Goal: Task Accomplishment & Management: Manage account settings

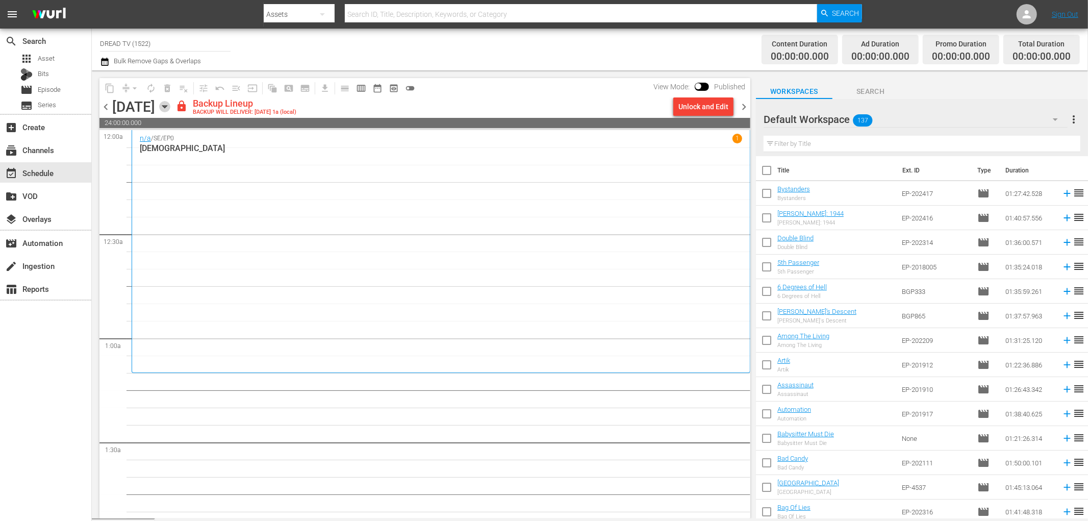
click at [170, 106] on icon "button" at bounding box center [164, 106] width 11 height 11
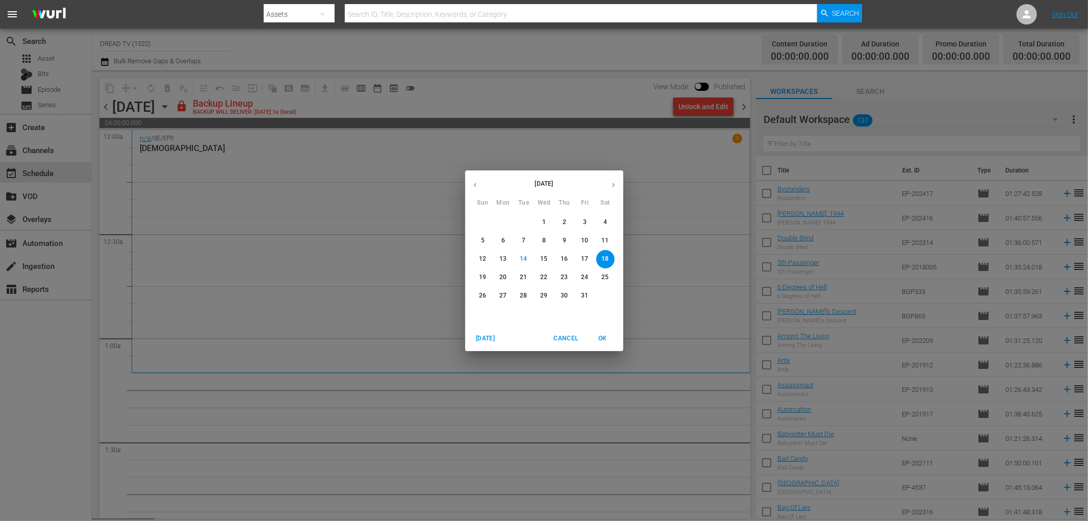
click at [588, 237] on p "10" at bounding box center [584, 240] width 7 height 9
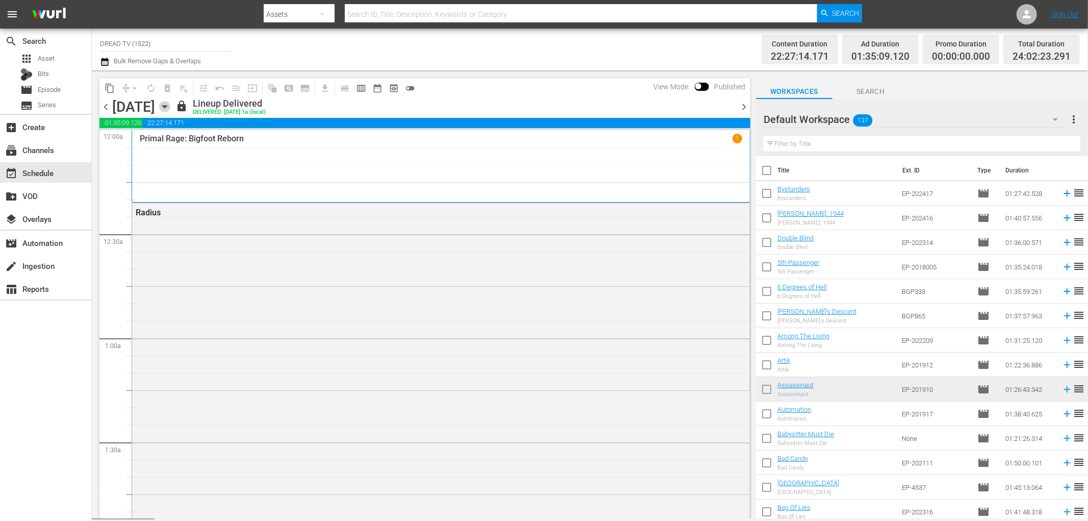
click at [167, 107] on icon "button" at bounding box center [164, 107] width 5 height 3
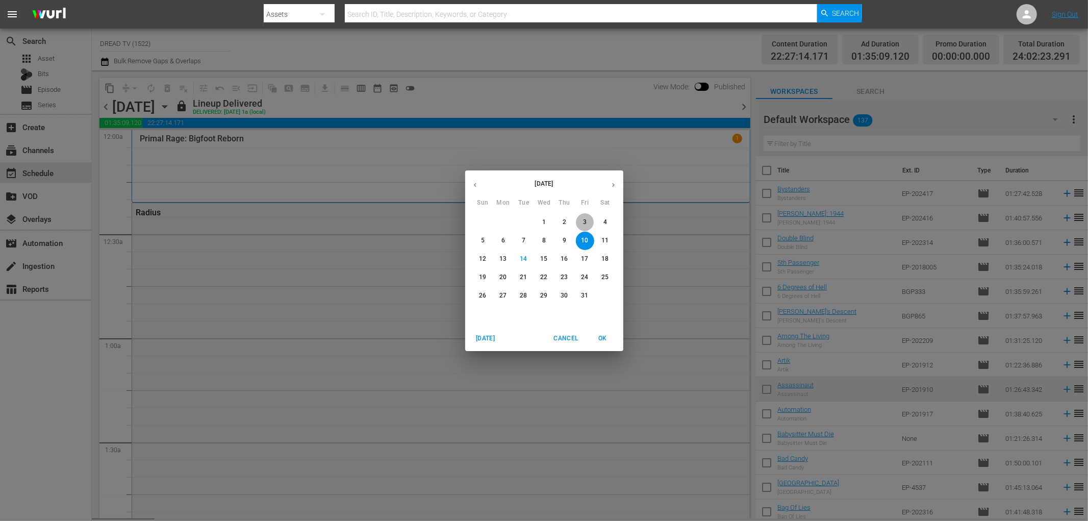
click at [578, 220] on span "3" at bounding box center [585, 222] width 18 height 9
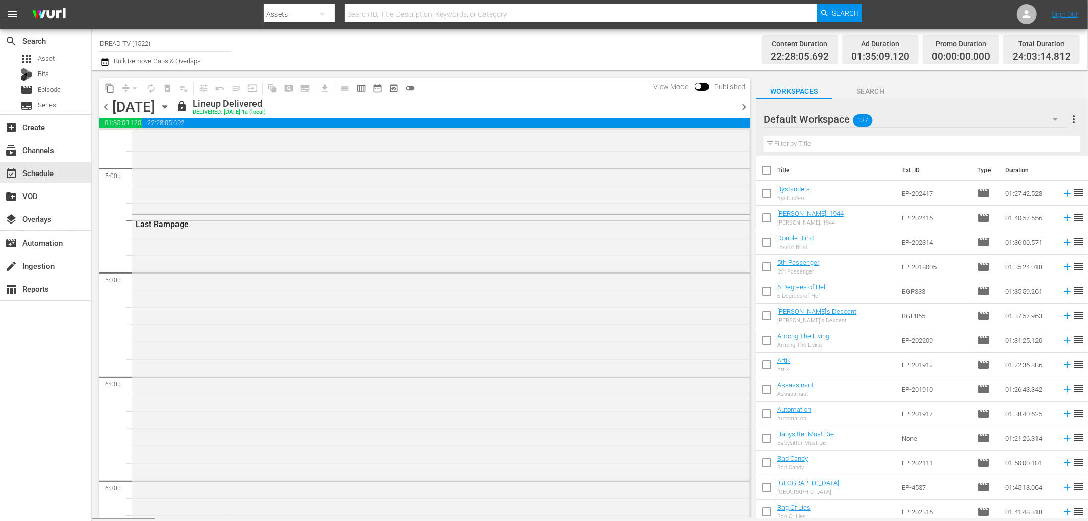
scroll to position [3683, 0]
click at [441, 94] on div "content_copy compress arrow_drop_down autorenew_outlined delete_forever_outline…" at bounding box center [424, 88] width 651 height 20
click at [167, 106] on icon "button" at bounding box center [164, 107] width 5 height 3
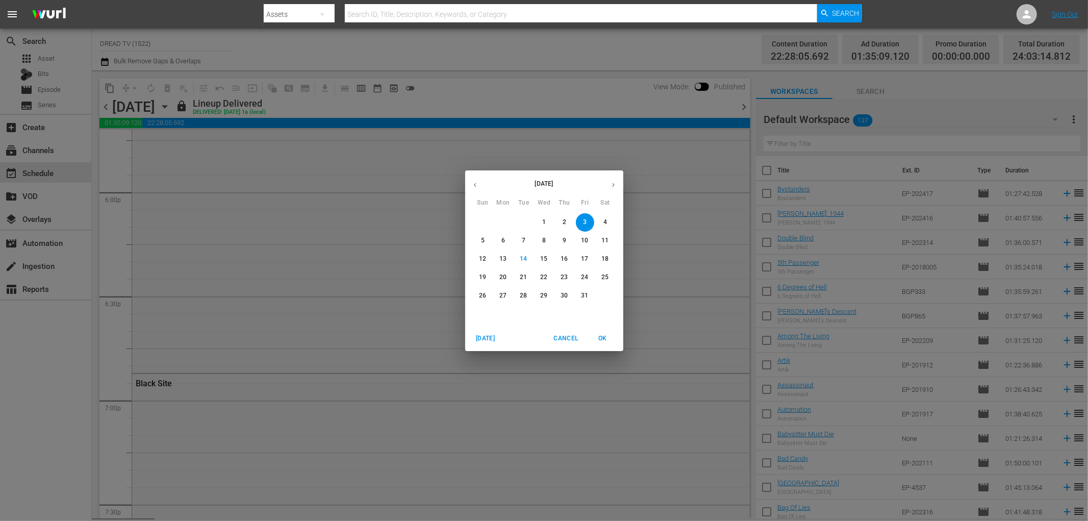
click at [589, 238] on span "10" at bounding box center [585, 240] width 18 height 9
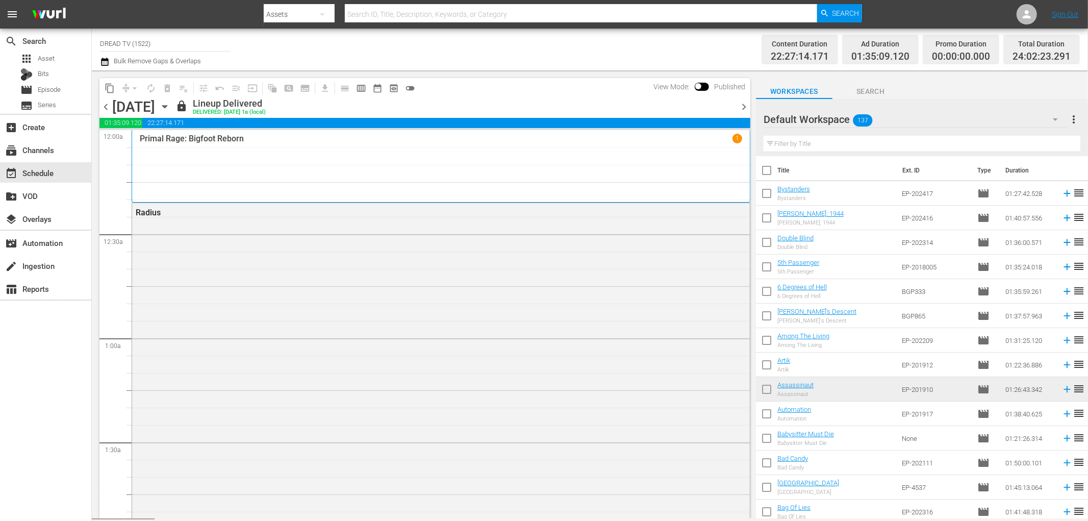
click at [105, 103] on span "chevron_left" at bounding box center [105, 106] width 13 height 13
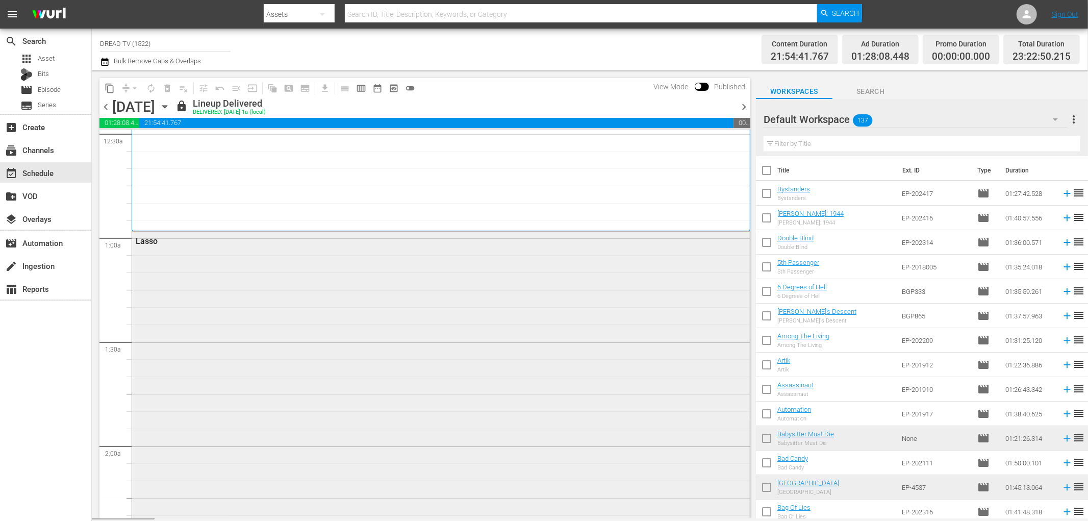
scroll to position [396, 0]
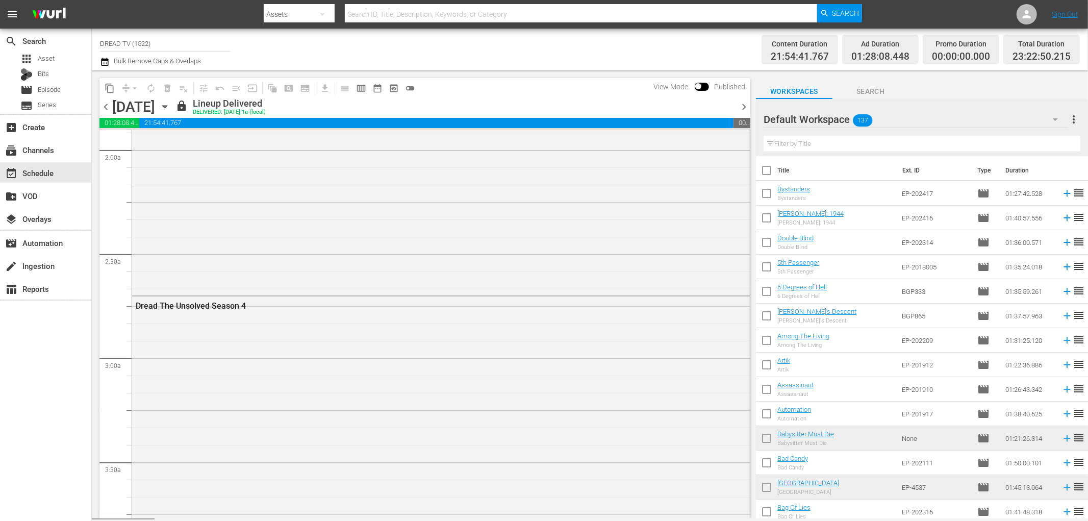
drag, startPoint x: 741, startPoint y: 191, endPoint x: 737, endPoint y: 212, distance: 21.7
click at [734, 248] on div "Lasso" at bounding box center [441, 115] width 618 height 358
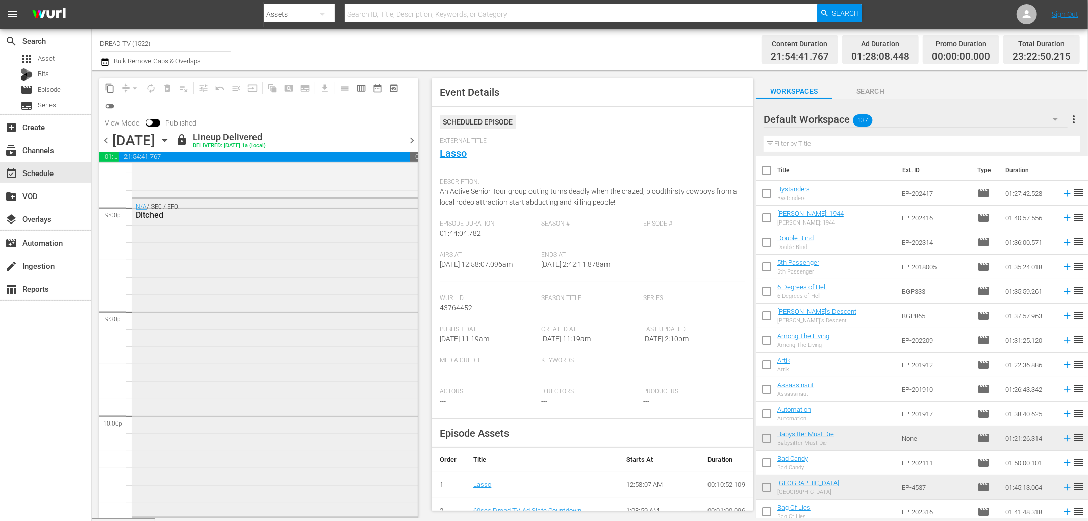
scroll to position [4315, 0]
click at [412, 139] on span "chevron_right" at bounding box center [411, 140] width 13 height 13
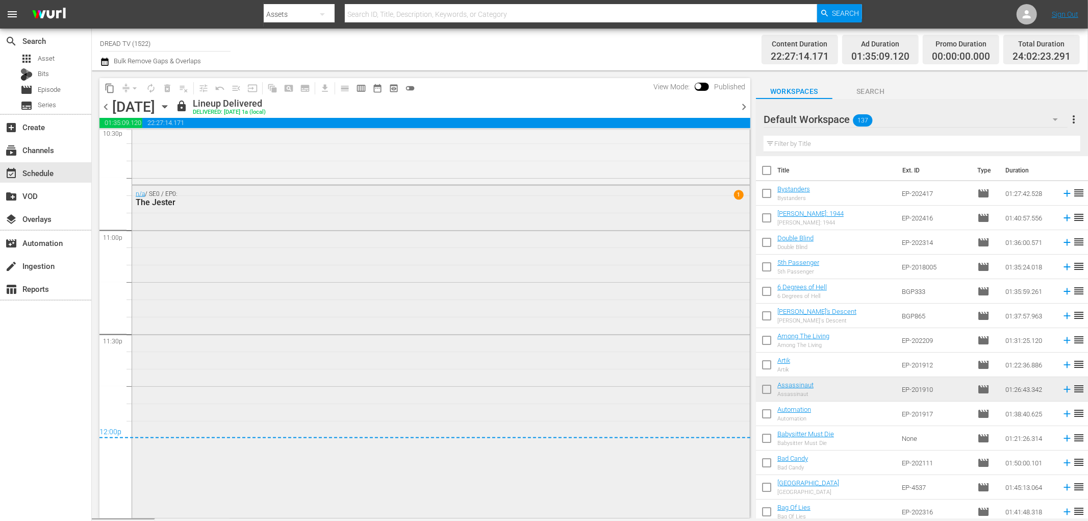
scroll to position [4687, 0]
click at [744, 101] on span "chevron_right" at bounding box center [744, 106] width 13 height 13
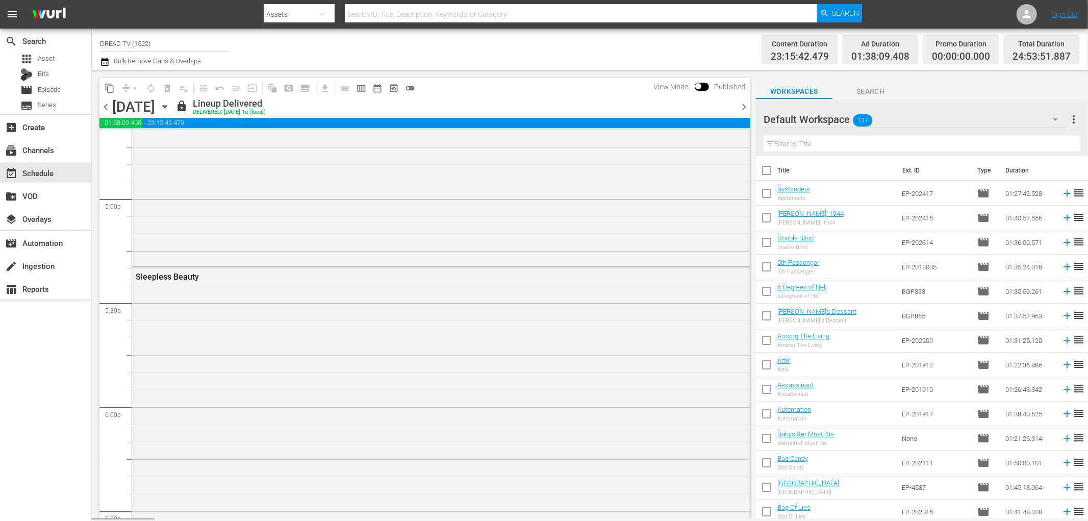
scroll to position [4873, 0]
click at [745, 106] on span "chevron_right" at bounding box center [744, 106] width 13 height 13
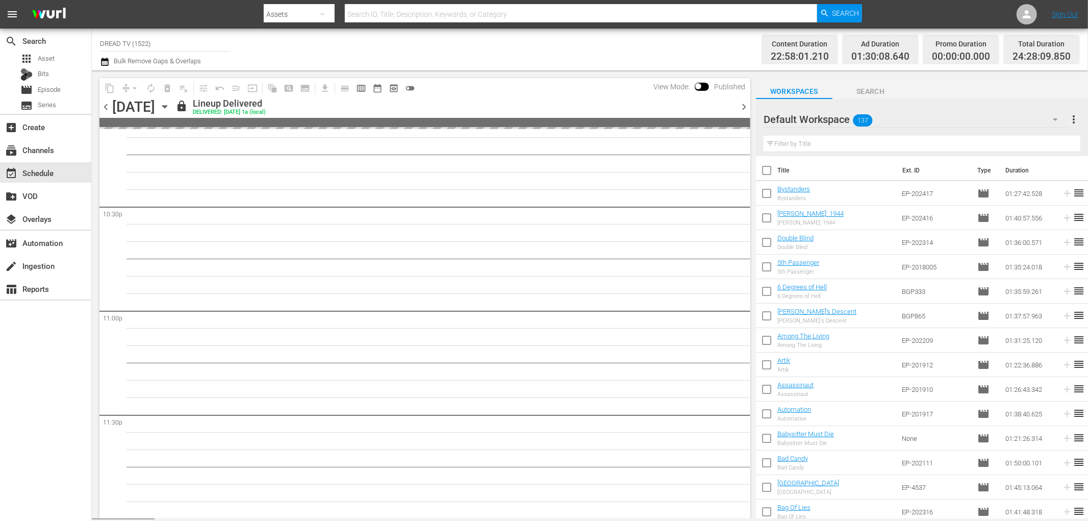
scroll to position [4873, 0]
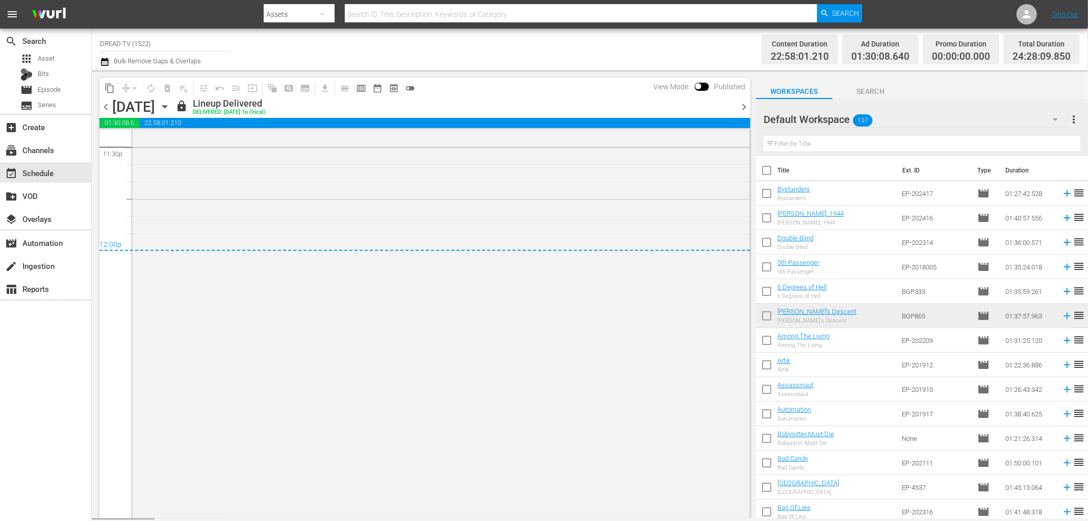
click at [746, 109] on span "chevron_right" at bounding box center [744, 106] width 13 height 13
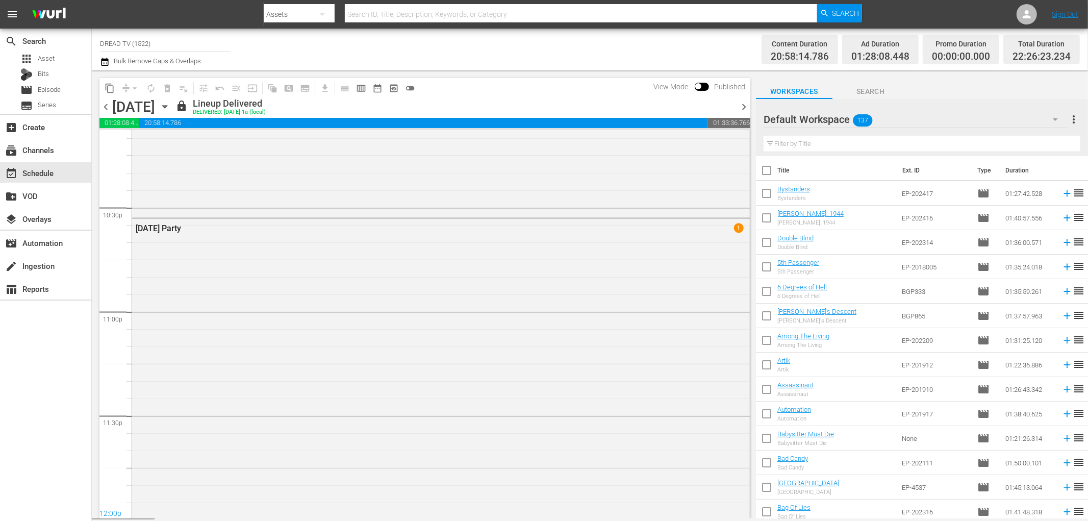
scroll to position [4647, 0]
click at [746, 109] on span "chevron_right" at bounding box center [744, 106] width 13 height 13
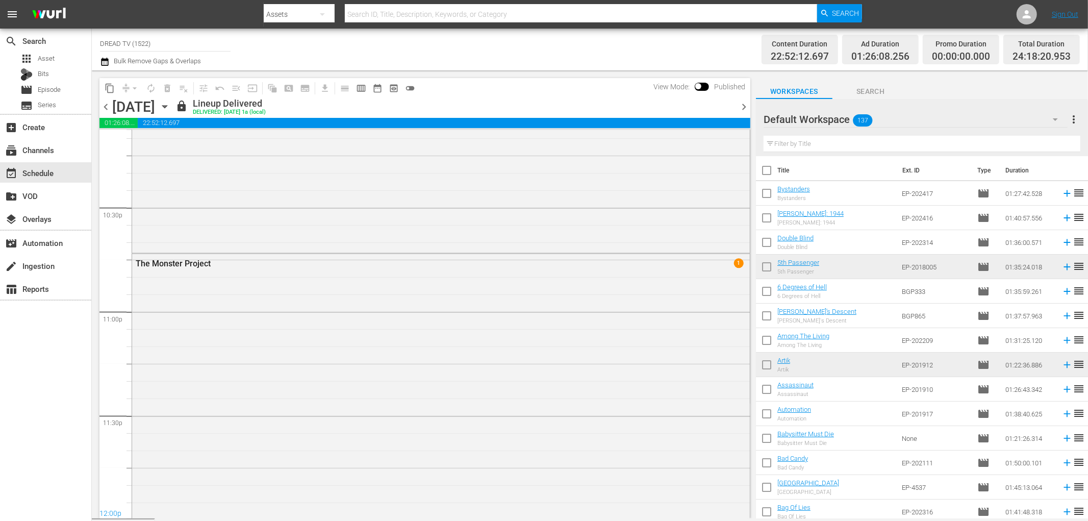
scroll to position [4710, 0]
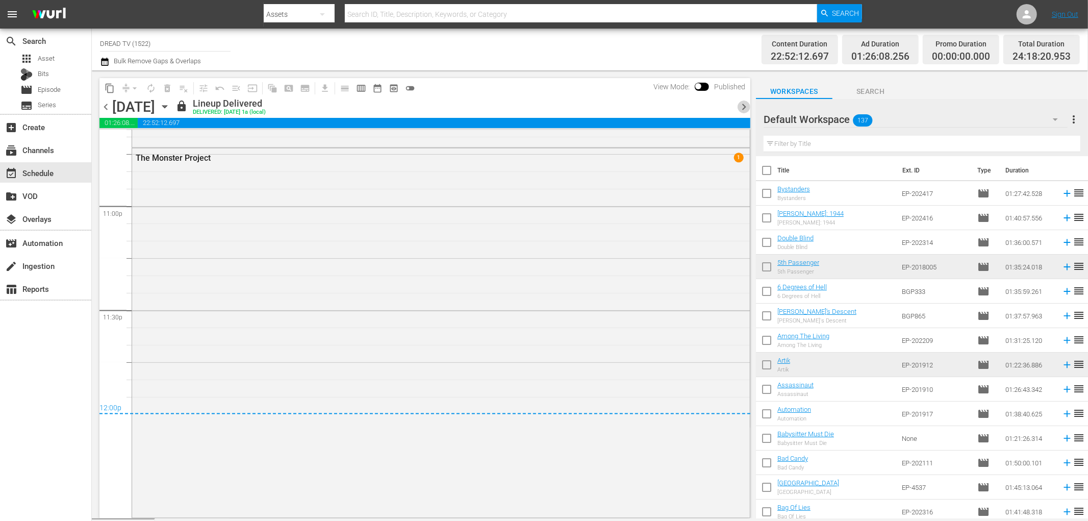
click at [746, 109] on span "chevron_right" at bounding box center [744, 106] width 13 height 13
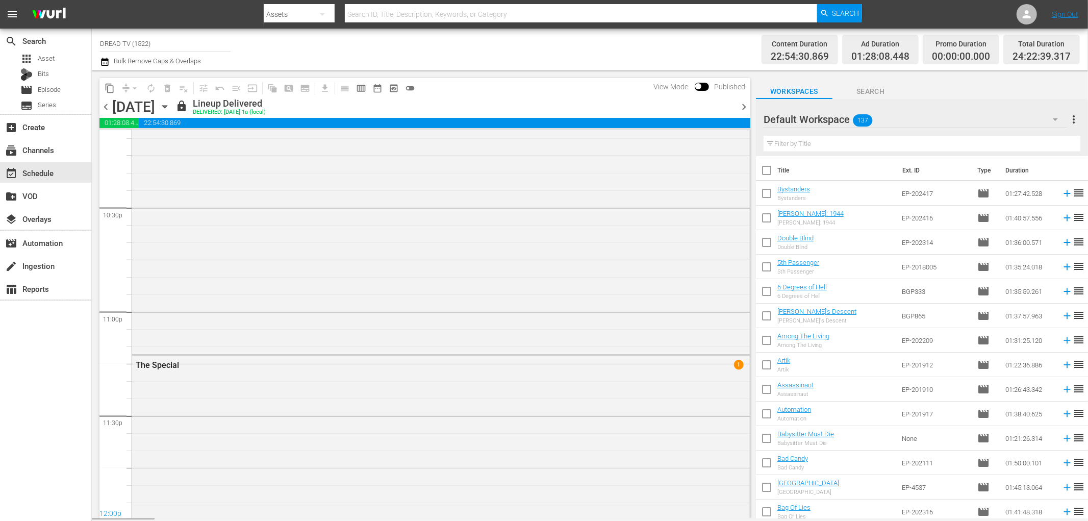
scroll to position [4788, 0]
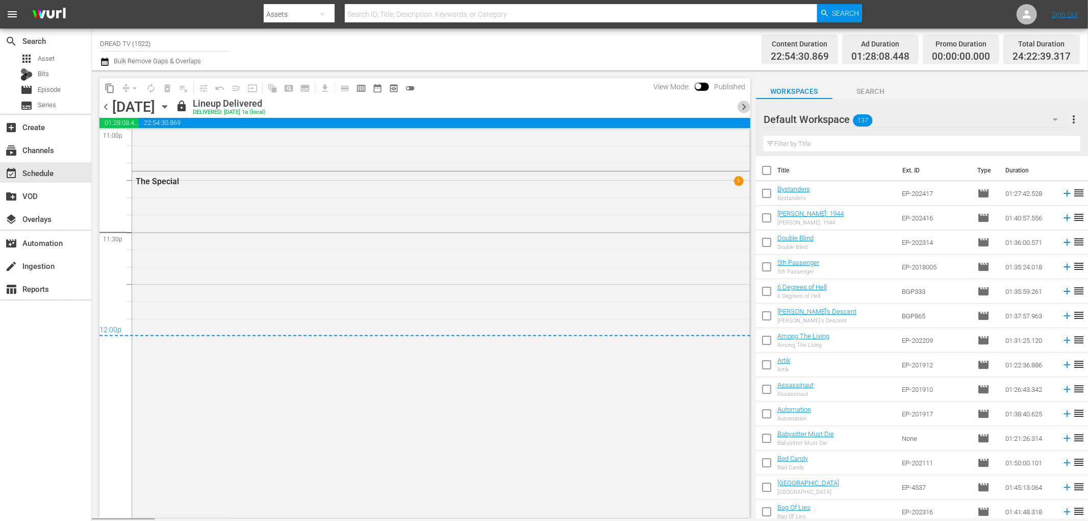
click at [746, 109] on span "chevron_right" at bounding box center [744, 106] width 13 height 13
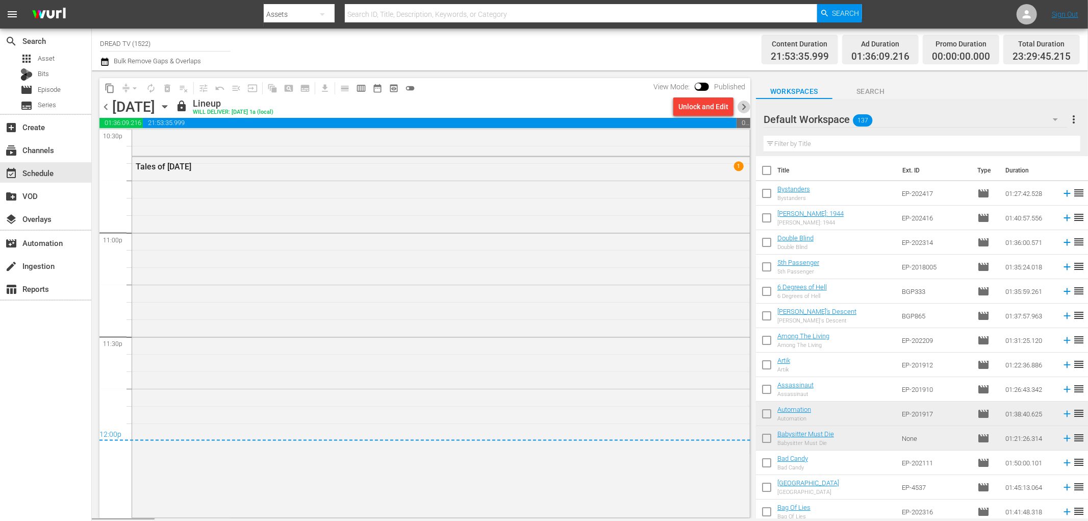
click at [746, 109] on span "chevron_right" at bounding box center [744, 106] width 13 height 13
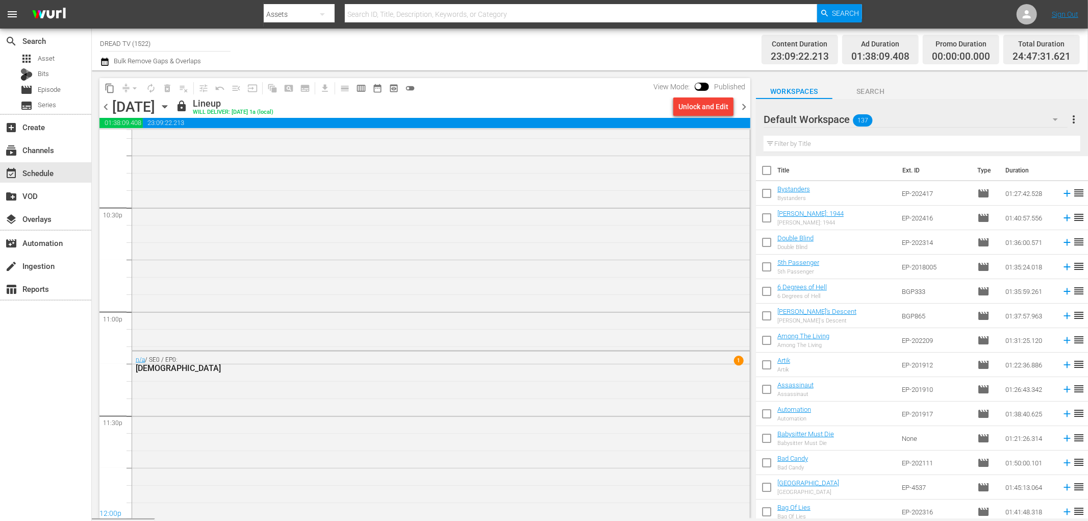
scroll to position [4848, 0]
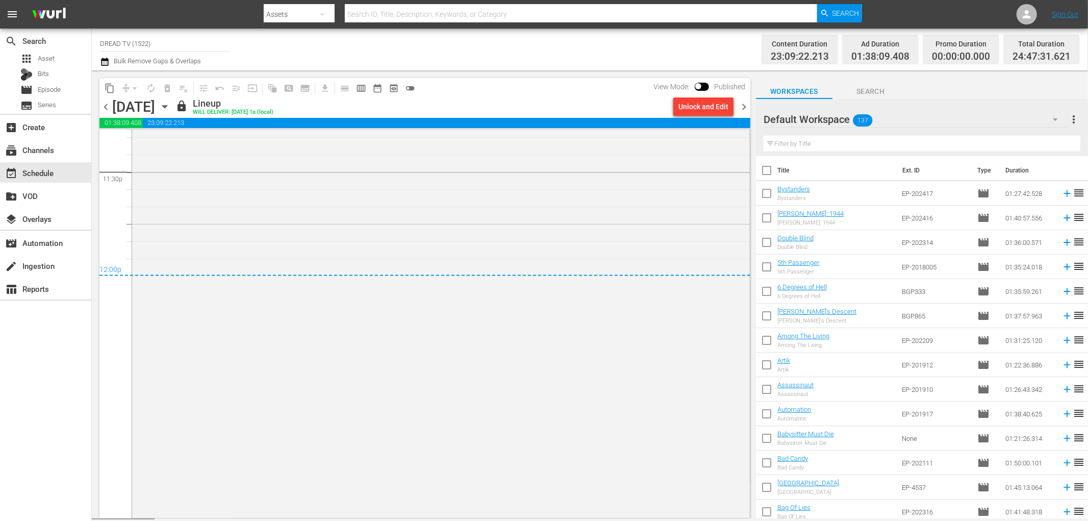
click at [746, 109] on span "chevron_right" at bounding box center [744, 106] width 13 height 13
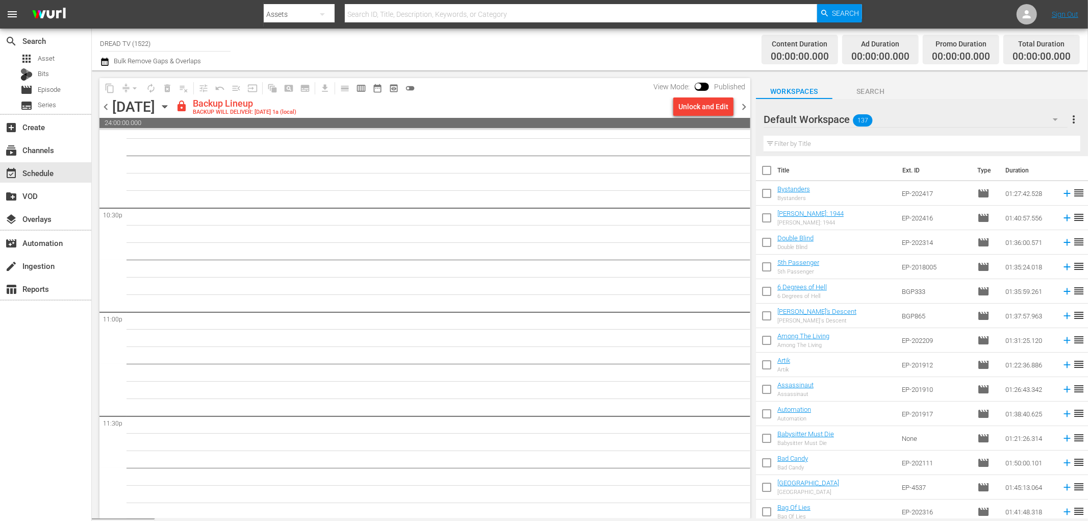
scroll to position [4606, 0]
click at [690, 106] on div "Unlock and Edit" at bounding box center [703, 106] width 50 height 18
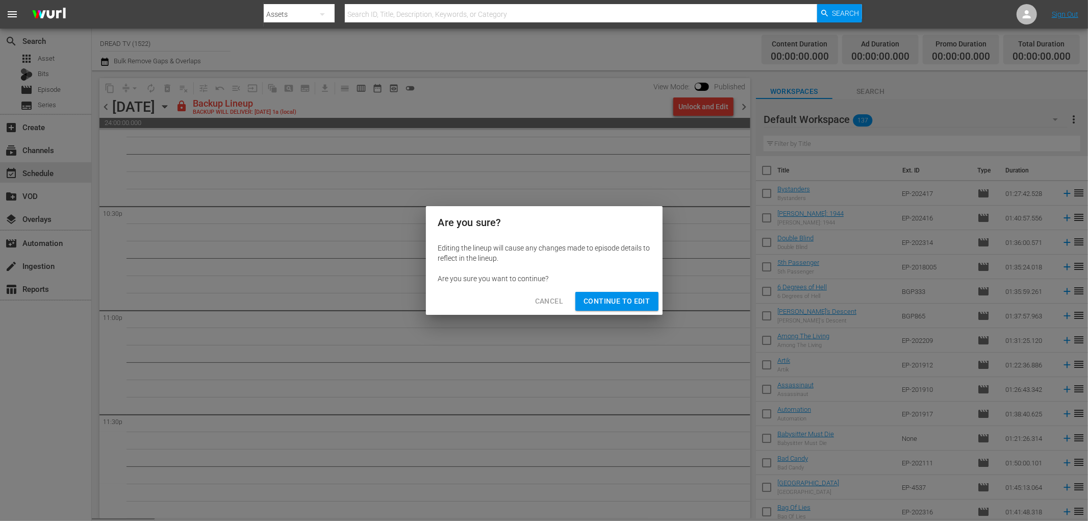
click at [606, 299] on span "Continue to Edit" at bounding box center [616, 301] width 66 height 13
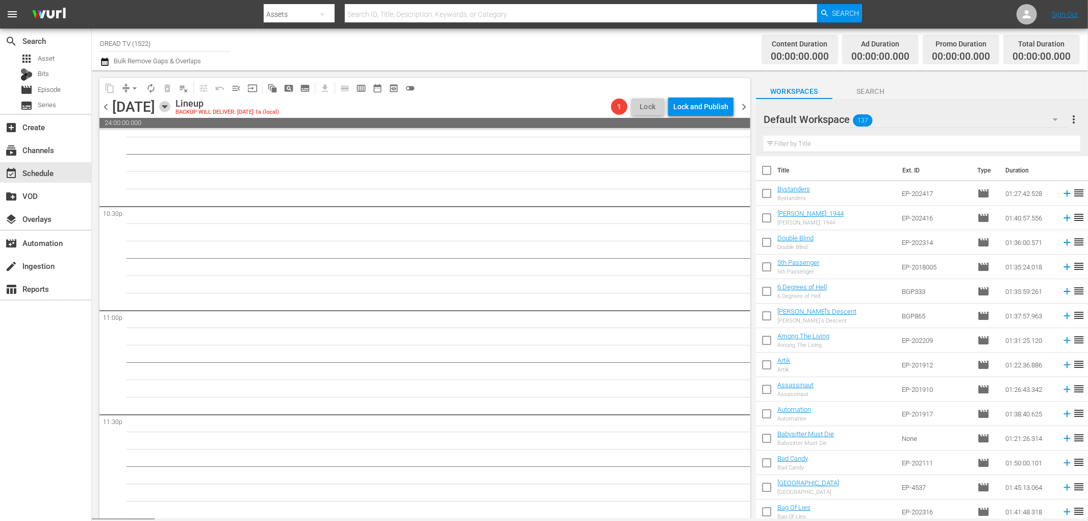
click at [170, 104] on icon "button" at bounding box center [164, 106] width 11 height 11
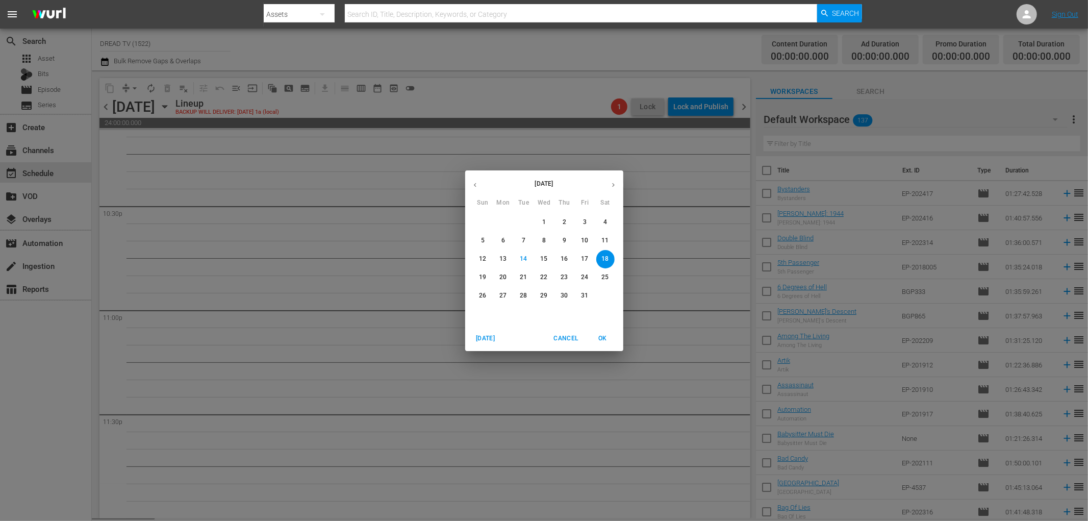
click at [472, 184] on icon "button" at bounding box center [475, 185] width 8 height 8
click at [605, 274] on p "23" at bounding box center [604, 277] width 7 height 9
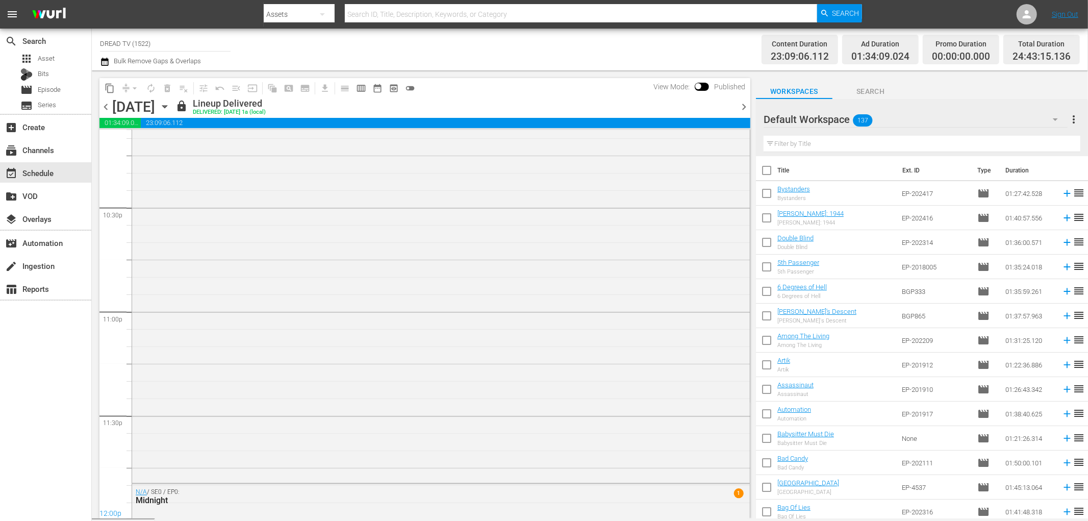
scroll to position [4873, 0]
click at [107, 89] on span "content_copy" at bounding box center [110, 88] width 10 height 10
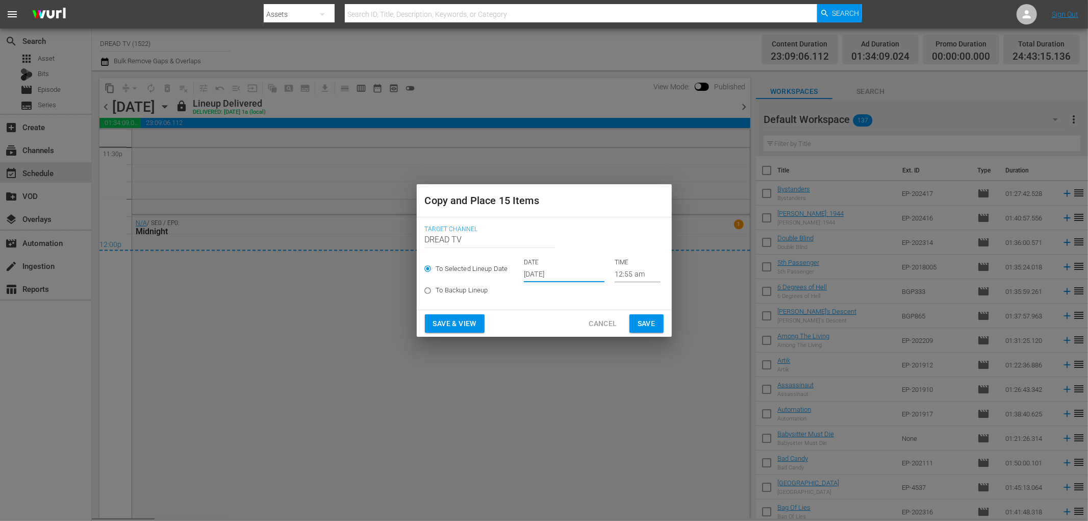
click at [541, 273] on input "[DATE]" at bounding box center [564, 274] width 81 height 15
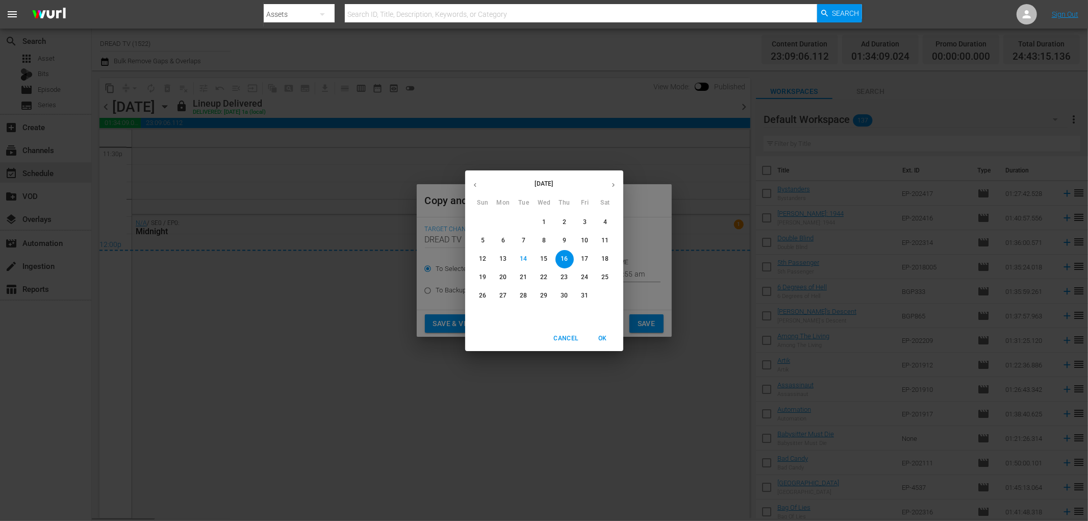
click at [602, 257] on p "18" at bounding box center [604, 259] width 7 height 9
type input "Oct 18th 2025"
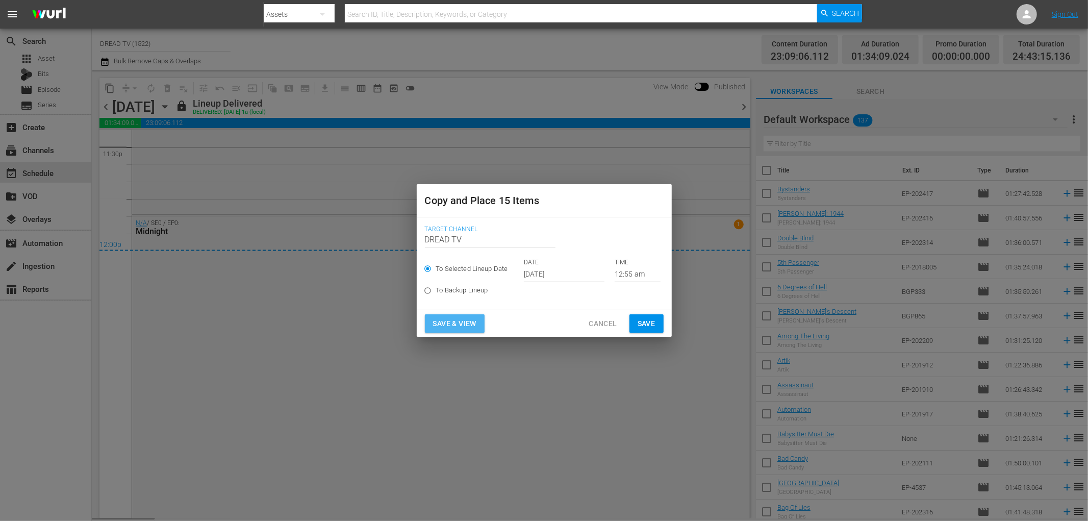
click at [472, 320] on span "Save & View" at bounding box center [454, 323] width 43 height 13
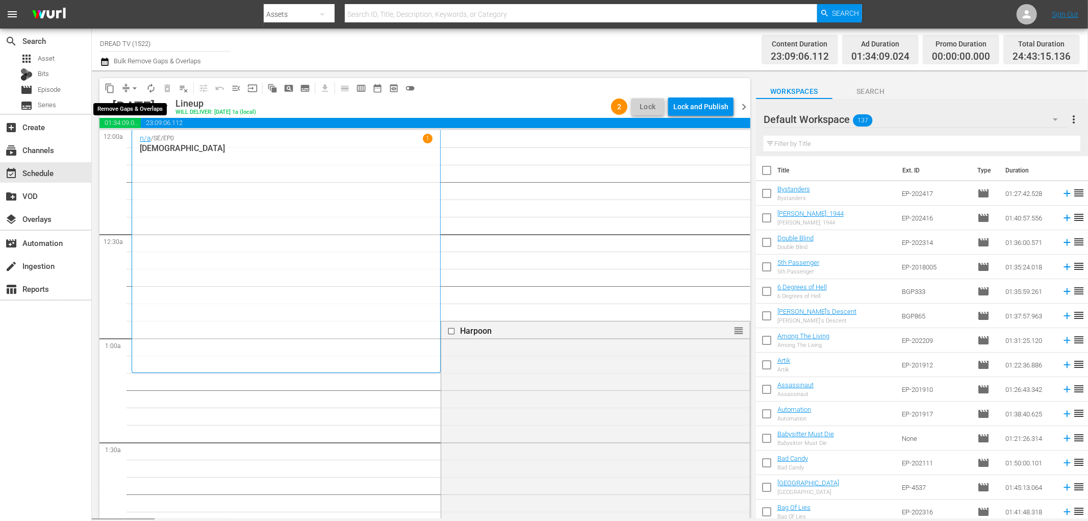
click at [131, 87] on span "arrow_drop_down" at bounding box center [135, 88] width 10 height 10
click at [154, 142] on li "Align to End of Previous Day" at bounding box center [135, 142] width 107 height 17
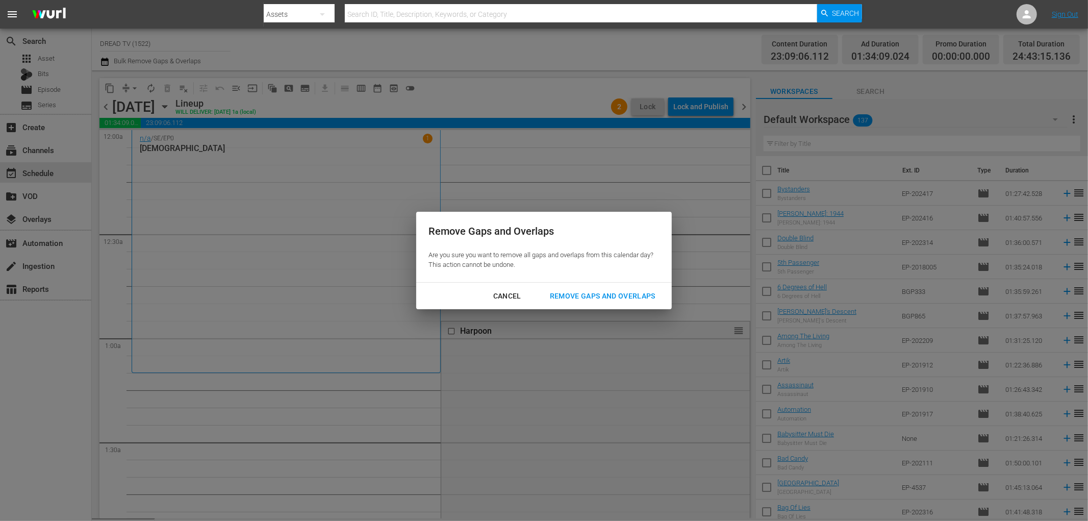
click at [587, 298] on div "Remove Gaps and Overlaps" at bounding box center [603, 296] width 122 height 13
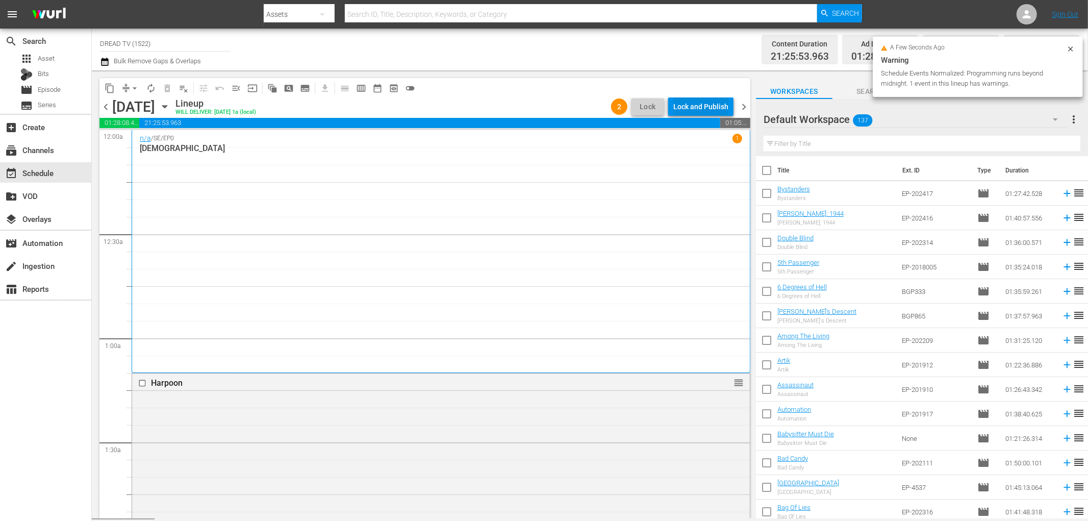
click at [696, 105] on div "Lock and Publish" at bounding box center [700, 106] width 55 height 18
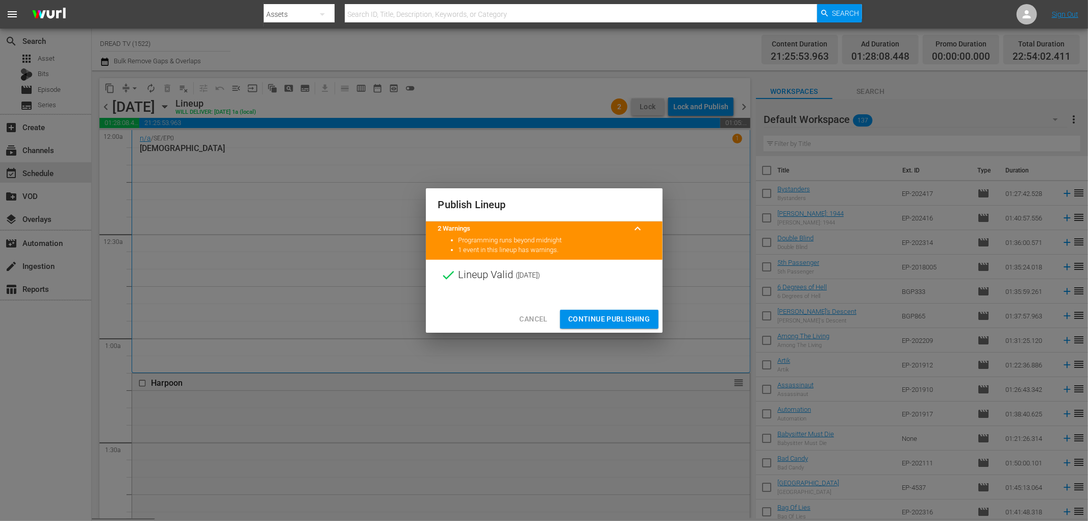
click at [615, 319] on span "Continue Publishing" at bounding box center [609, 319] width 82 height 13
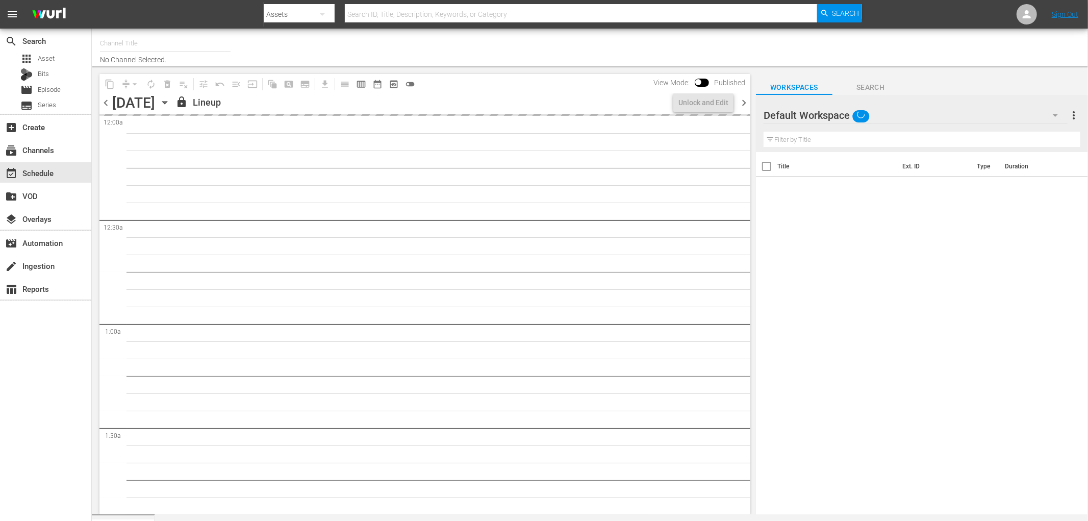
type input "DREAD TV (1522)"
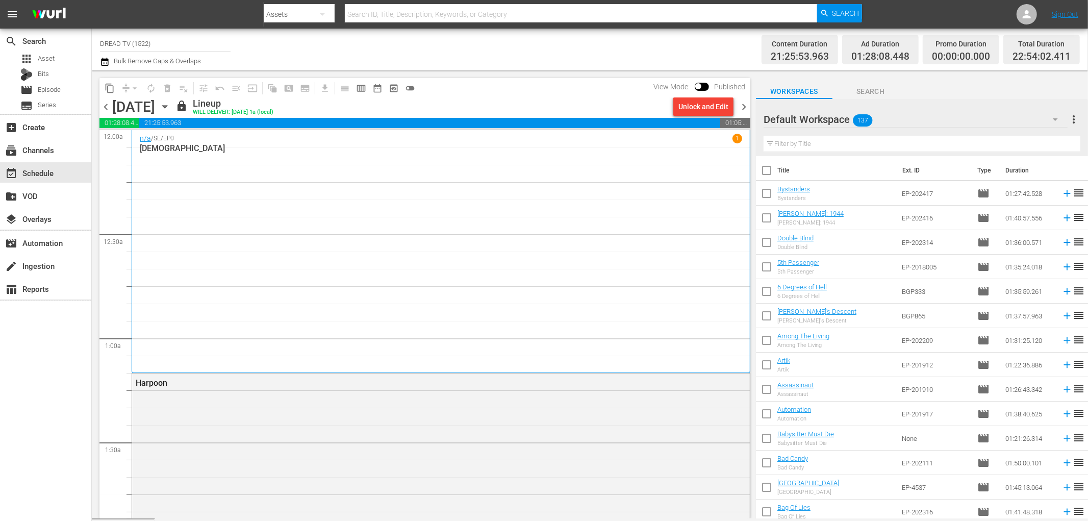
click at [746, 104] on span "chevron_right" at bounding box center [744, 106] width 13 height 13
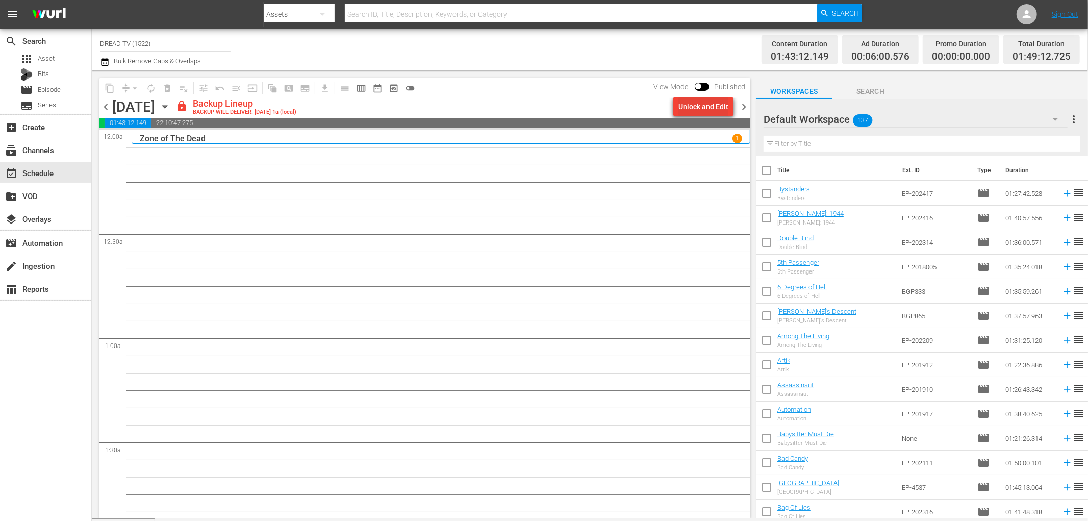
click at [698, 111] on div "Unlock and Edit" at bounding box center [703, 106] width 50 height 18
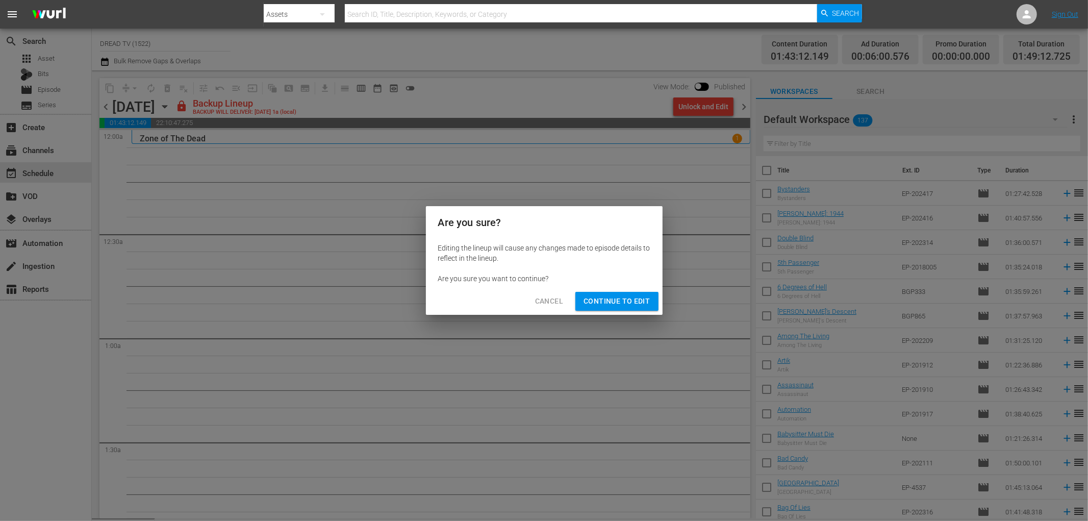
click at [636, 295] on span "Continue to Edit" at bounding box center [616, 301] width 66 height 13
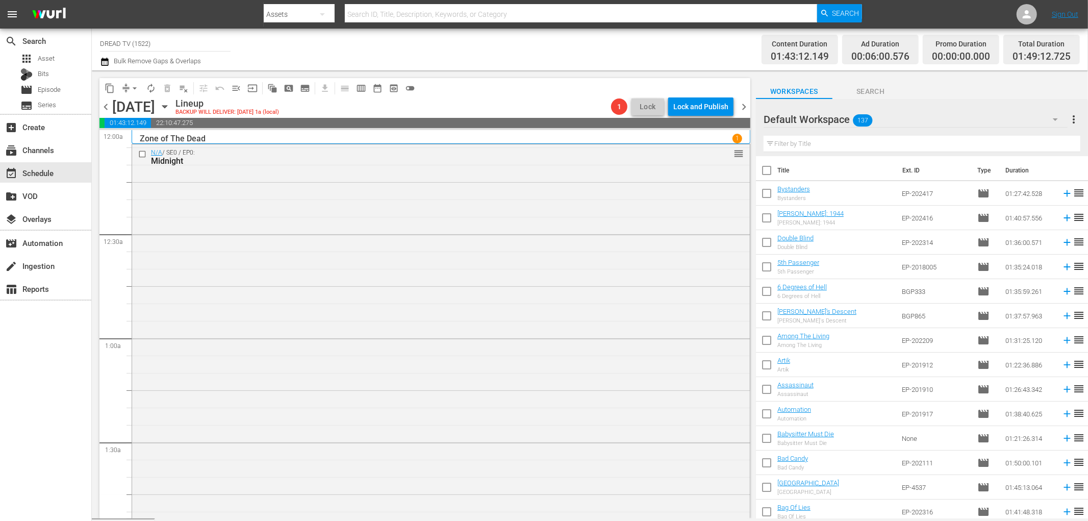
click at [170, 104] on icon "button" at bounding box center [164, 106] width 11 height 11
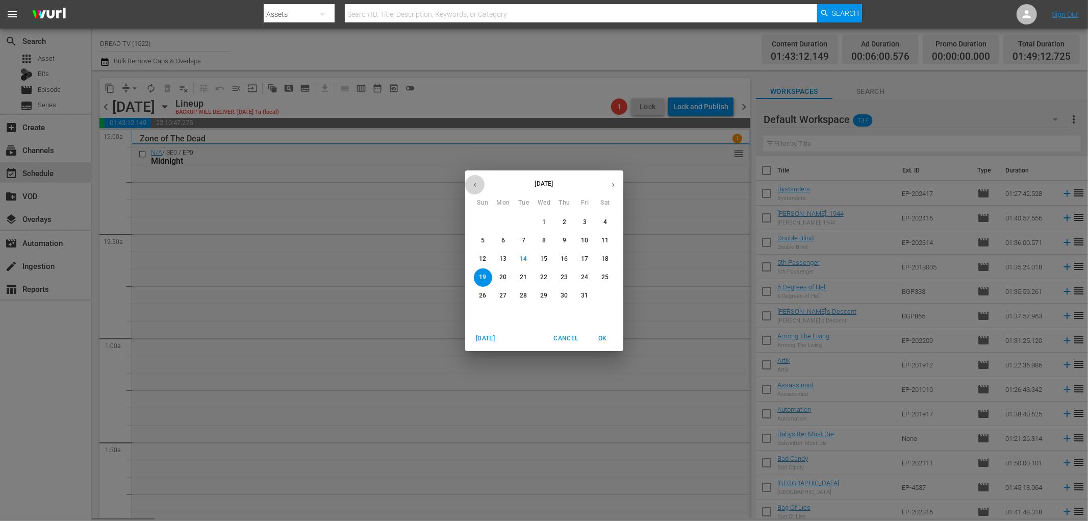
click at [472, 185] on icon "button" at bounding box center [475, 185] width 8 height 8
click at [473, 186] on icon "button" at bounding box center [475, 185] width 8 height 8
click at [481, 295] on p "24" at bounding box center [482, 295] width 7 height 9
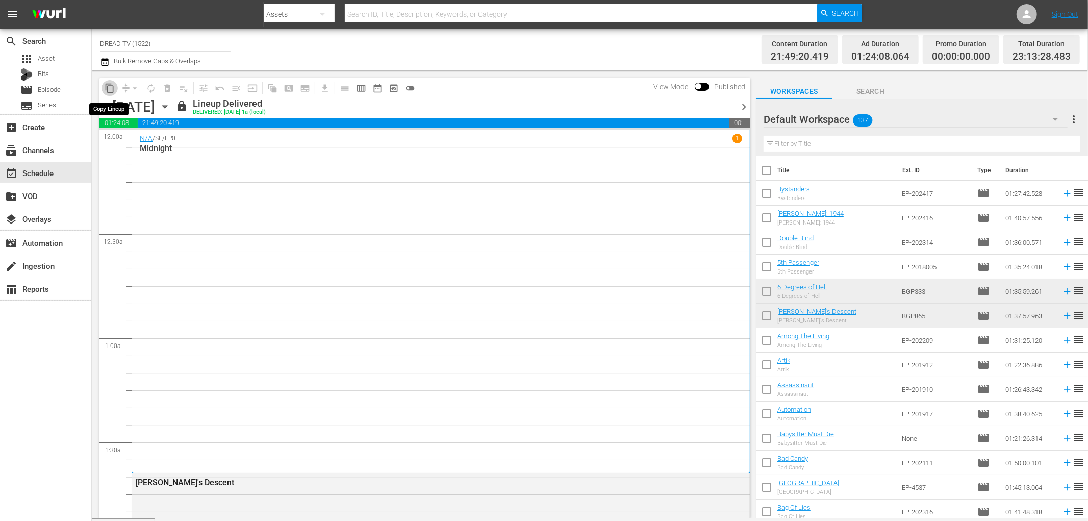
click at [108, 88] on span "content_copy" at bounding box center [110, 88] width 10 height 10
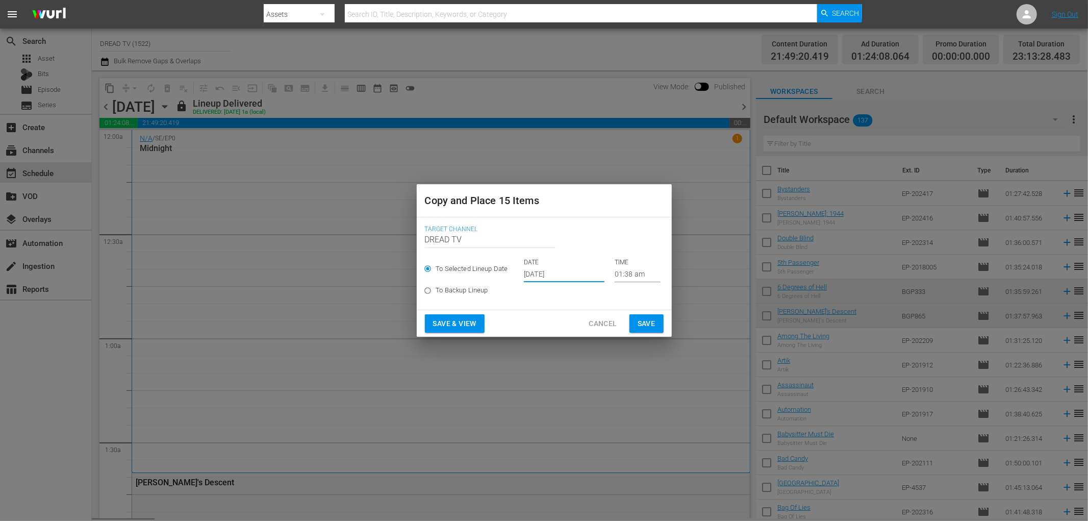
click at [560, 280] on input "[DATE]" at bounding box center [564, 274] width 81 height 15
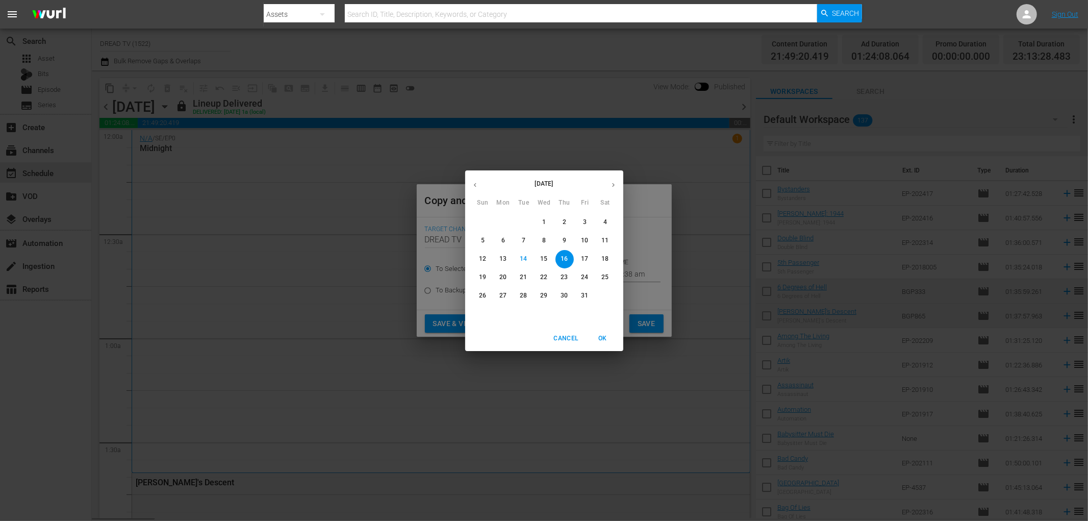
click at [614, 182] on icon "button" at bounding box center [613, 185] width 8 height 8
drag, startPoint x: 614, startPoint y: 182, endPoint x: 490, endPoint y: 182, distance: 123.9
click at [519, 182] on div "November 2025" at bounding box center [544, 185] width 158 height 20
click at [472, 185] on icon "button" at bounding box center [475, 185] width 8 height 8
click at [482, 276] on p "19" at bounding box center [482, 277] width 7 height 9
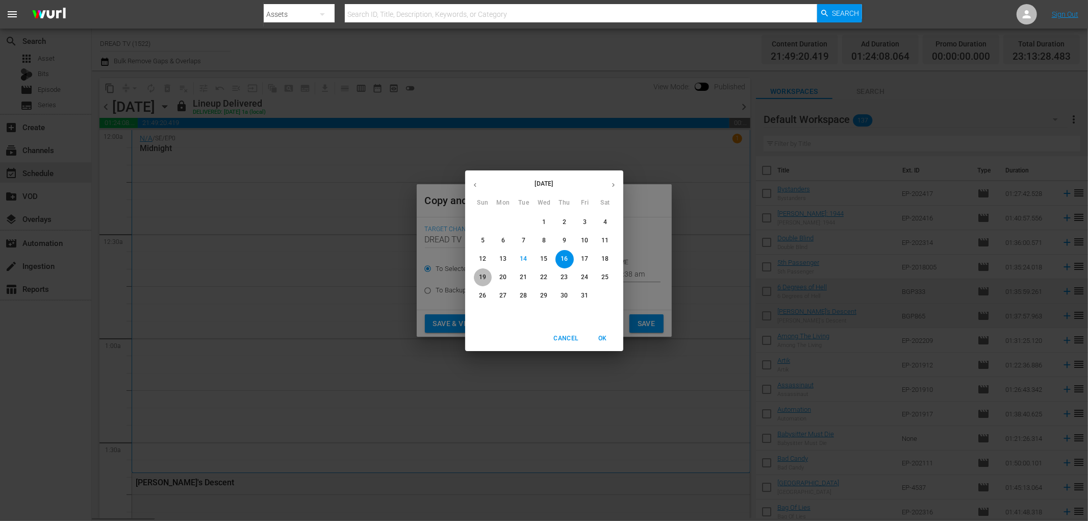
type input "Oct 19th 2025"
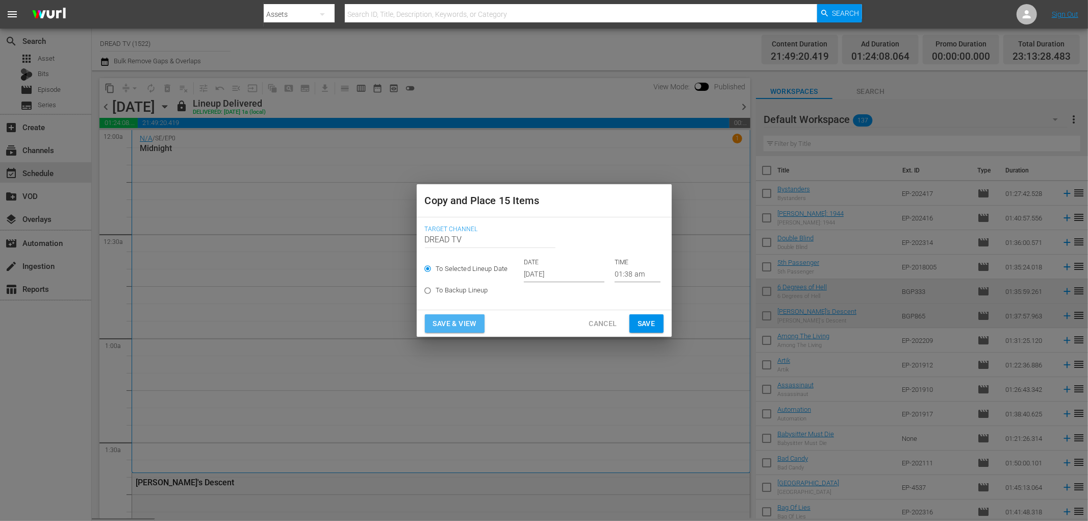
click at [453, 322] on span "Save & View" at bounding box center [454, 323] width 43 height 13
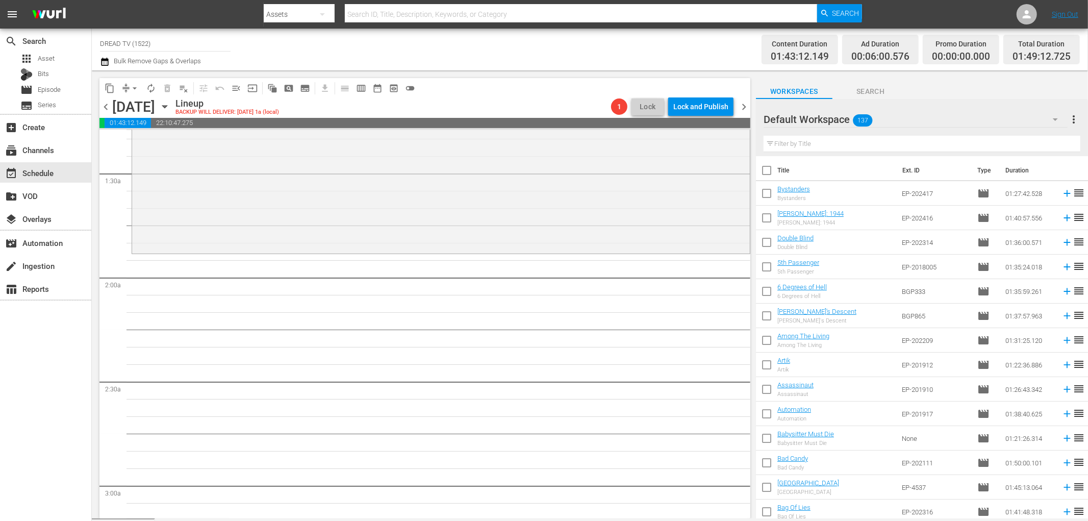
scroll to position [253, 0]
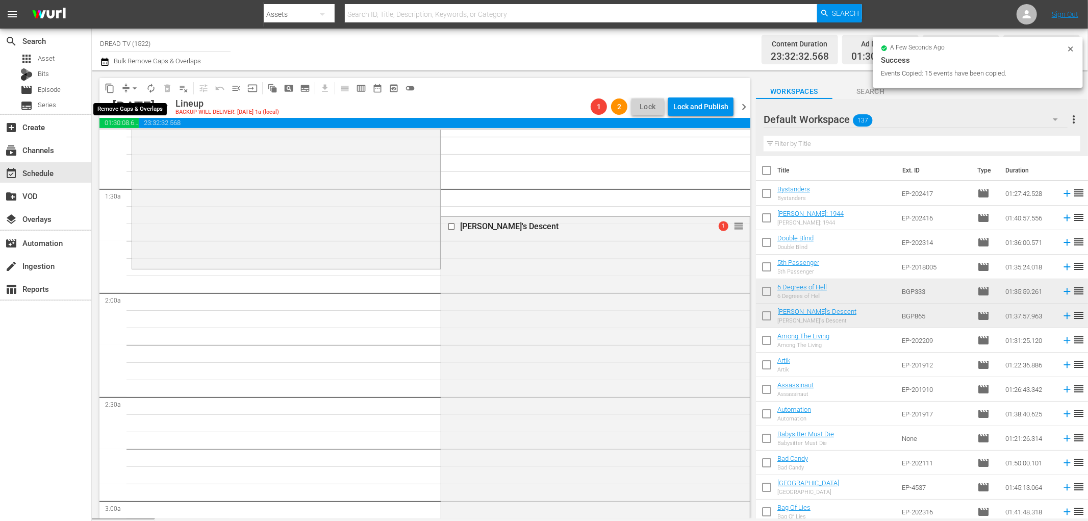
click at [130, 89] on span "arrow_drop_down" at bounding box center [135, 88] width 10 height 10
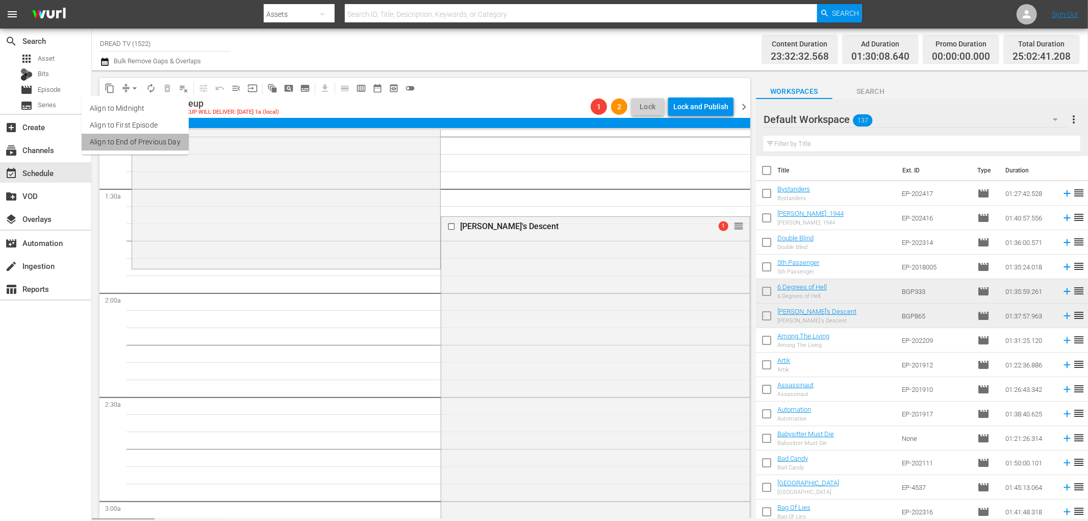
click at [152, 136] on li "Align to End of Previous Day" at bounding box center [135, 142] width 107 height 17
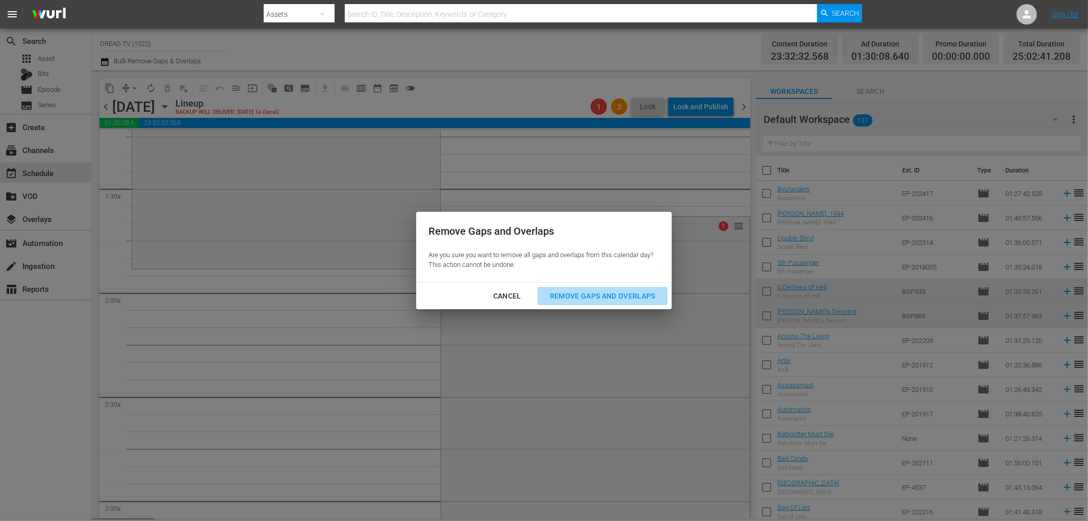
click at [601, 297] on div "Remove Gaps and Overlaps" at bounding box center [603, 296] width 122 height 13
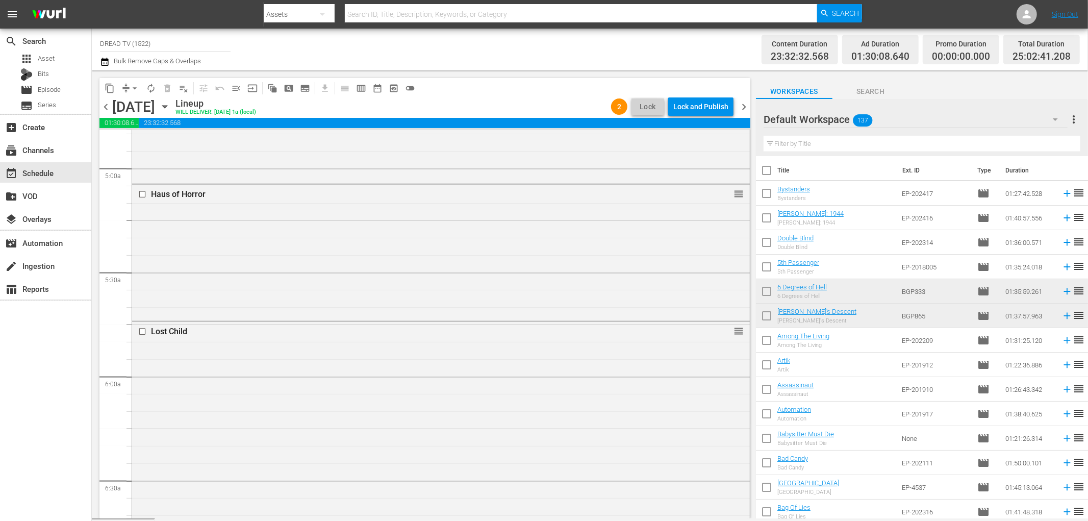
scroll to position [0, 0]
click at [691, 103] on div "Lock and Publish" at bounding box center [700, 106] width 55 height 18
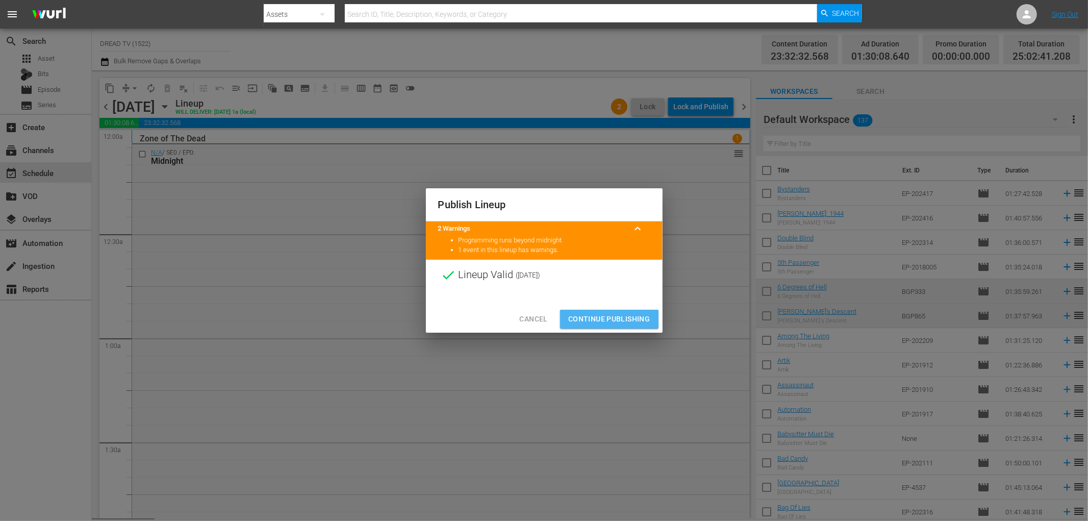
click at [605, 319] on span "Continue Publishing" at bounding box center [609, 319] width 82 height 13
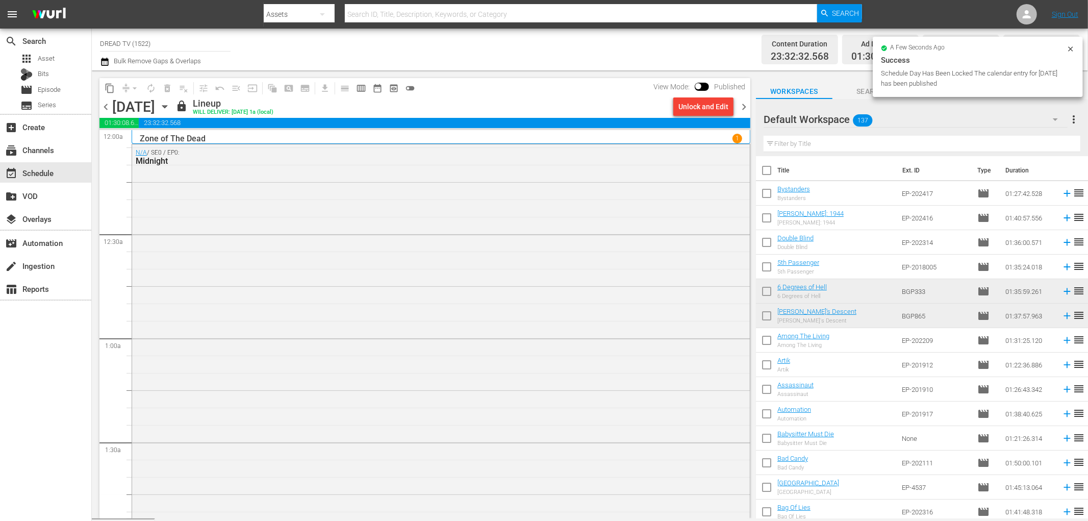
click at [742, 106] on span "chevron_right" at bounding box center [744, 106] width 13 height 13
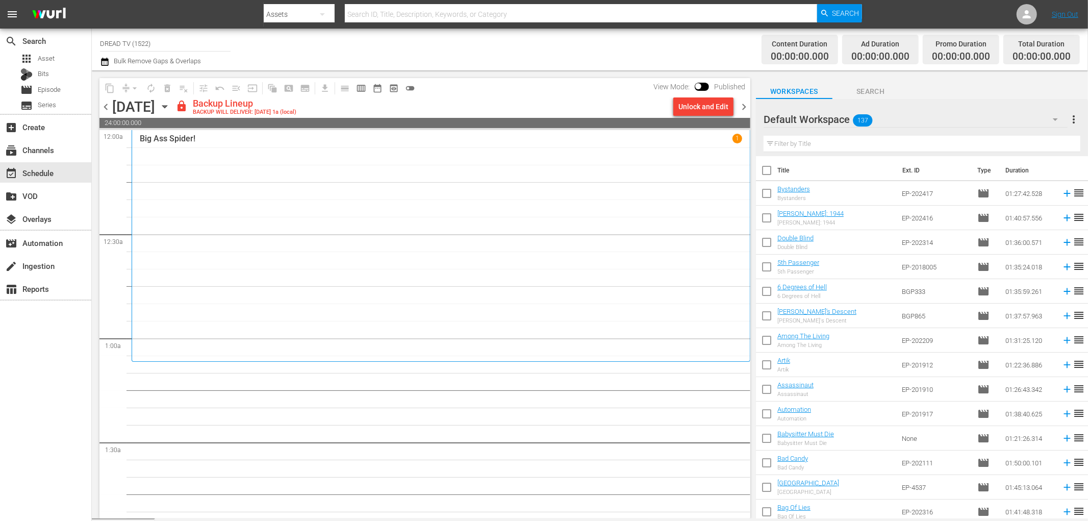
click at [173, 104] on div "Monday, October 20th October 20th" at bounding box center [142, 106] width 61 height 17
click at [170, 104] on icon "button" at bounding box center [164, 106] width 11 height 11
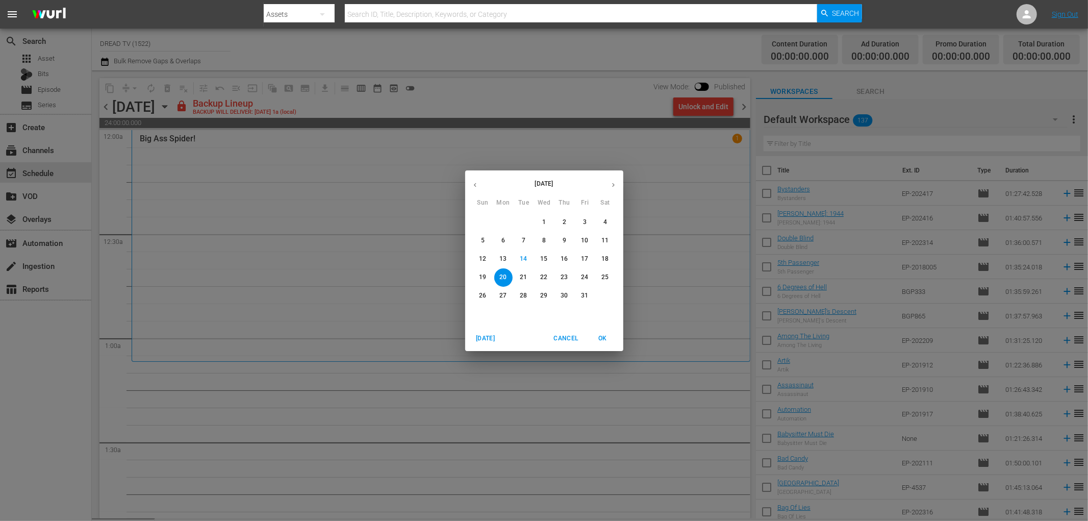
click at [506, 239] on span "6" at bounding box center [503, 240] width 18 height 9
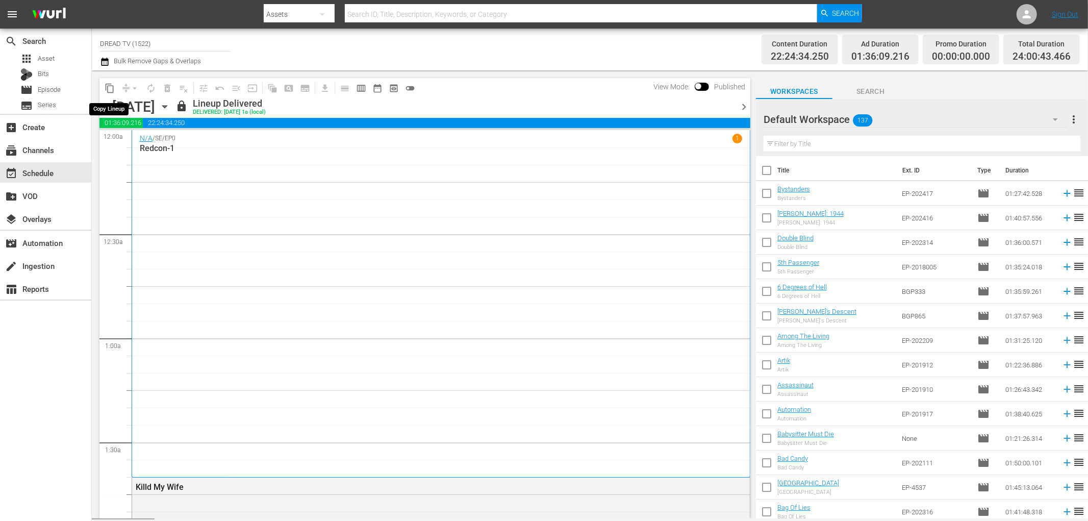
click at [113, 89] on span "content_copy" at bounding box center [110, 88] width 10 height 10
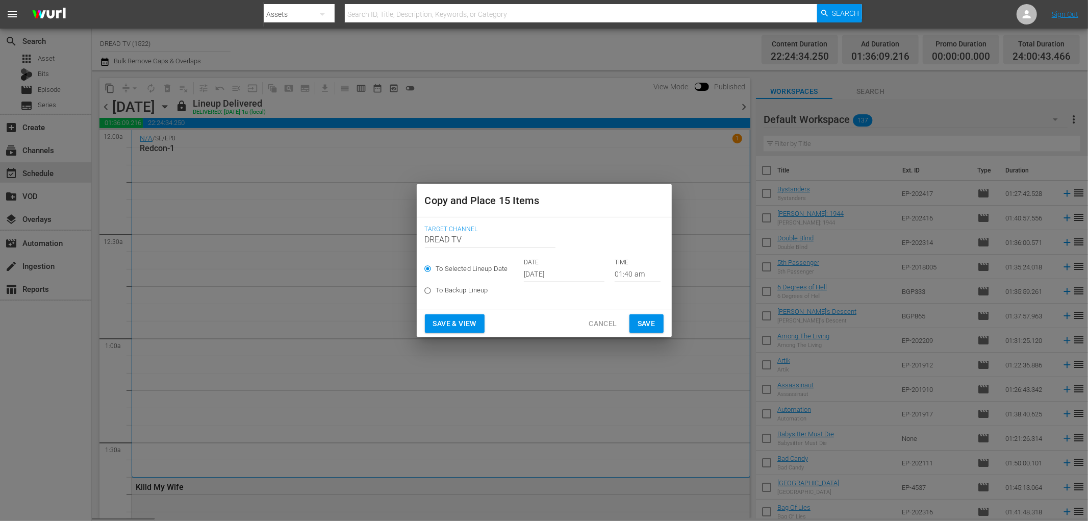
click at [547, 274] on input "[DATE]" at bounding box center [564, 274] width 81 height 15
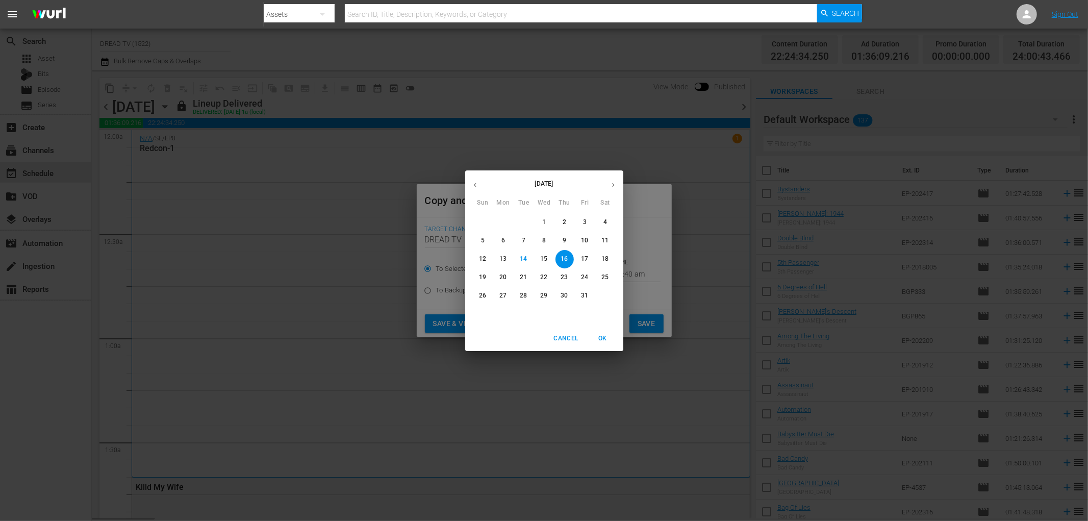
click at [503, 276] on p "20" at bounding box center [502, 277] width 7 height 9
type input "Oct 20th 2025"
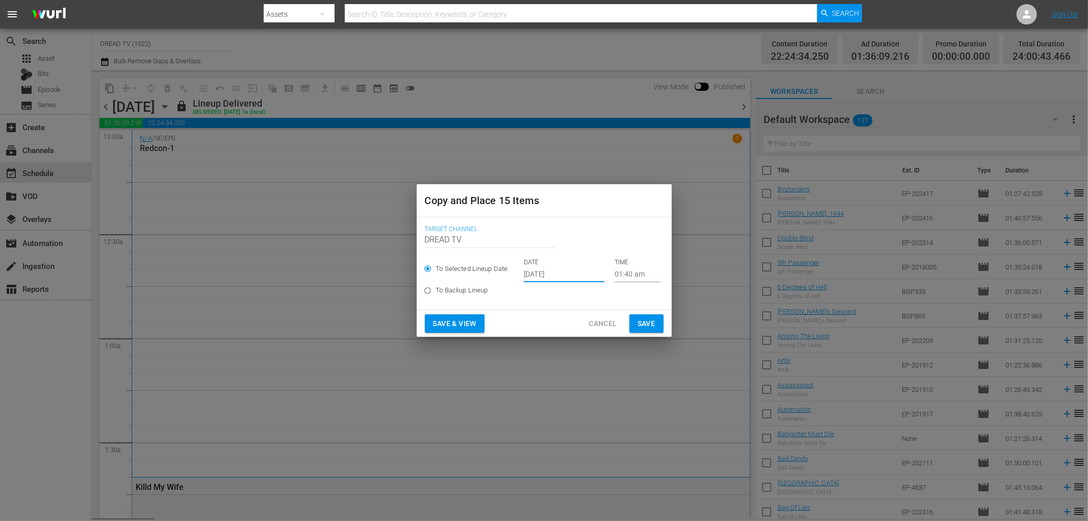
click at [475, 322] on span "Save & View" at bounding box center [454, 323] width 43 height 13
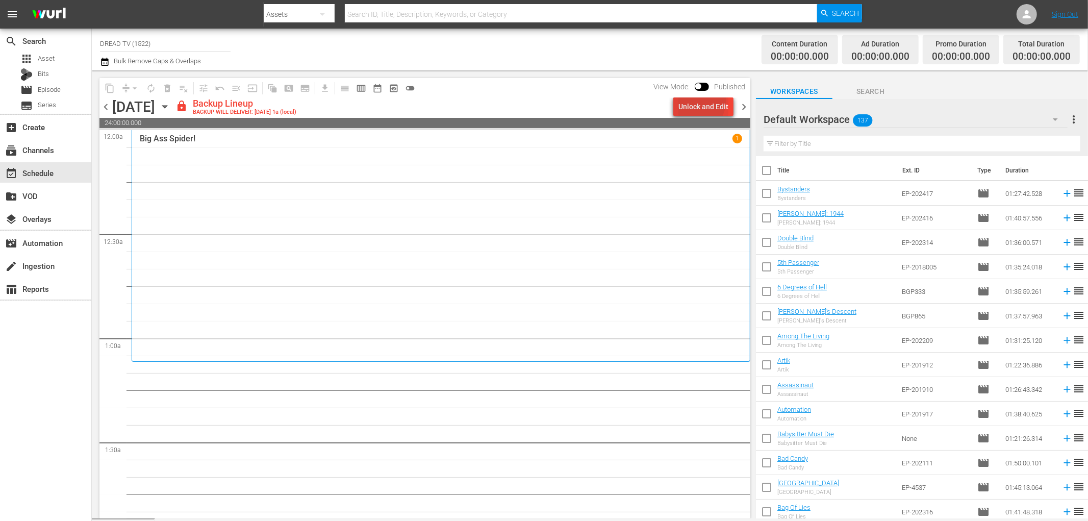
click at [686, 98] on div "Unlock and Edit" at bounding box center [703, 106] width 50 height 18
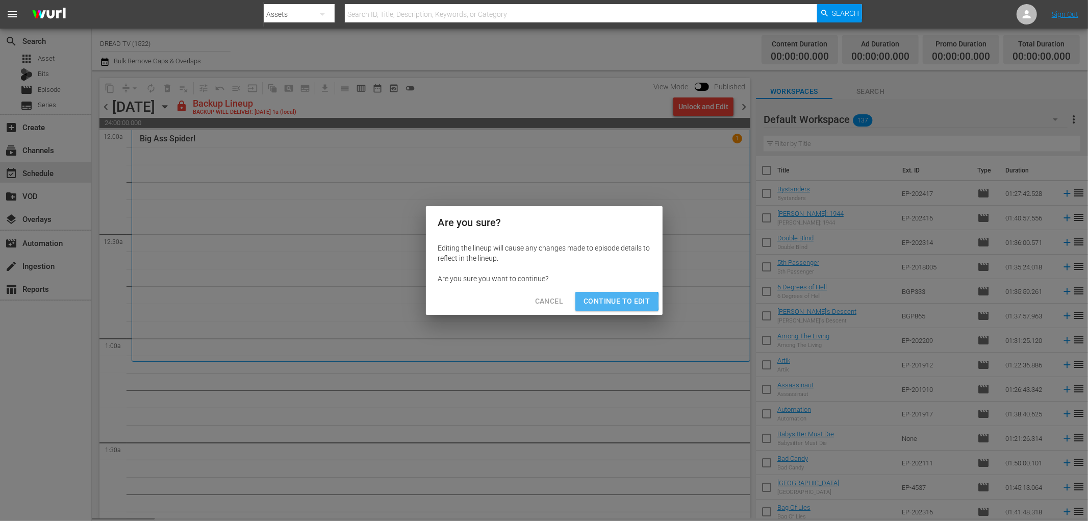
click at [603, 303] on span "Continue to Edit" at bounding box center [616, 301] width 66 height 13
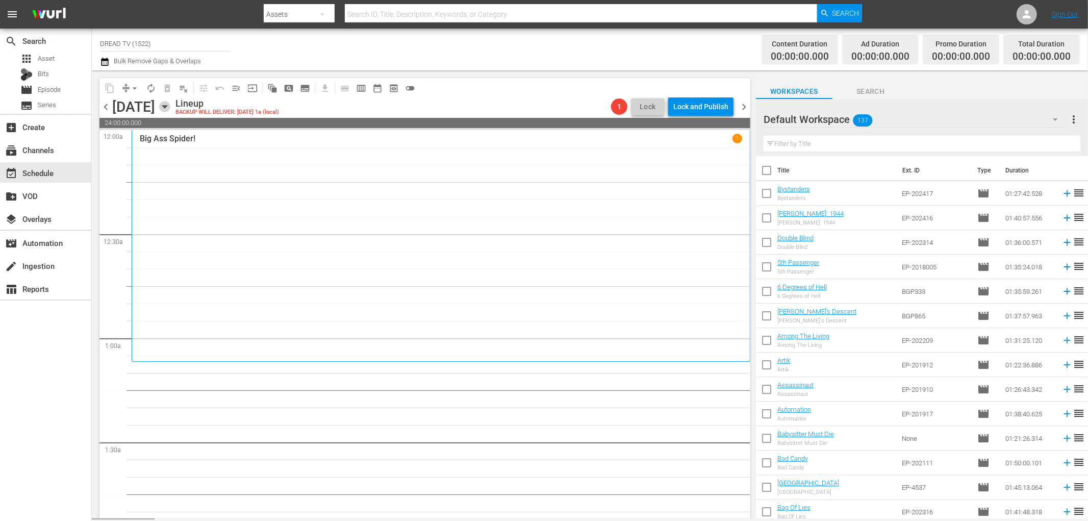
click at [170, 107] on icon "button" at bounding box center [164, 106] width 11 height 11
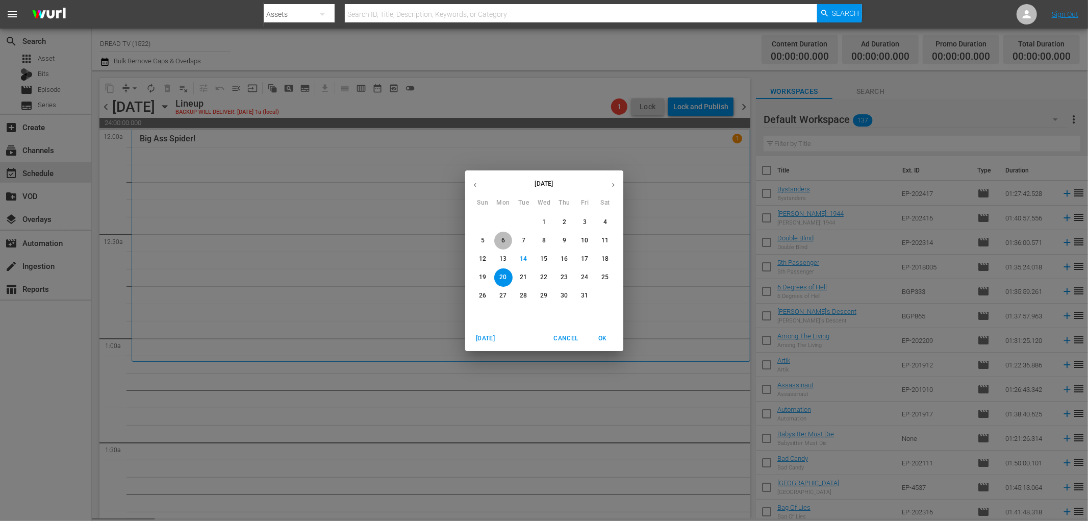
click at [502, 237] on p "6" at bounding box center [503, 240] width 4 height 9
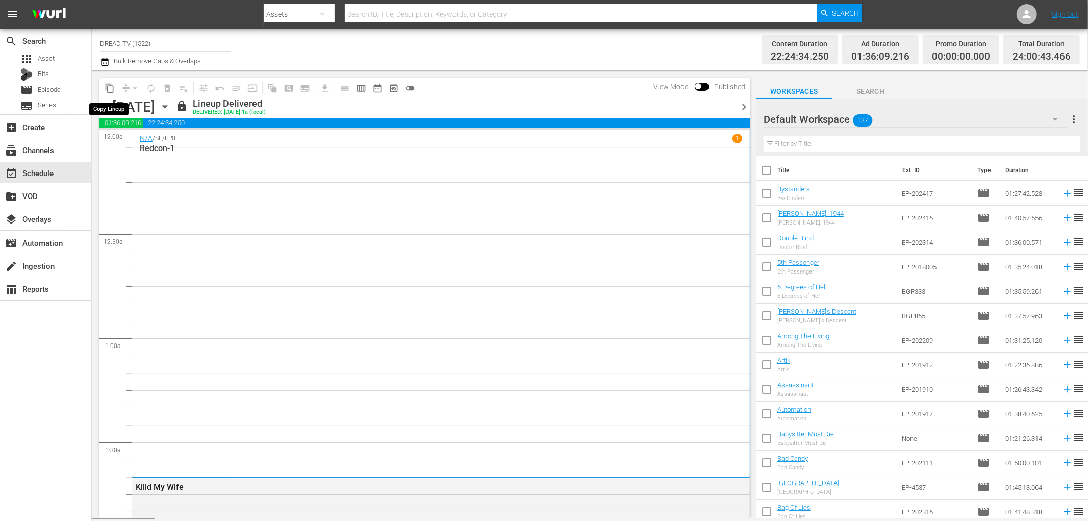
click at [110, 90] on span "content_copy" at bounding box center [110, 88] width 10 height 10
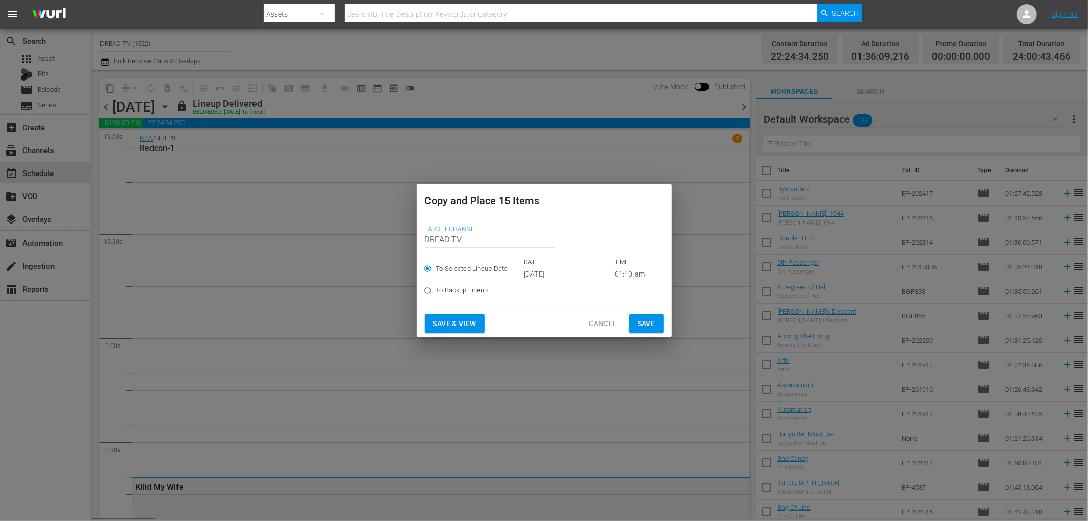
click at [546, 271] on input "[DATE]" at bounding box center [564, 274] width 81 height 15
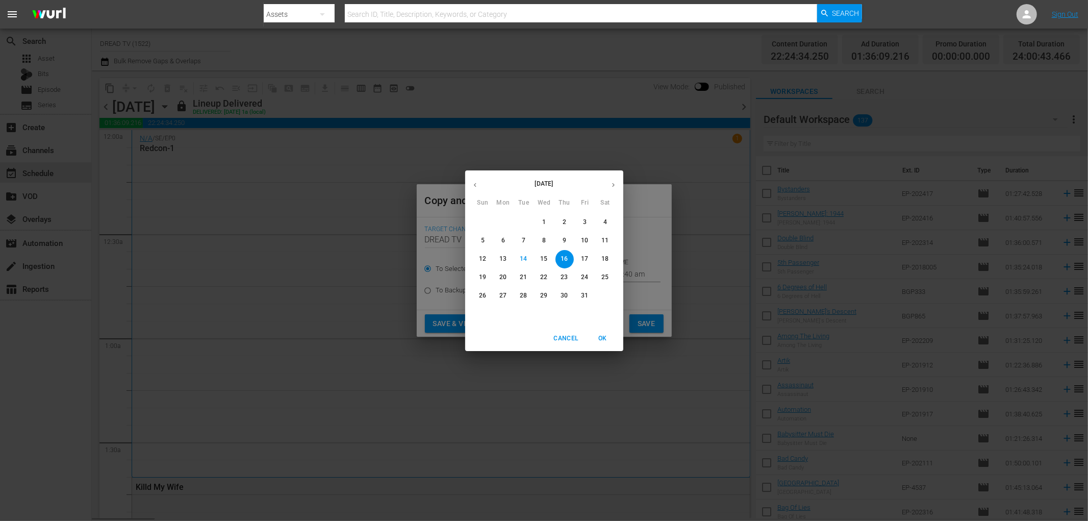
click at [502, 272] on button "20" at bounding box center [503, 277] width 18 height 18
type input "Oct 20th 2025"
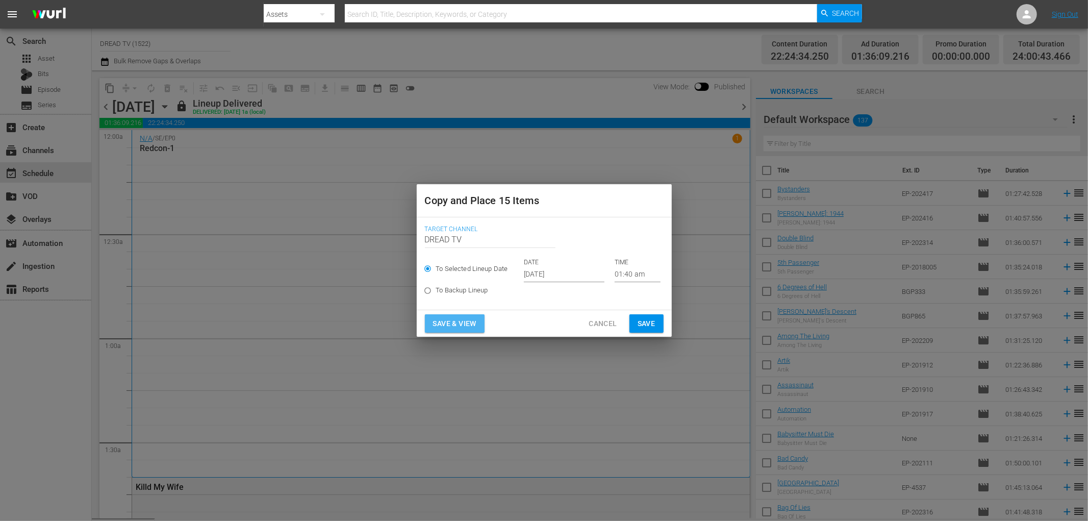
click at [471, 322] on span "Save & View" at bounding box center [454, 323] width 43 height 13
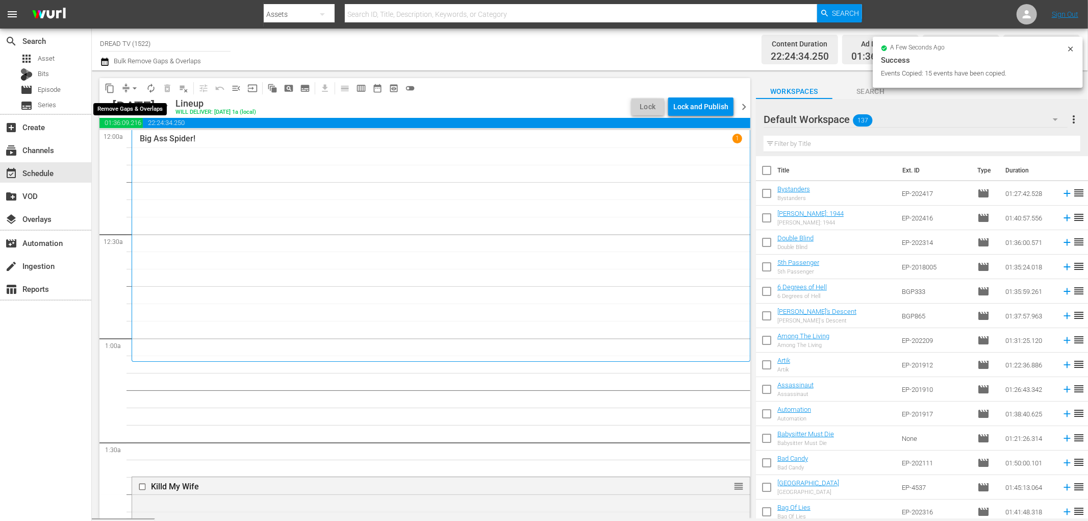
click at [130, 87] on span "arrow_drop_down" at bounding box center [135, 88] width 10 height 10
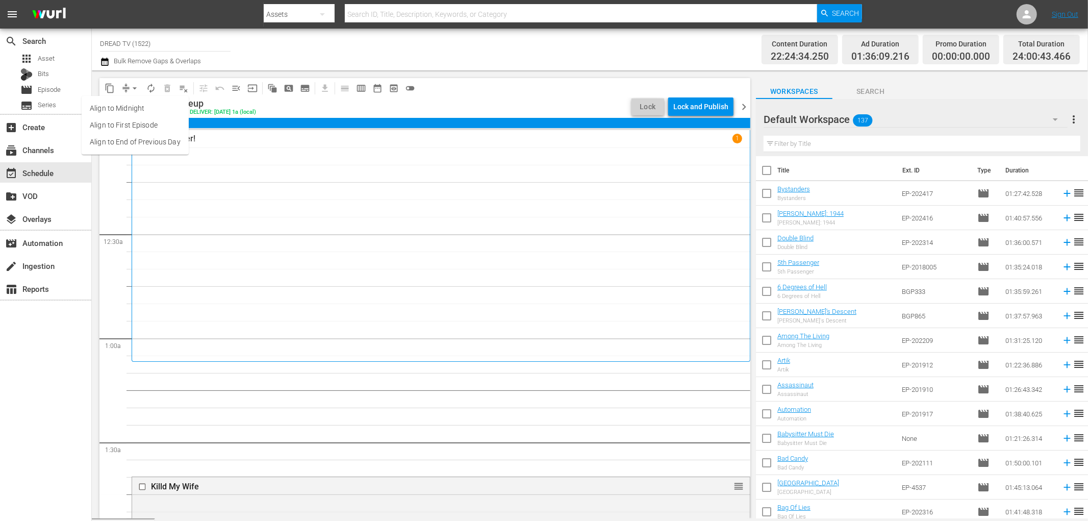
click at [151, 141] on li "Align to End of Previous Day" at bounding box center [135, 142] width 107 height 17
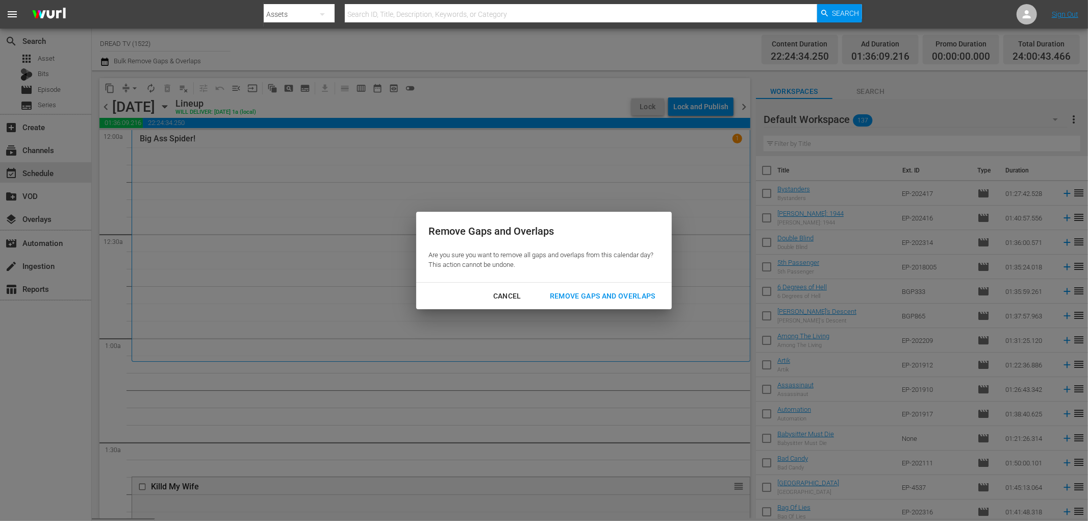
click at [621, 293] on div "Remove Gaps and Overlaps" at bounding box center [603, 296] width 122 height 13
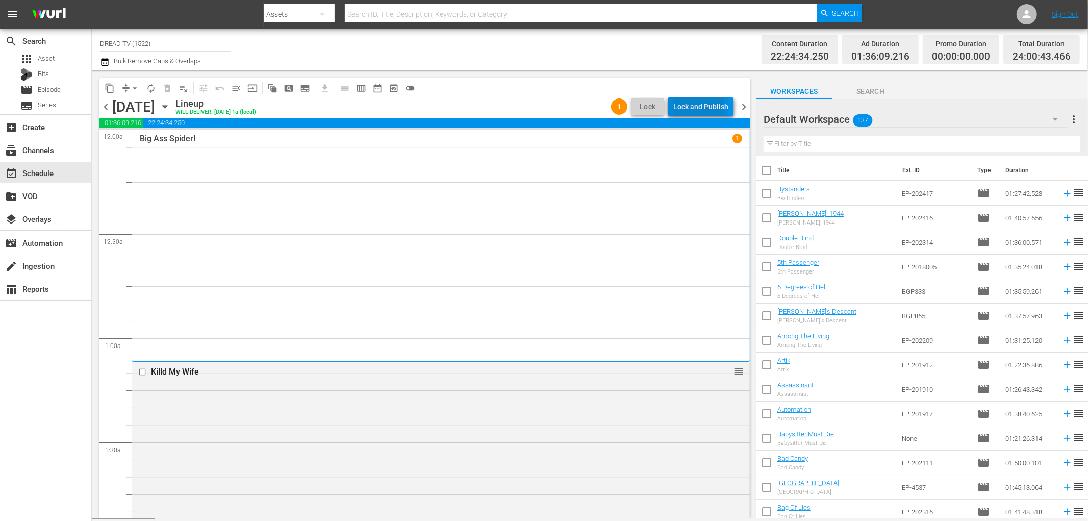
click at [689, 105] on div "Lock and Publish" at bounding box center [700, 106] width 55 height 18
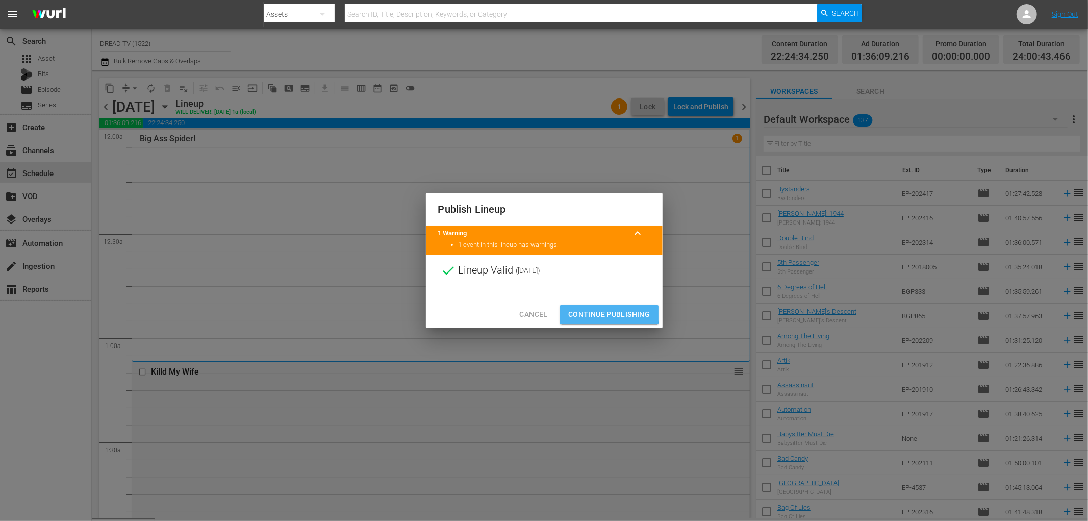
click at [592, 313] on span "Continue Publishing" at bounding box center [609, 314] width 82 height 13
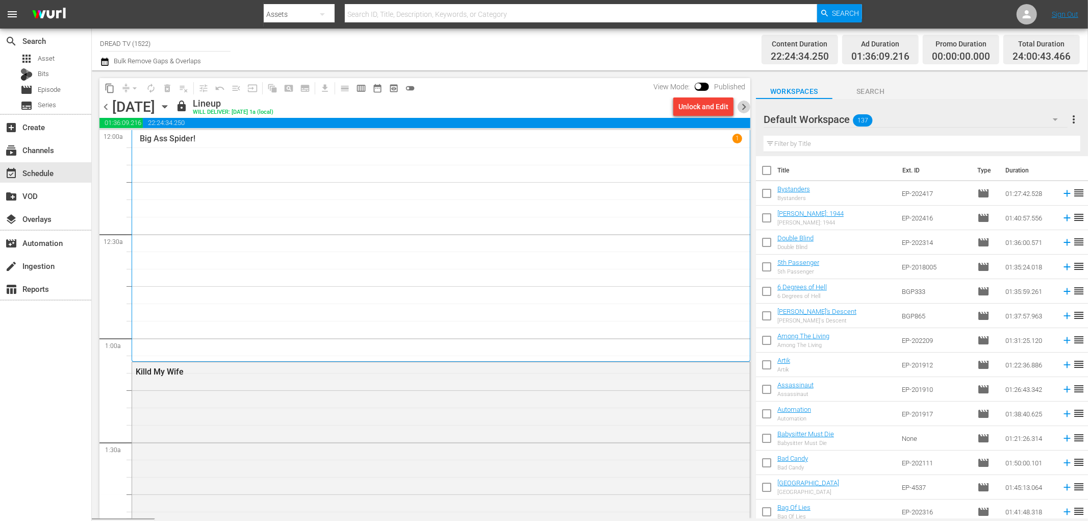
click at [742, 106] on span "chevron_right" at bounding box center [744, 106] width 13 height 13
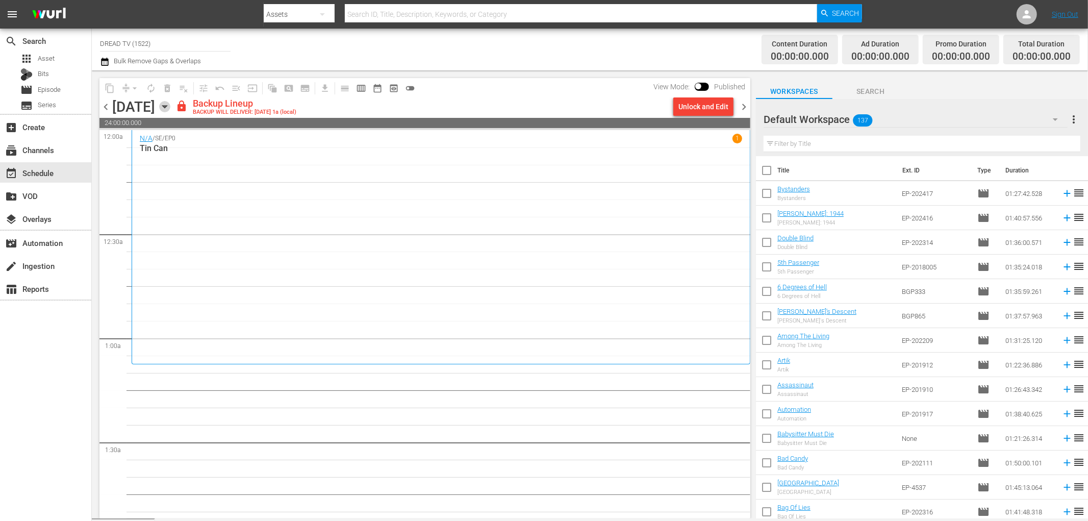
click at [170, 102] on icon "button" at bounding box center [164, 106] width 11 height 11
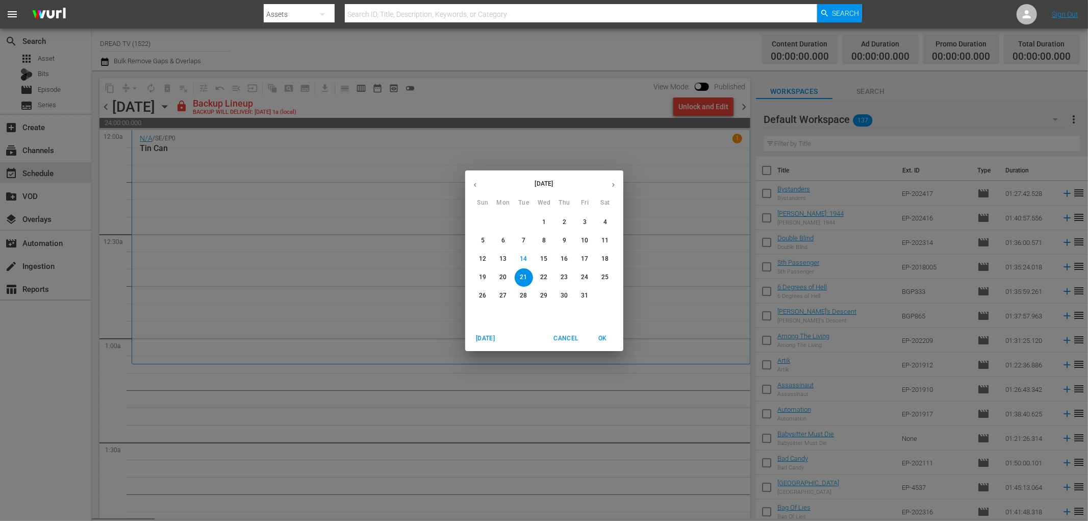
click at [580, 56] on div "October 2025 Sun Mon Tue Wed Thu Fri Sat 28 29 30 1 2 3 4 5 6 7 8 9 10 11 12 13…" at bounding box center [544, 260] width 1088 height 521
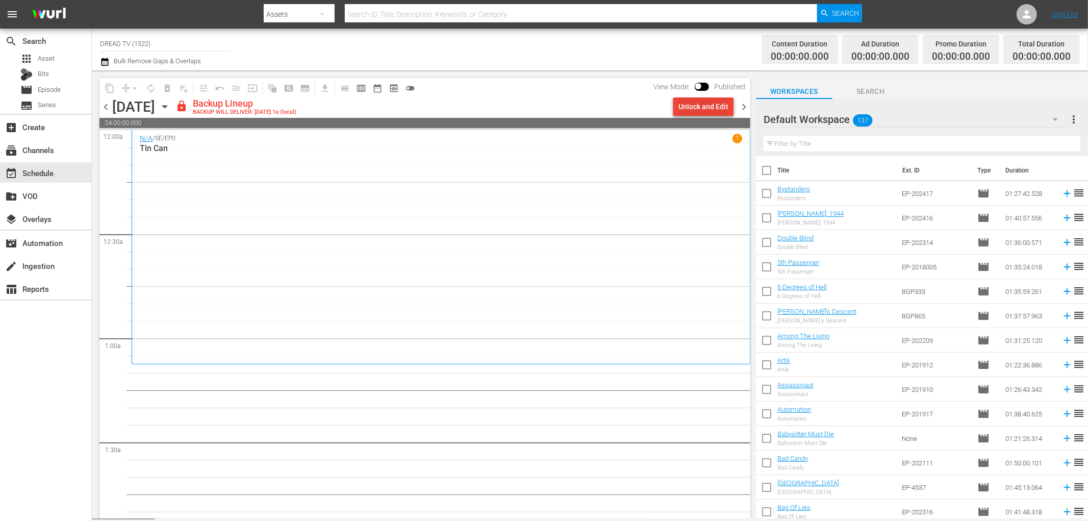
click at [705, 103] on div "Unlock and Edit" at bounding box center [703, 106] width 50 height 18
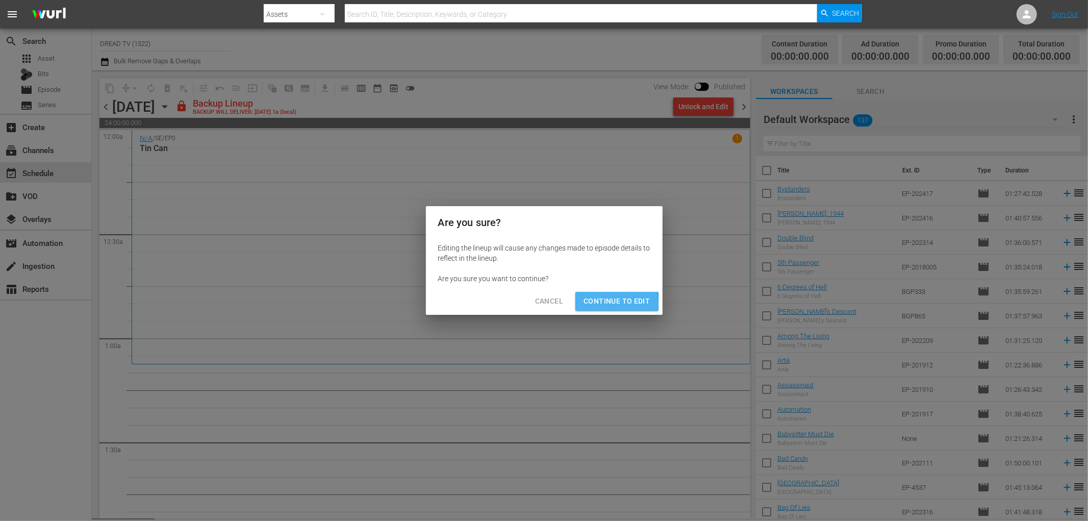
click at [606, 302] on span "Continue to Edit" at bounding box center [616, 301] width 66 height 13
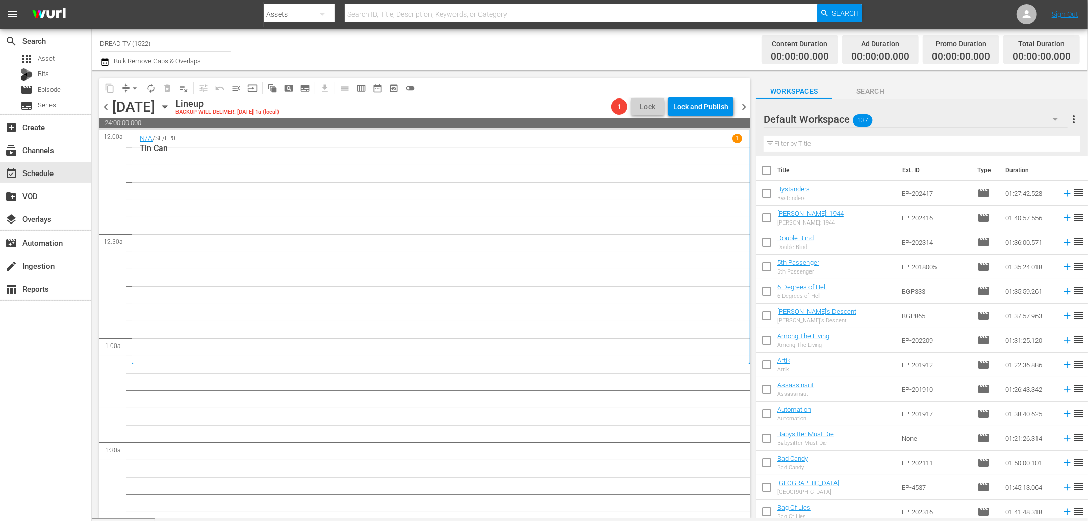
click at [170, 105] on icon "button" at bounding box center [164, 106] width 11 height 11
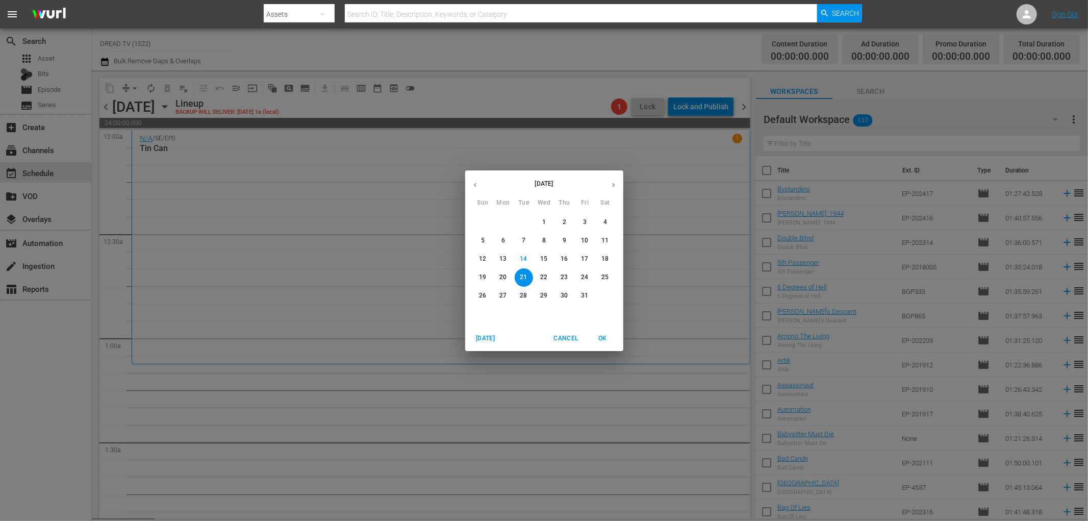
click at [523, 239] on p "7" at bounding box center [524, 240] width 4 height 9
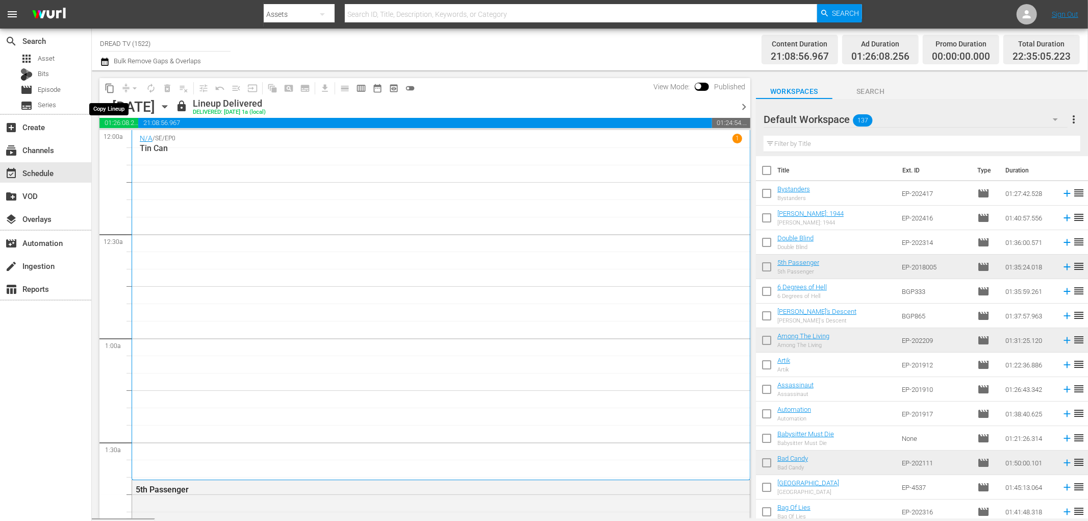
click at [108, 86] on span "content_copy" at bounding box center [110, 88] width 10 height 10
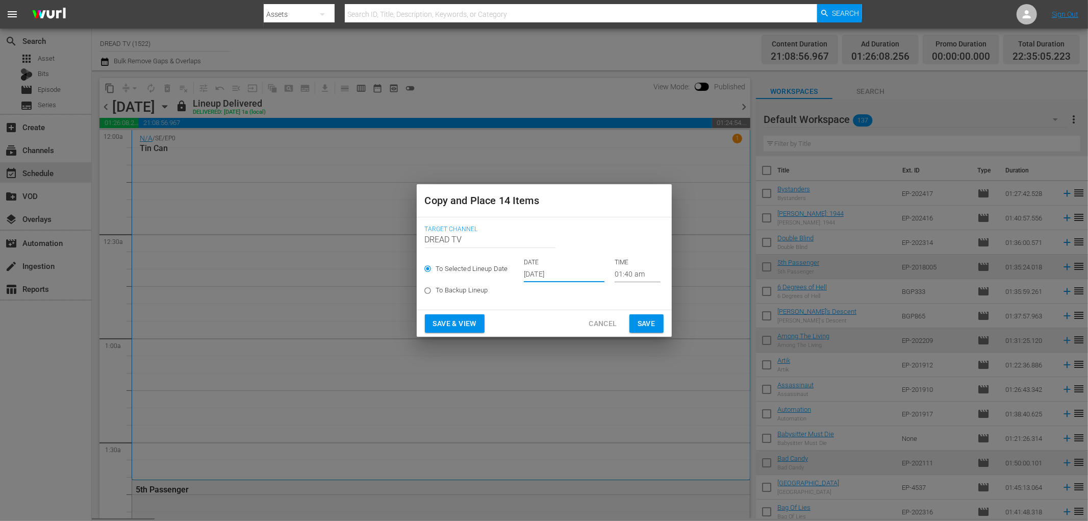
click at [551, 272] on input "[DATE]" at bounding box center [564, 274] width 81 height 15
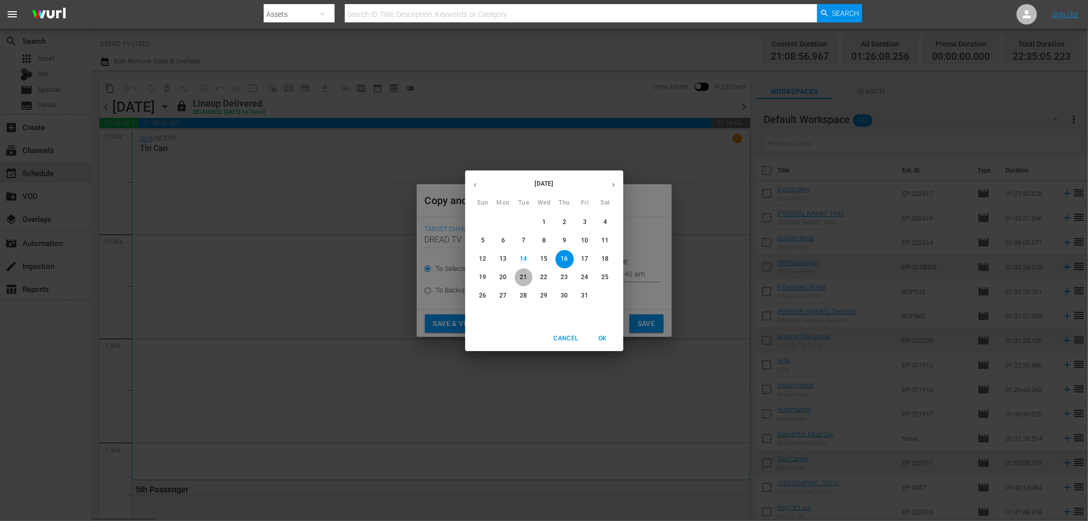
click at [524, 276] on p "21" at bounding box center [523, 277] width 7 height 9
type input "Oct 21st 2025"
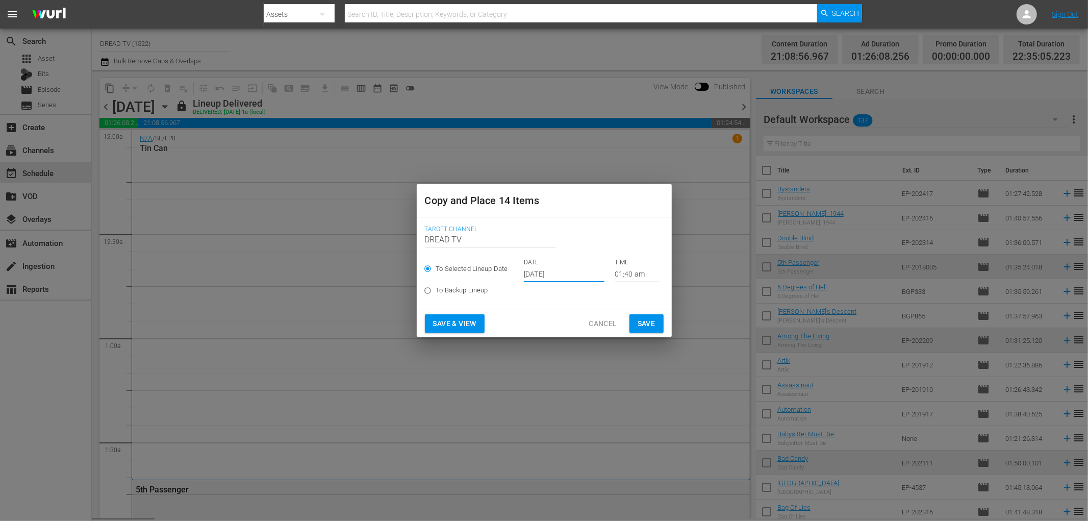
click at [471, 321] on span "Save & View" at bounding box center [454, 323] width 43 height 13
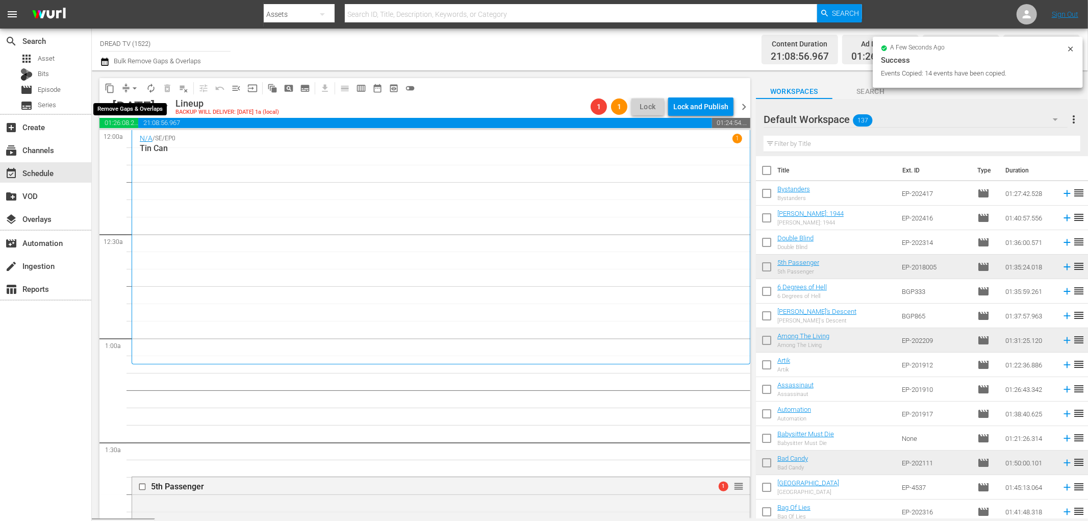
click at [130, 88] on span "arrow_drop_down" at bounding box center [135, 88] width 10 height 10
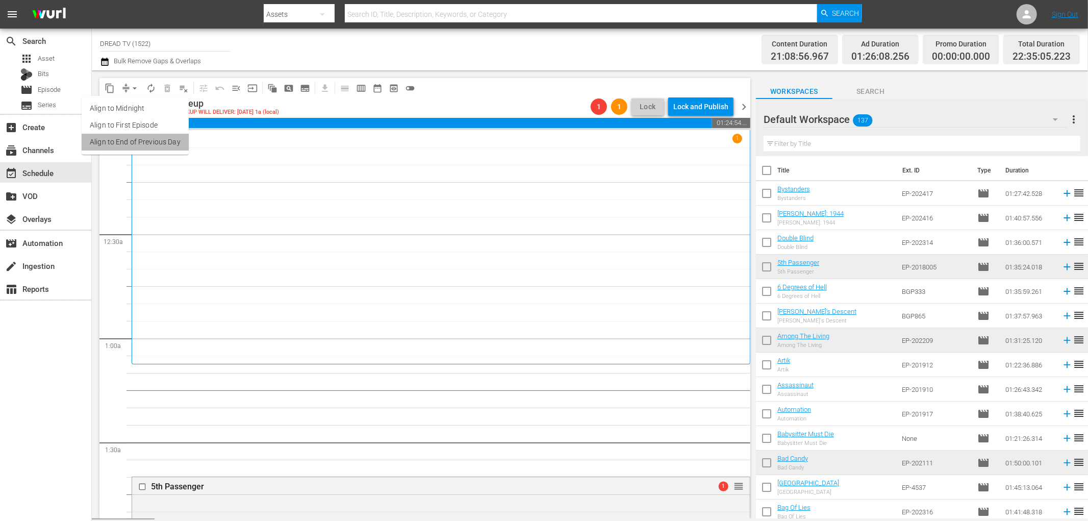
click at [169, 140] on li "Align to End of Previous Day" at bounding box center [135, 142] width 107 height 17
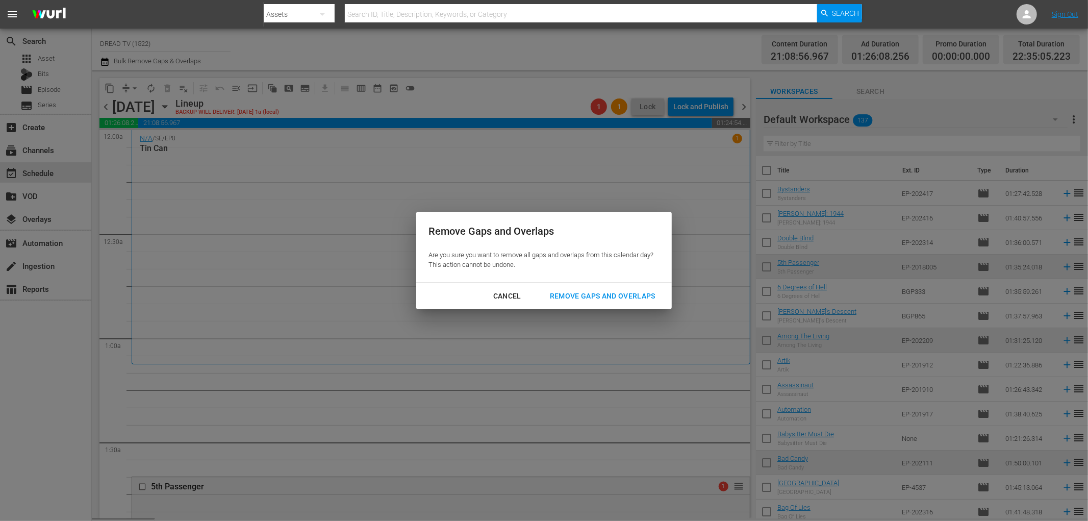
click at [577, 296] on div "Remove Gaps and Overlaps" at bounding box center [603, 296] width 122 height 13
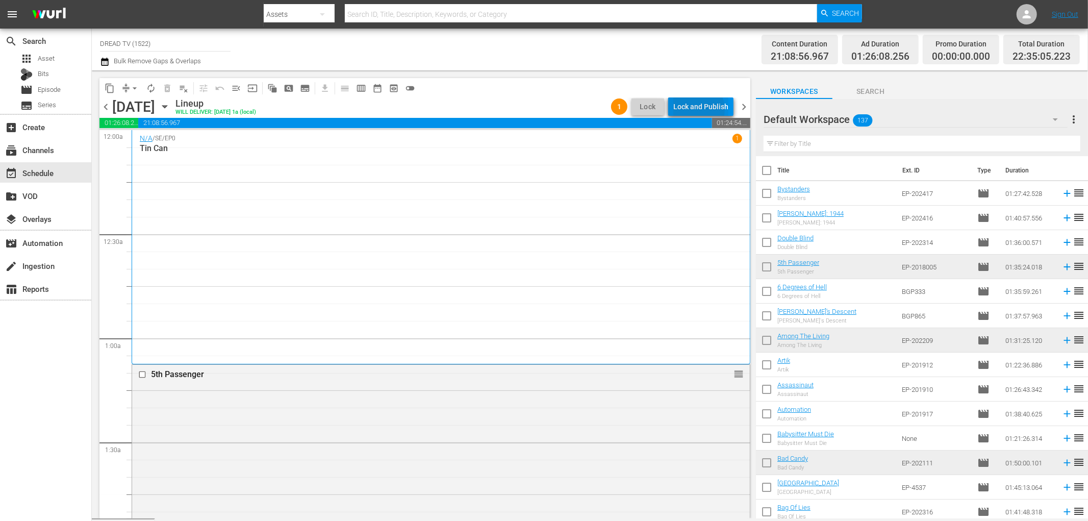
click at [695, 110] on div "Lock and Publish" at bounding box center [700, 106] width 55 height 18
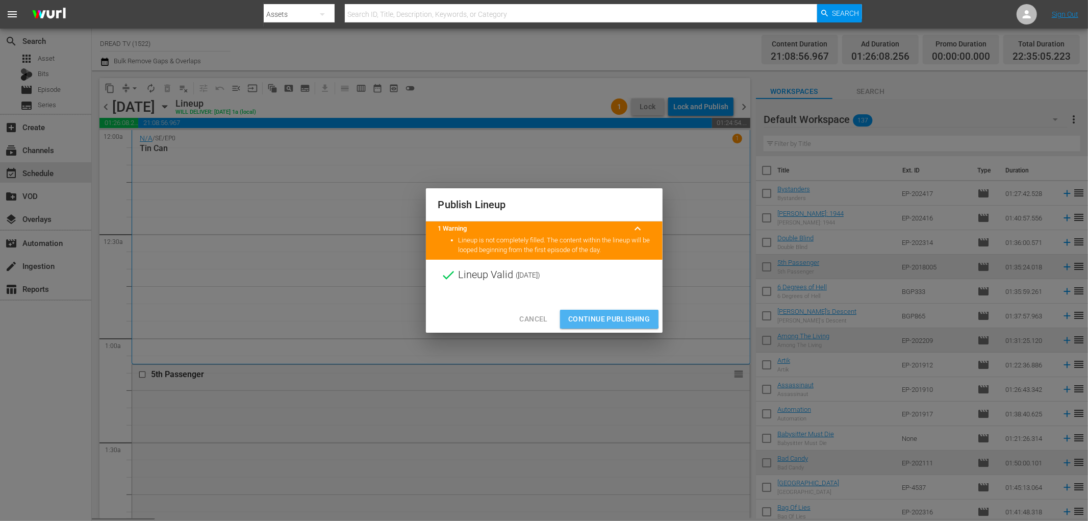
click at [602, 318] on span "Continue Publishing" at bounding box center [609, 319] width 82 height 13
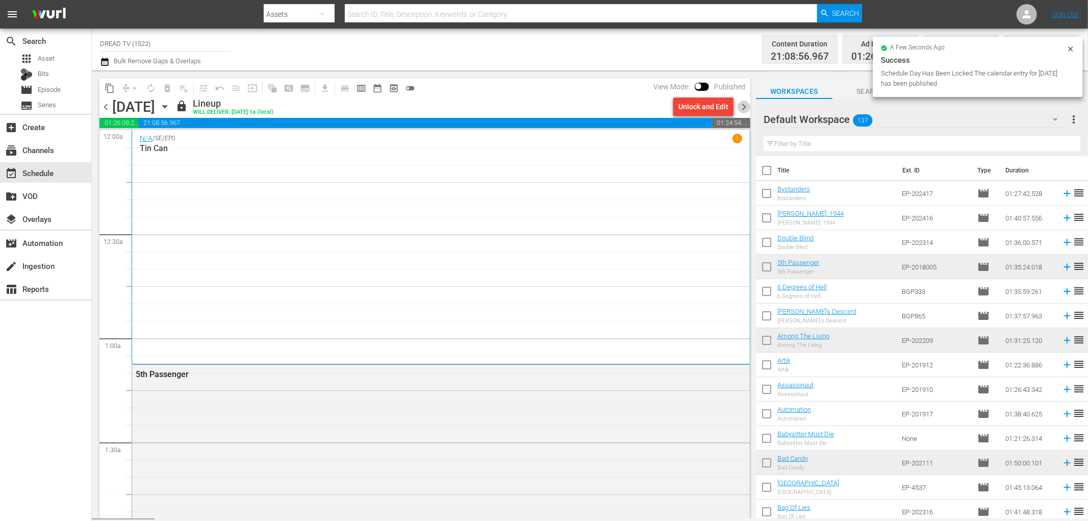
click at [742, 108] on span "chevron_right" at bounding box center [744, 106] width 13 height 13
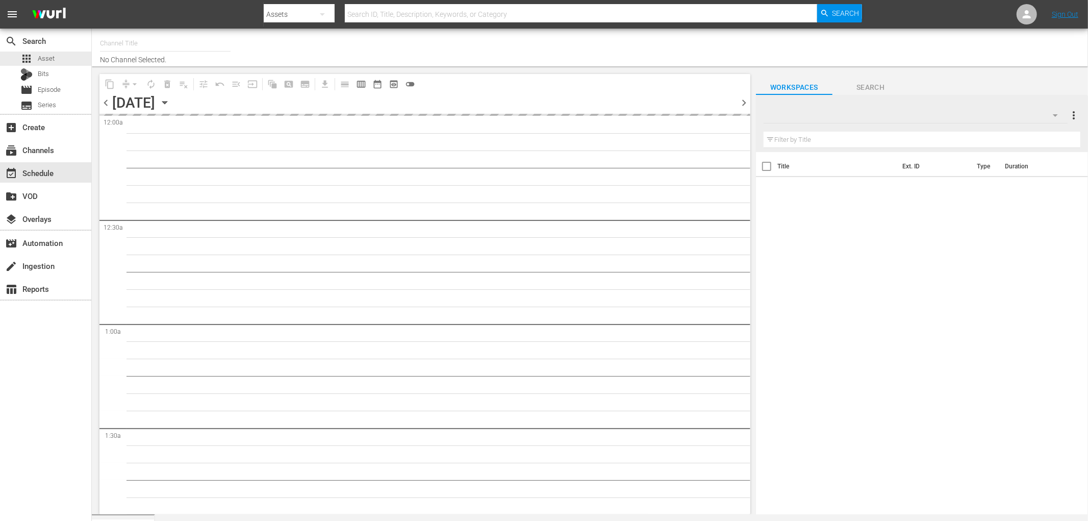
type input "DREAD TV (1522)"
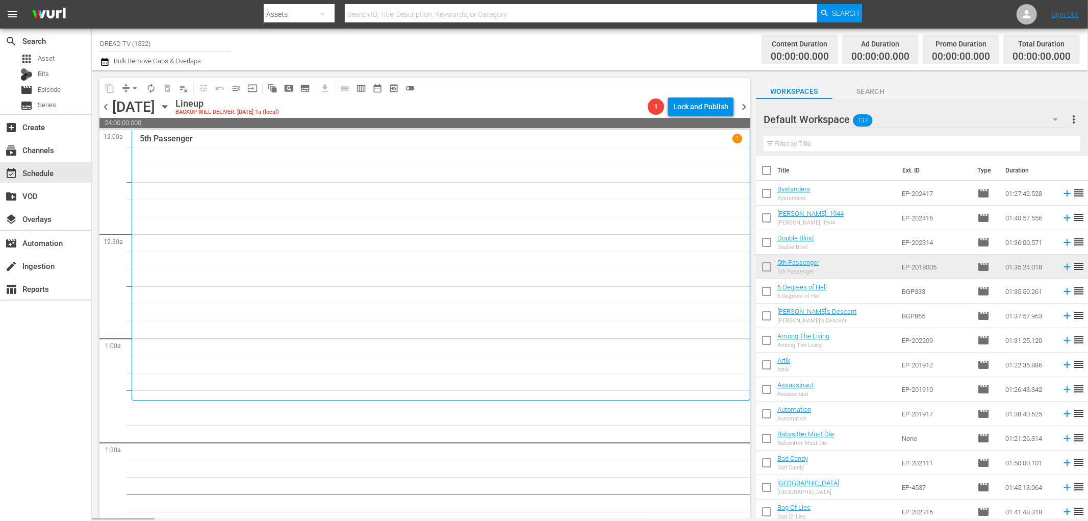
click at [170, 104] on icon "button" at bounding box center [164, 106] width 11 height 11
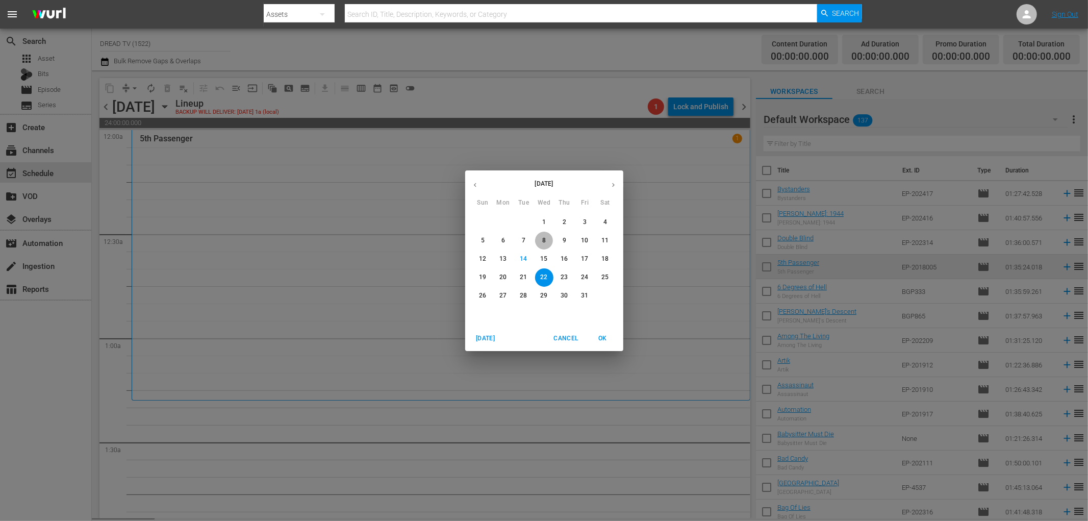
click at [542, 238] on p "8" at bounding box center [544, 240] width 4 height 9
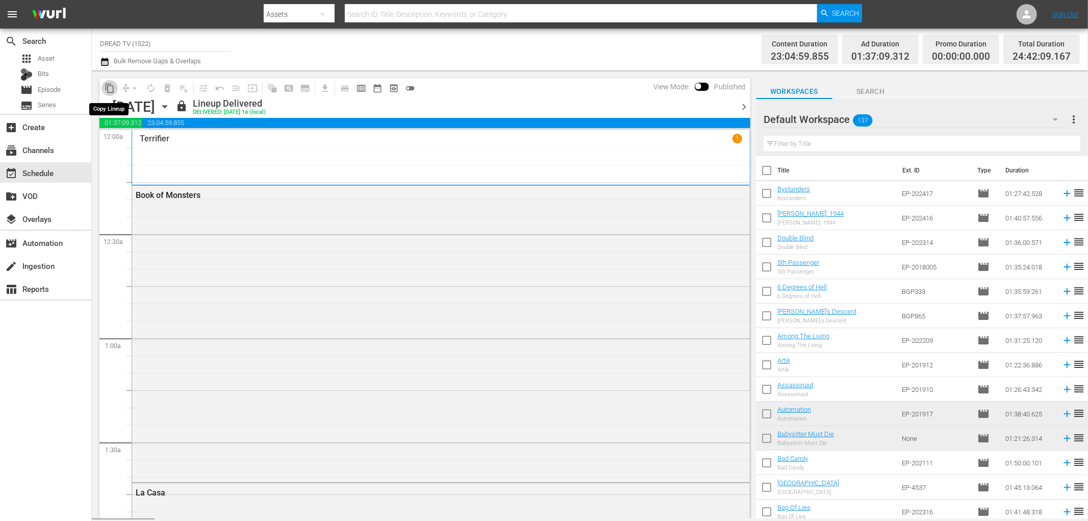
click at [109, 85] on span "content_copy" at bounding box center [110, 88] width 10 height 10
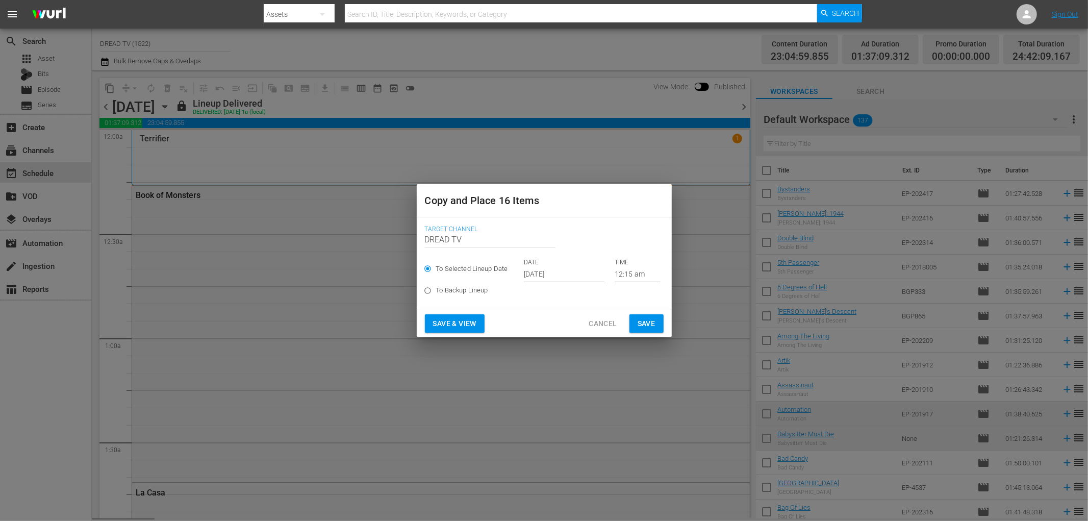
click at [533, 275] on input "[DATE]" at bounding box center [564, 274] width 81 height 15
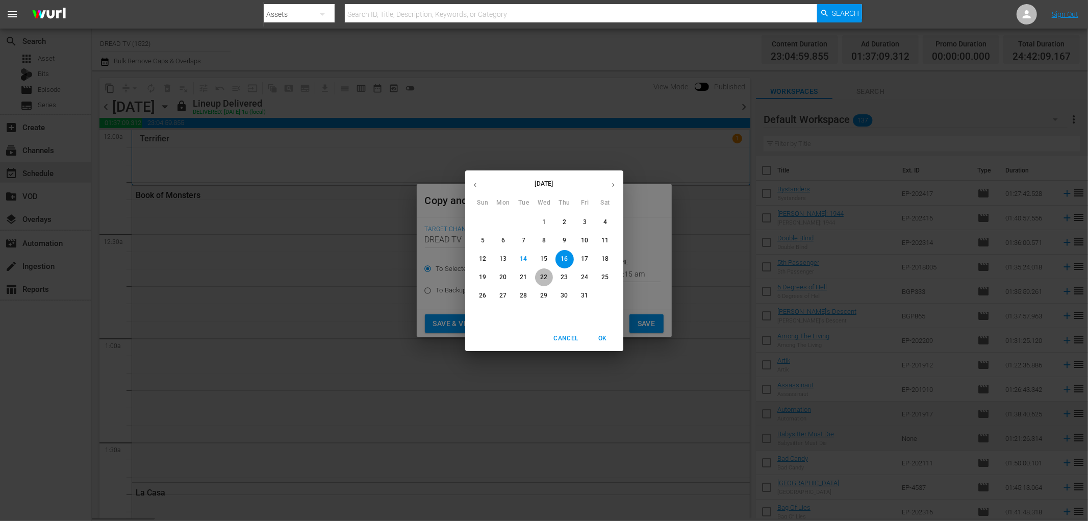
click at [545, 276] on p "22" at bounding box center [543, 277] width 7 height 9
type input "Oct 22nd 2025"
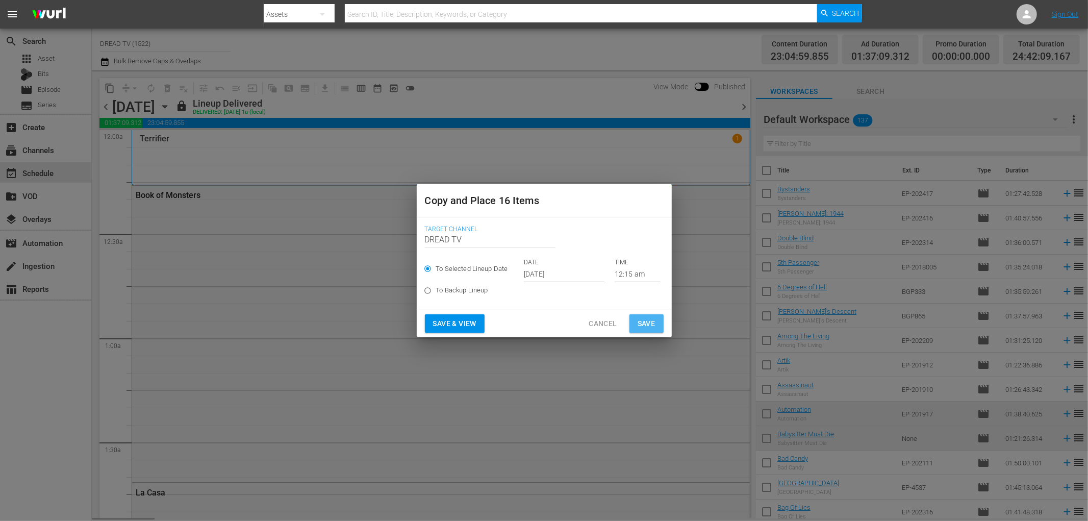
click at [653, 322] on span "Save" at bounding box center [647, 323] width 18 height 13
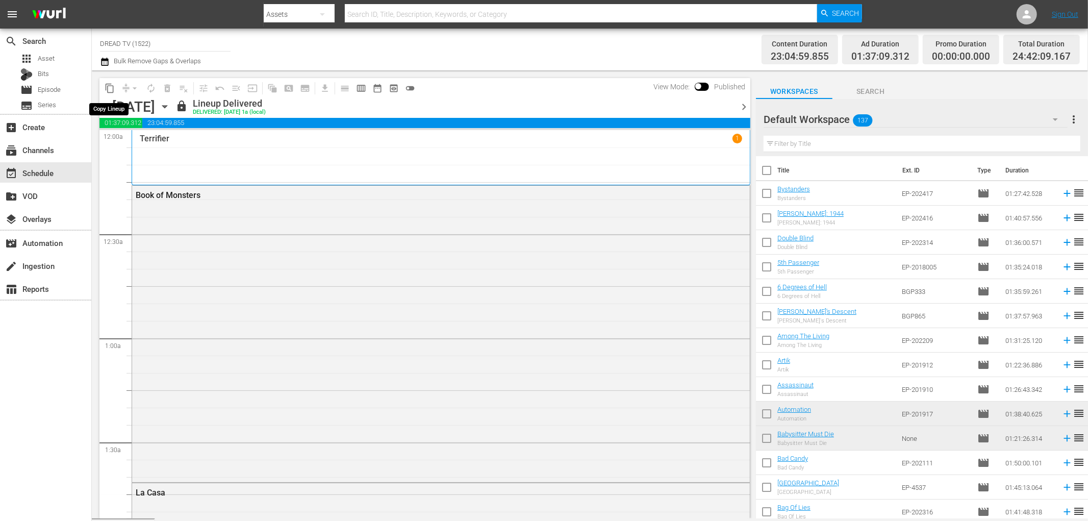
click at [106, 85] on span "content_copy" at bounding box center [110, 88] width 10 height 10
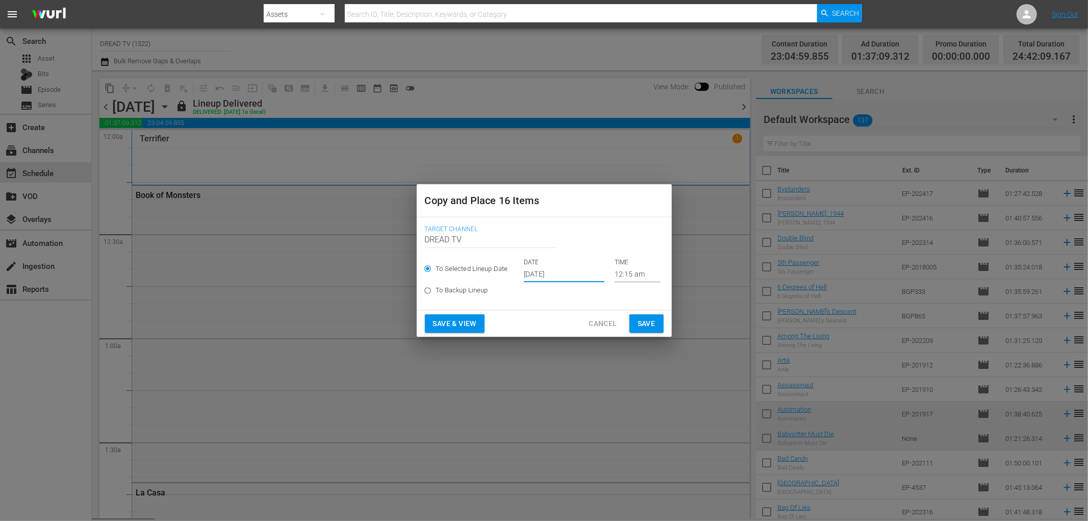
click at [546, 274] on input "[DATE]" at bounding box center [564, 274] width 81 height 15
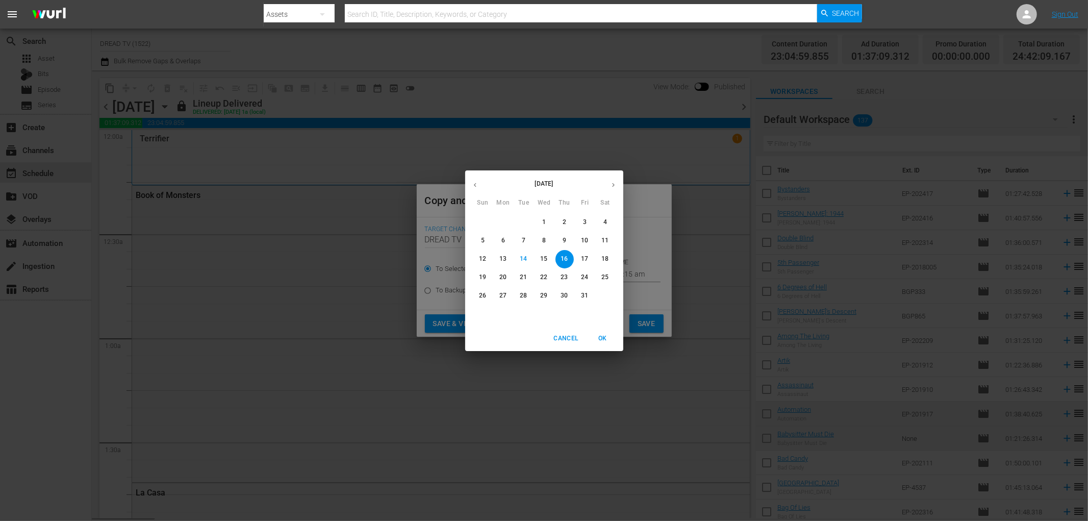
click at [564, 338] on span "Cancel" at bounding box center [565, 338] width 24 height 11
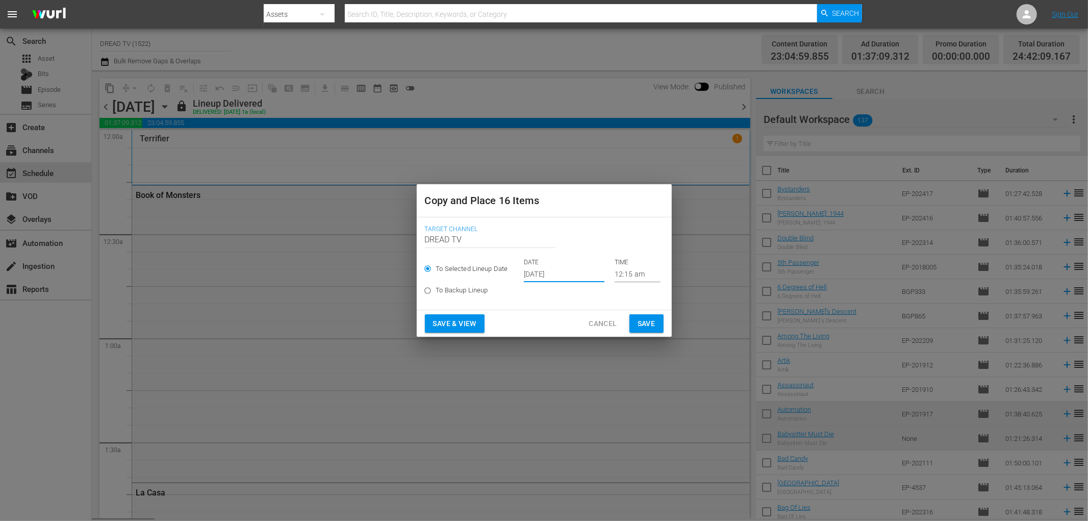
click at [595, 325] on span "Cancel" at bounding box center [603, 323] width 28 height 13
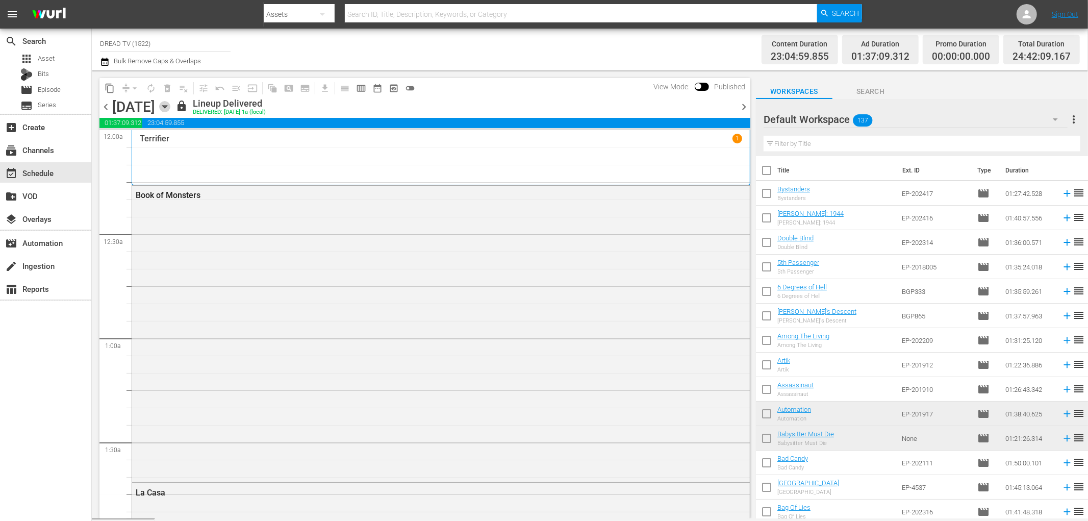
click at [170, 111] on icon "button" at bounding box center [164, 106] width 11 height 11
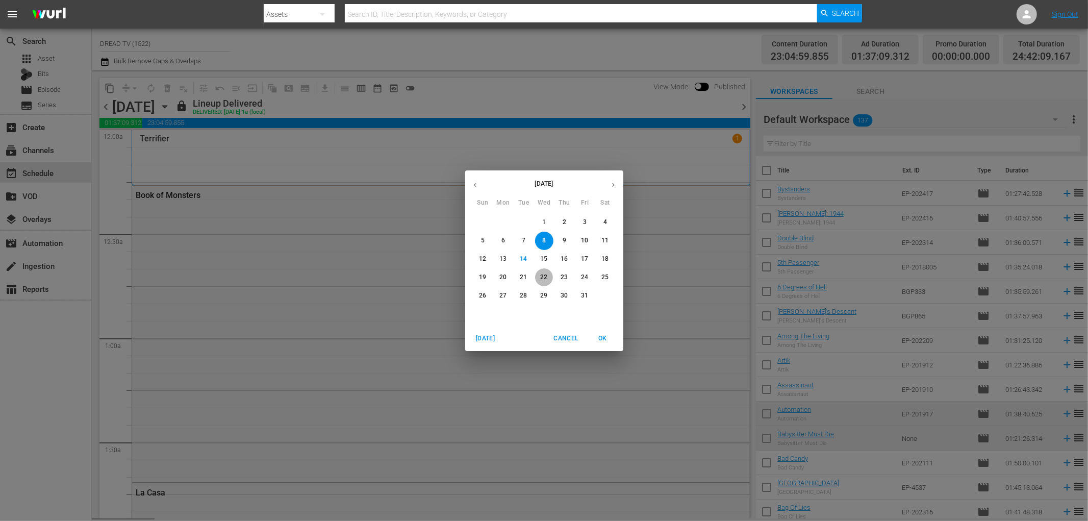
click at [542, 271] on button "22" at bounding box center [544, 277] width 18 height 18
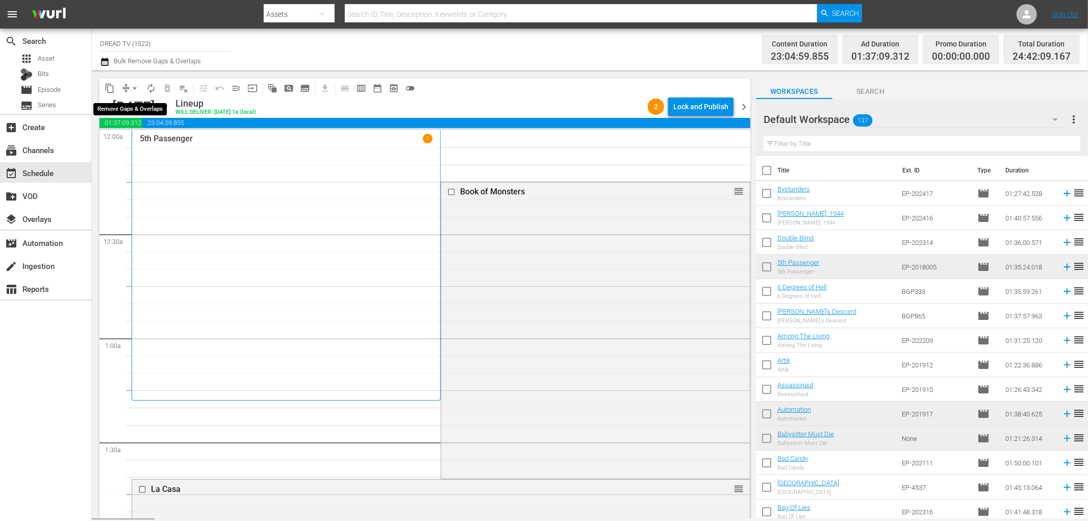
click at [133, 83] on span "arrow_drop_down" at bounding box center [135, 88] width 10 height 10
click at [154, 139] on li "Align to End of Previous Day" at bounding box center [135, 142] width 107 height 17
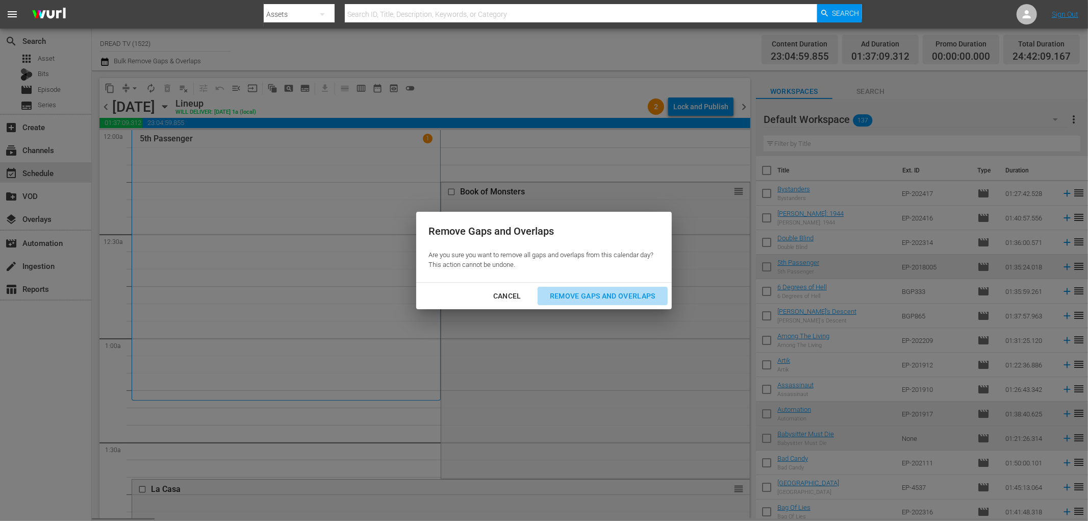
click at [599, 300] on div "Remove Gaps and Overlaps" at bounding box center [603, 296] width 122 height 13
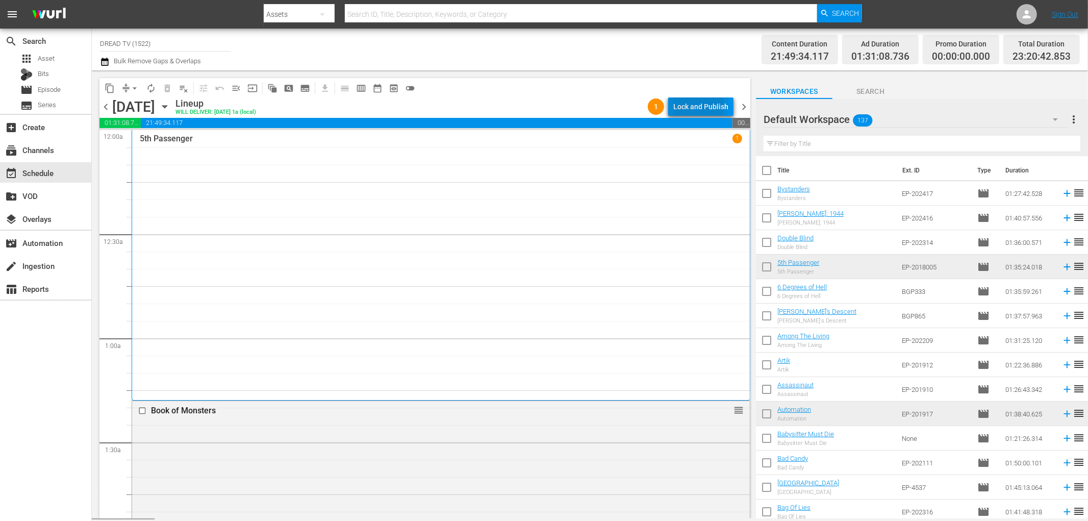
click at [696, 104] on div "Lock and Publish" at bounding box center [700, 106] width 55 height 18
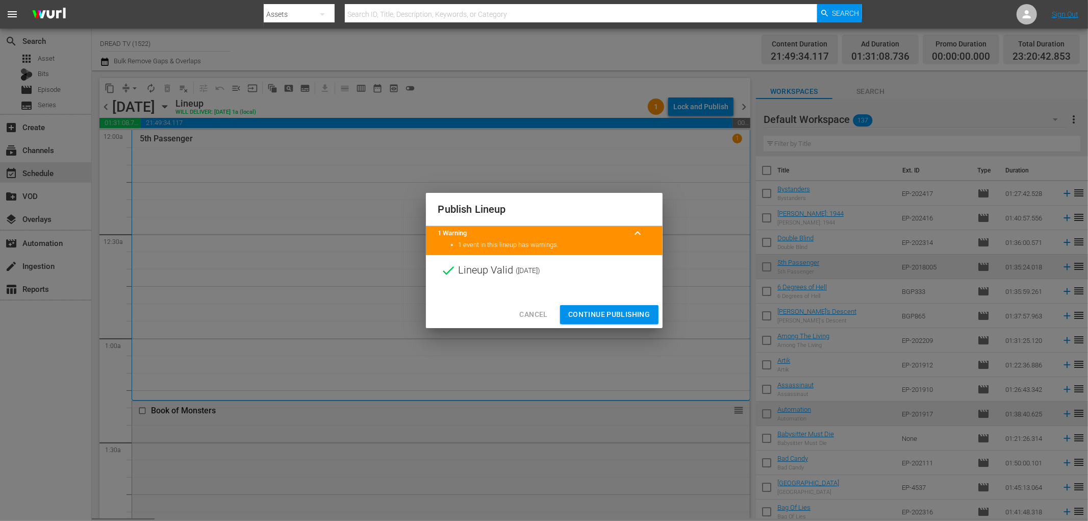
click at [613, 314] on span "Continue Publishing" at bounding box center [609, 314] width 82 height 13
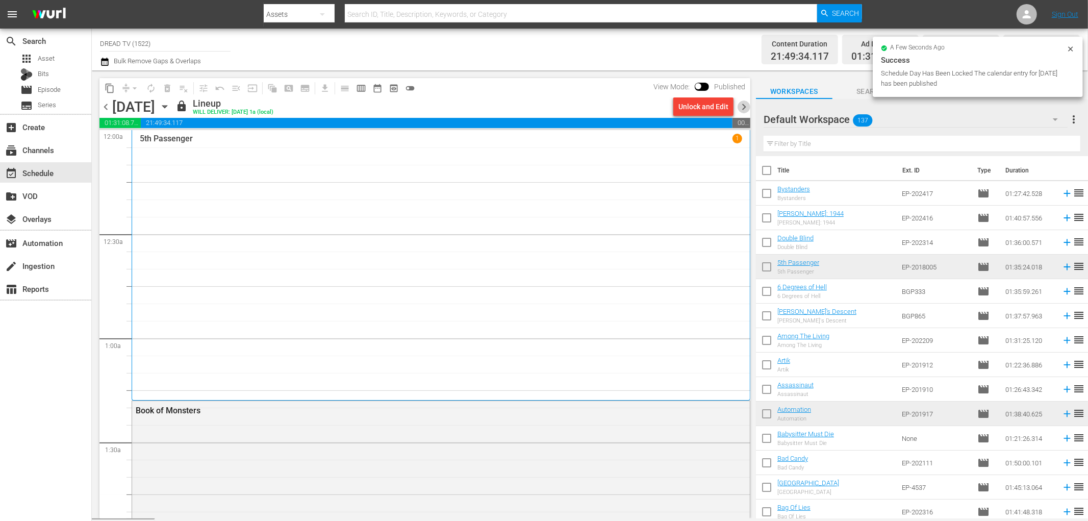
click at [741, 109] on span "chevron_right" at bounding box center [744, 106] width 13 height 13
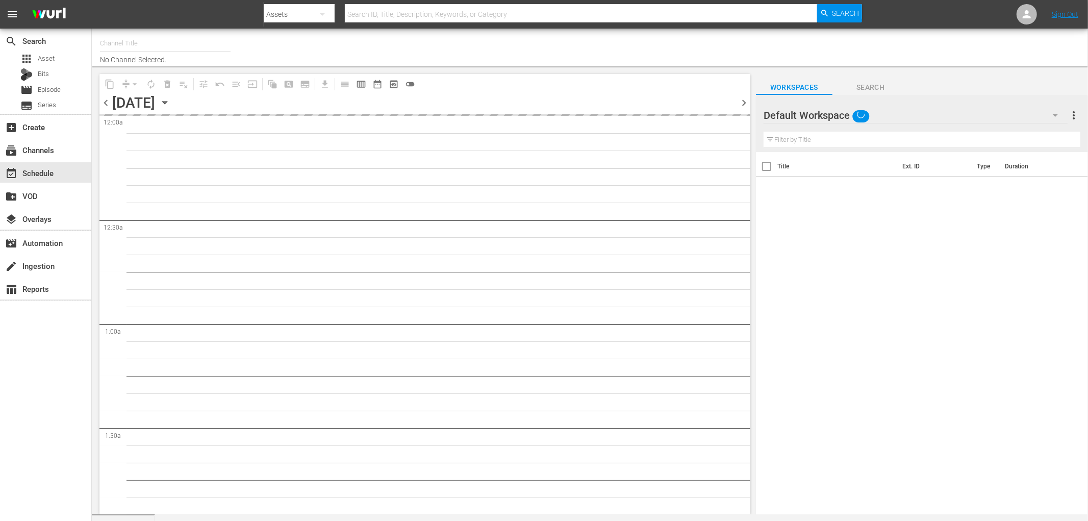
type input "DREAD TV (1522)"
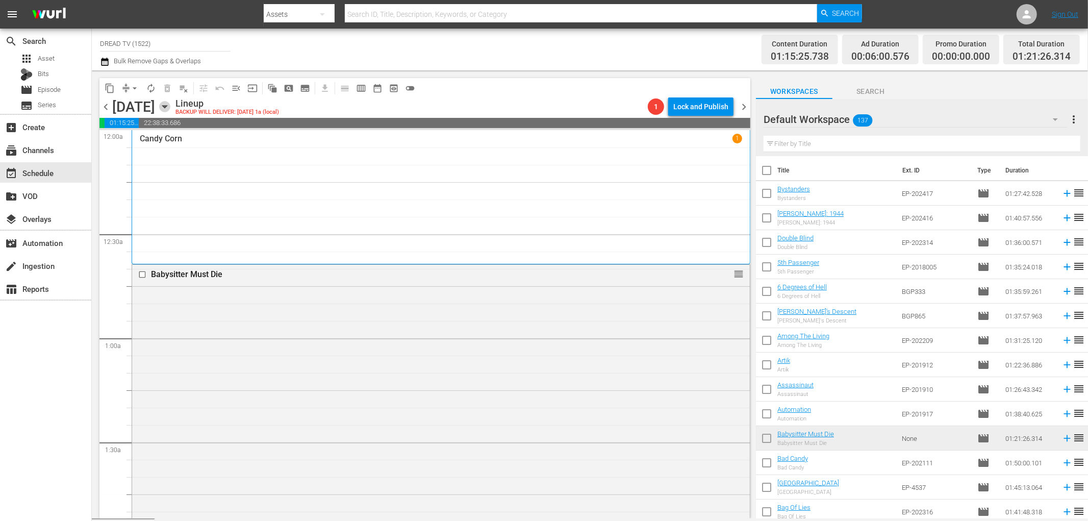
click at [170, 109] on icon "button" at bounding box center [164, 106] width 11 height 11
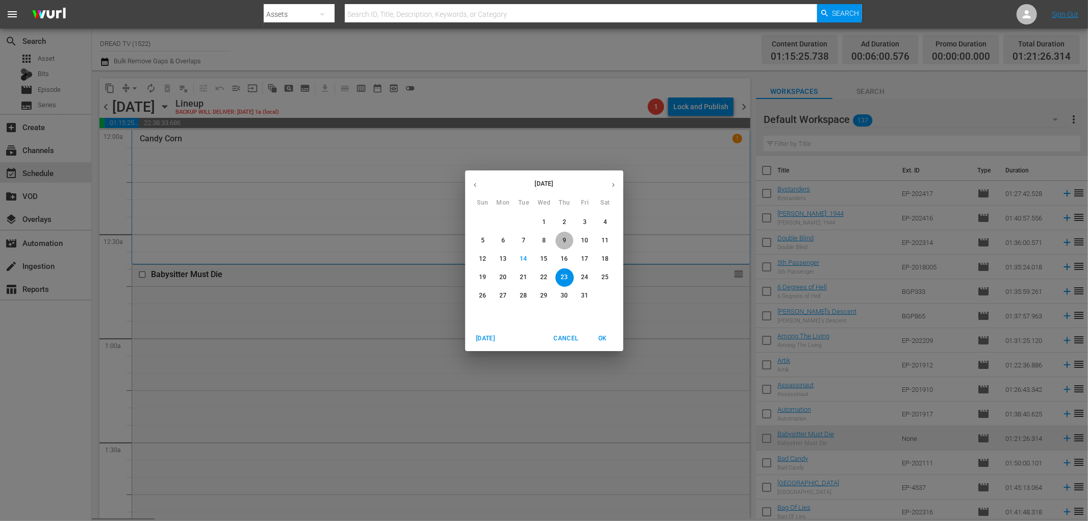
click at [564, 242] on p "9" at bounding box center [565, 240] width 4 height 9
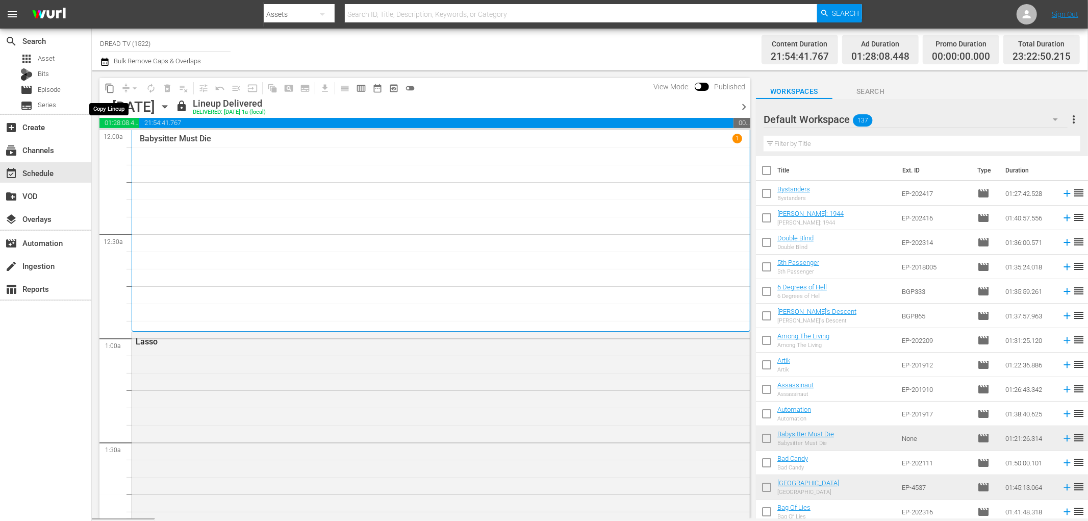
click at [108, 83] on span "content_copy" at bounding box center [110, 88] width 10 height 10
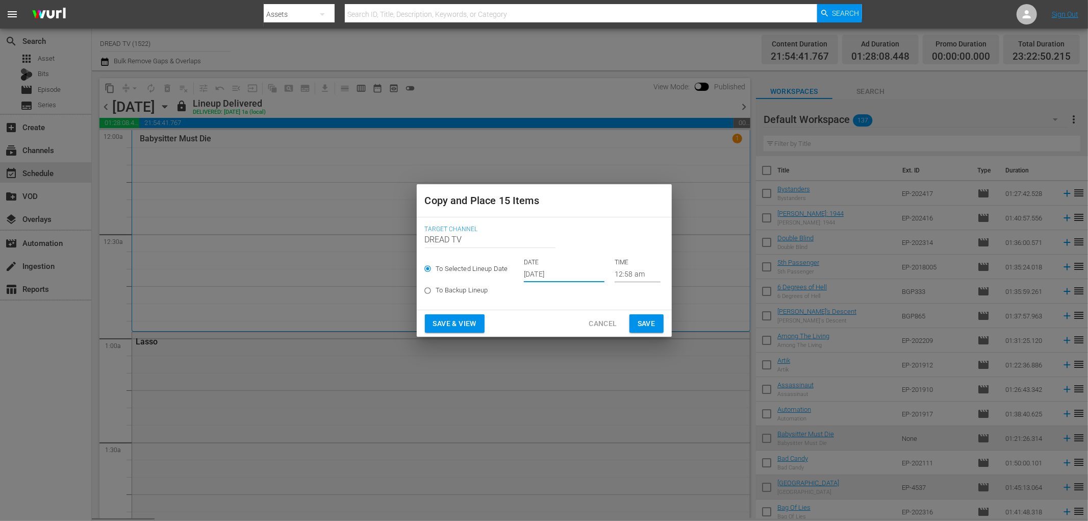
click at [537, 273] on input "[DATE]" at bounding box center [564, 274] width 81 height 15
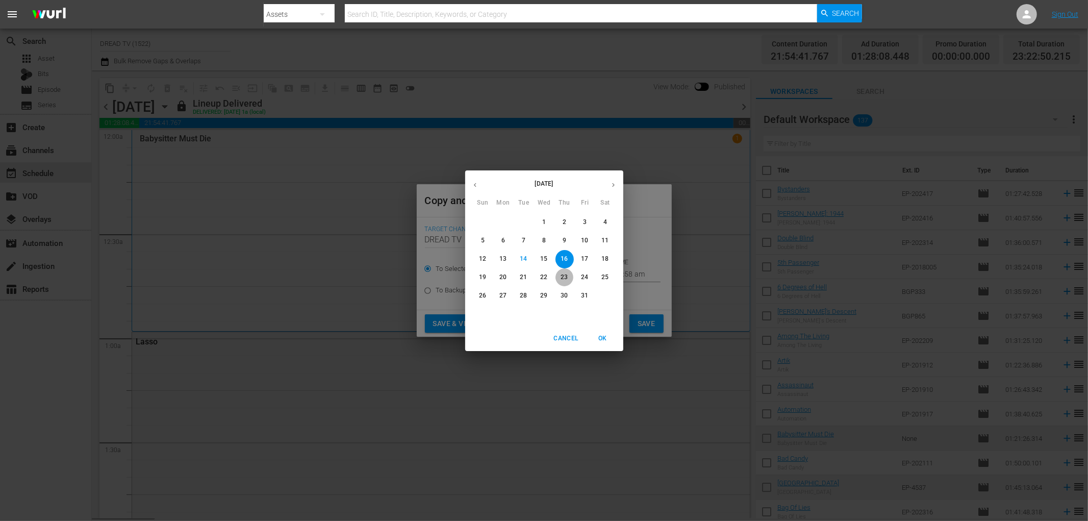
click at [567, 277] on p "23" at bounding box center [564, 277] width 7 height 9
type input "Oct 23rd 2025"
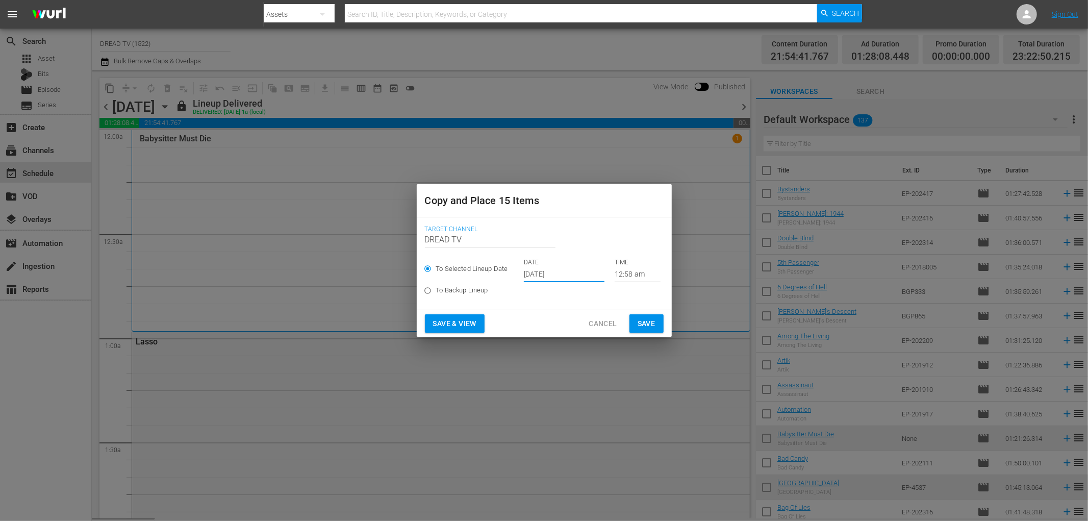
click at [463, 325] on span "Save & View" at bounding box center [454, 323] width 43 height 13
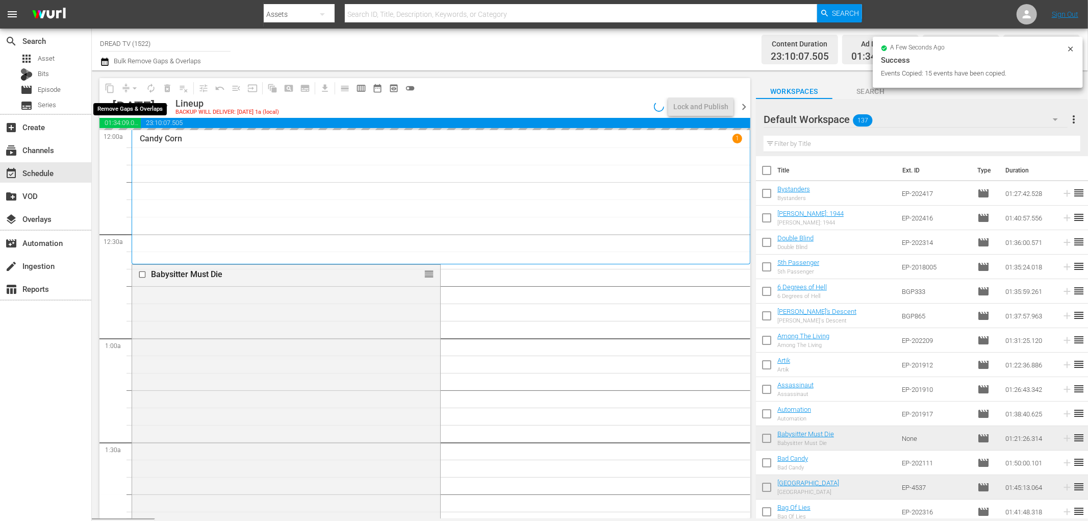
click at [124, 84] on span "compress arrow_drop_down" at bounding box center [130, 88] width 25 height 16
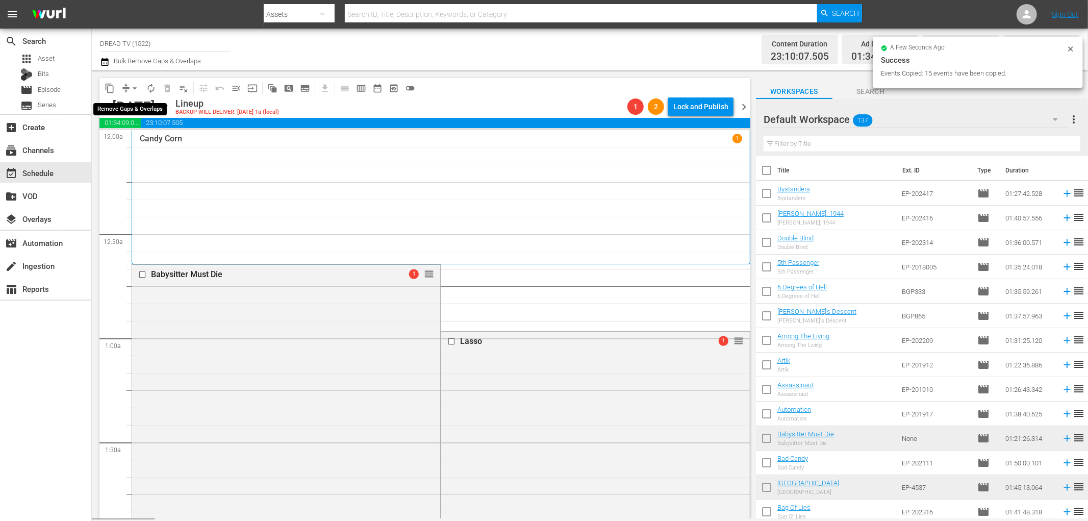
click at [133, 89] on span "arrow_drop_down" at bounding box center [135, 88] width 10 height 10
click at [141, 144] on li "Align to End of Previous Day" at bounding box center [135, 142] width 107 height 17
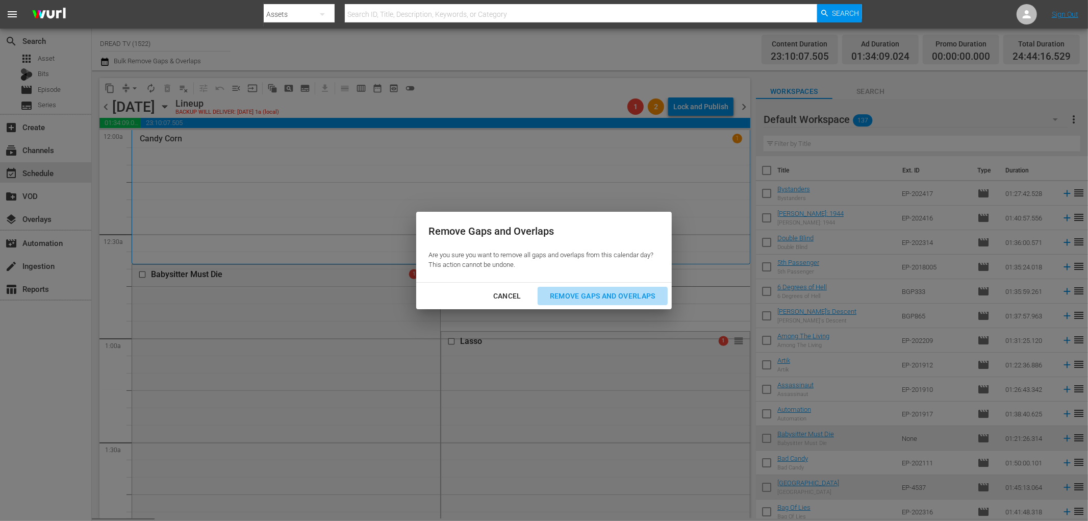
click at [596, 294] on div "Remove Gaps and Overlaps" at bounding box center [603, 296] width 122 height 13
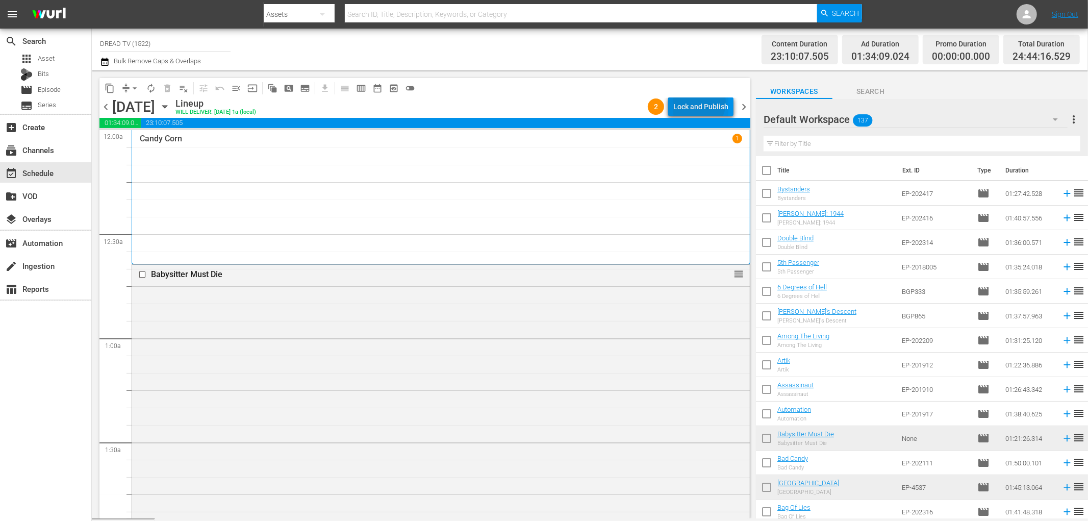
click at [699, 103] on div "Lock and Publish" at bounding box center [700, 106] width 55 height 18
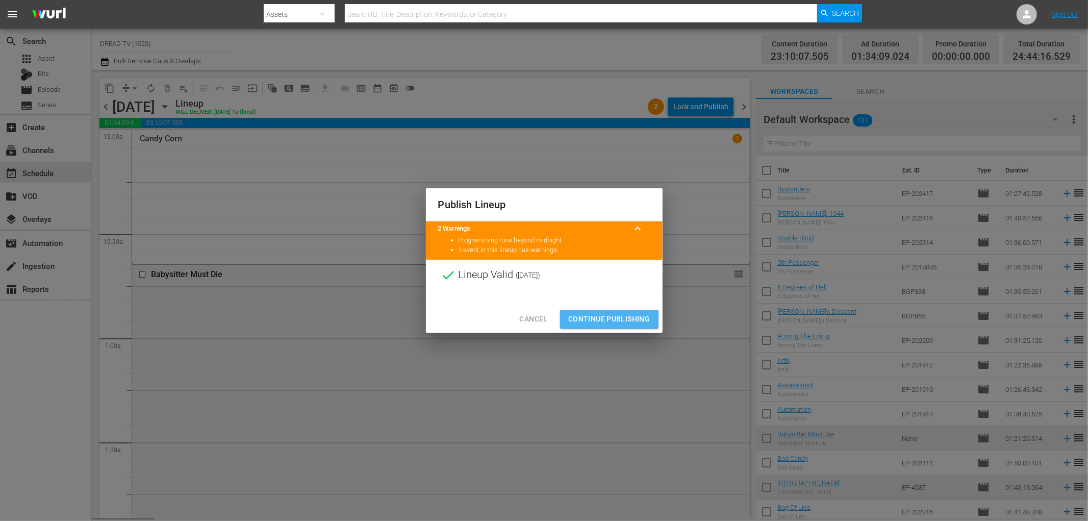
click at [617, 320] on span "Continue Publishing" at bounding box center [609, 319] width 82 height 13
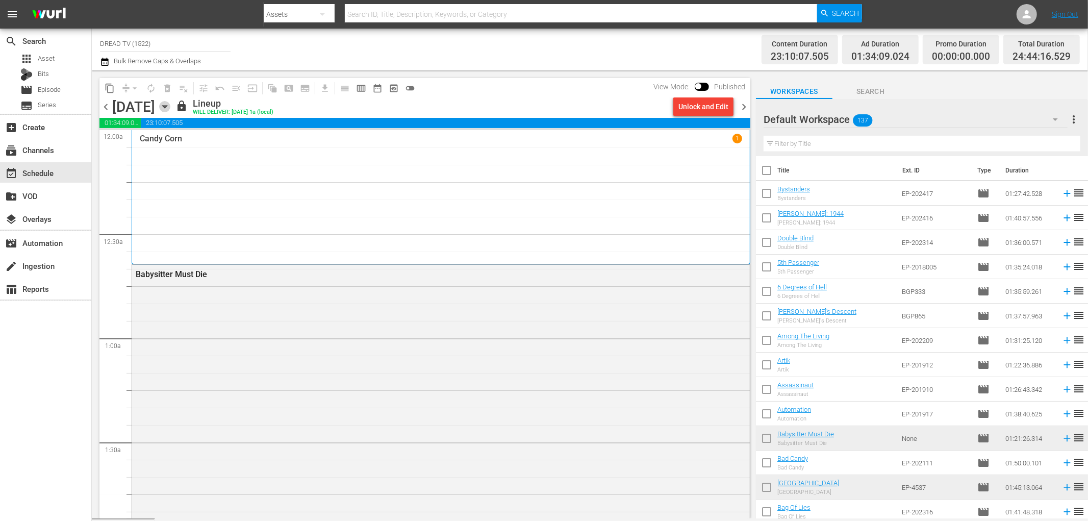
click at [170, 103] on icon "button" at bounding box center [164, 106] width 11 height 11
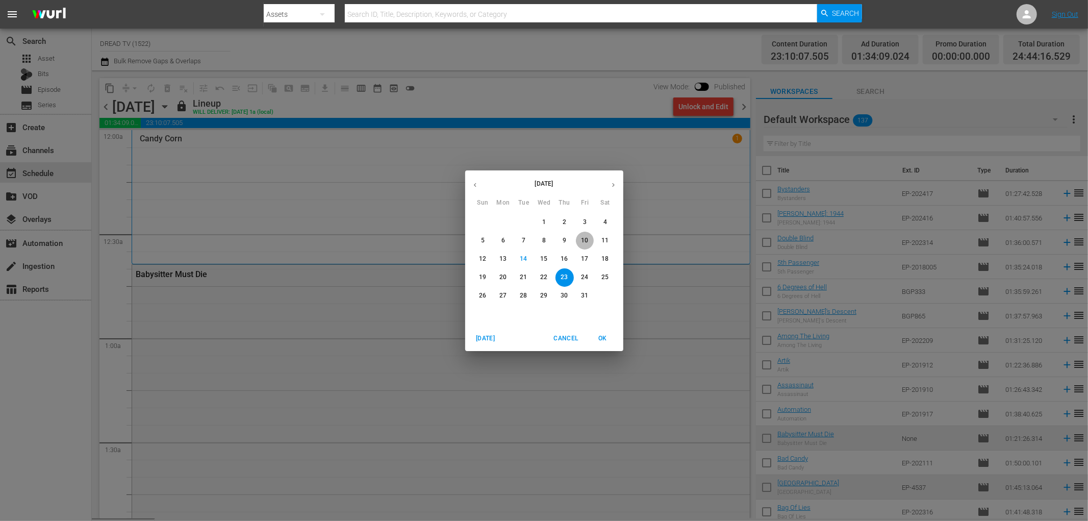
click at [586, 237] on p "10" at bounding box center [584, 240] width 7 height 9
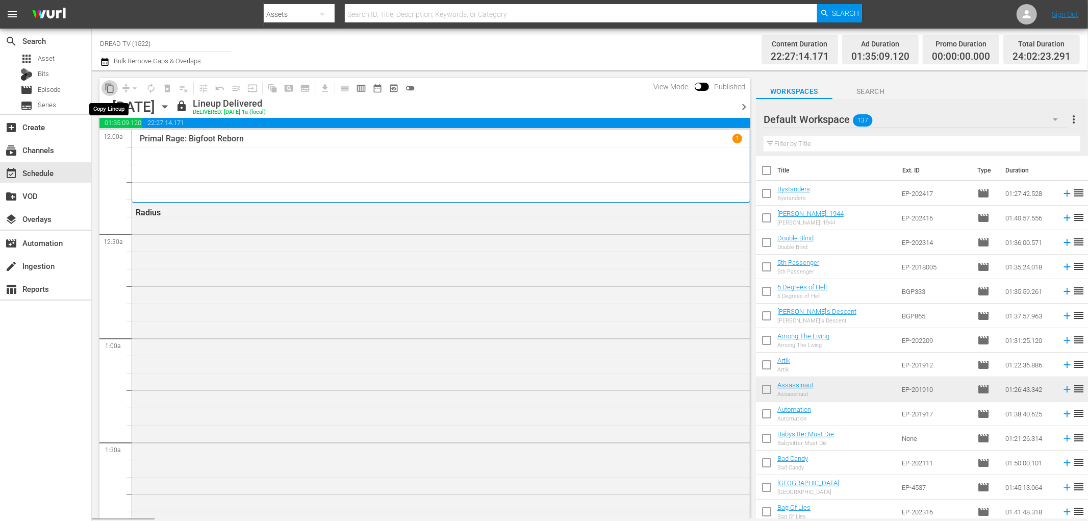
click at [113, 88] on span "content_copy" at bounding box center [110, 88] width 10 height 10
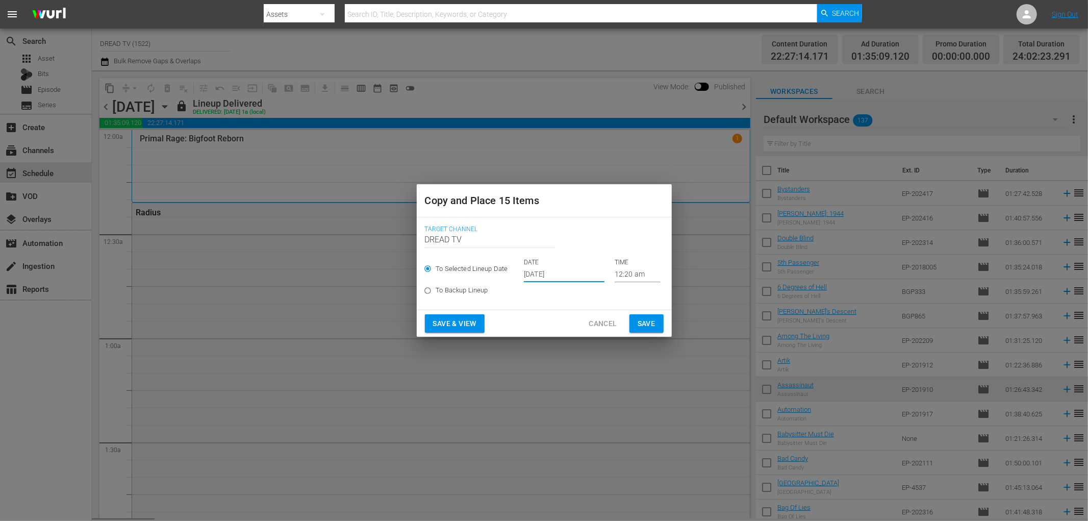
click at [559, 274] on input "[DATE]" at bounding box center [564, 274] width 81 height 15
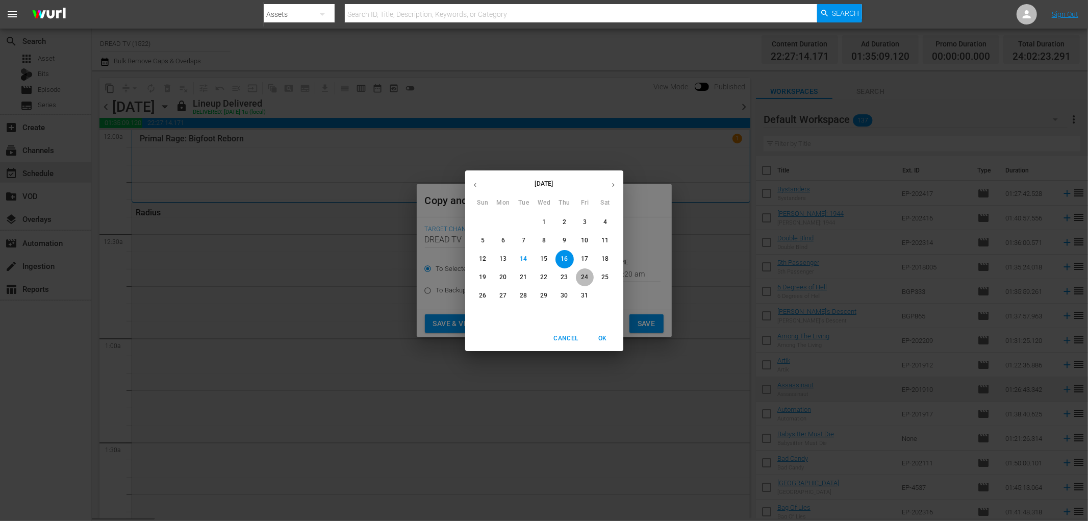
click at [587, 273] on p "24" at bounding box center [584, 277] width 7 height 9
type input "Oct 24th 2025"
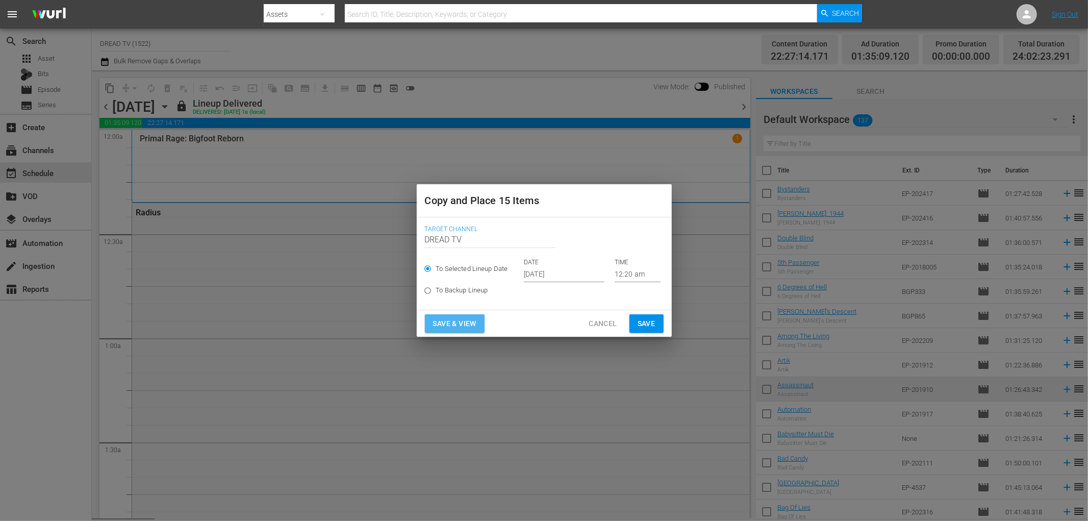
click at [468, 321] on span "Save & View" at bounding box center [454, 323] width 43 height 13
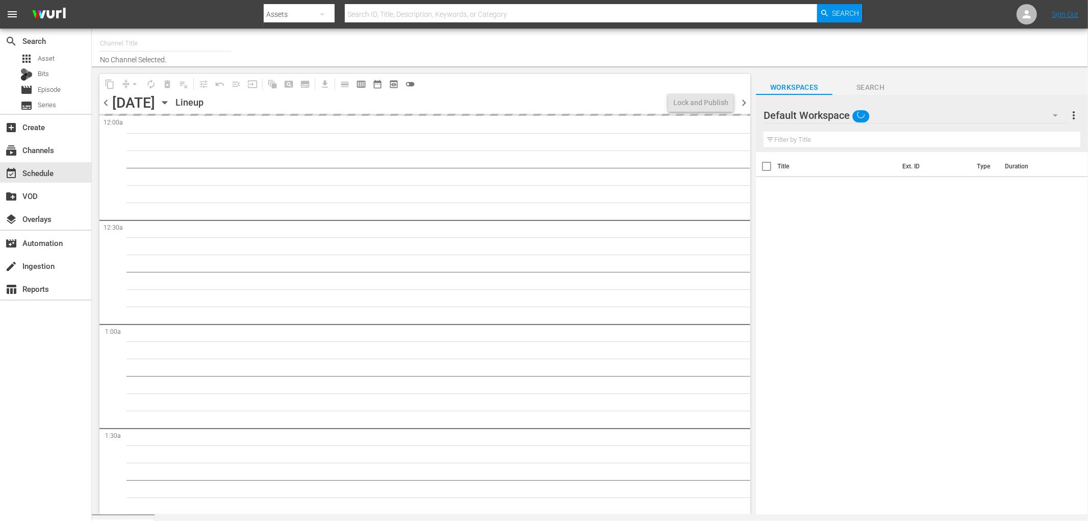
type input "DREAD TV (1522)"
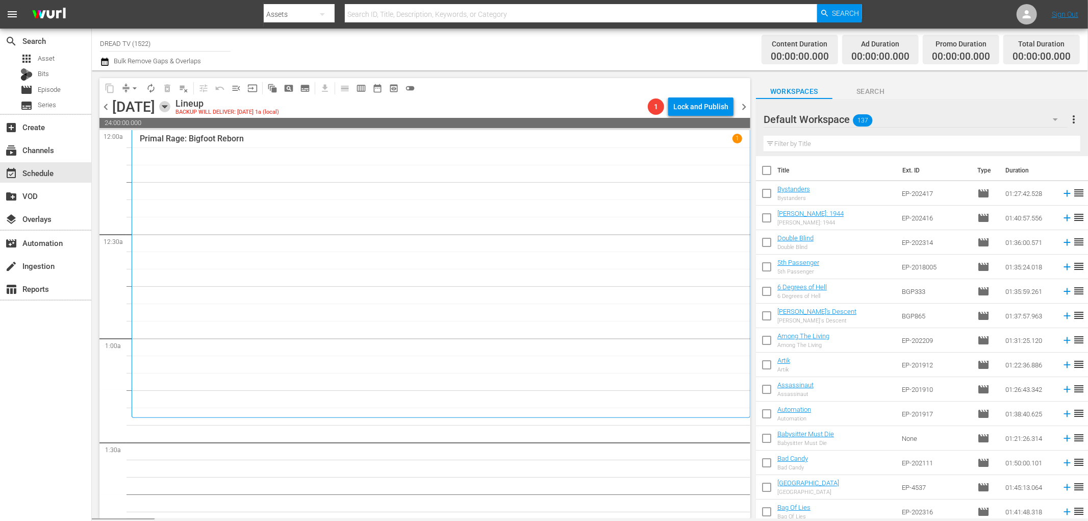
click at [170, 105] on icon "button" at bounding box center [164, 106] width 11 height 11
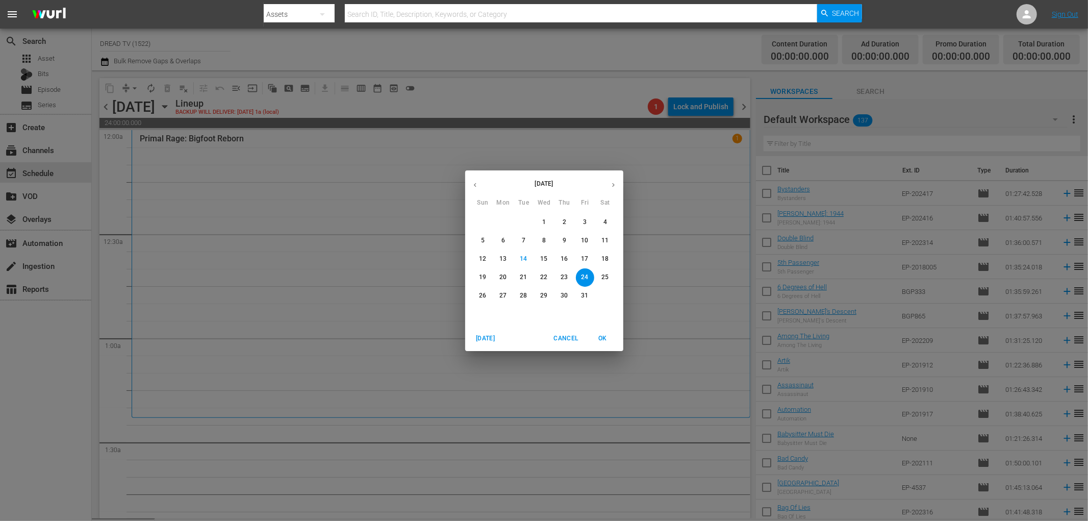
click at [359, 473] on div "October 2025 Sun Mon Tue Wed Thu Fri Sat 28 29 30 1 2 3 4 5 6 7 8 9 10 11 12 13…" at bounding box center [544, 260] width 1088 height 521
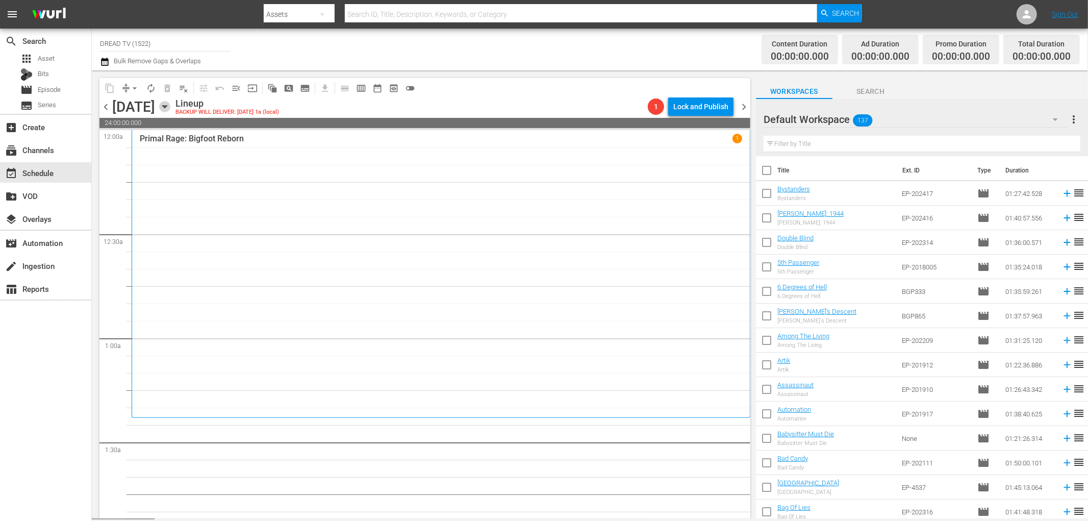
click at [170, 106] on icon "button" at bounding box center [164, 106] width 11 height 11
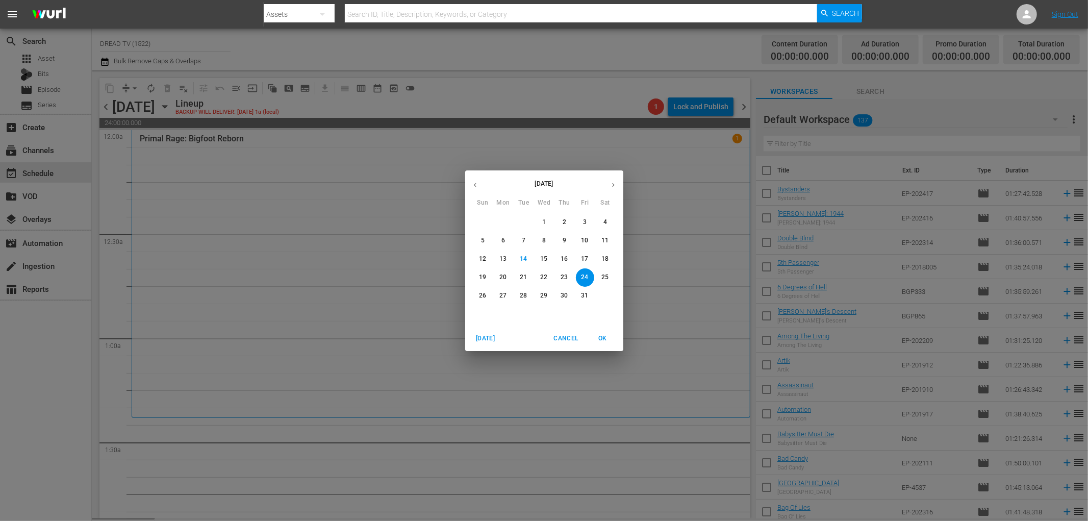
click at [588, 235] on button "10" at bounding box center [585, 241] width 18 height 18
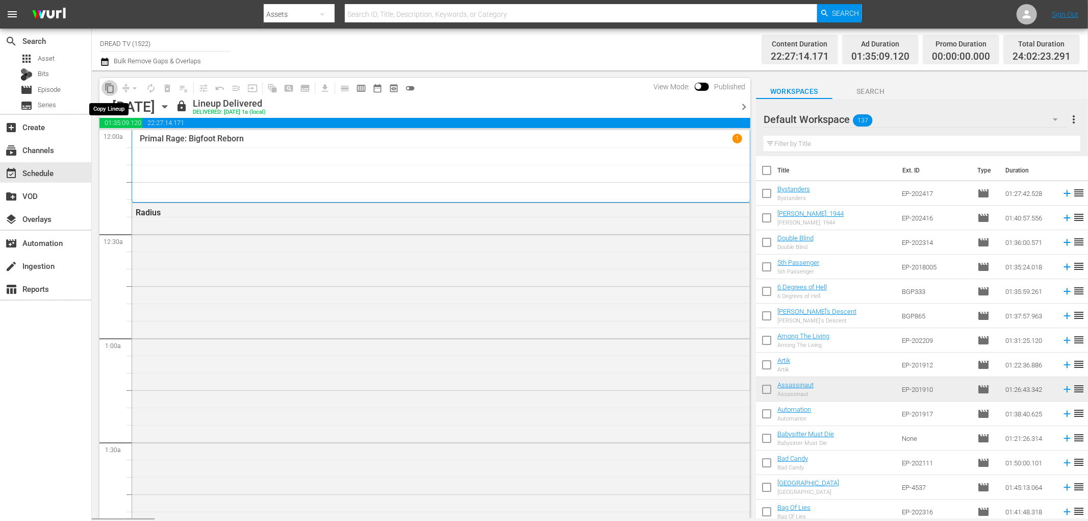
click at [109, 88] on span "content_copy" at bounding box center [110, 88] width 10 height 10
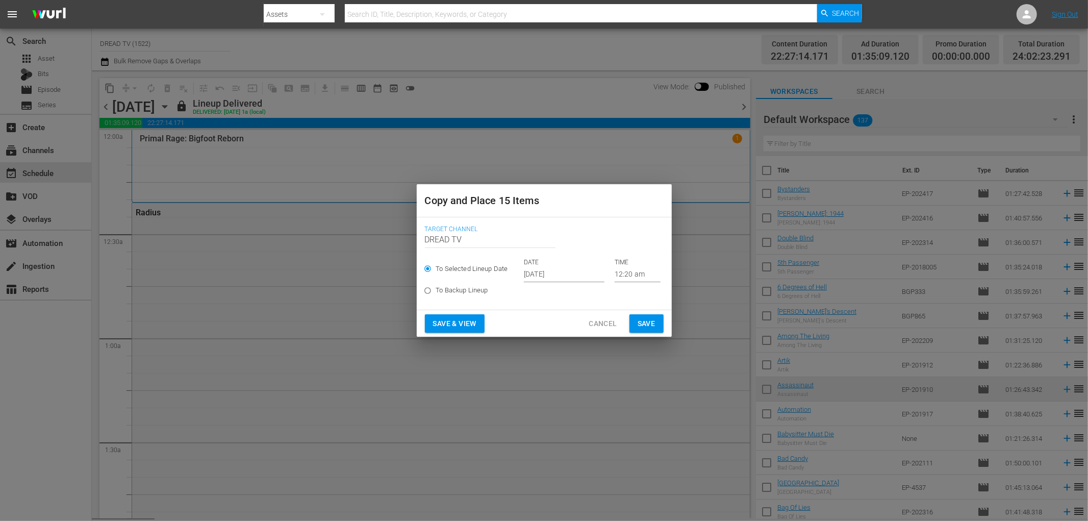
click at [554, 274] on input "[DATE]" at bounding box center [564, 274] width 81 height 15
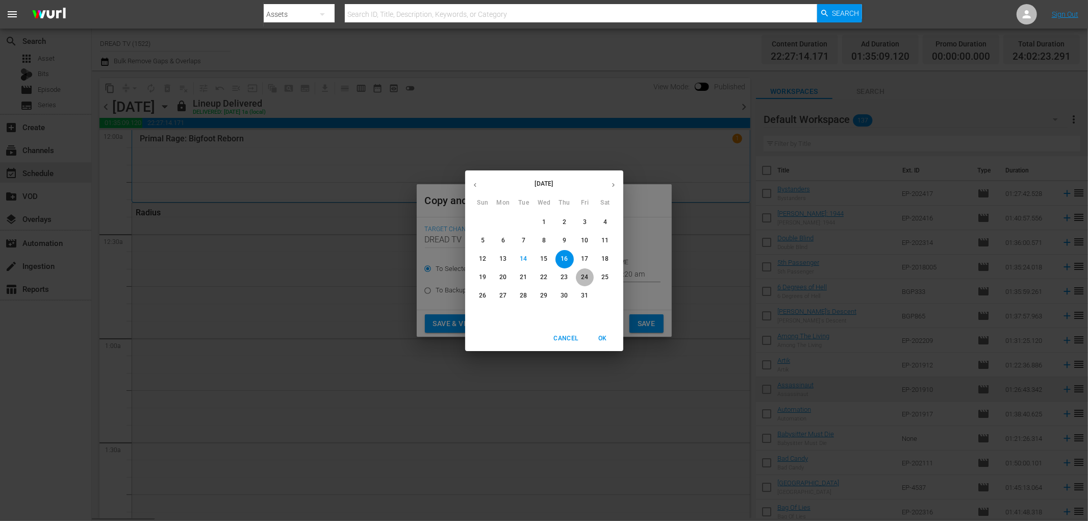
click at [583, 273] on p "24" at bounding box center [584, 277] width 7 height 9
type input "Oct 24th 2025"
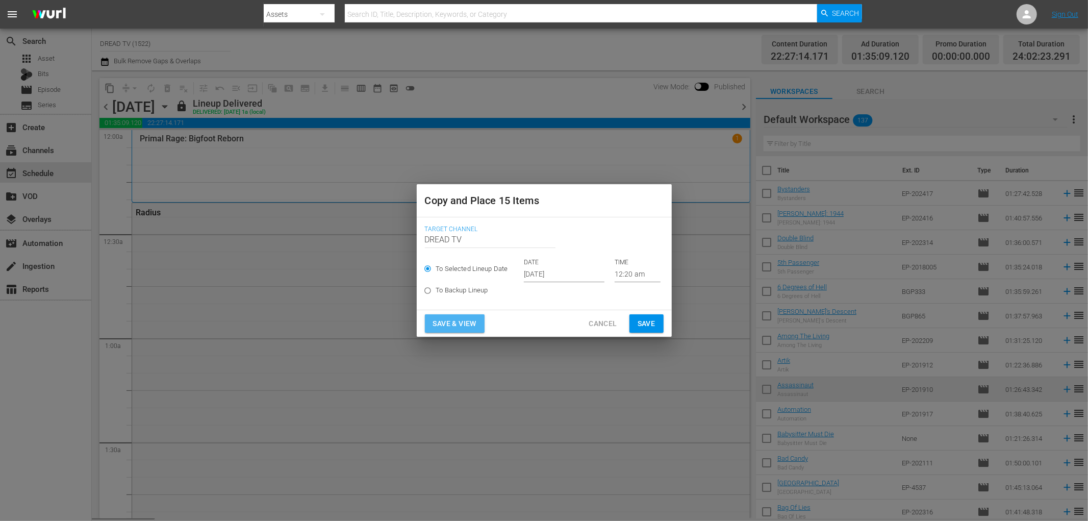
click at [469, 322] on span "Save & View" at bounding box center [454, 323] width 43 height 13
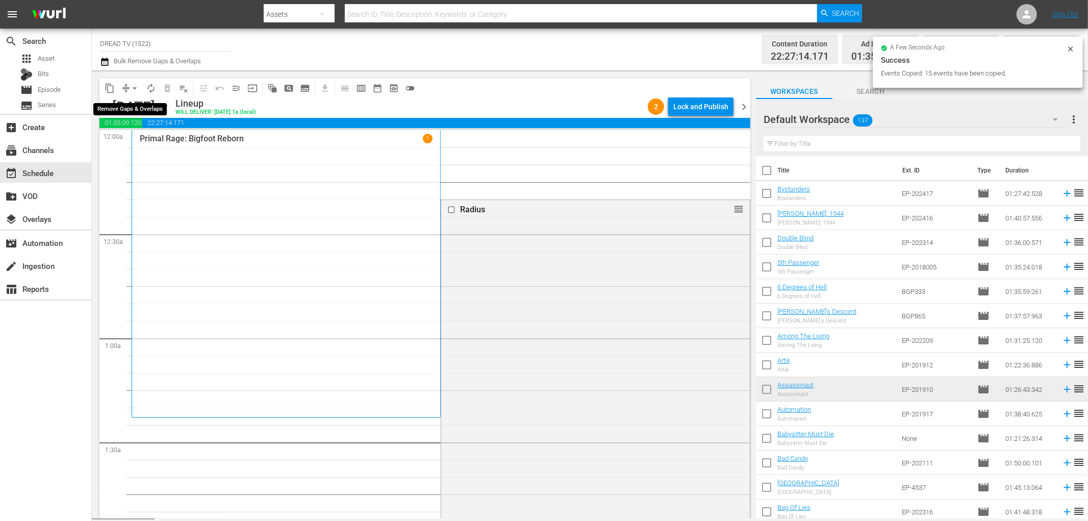
click at [135, 86] on span "arrow_drop_down" at bounding box center [135, 88] width 10 height 10
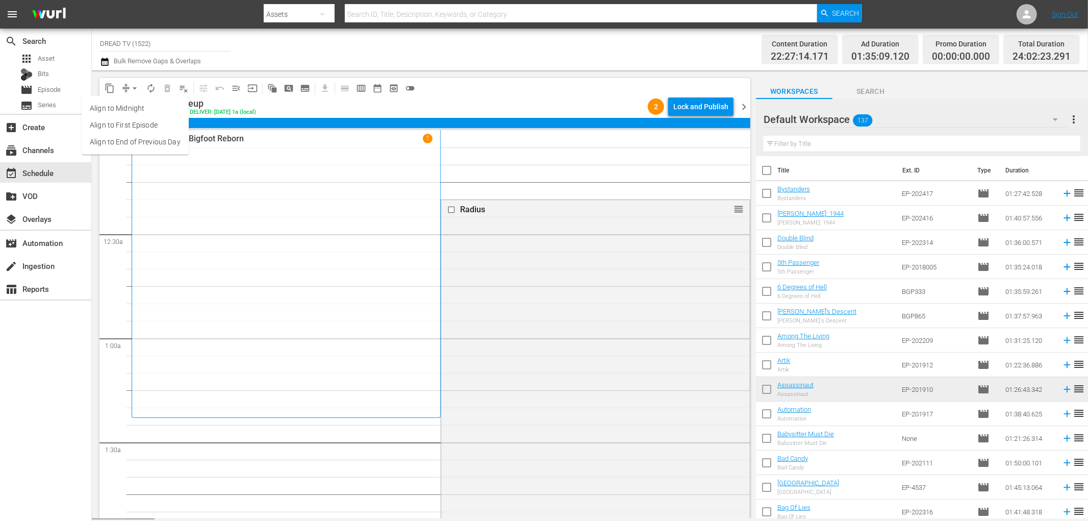
click at [138, 140] on li "Align to End of Previous Day" at bounding box center [135, 142] width 107 height 17
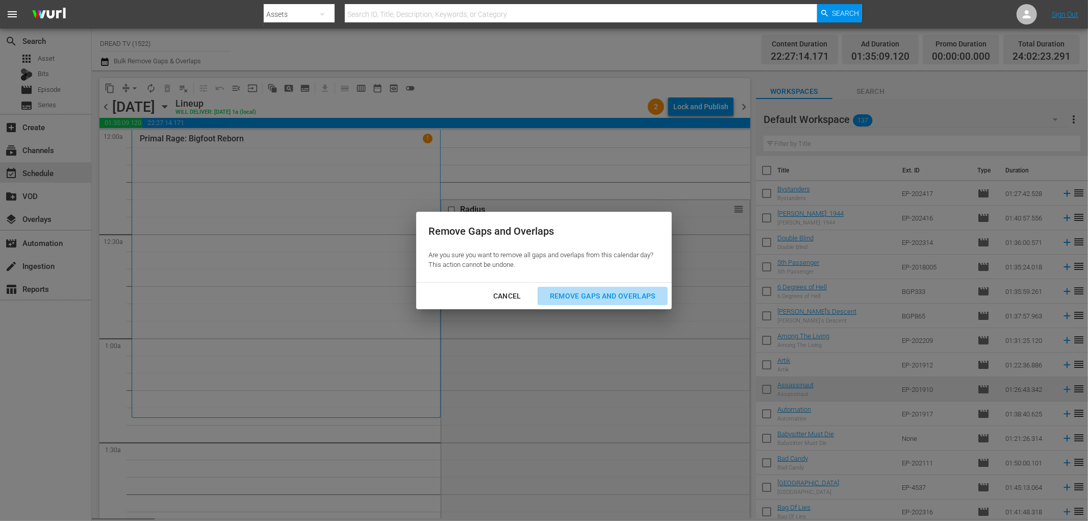
click at [603, 296] on div "Remove Gaps and Overlaps" at bounding box center [603, 296] width 122 height 13
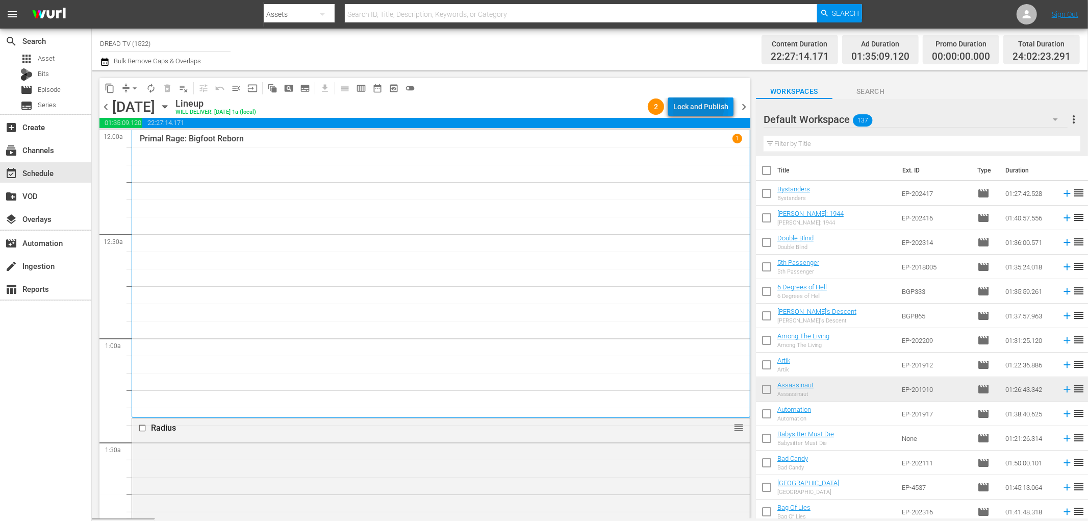
click at [692, 103] on div "Lock and Publish" at bounding box center [700, 106] width 55 height 18
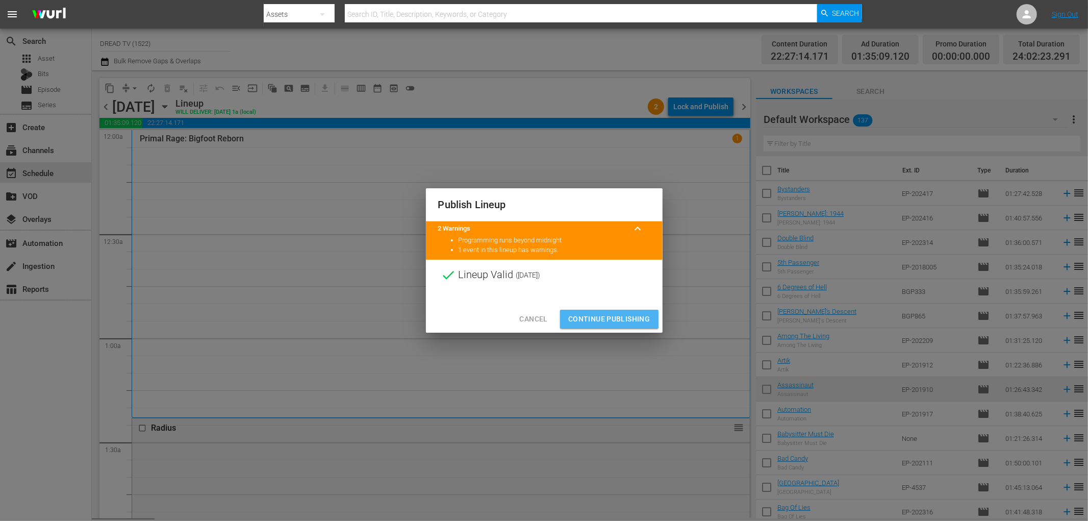
click at [589, 318] on span "Continue Publishing" at bounding box center [609, 319] width 82 height 13
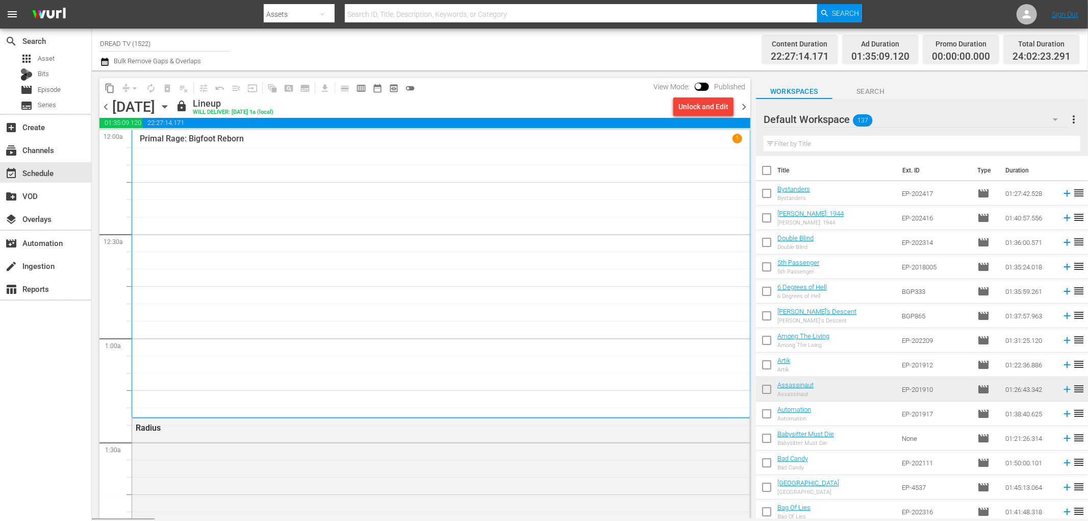
click at [745, 107] on span "chevron_right" at bounding box center [744, 106] width 13 height 13
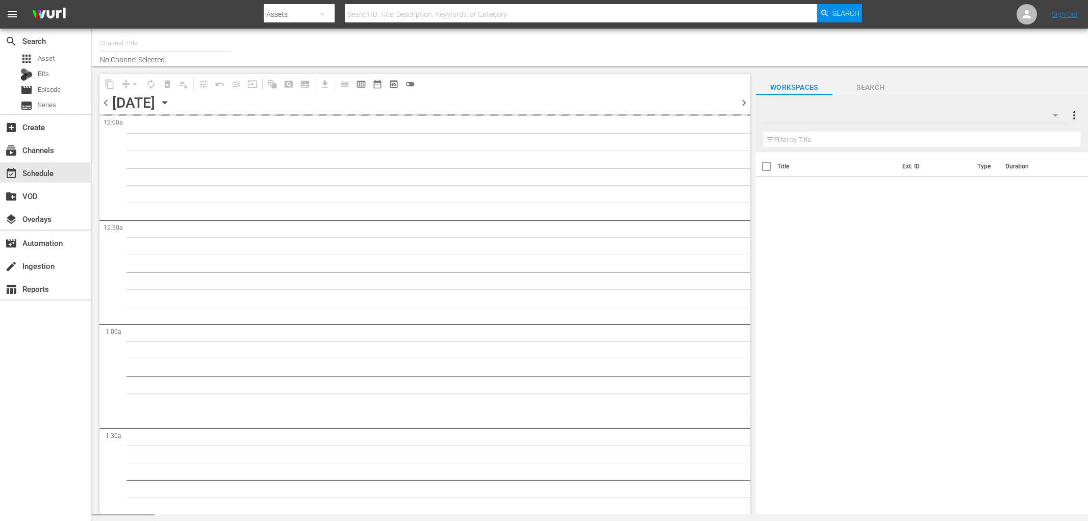
type input "DREAD TV (1522)"
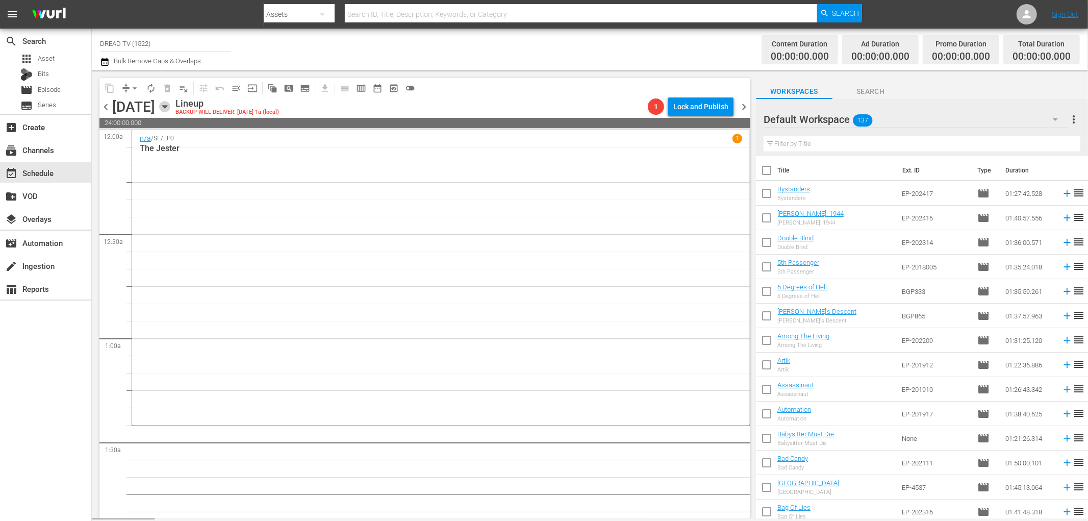
click at [170, 104] on icon "button" at bounding box center [164, 106] width 11 height 11
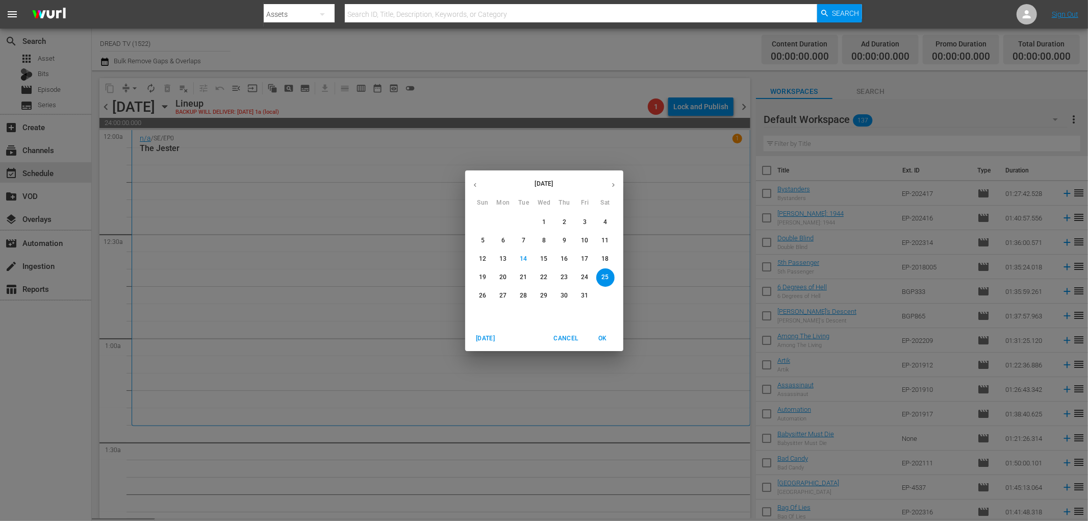
click at [604, 240] on p "11" at bounding box center [604, 240] width 7 height 9
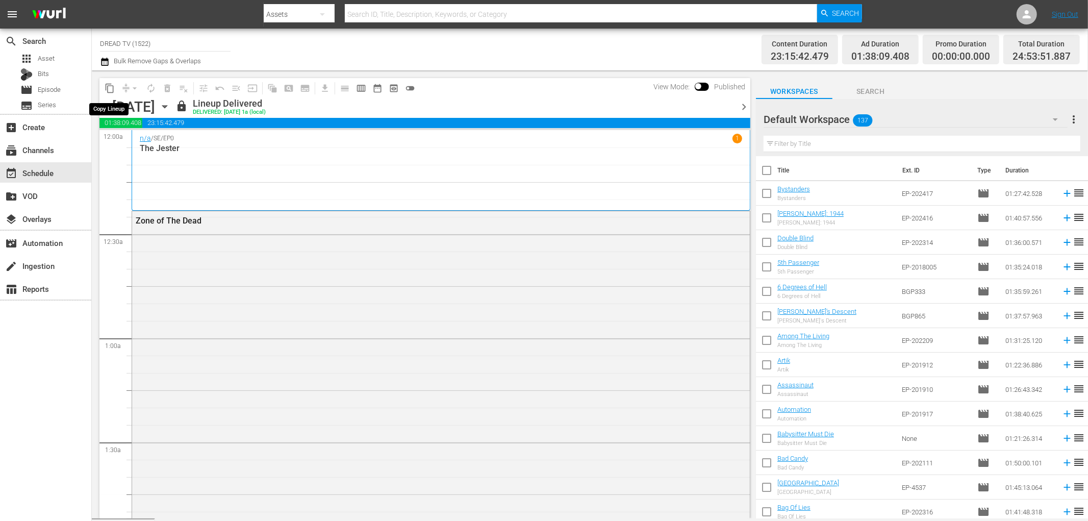
click at [109, 84] on span "content_copy" at bounding box center [110, 88] width 10 height 10
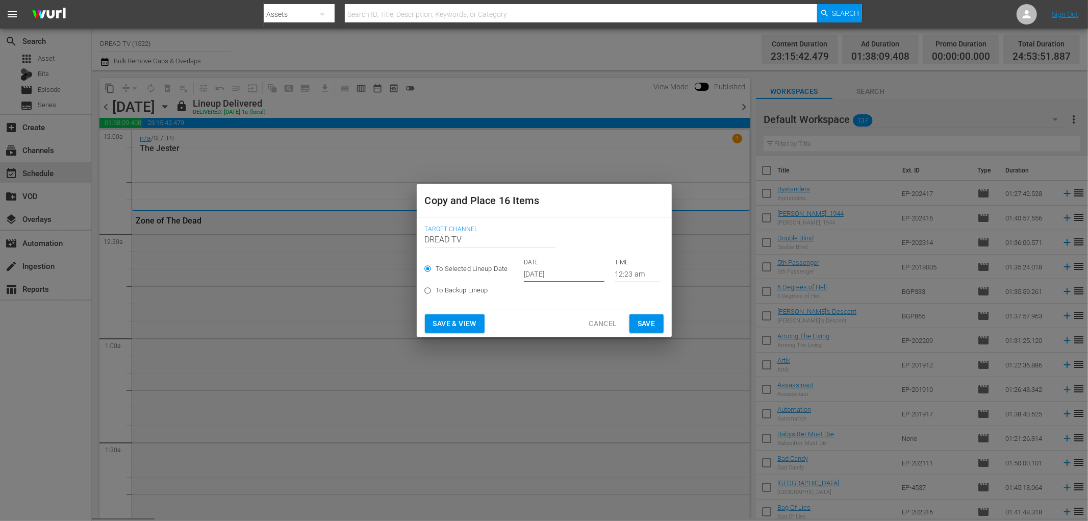
click at [554, 269] on input "[DATE]" at bounding box center [564, 274] width 81 height 15
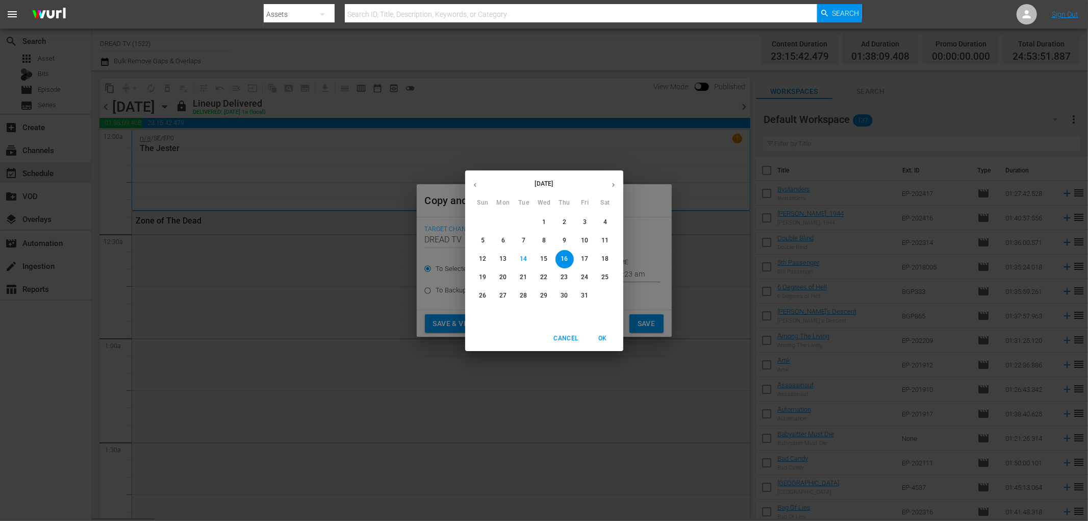
click at [601, 277] on p "25" at bounding box center [604, 277] width 7 height 9
type input "[DATE]"
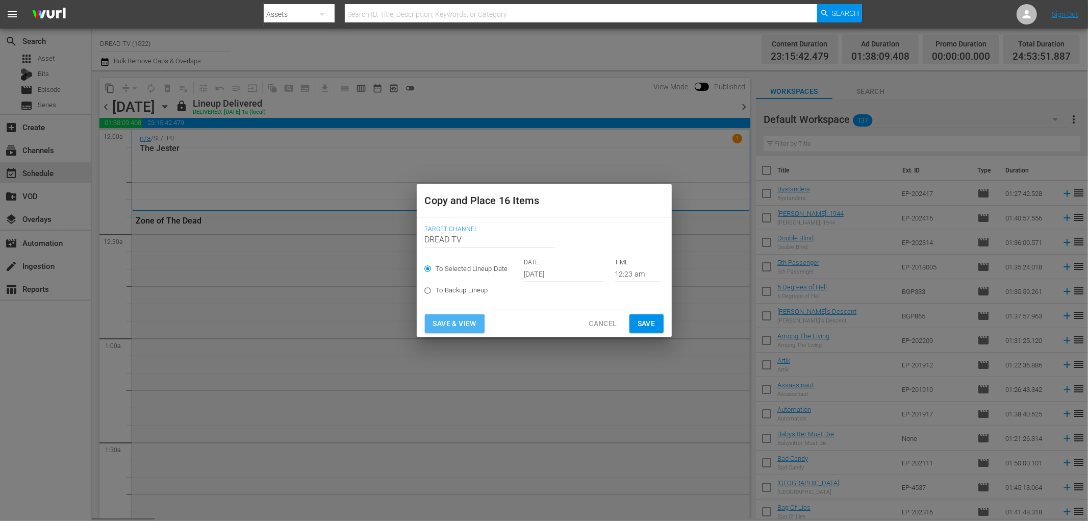
click at [455, 323] on span "Save & View" at bounding box center [454, 323] width 43 height 13
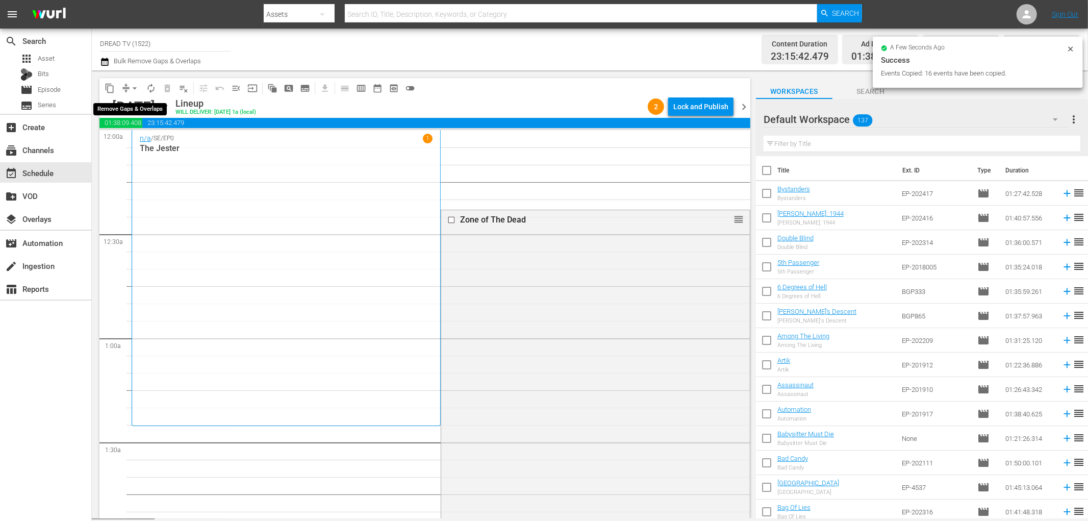
click at [131, 85] on span "arrow_drop_down" at bounding box center [135, 88] width 10 height 10
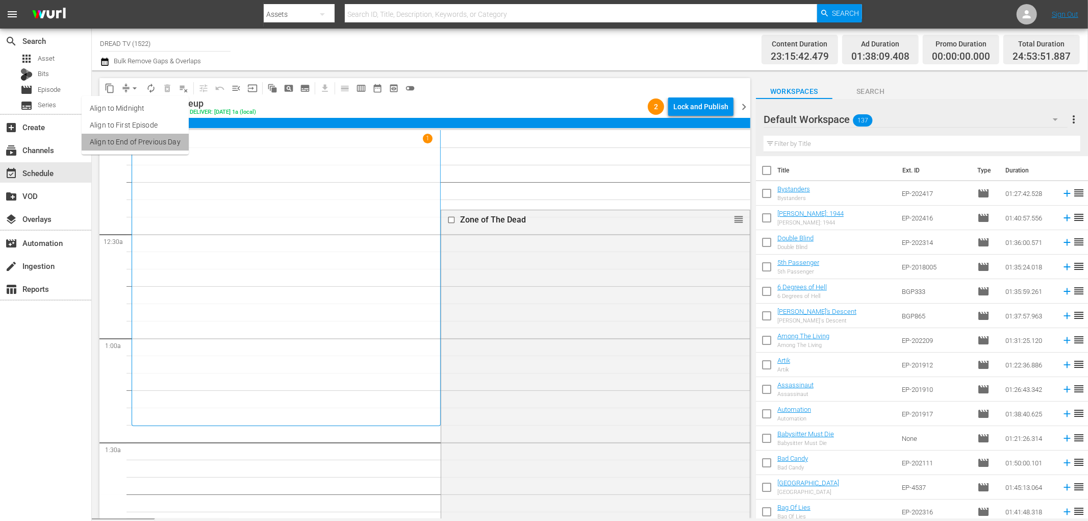
click at [146, 143] on li "Align to End of Previous Day" at bounding box center [135, 142] width 107 height 17
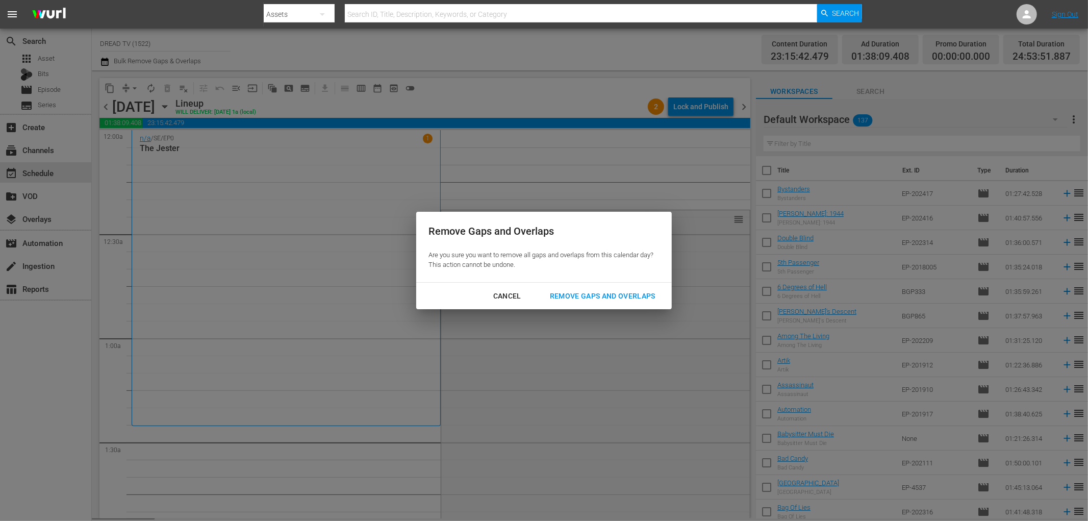
click at [604, 293] on div "Remove Gaps and Overlaps" at bounding box center [603, 296] width 122 height 13
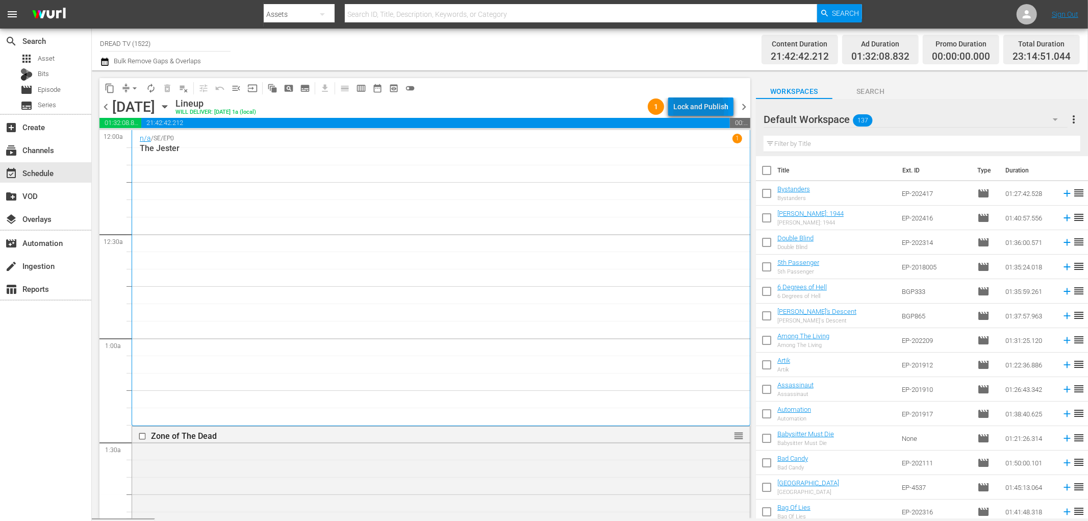
click at [694, 109] on div "Lock and Publish" at bounding box center [700, 106] width 55 height 18
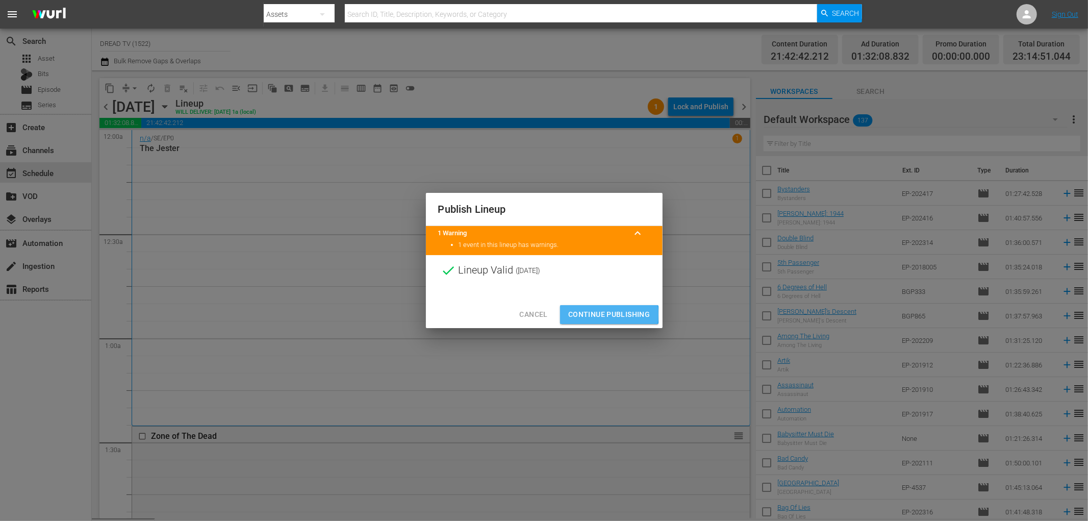
click at [596, 314] on span "Continue Publishing" at bounding box center [609, 314] width 82 height 13
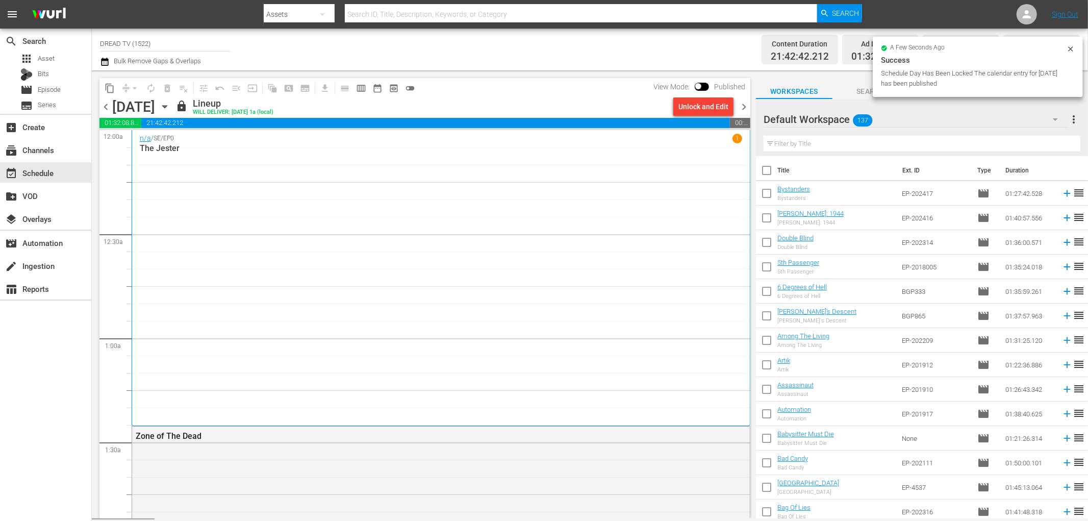
click at [746, 104] on span "chevron_right" at bounding box center [744, 106] width 13 height 13
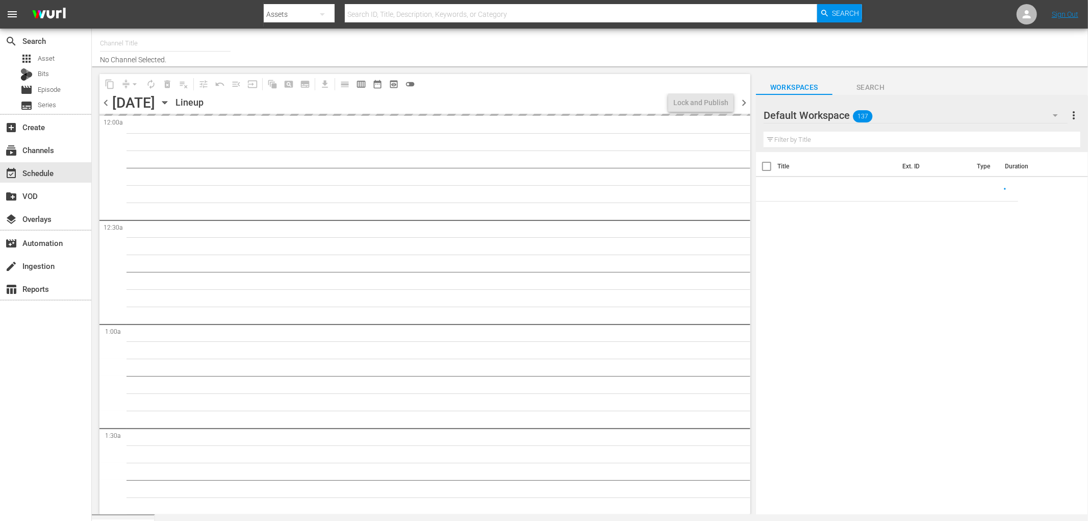
type input "DREAD TV (1522)"
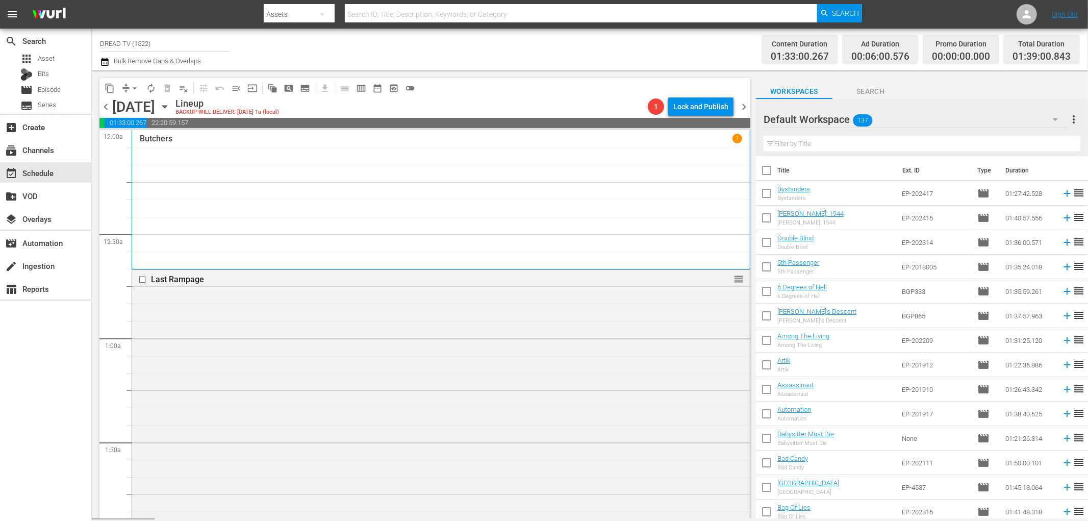
click at [167, 106] on icon "button" at bounding box center [164, 107] width 5 height 3
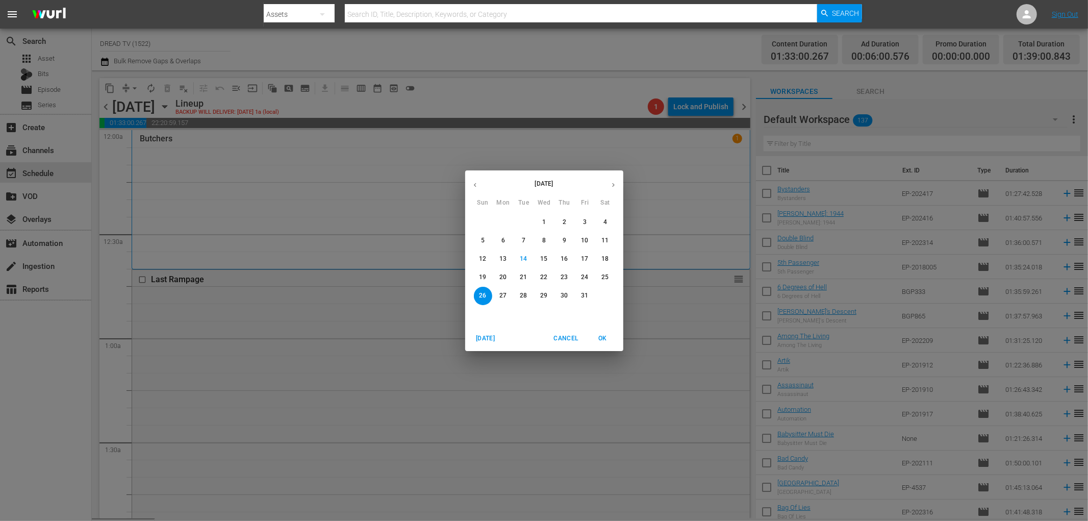
click at [483, 259] on p "12" at bounding box center [482, 259] width 7 height 9
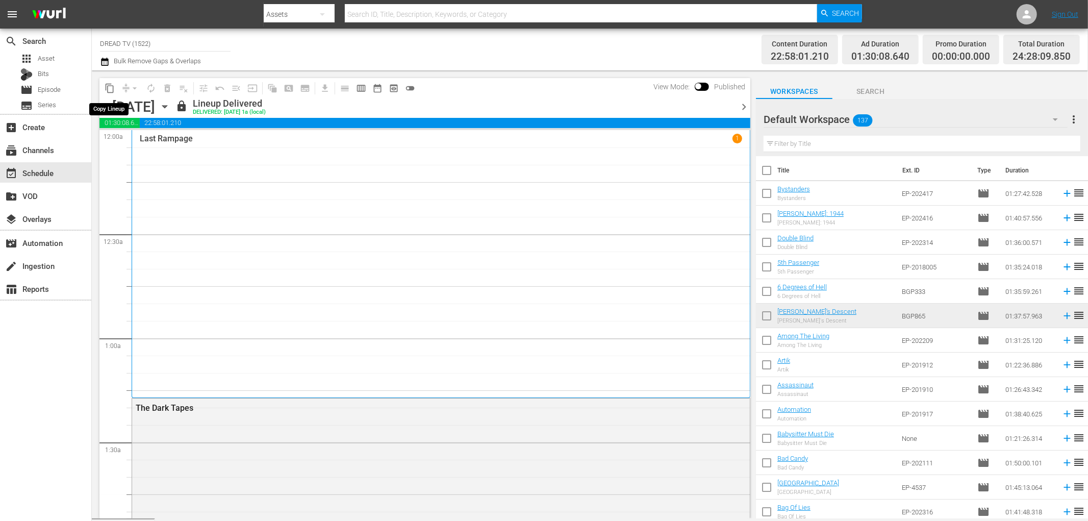
click at [109, 88] on span "content_copy" at bounding box center [110, 88] width 10 height 10
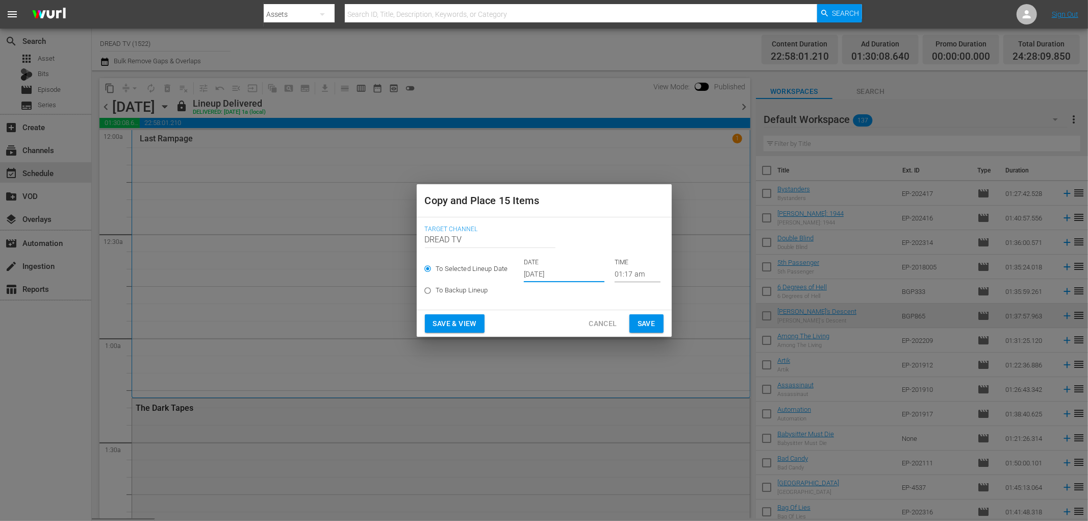
click at [536, 273] on input "[DATE]" at bounding box center [564, 274] width 81 height 15
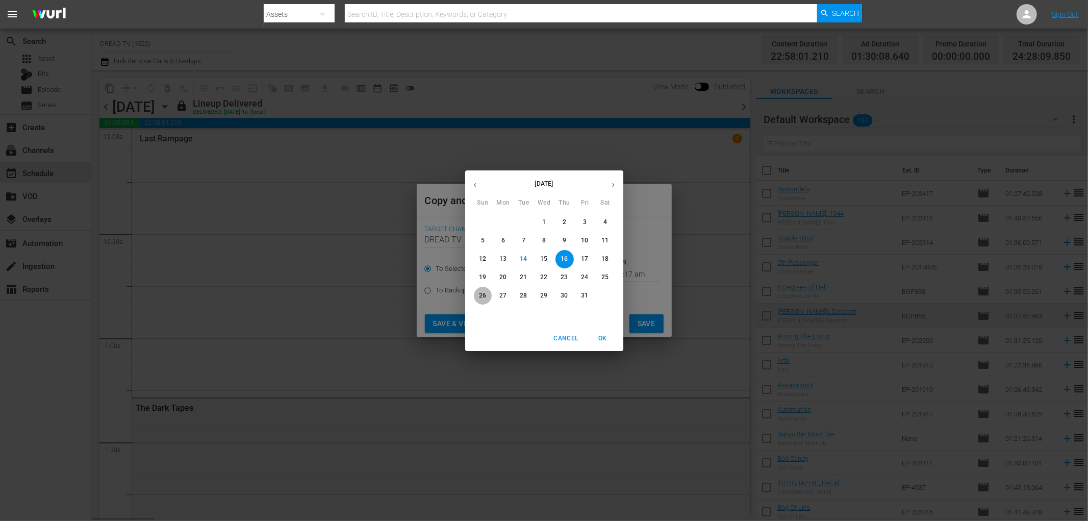
click at [481, 294] on p "26" at bounding box center [482, 295] width 7 height 9
type input "[DATE]"
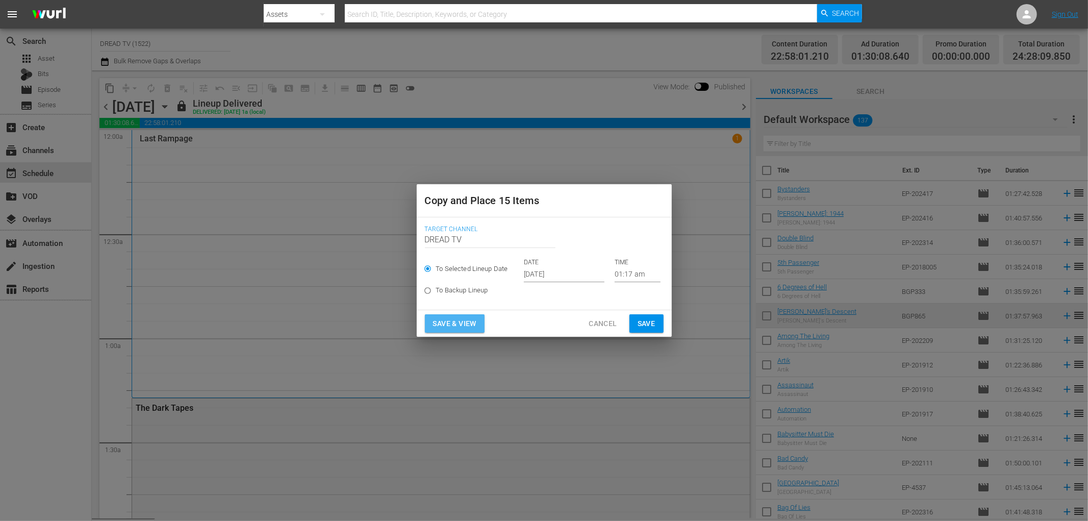
click at [463, 322] on span "Save & View" at bounding box center [454, 323] width 43 height 13
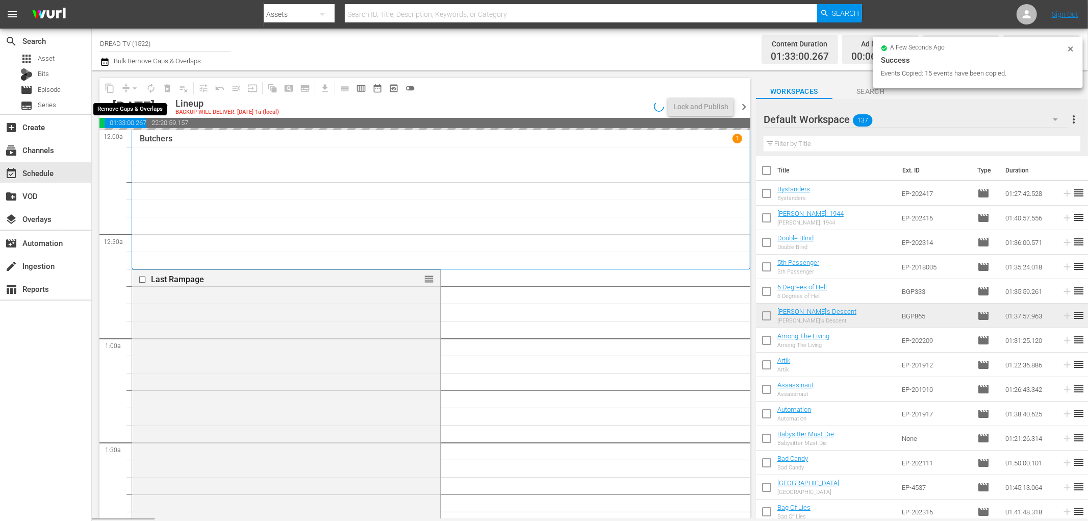
click at [129, 88] on div "arrow_drop_down" at bounding box center [134, 88] width 16 height 16
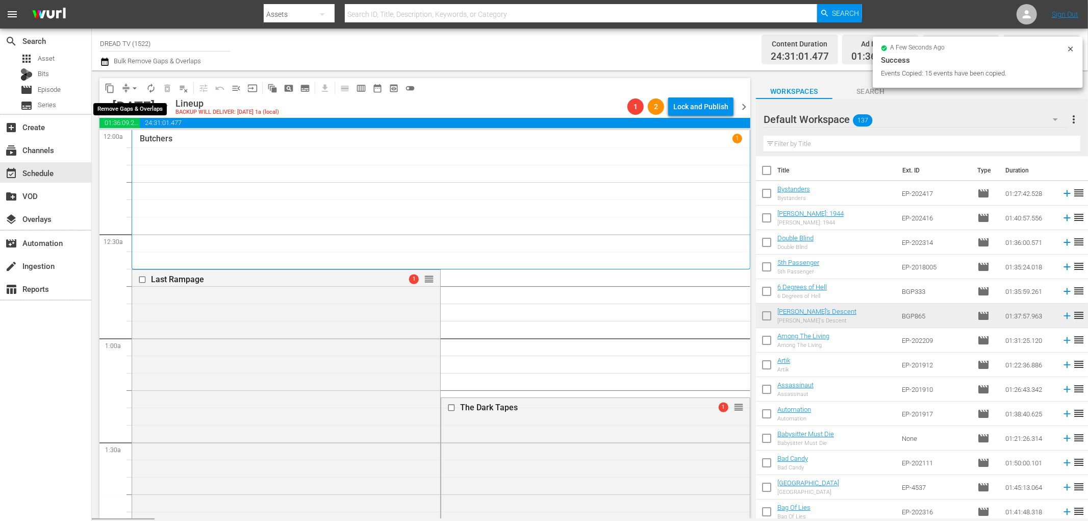
click at [130, 88] on span "arrow_drop_down" at bounding box center [135, 88] width 10 height 10
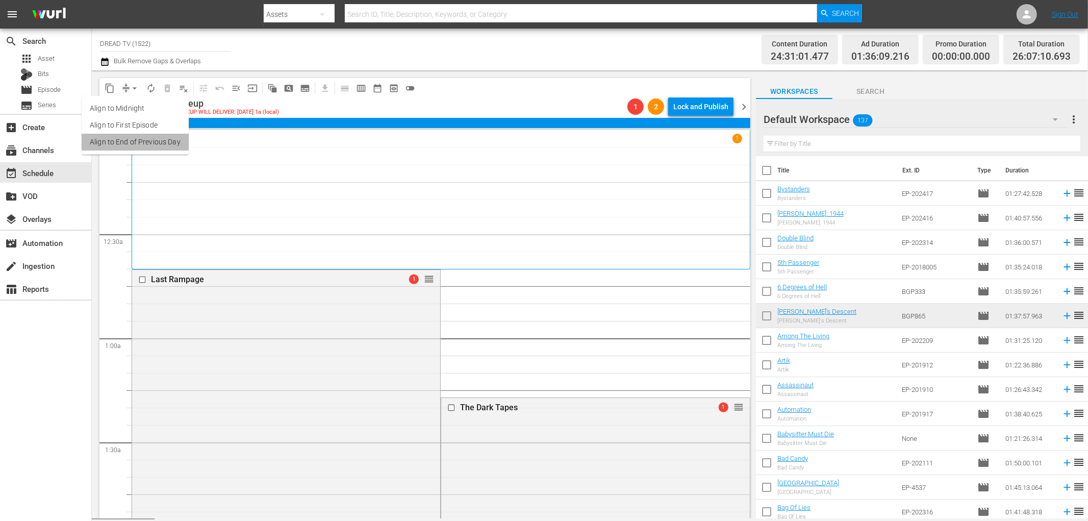
click at [158, 145] on li "Align to End of Previous Day" at bounding box center [135, 142] width 107 height 17
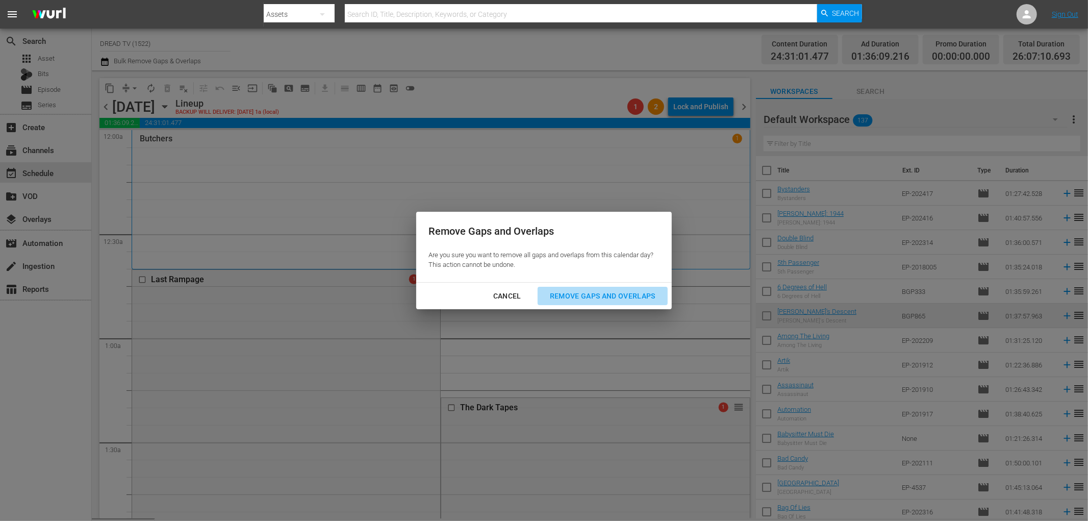
click at [600, 294] on div "Remove Gaps and Overlaps" at bounding box center [603, 296] width 122 height 13
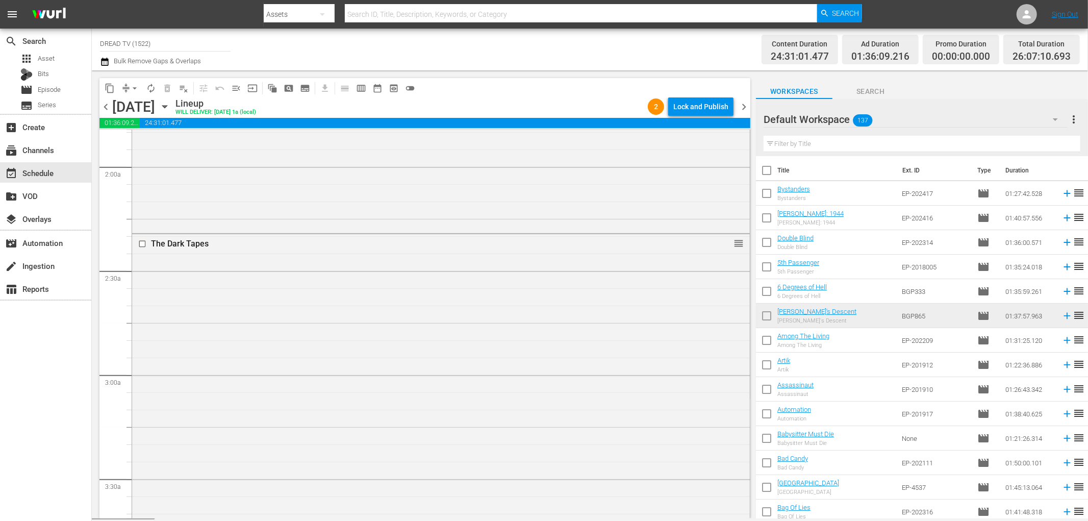
scroll to position [680, 0]
click at [697, 107] on div "Lock and Publish" at bounding box center [700, 106] width 55 height 18
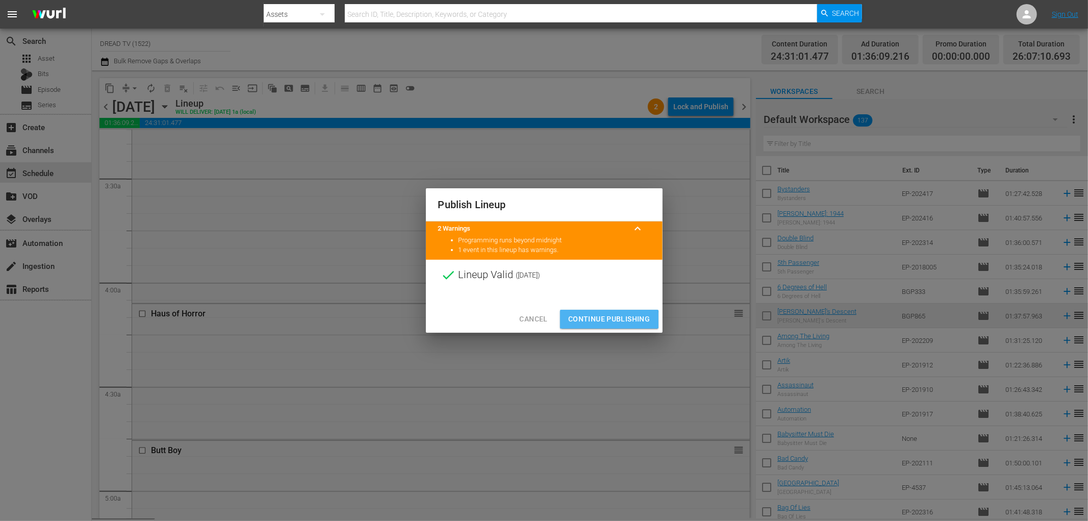
click at [605, 320] on span "Continue Publishing" at bounding box center [609, 319] width 82 height 13
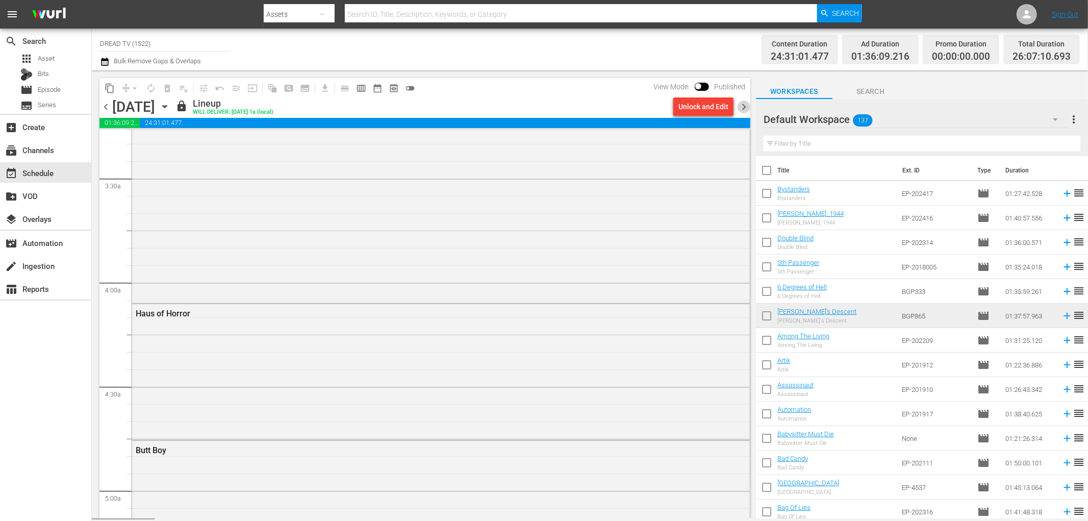
click at [742, 109] on span "chevron_right" at bounding box center [744, 106] width 13 height 13
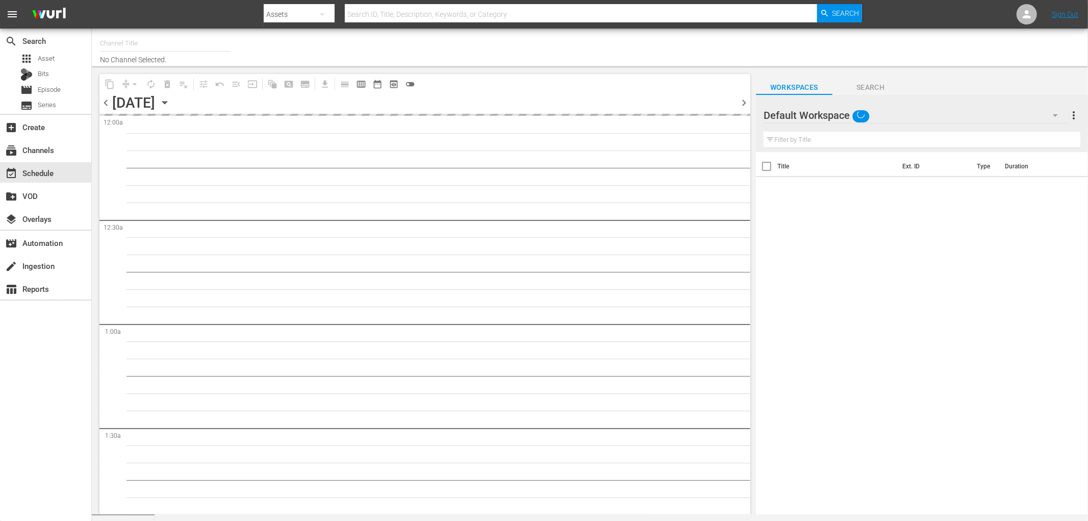
type input "DREAD TV (1522)"
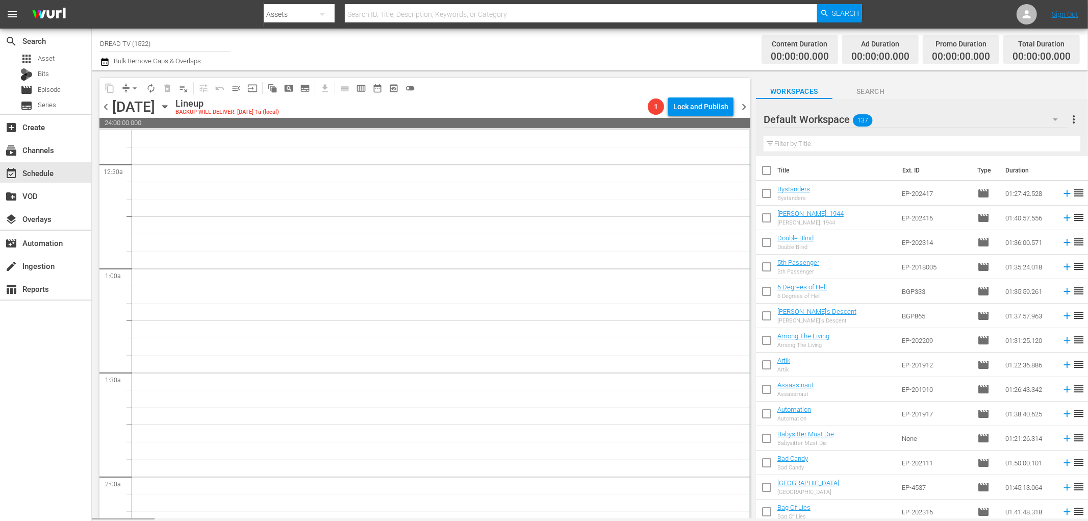
scroll to position [57, 0]
click at [170, 108] on icon "button" at bounding box center [164, 106] width 11 height 11
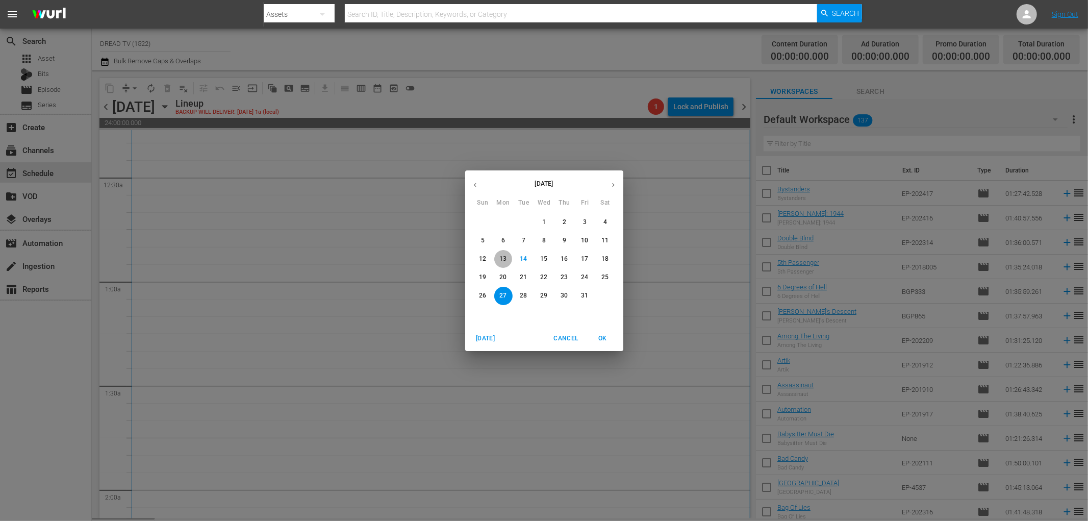
click at [506, 261] on p "13" at bounding box center [502, 259] width 7 height 9
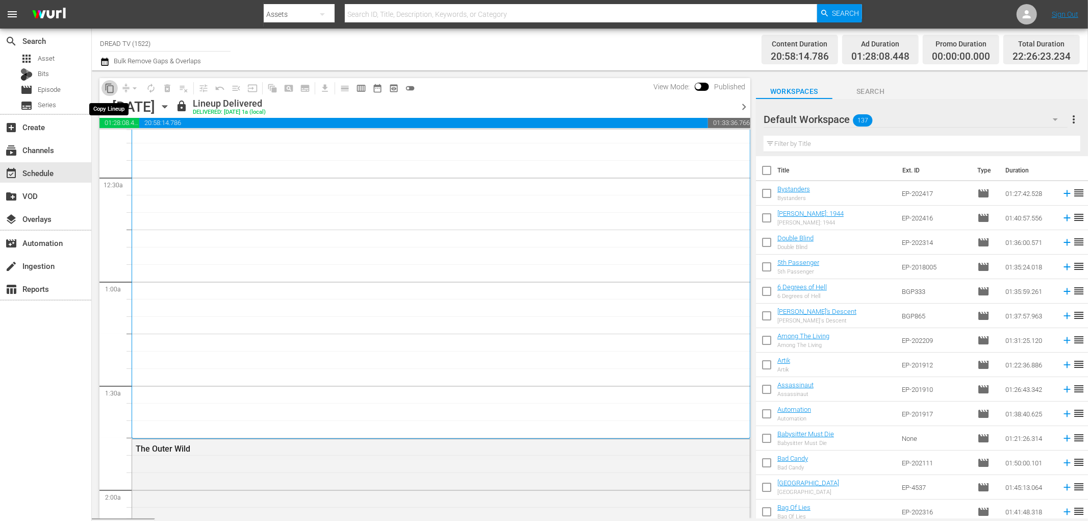
click at [111, 88] on span "content_copy" at bounding box center [110, 88] width 10 height 10
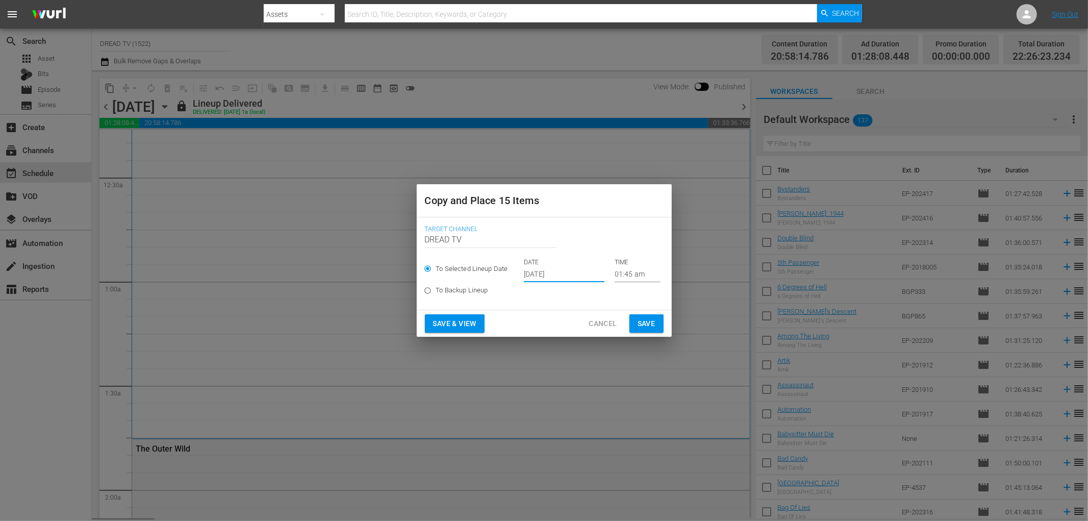
click at [560, 272] on input "[DATE]" at bounding box center [564, 274] width 81 height 15
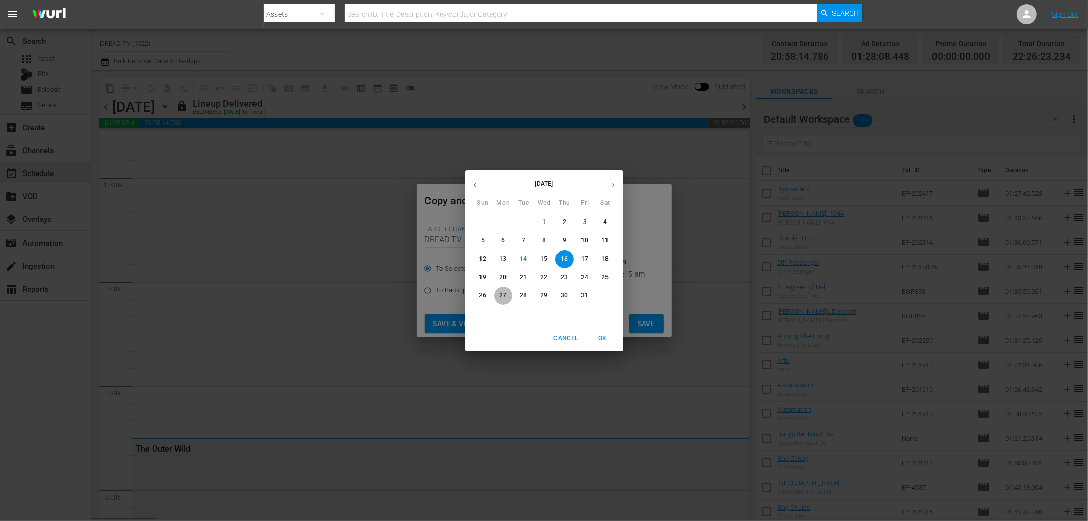
click at [502, 295] on p "27" at bounding box center [502, 295] width 7 height 9
type input "[DATE]"
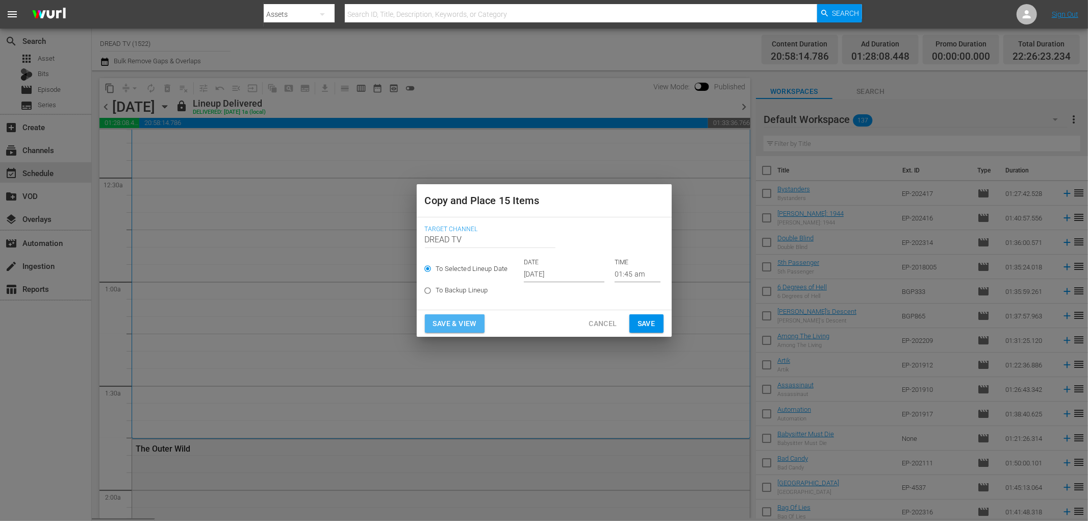
click at [473, 323] on span "Save & View" at bounding box center [454, 323] width 43 height 13
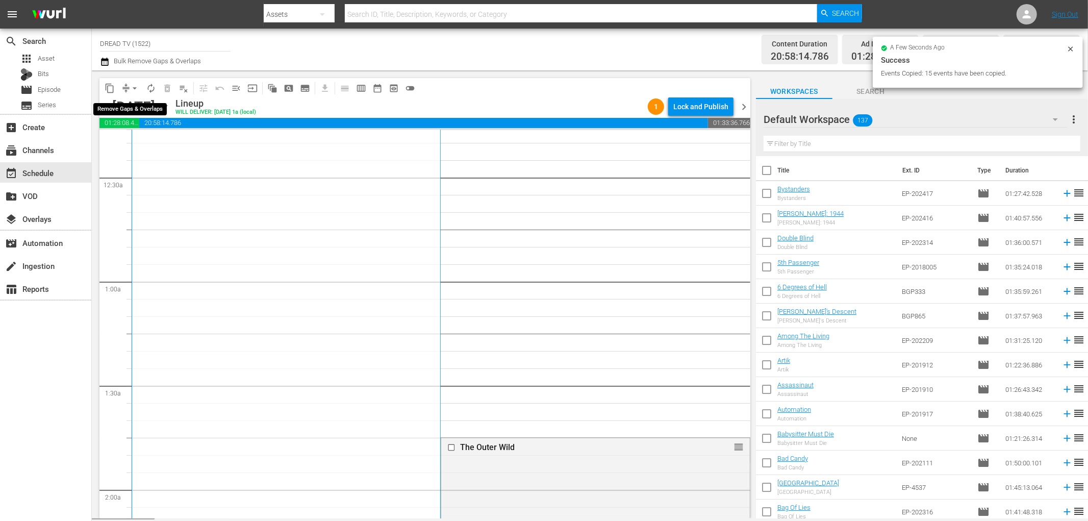
click at [130, 90] on span "arrow_drop_down" at bounding box center [135, 88] width 10 height 10
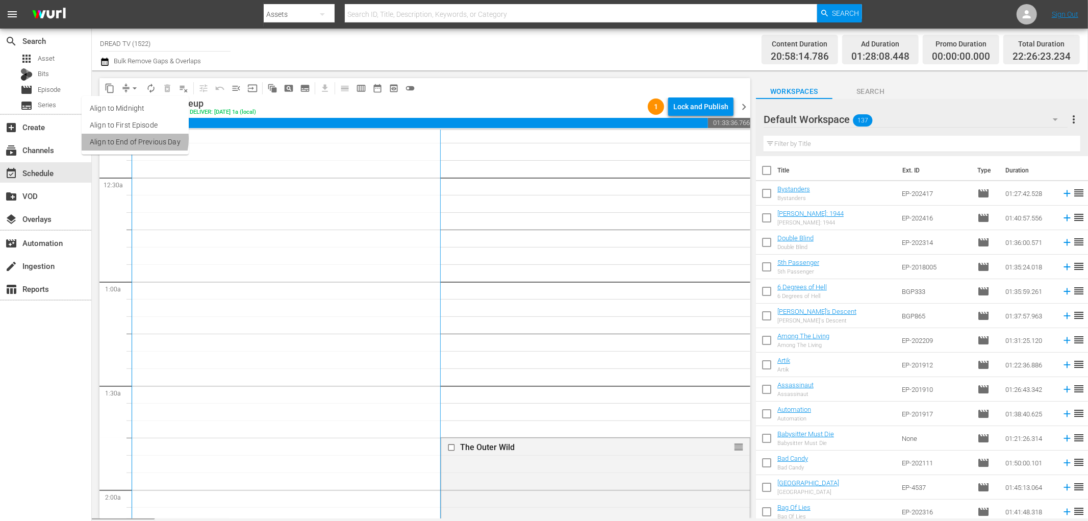
click at [128, 139] on li "Align to End of Previous Day" at bounding box center [135, 142] width 107 height 17
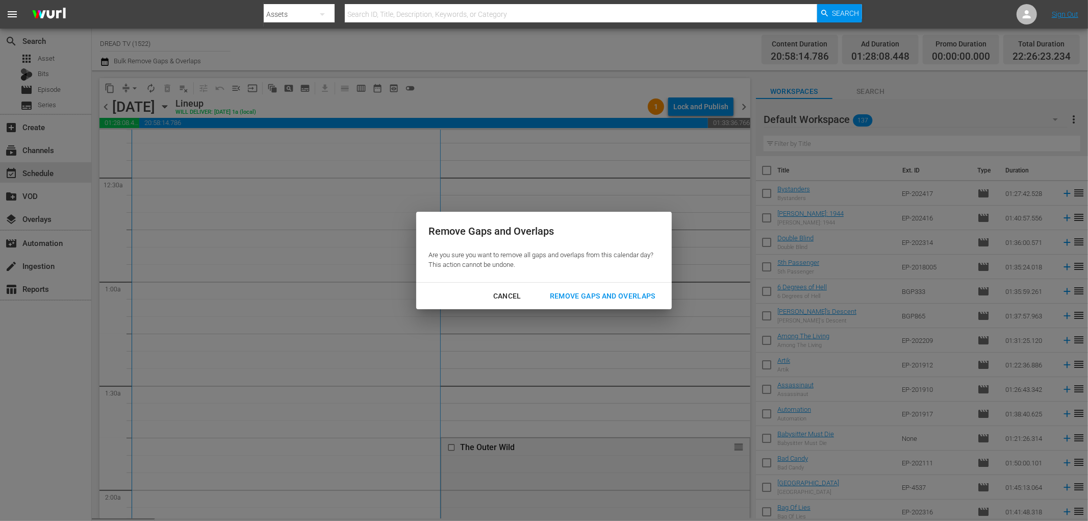
click at [599, 296] on div "Remove Gaps and Overlaps" at bounding box center [603, 296] width 122 height 13
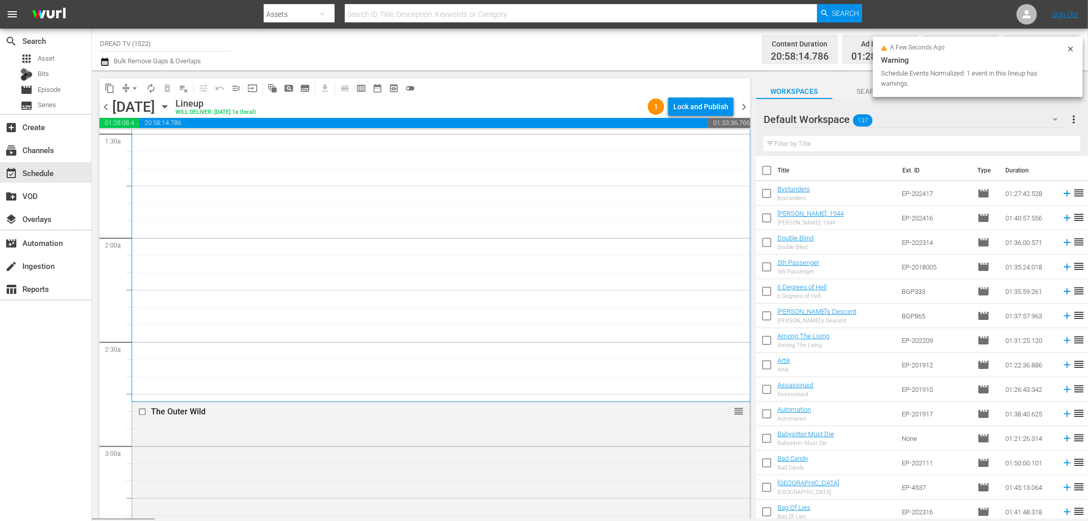
scroll to position [340, 0]
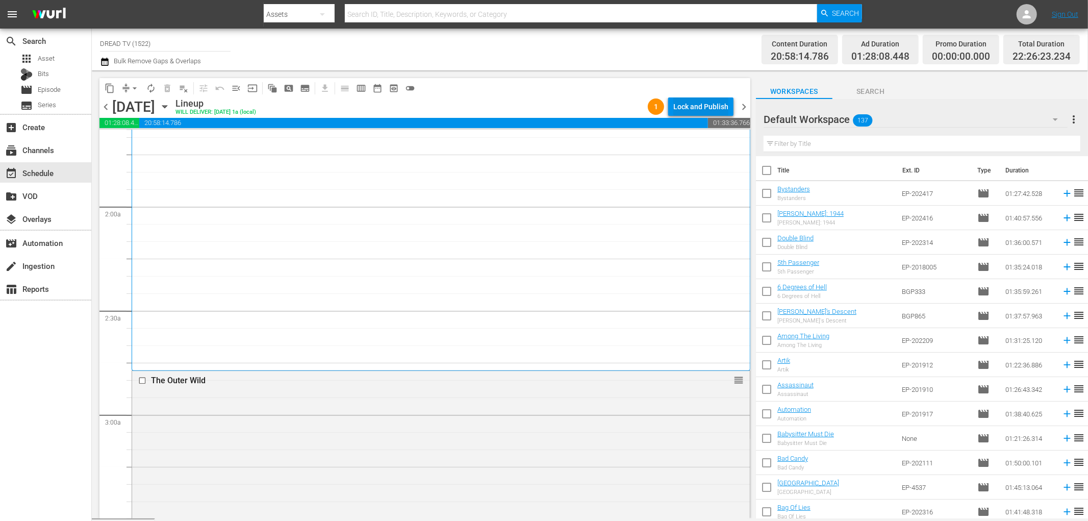
click at [696, 110] on div "Lock and Publish" at bounding box center [700, 106] width 55 height 18
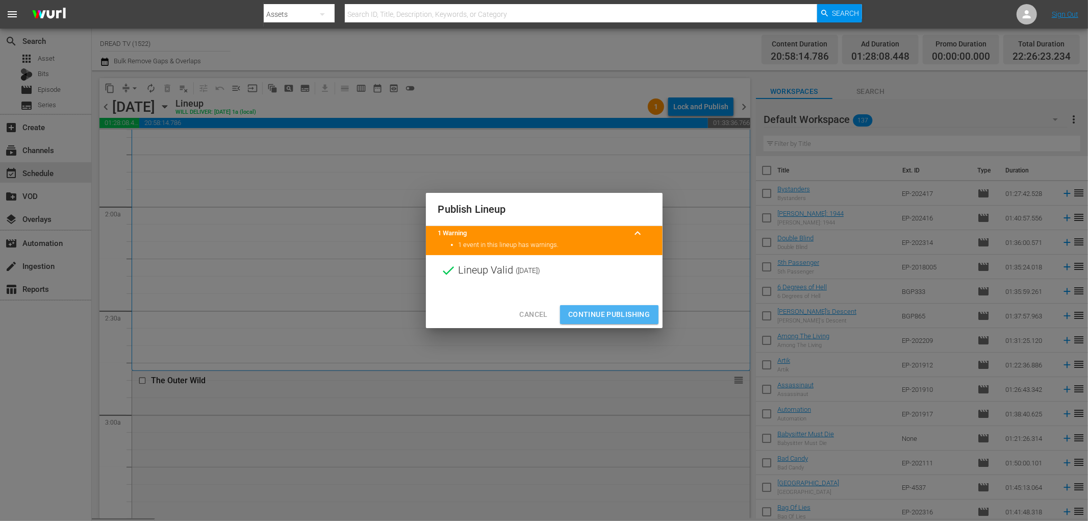
click at [616, 317] on span "Continue Publishing" at bounding box center [609, 314] width 82 height 13
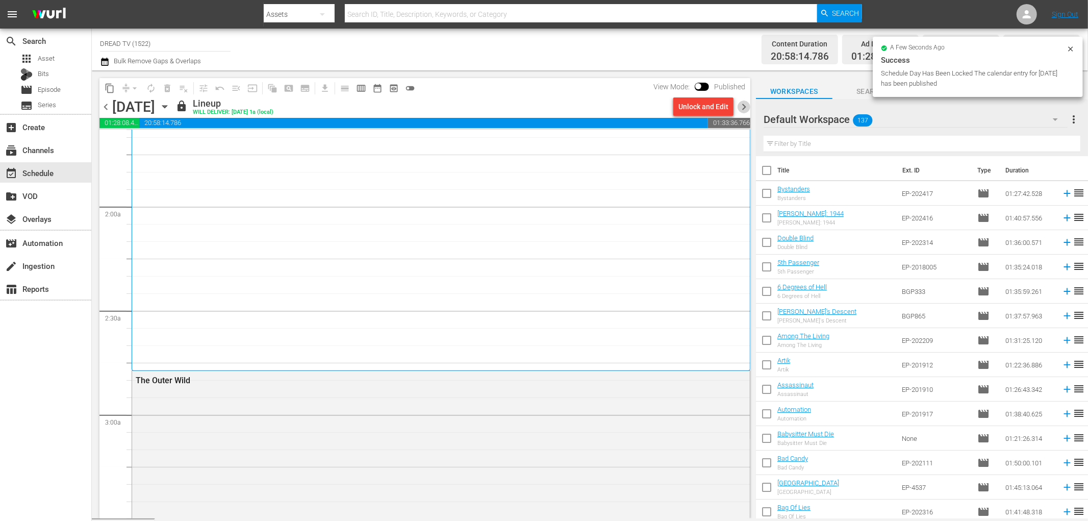
click at [742, 105] on span "chevron_right" at bounding box center [744, 106] width 13 height 13
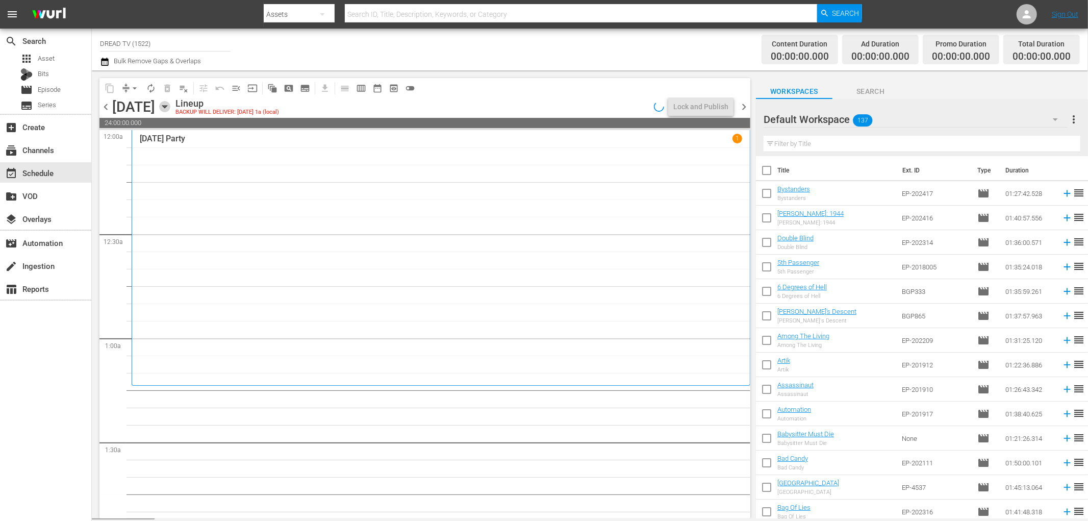
click at [170, 103] on icon "button" at bounding box center [164, 106] width 11 height 11
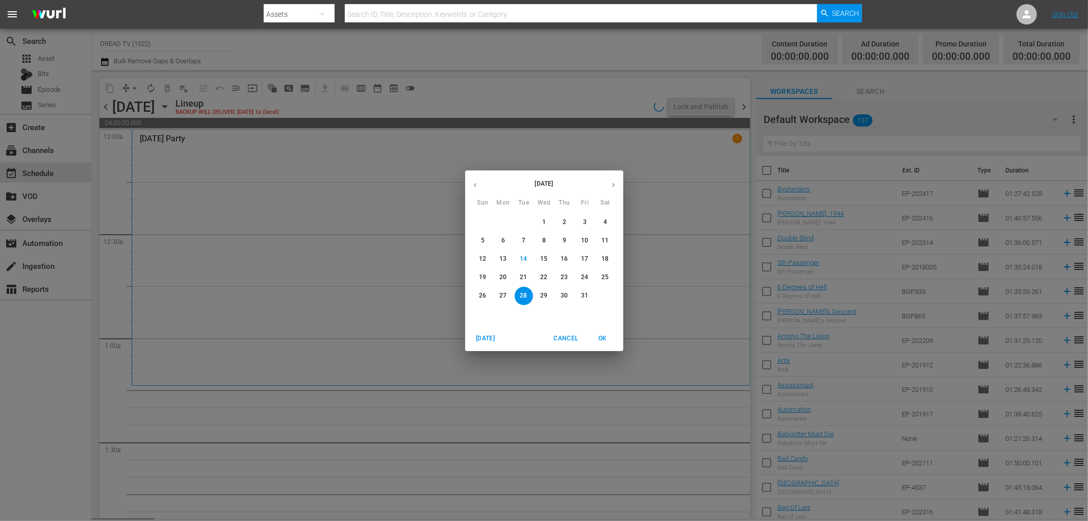
click at [265, 105] on div "October 2025 Sun Mon Tue Wed Thu Fri Sat 28 29 30 1 2 3 4 5 6 7 8 9 10 11 12 13…" at bounding box center [544, 260] width 1088 height 521
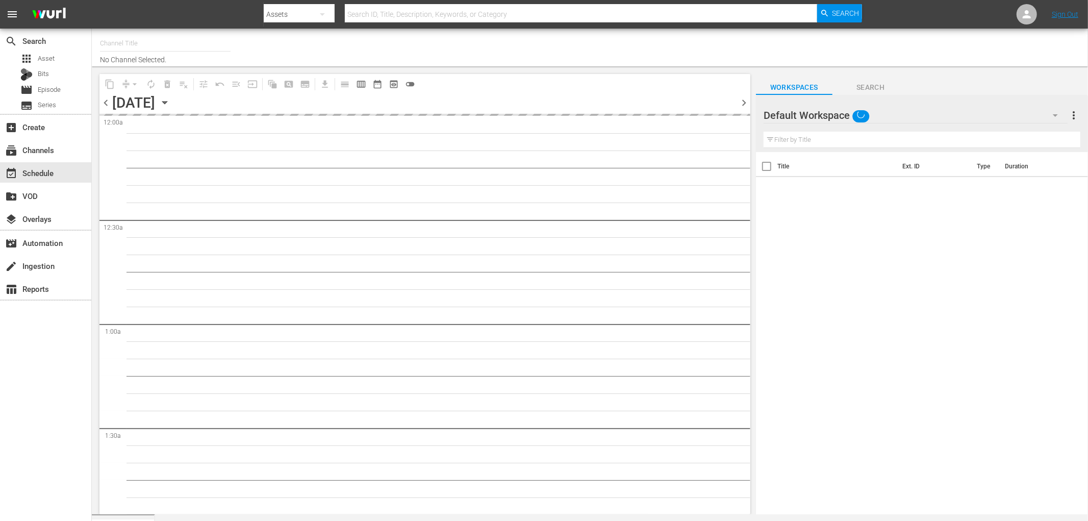
type input "DREAD TV (1522)"
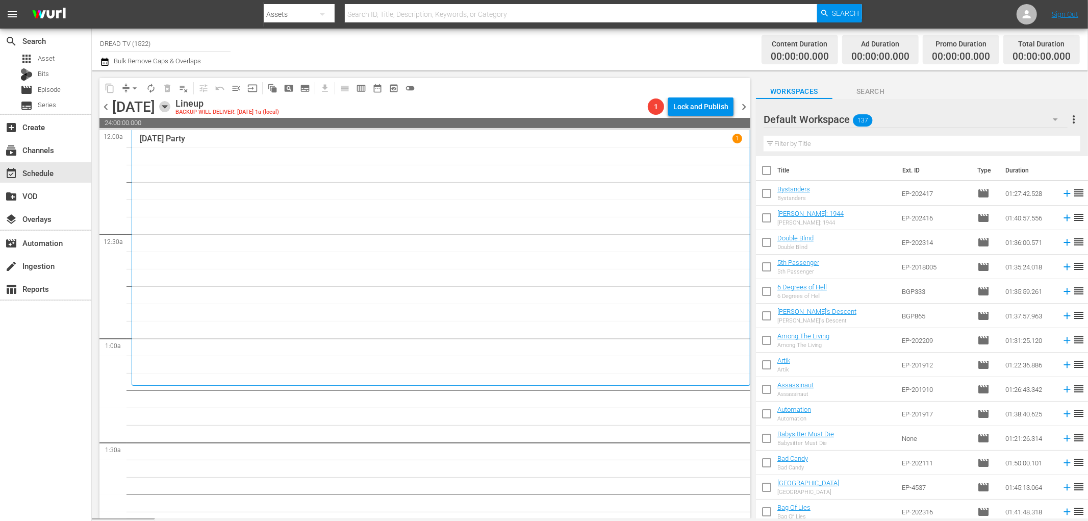
click at [170, 106] on icon "button" at bounding box center [164, 106] width 11 height 11
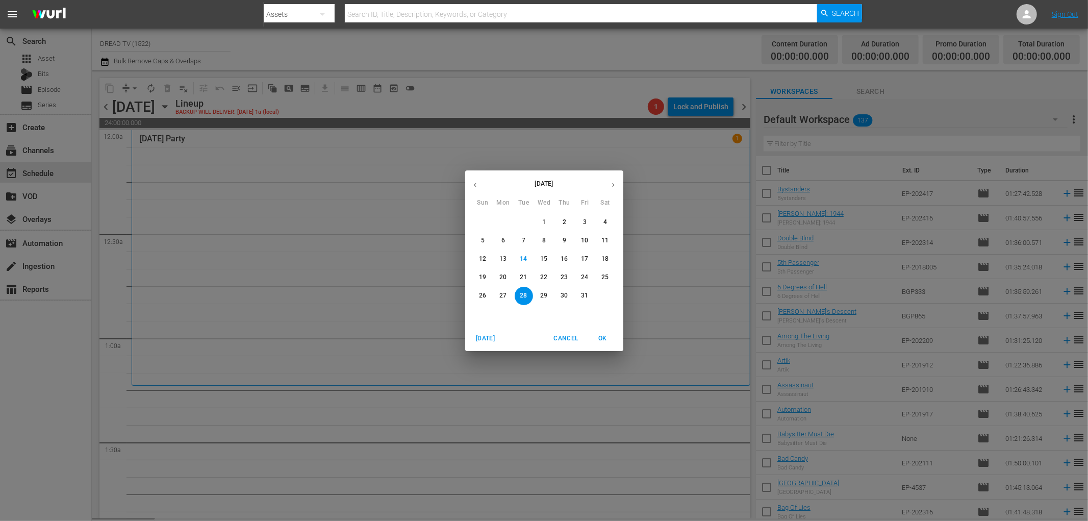
click at [524, 258] on p "14" at bounding box center [523, 259] width 7 height 9
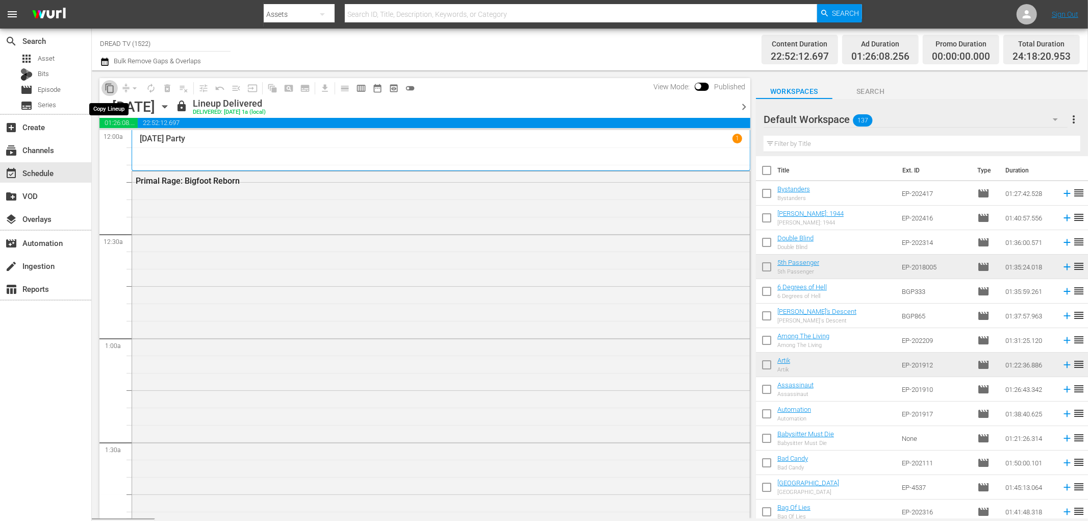
click at [109, 85] on span "content_copy" at bounding box center [110, 88] width 10 height 10
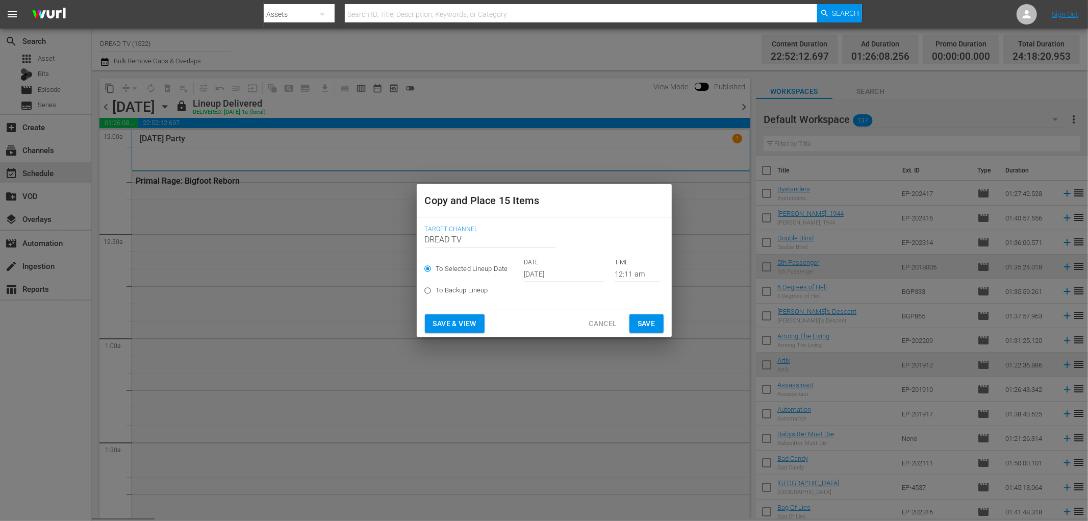
click at [550, 272] on input "[DATE]" at bounding box center [564, 274] width 81 height 15
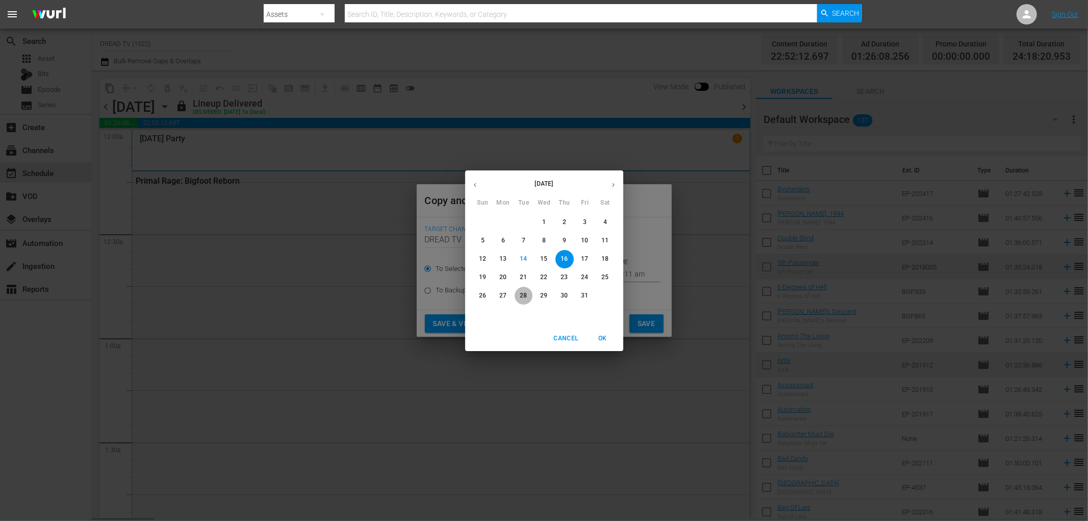
click at [522, 294] on p "28" at bounding box center [523, 295] width 7 height 9
type input "[DATE]"
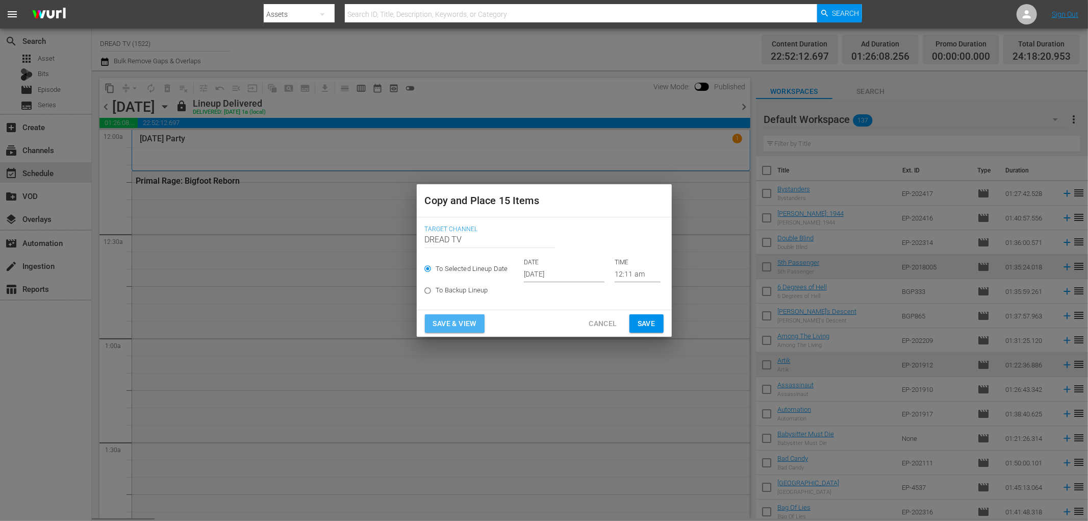
click at [471, 322] on span "Save & View" at bounding box center [454, 323] width 43 height 13
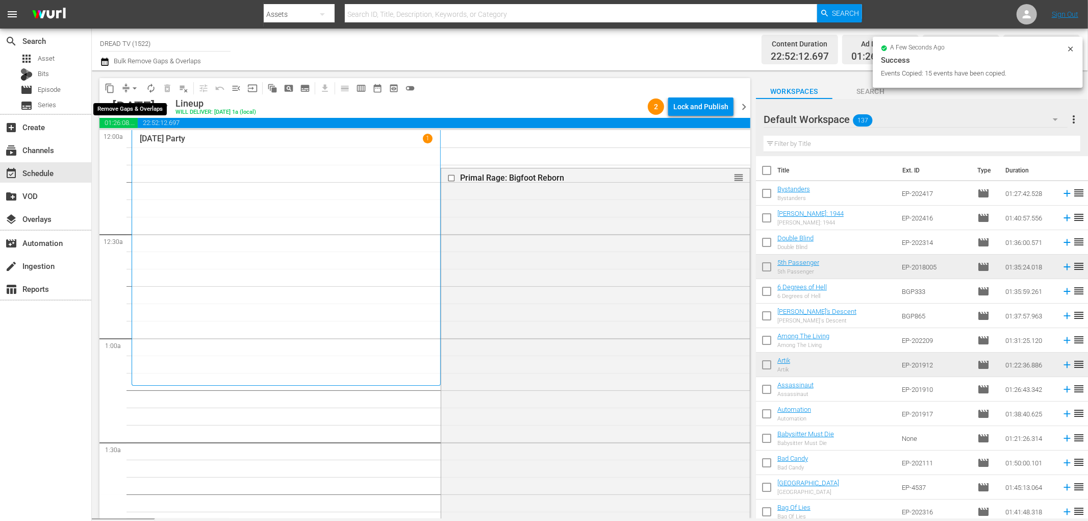
click at [134, 87] on span "arrow_drop_down" at bounding box center [135, 88] width 10 height 10
click at [141, 145] on li "Align to End of Previous Day" at bounding box center [135, 142] width 107 height 17
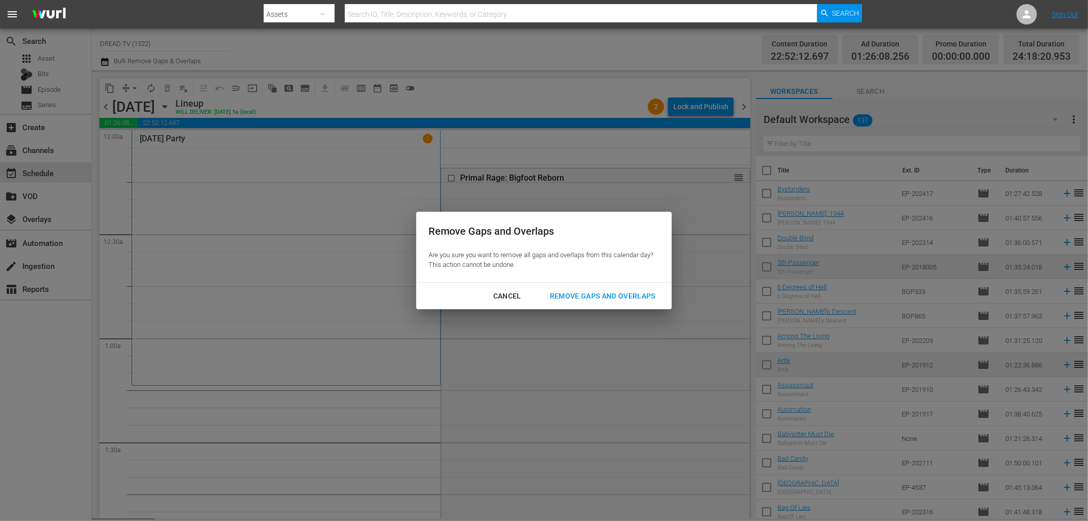
click at [594, 300] on div "Remove Gaps and Overlaps" at bounding box center [603, 296] width 122 height 13
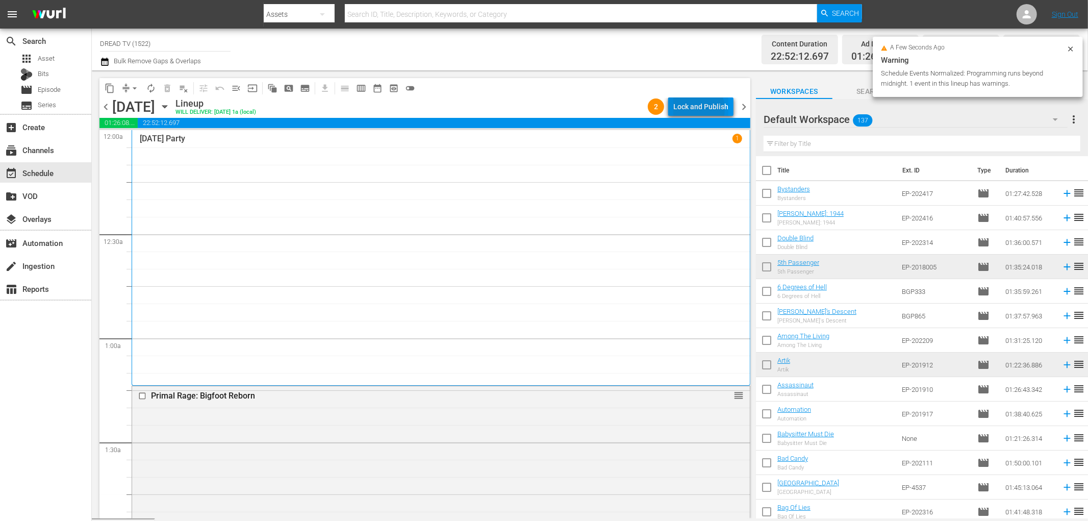
click at [690, 110] on div "Lock and Publish" at bounding box center [700, 106] width 55 height 18
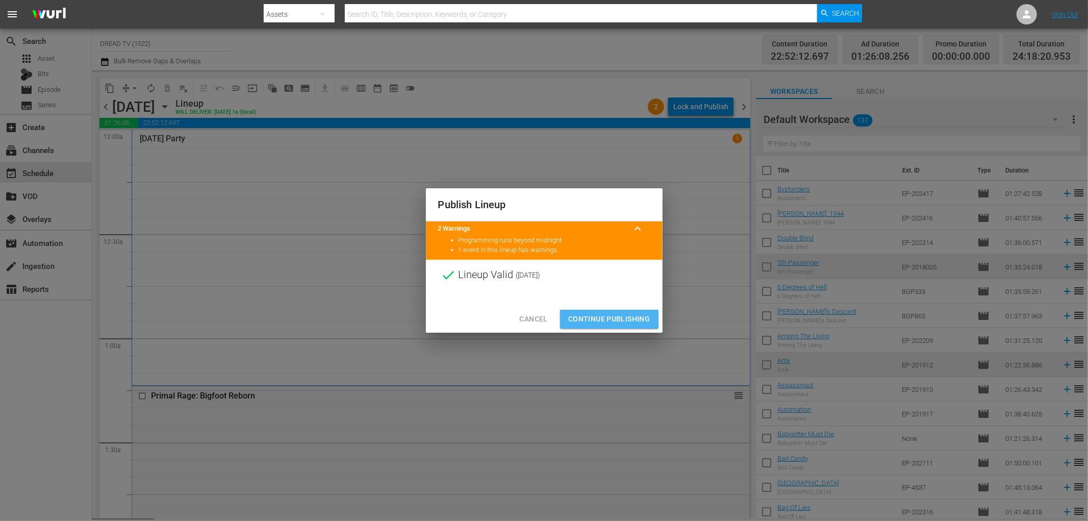
click at [609, 318] on span "Continue Publishing" at bounding box center [609, 319] width 82 height 13
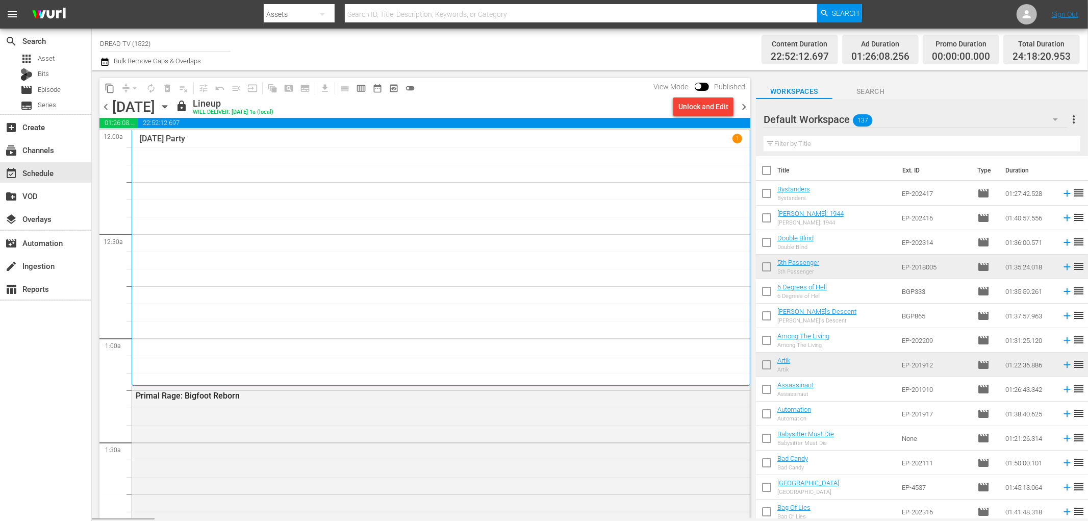
click at [745, 106] on span "chevron_right" at bounding box center [744, 106] width 13 height 13
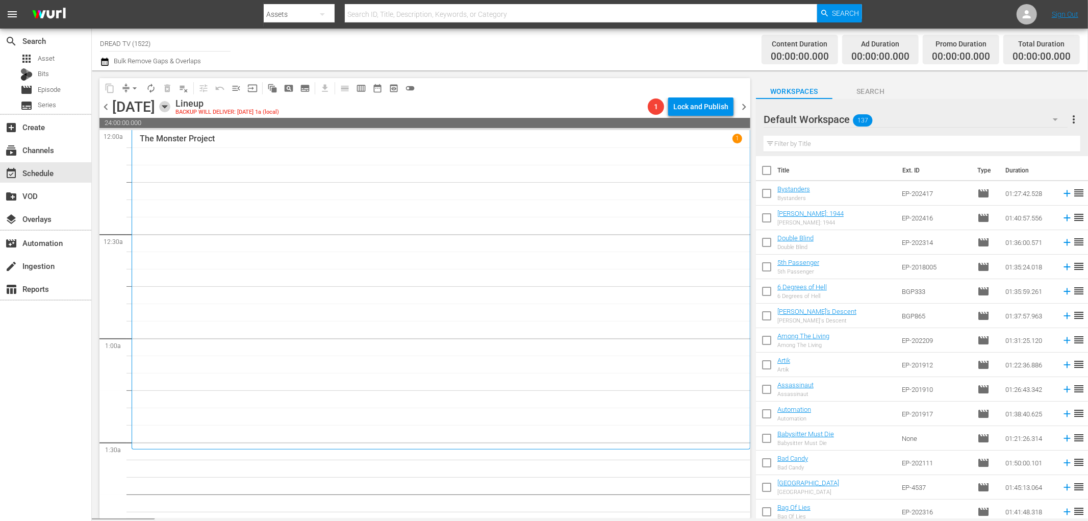
click at [167, 106] on icon "button" at bounding box center [164, 107] width 5 height 3
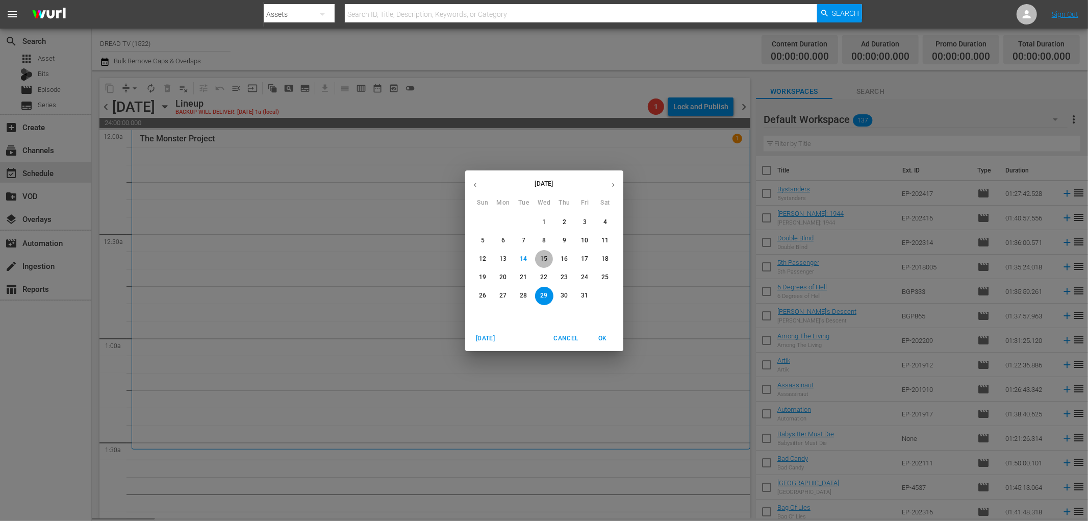
click at [544, 257] on p "15" at bounding box center [543, 259] width 7 height 9
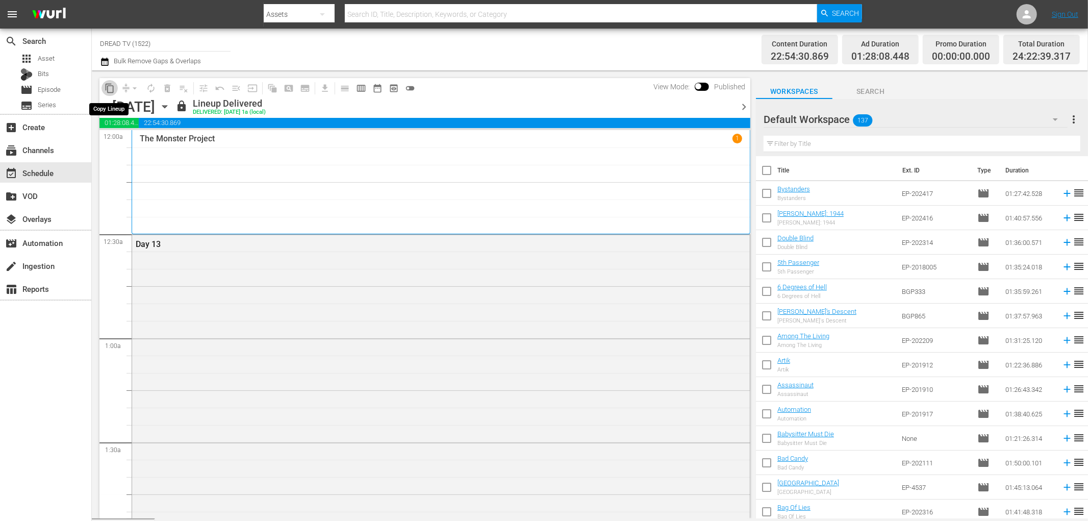
click at [113, 88] on span "content_copy" at bounding box center [110, 88] width 10 height 10
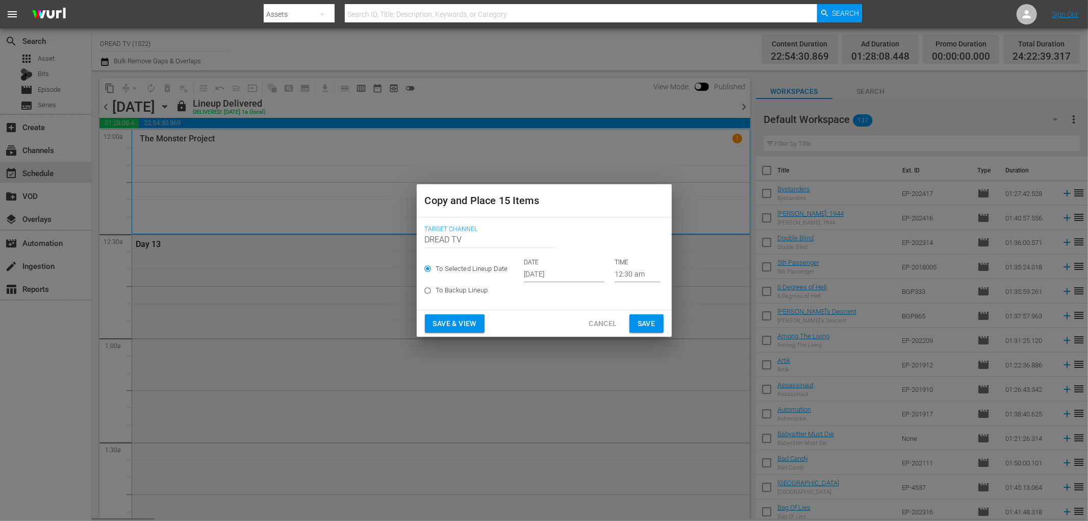
click at [572, 272] on input "[DATE]" at bounding box center [564, 274] width 81 height 15
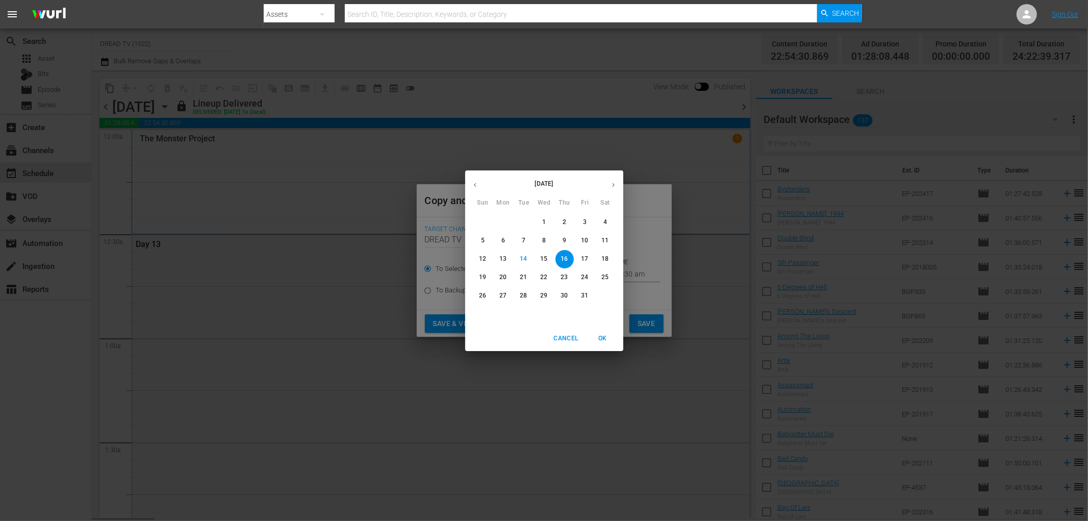
click at [544, 295] on p "29" at bounding box center [543, 295] width 7 height 9
type input "[DATE]"
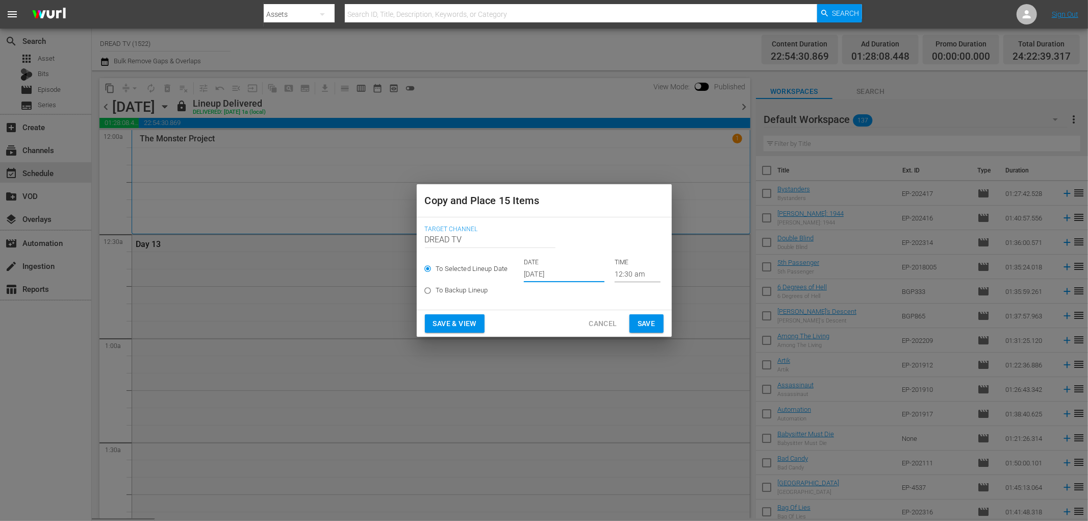
click at [468, 319] on span "Save & View" at bounding box center [454, 323] width 43 height 13
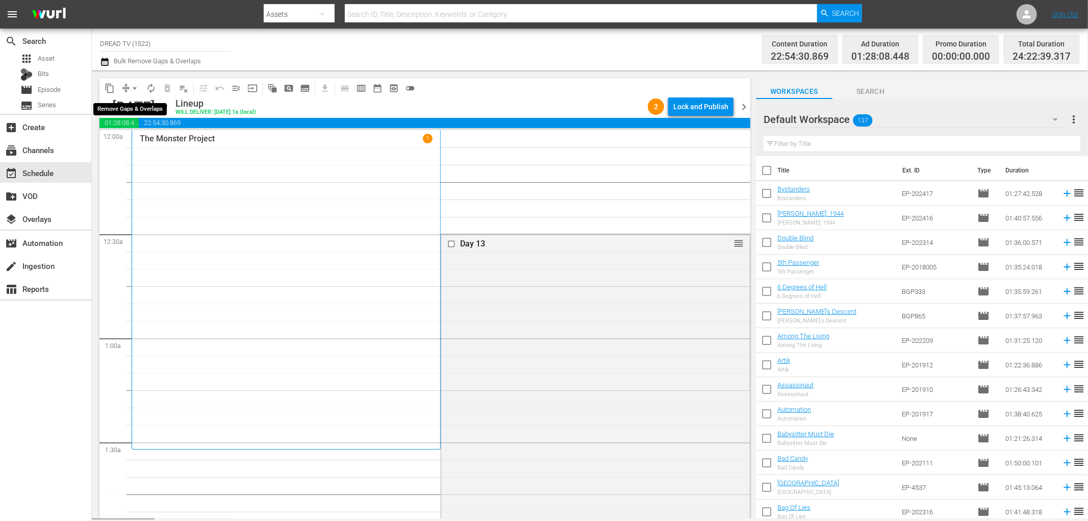
click at [134, 88] on span "arrow_drop_down" at bounding box center [135, 88] width 10 height 10
click at [162, 139] on li "Align to End of Previous Day" at bounding box center [135, 142] width 107 height 17
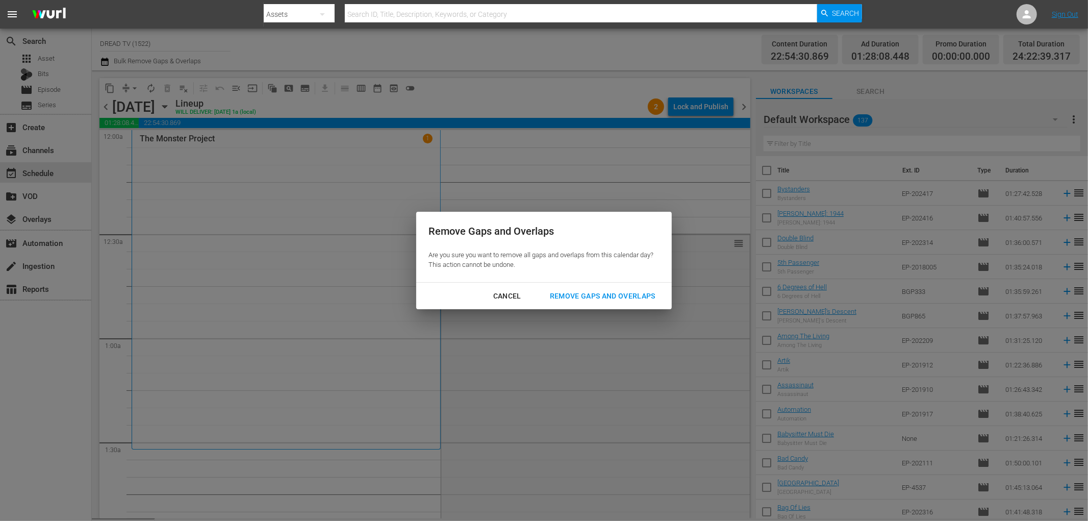
click at [589, 293] on div "Remove Gaps and Overlaps" at bounding box center [603, 296] width 122 height 13
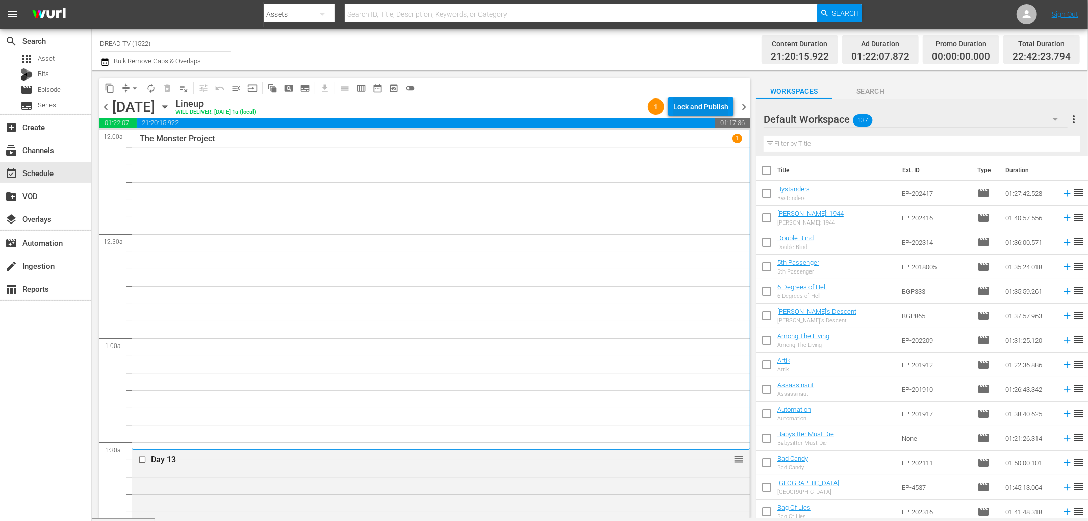
click at [700, 110] on div "Lock and Publish" at bounding box center [700, 106] width 55 height 18
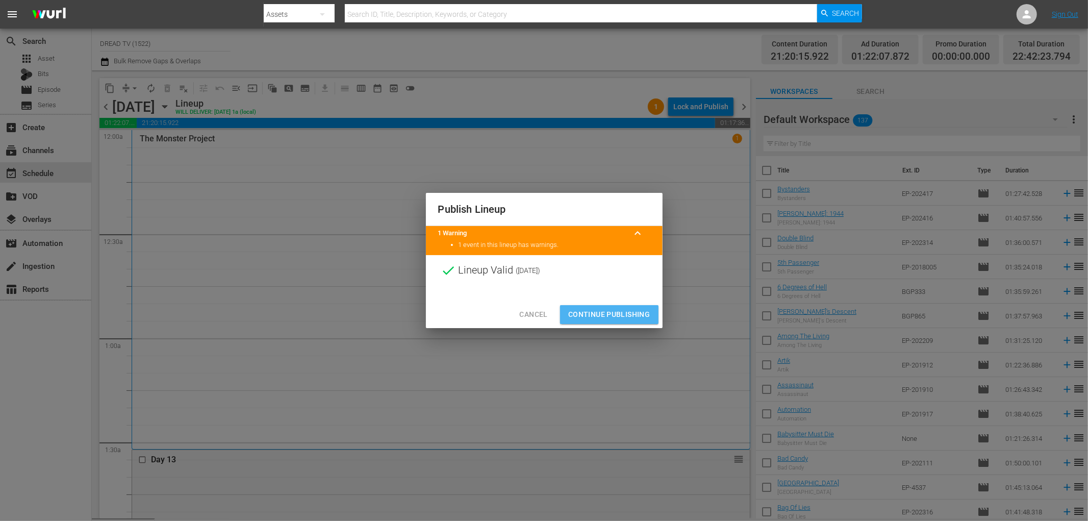
click at [623, 309] on span "Continue Publishing" at bounding box center [609, 314] width 82 height 13
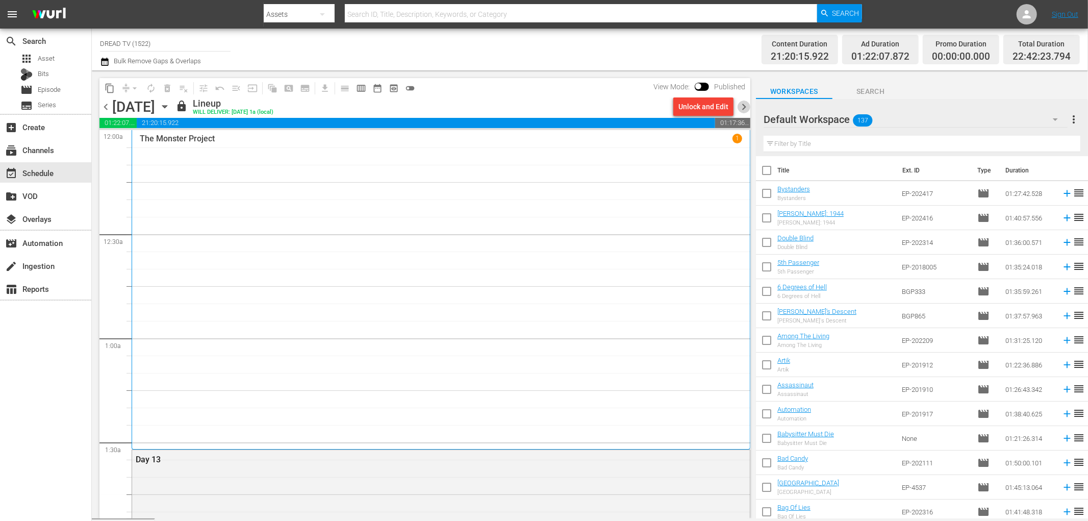
click at [742, 101] on span "chevron_right" at bounding box center [744, 106] width 13 height 13
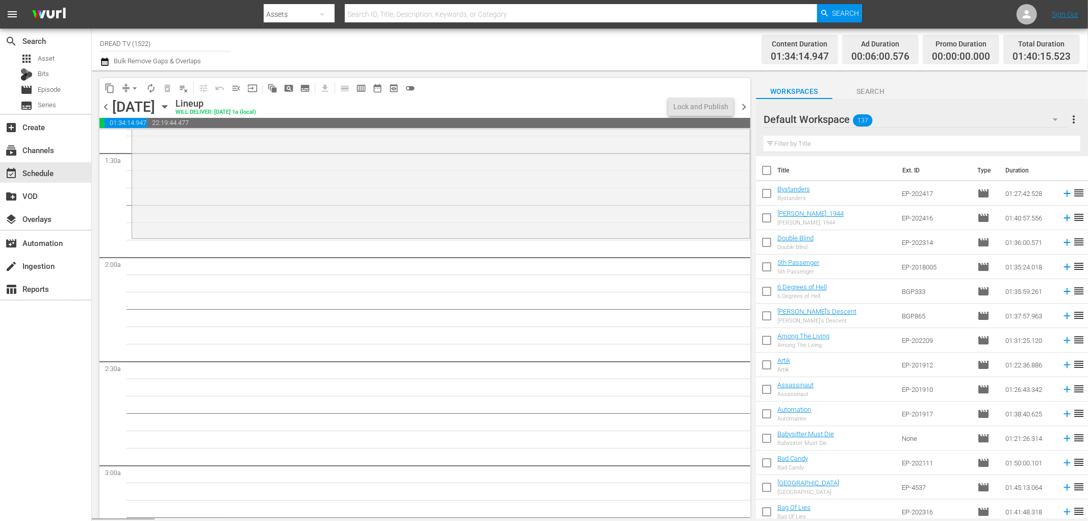
scroll to position [226, 0]
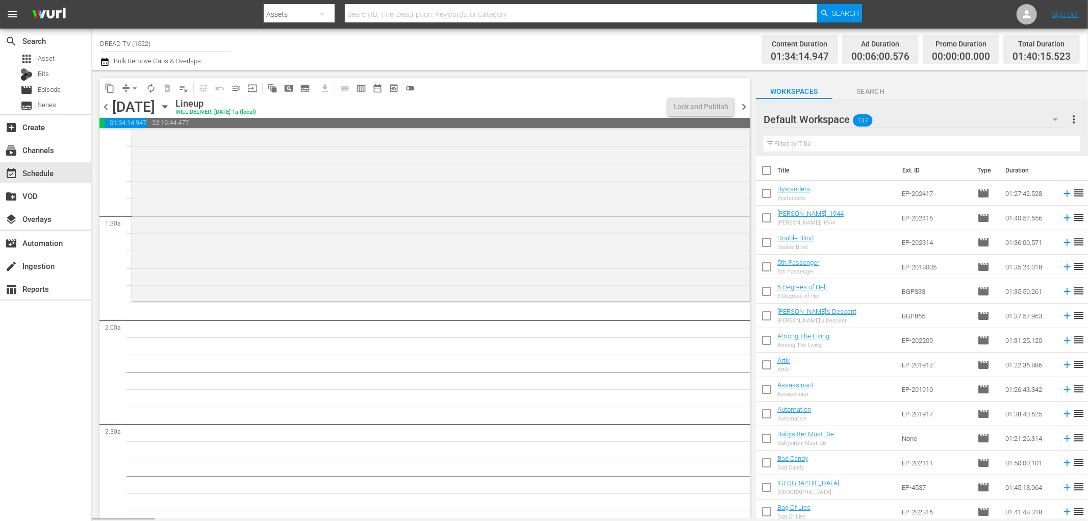
click at [822, 155] on div "Filter by Title" at bounding box center [922, 144] width 317 height 24
click at [820, 147] on input "text" at bounding box center [922, 144] width 317 height 16
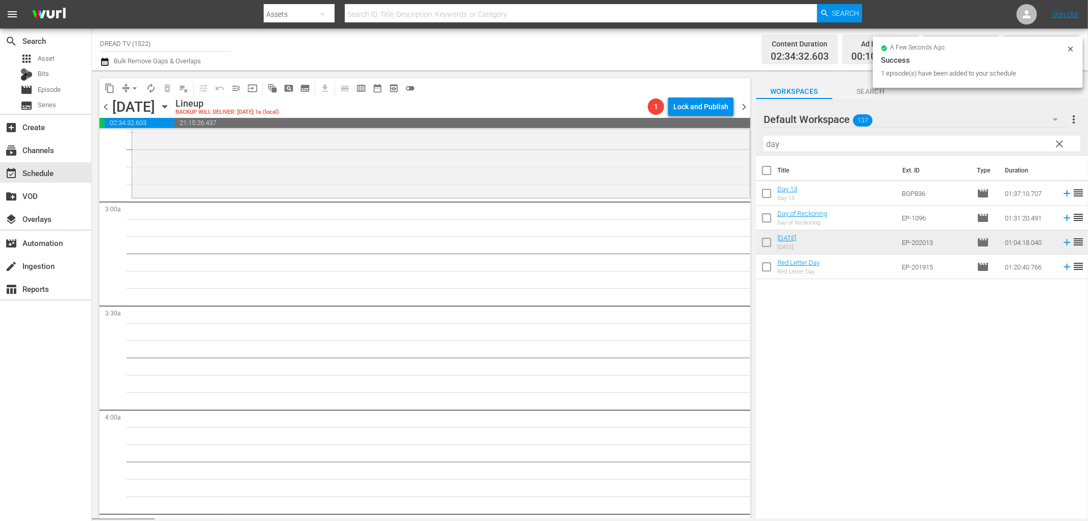
scroll to position [567, 0]
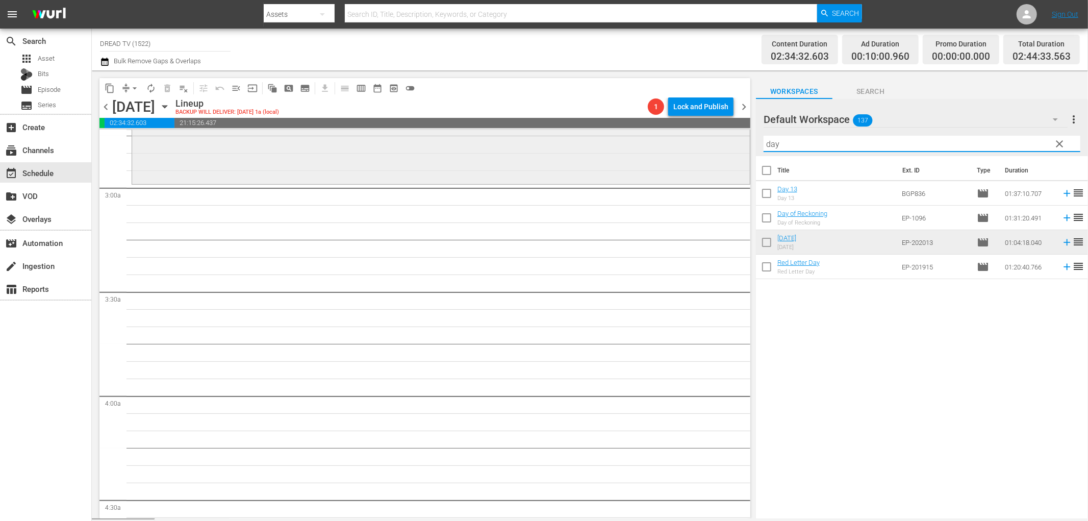
drag, startPoint x: 811, startPoint y: 145, endPoint x: 715, endPoint y: 144, distance: 96.9
click at [715, 143] on div "content_copy compress arrow_drop_down autorenew_outlined delete_forever_outline…" at bounding box center [590, 294] width 996 height 448
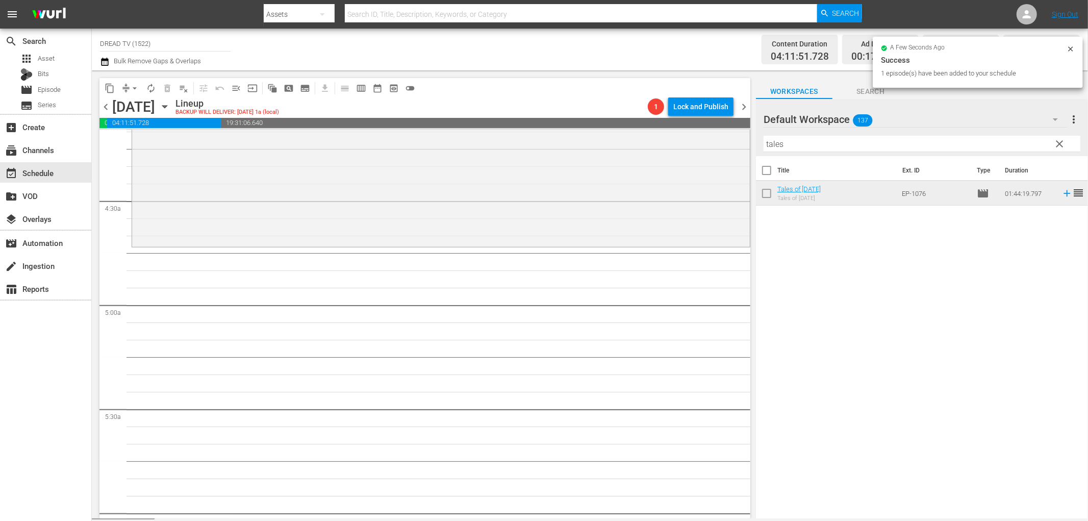
scroll to position [906, 0]
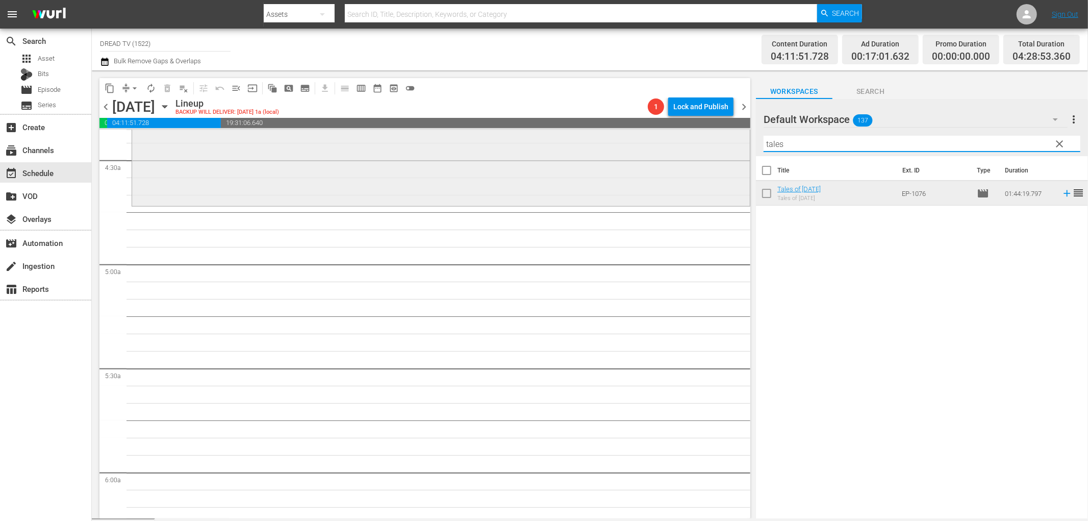
drag, startPoint x: 817, startPoint y: 145, endPoint x: 710, endPoint y: 141, distance: 107.2
click at [710, 141] on div "content_copy compress arrow_drop_down autorenew_outlined delete_forever_outline…" at bounding box center [590, 294] width 996 height 448
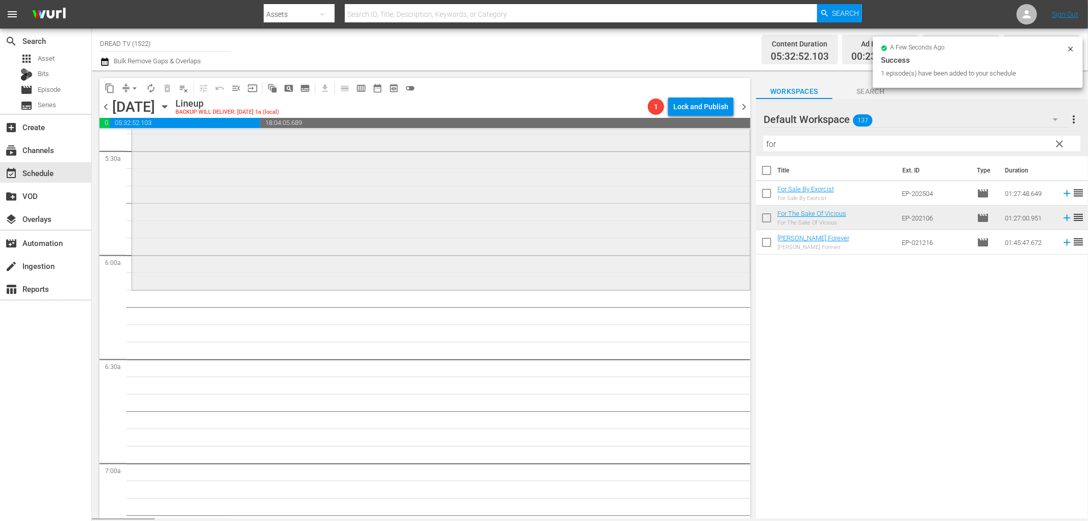
scroll to position [1133, 0]
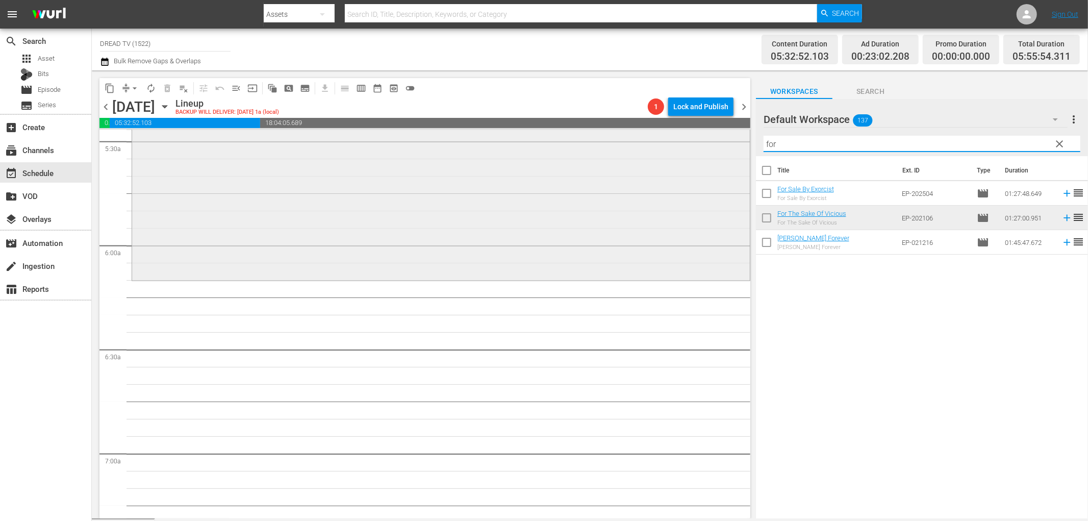
drag, startPoint x: 776, startPoint y: 141, endPoint x: 697, endPoint y: 142, distance: 79.1
click at [697, 142] on div "content_copy compress arrow_drop_down autorenew_outlined delete_forever_outline…" at bounding box center [590, 294] width 996 height 448
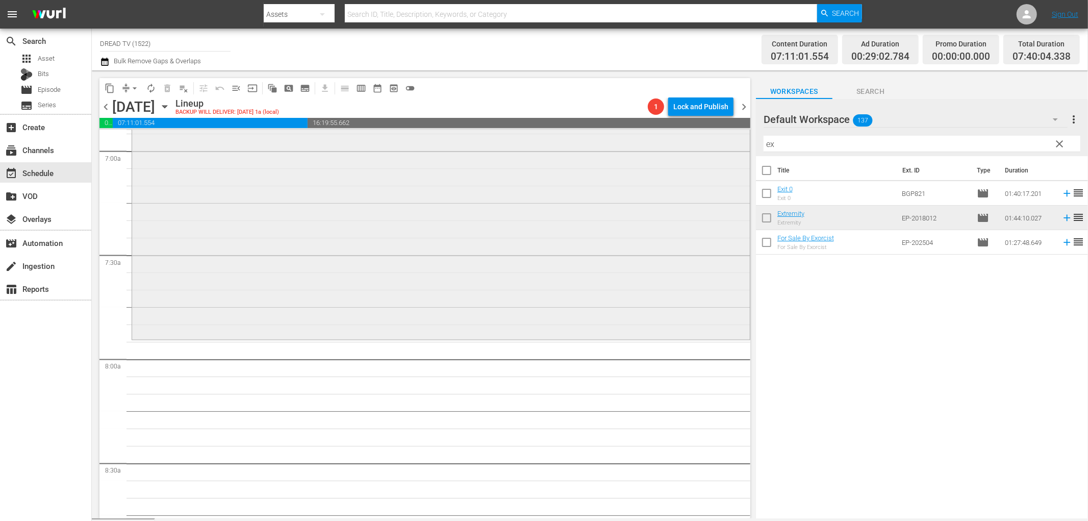
scroll to position [1473, 0]
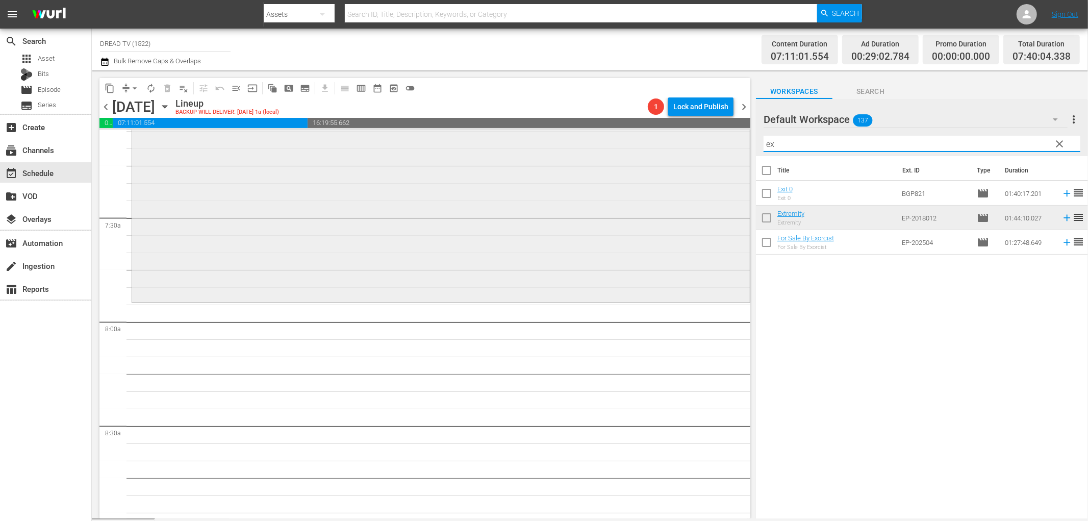
drag, startPoint x: 786, startPoint y: 144, endPoint x: 683, endPoint y: 135, distance: 103.5
click at [683, 135] on div "content_copy compress arrow_drop_down autorenew_outlined delete_forever_outline…" at bounding box center [590, 294] width 996 height 448
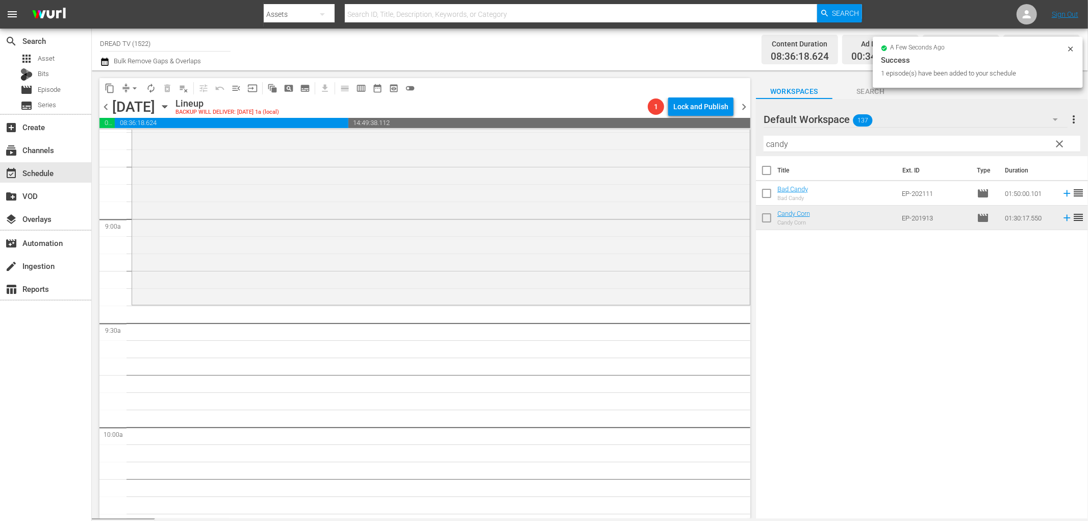
scroll to position [1813, 0]
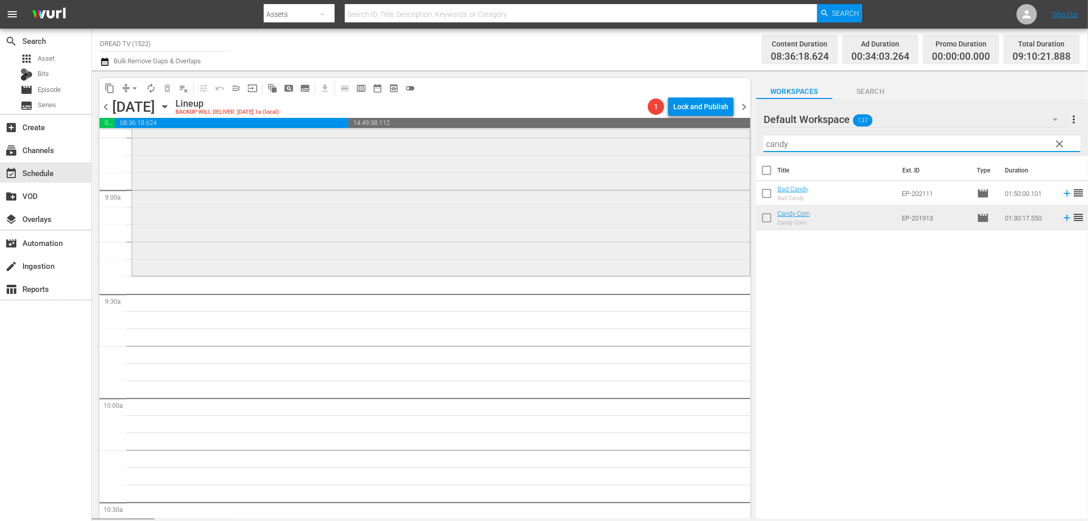
drag, startPoint x: 818, startPoint y: 139, endPoint x: 630, endPoint y: 131, distance: 187.9
click at [634, 133] on div "content_copy compress arrow_drop_down autorenew_outlined delete_forever_outline…" at bounding box center [590, 294] width 996 height 448
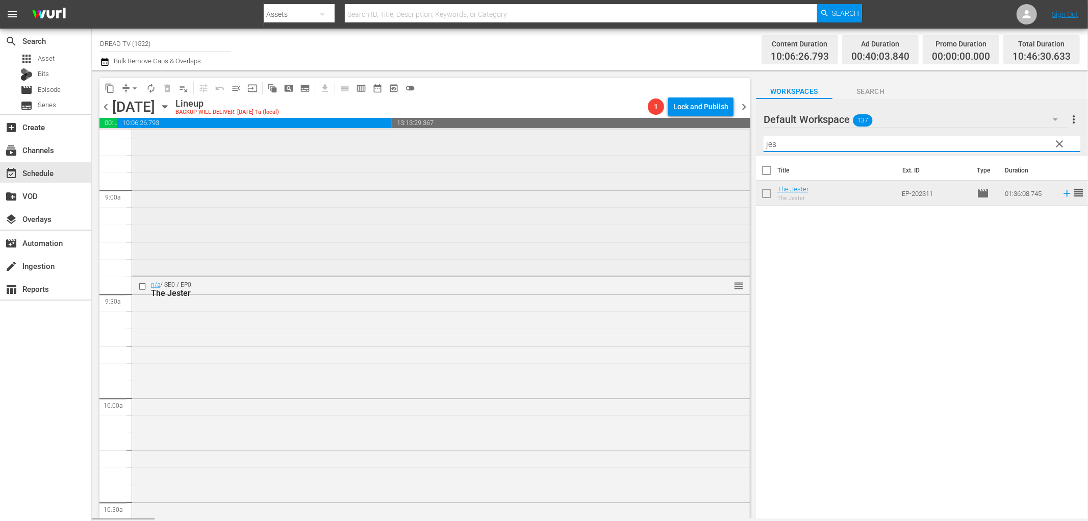
drag, startPoint x: 805, startPoint y: 141, endPoint x: 609, endPoint y: 137, distance: 195.9
click at [612, 138] on div "content_copy compress arrow_drop_down autorenew_outlined delete_forever_outline…" at bounding box center [590, 294] width 996 height 448
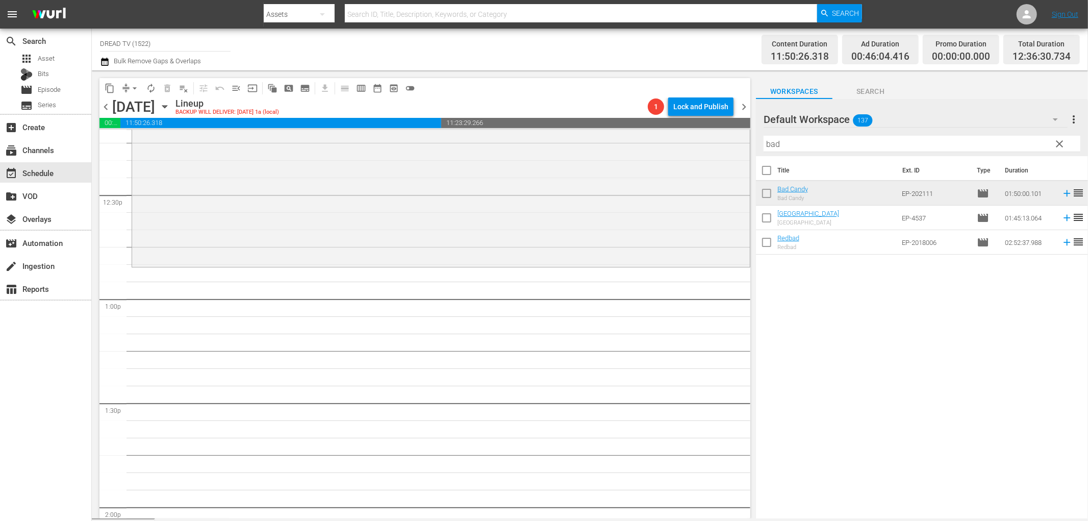
scroll to position [2544, 0]
drag, startPoint x: 821, startPoint y: 144, endPoint x: 480, endPoint y: 180, distance: 342.5
click at [641, 184] on div "content_copy compress arrow_drop_down autorenew_outlined delete_forever_outline…" at bounding box center [590, 294] width 996 height 448
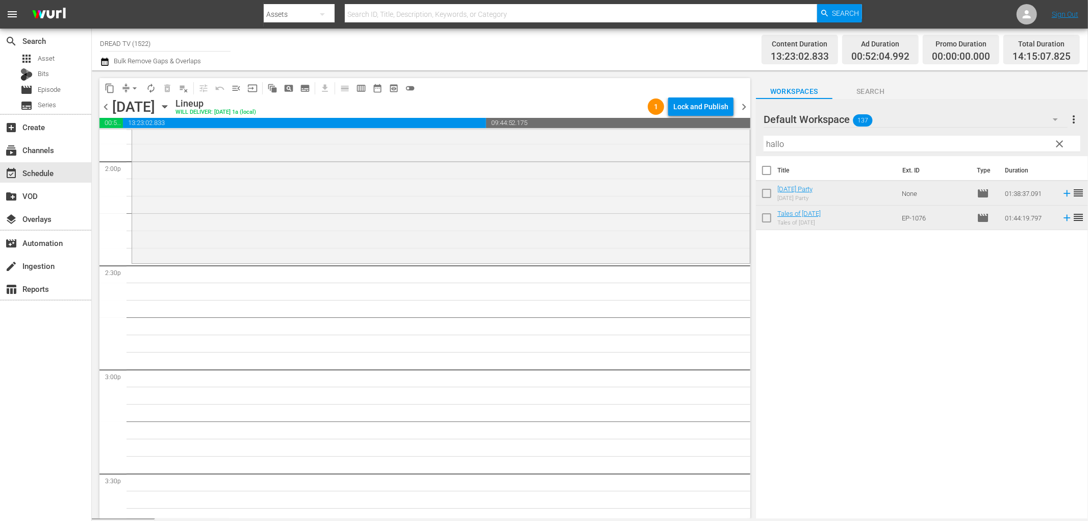
scroll to position [2884, 0]
drag, startPoint x: 817, startPoint y: 140, endPoint x: 653, endPoint y: 140, distance: 163.7
click at [653, 140] on div "content_copy compress arrow_drop_down autorenew_outlined delete_forever_outline…" at bounding box center [590, 294] width 996 height 448
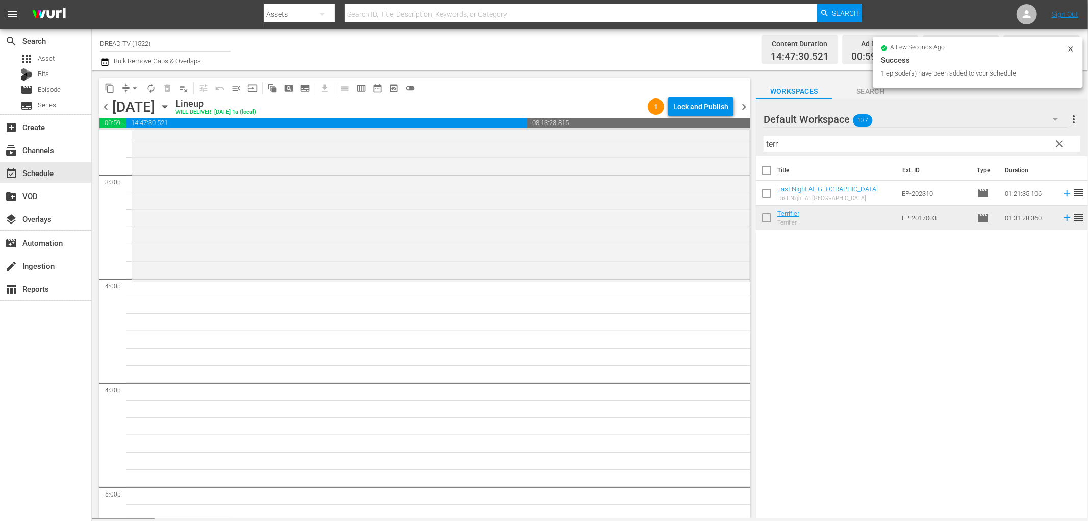
scroll to position [3216, 0]
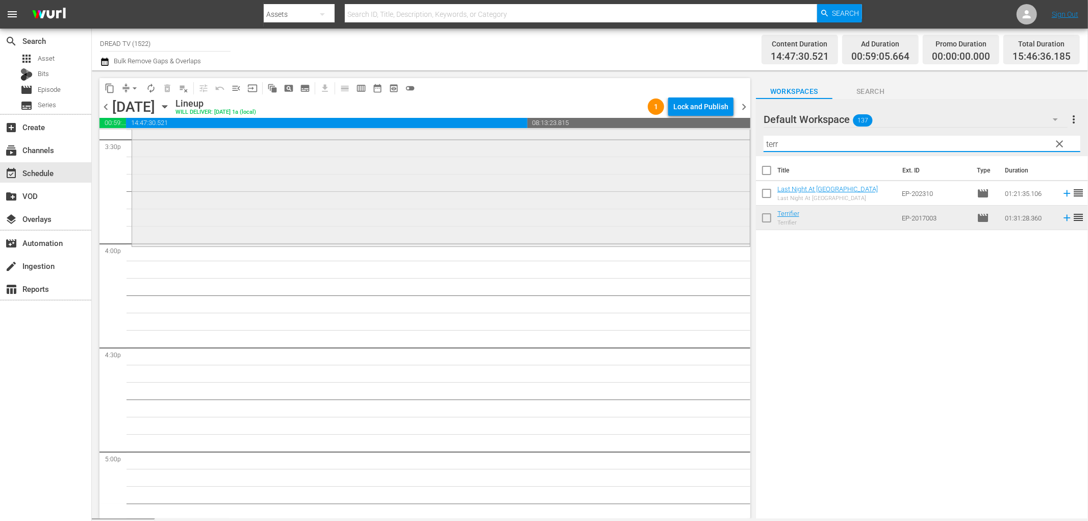
drag, startPoint x: 807, startPoint y: 140, endPoint x: 609, endPoint y: 164, distance: 198.8
click at [613, 164] on div "content_copy compress arrow_drop_down autorenew_outlined delete_forever_outline…" at bounding box center [590, 294] width 996 height 448
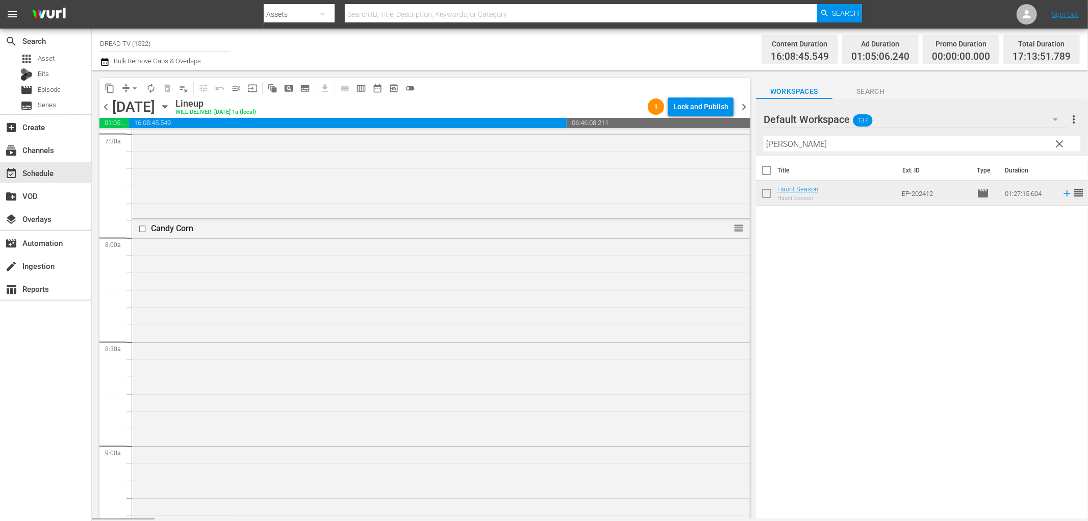
scroll to position [3556, 0]
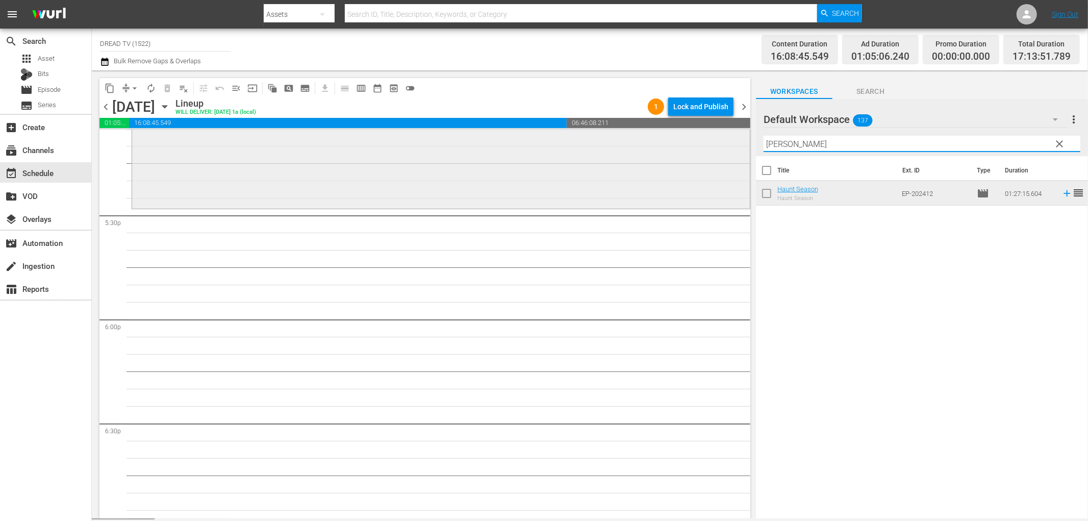
drag, startPoint x: 803, startPoint y: 141, endPoint x: 618, endPoint y: 139, distance: 185.2
click at [621, 140] on div "content_copy compress arrow_drop_down autorenew_outlined delete_forever_outline…" at bounding box center [590, 294] width 996 height 448
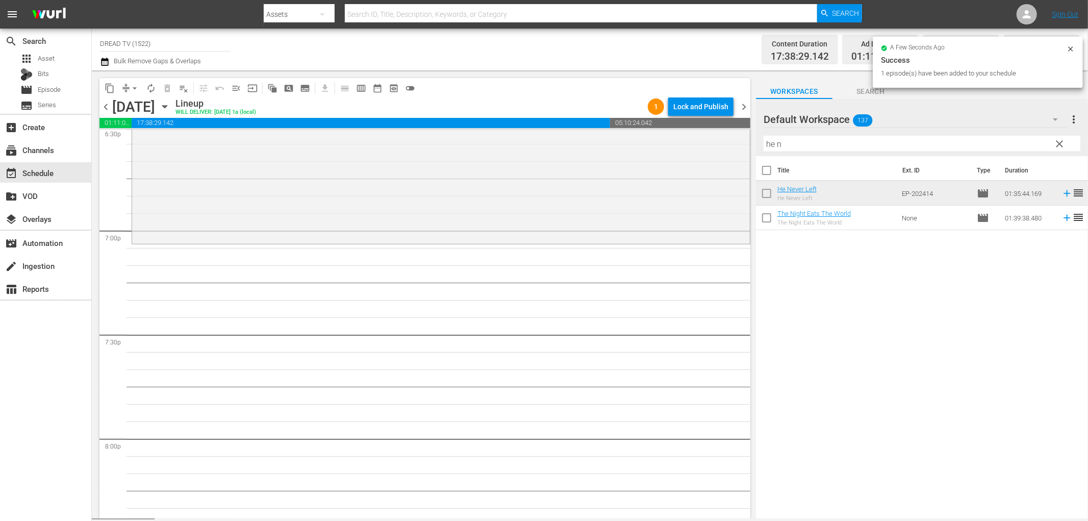
scroll to position [3897, 0]
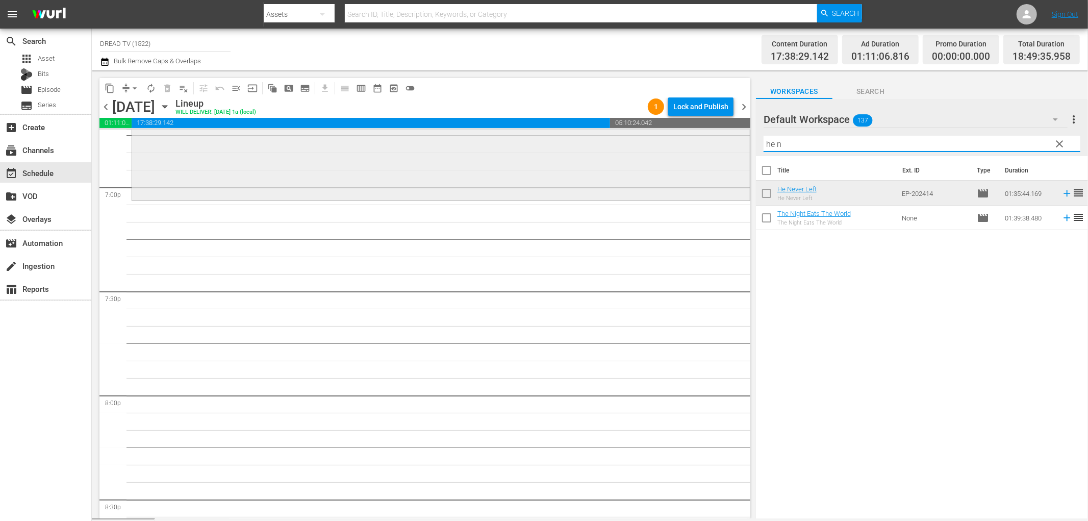
drag, startPoint x: 825, startPoint y: 146, endPoint x: 728, endPoint y: 143, distance: 97.5
click at [731, 144] on div "content_copy compress arrow_drop_down autorenew_outlined delete_forever_outline…" at bounding box center [590, 294] width 996 height 448
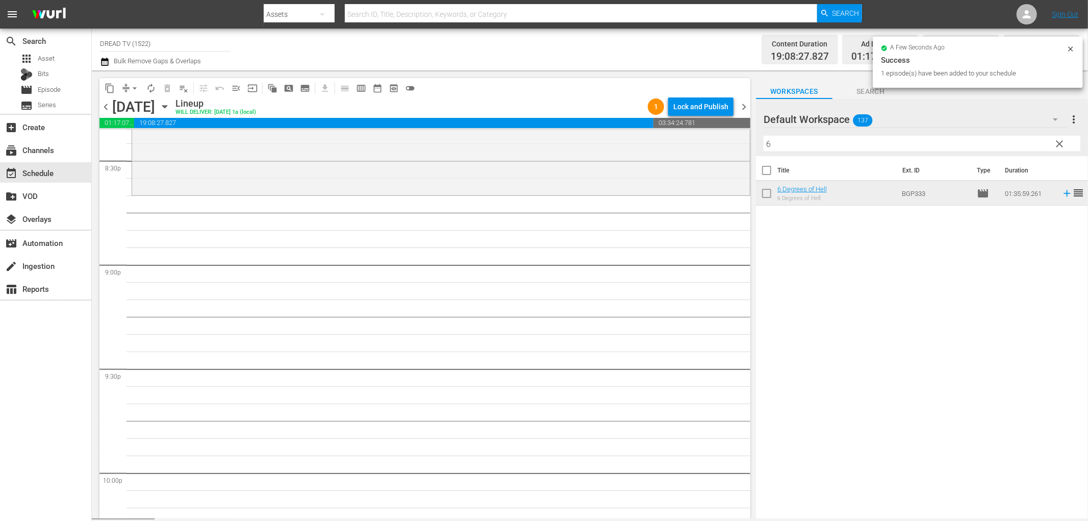
scroll to position [4236, 0]
click at [685, 142] on div "content_copy compress arrow_drop_down autorenew_outlined delete_forever_outline…" at bounding box center [590, 294] width 996 height 448
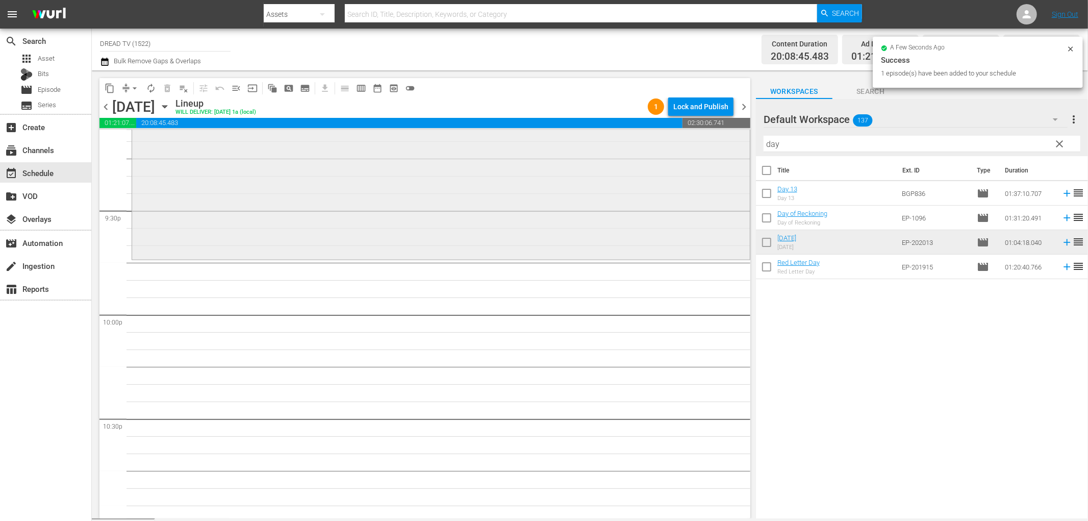
scroll to position [4407, 0]
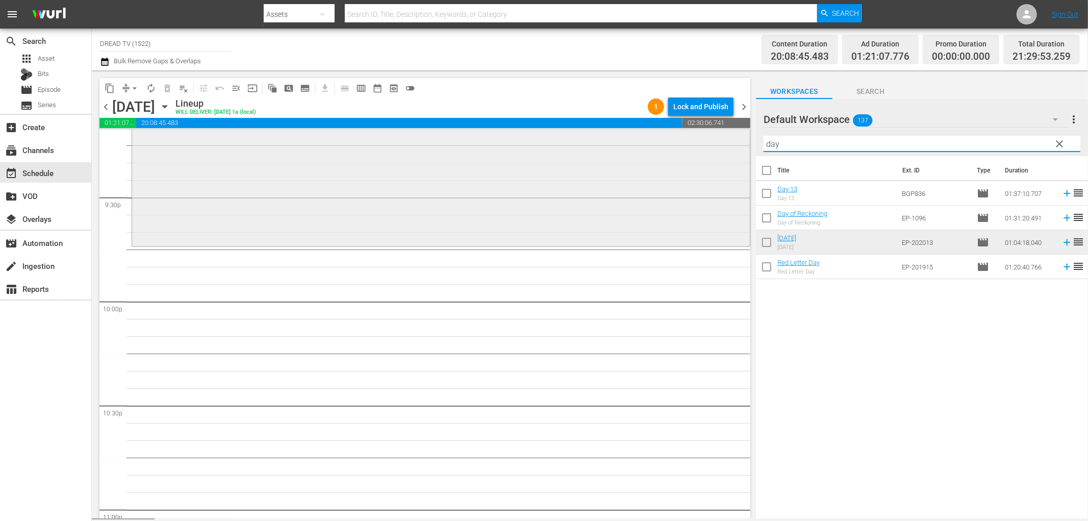
drag, startPoint x: 804, startPoint y: 143, endPoint x: 710, endPoint y: 144, distance: 94.4
click at [710, 144] on div "content_copy compress arrow_drop_down autorenew_outlined delete_forever_outline…" at bounding box center [590, 294] width 996 height 448
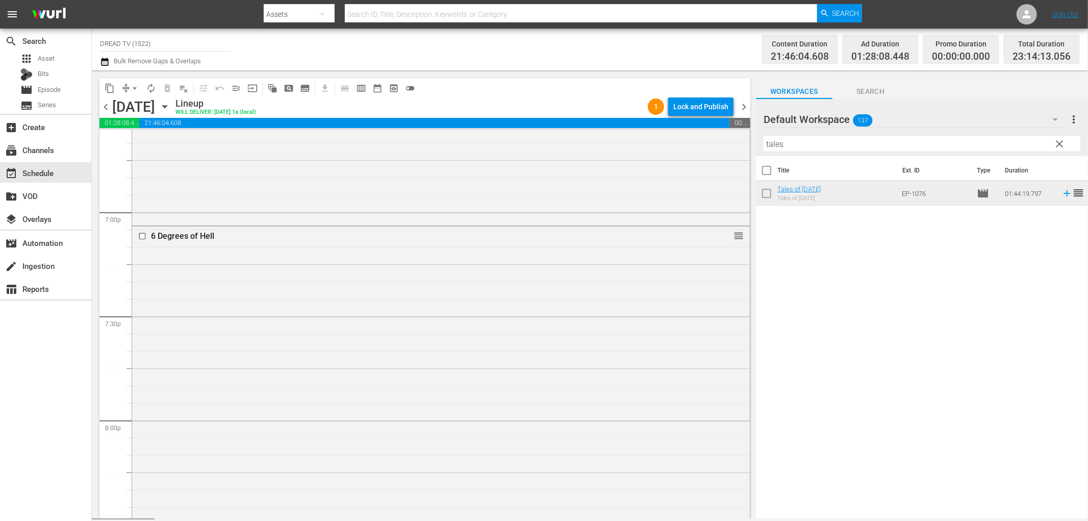
scroll to position [4606, 0]
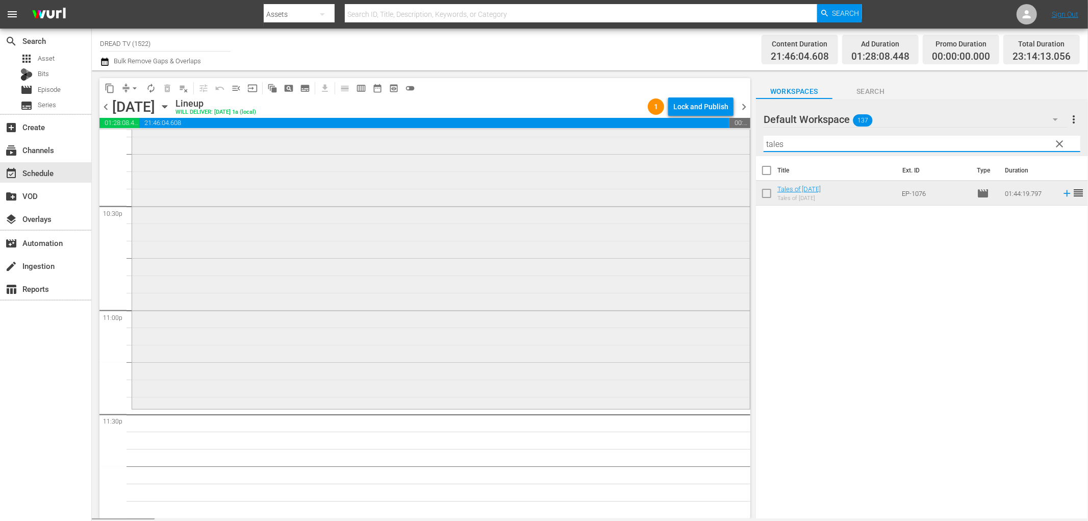
drag, startPoint x: 794, startPoint y: 145, endPoint x: 629, endPoint y: 141, distance: 165.3
click at [629, 141] on div "content_copy compress arrow_drop_down autorenew_outlined delete_forever_outline…" at bounding box center [590, 294] width 996 height 448
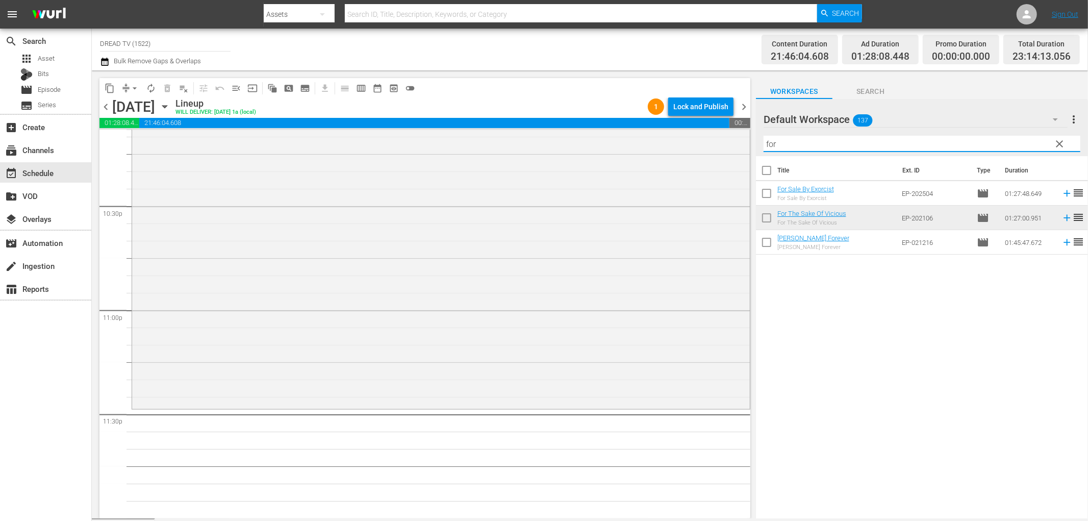
type input "for"
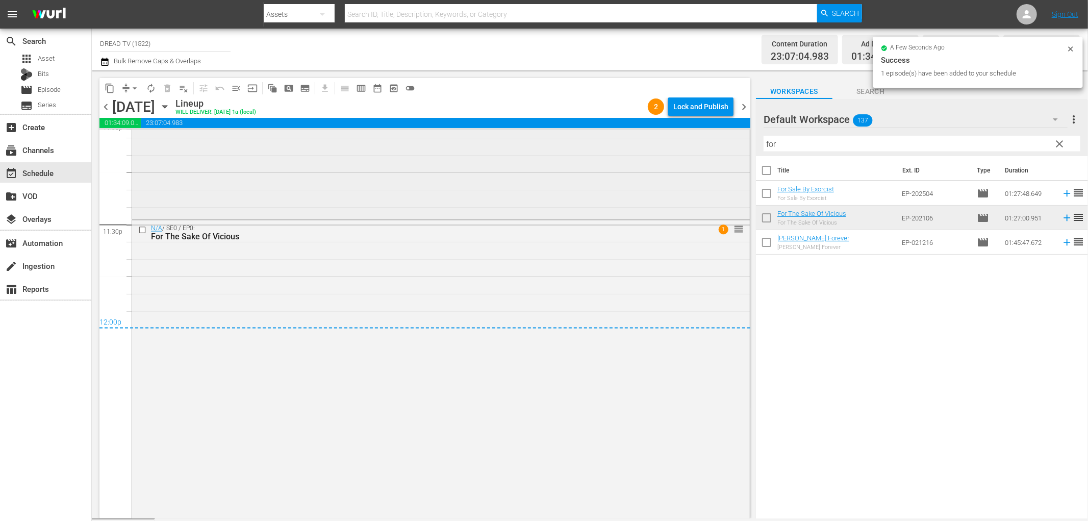
scroll to position [4799, 0]
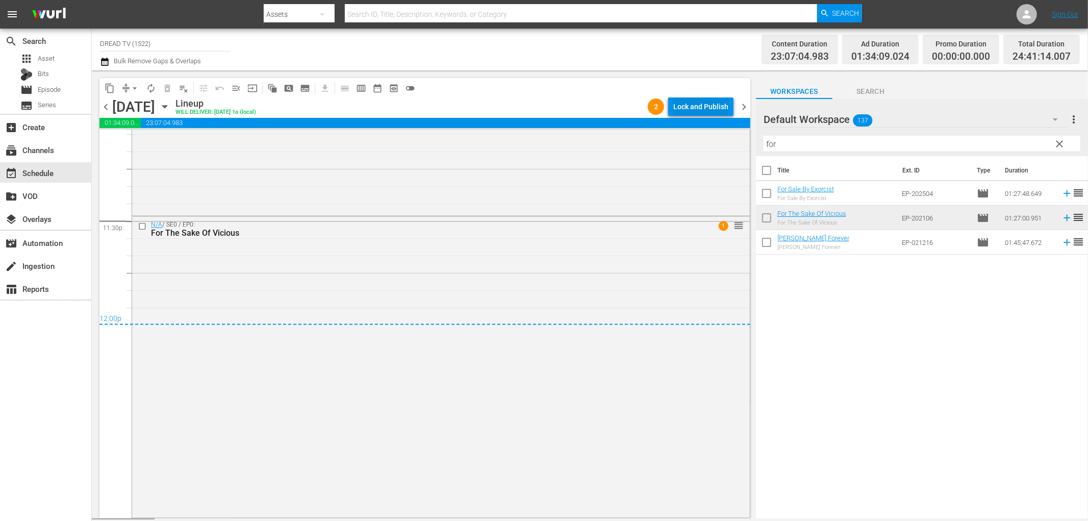
click at [710, 97] on div "Lock and Publish" at bounding box center [700, 106] width 55 height 18
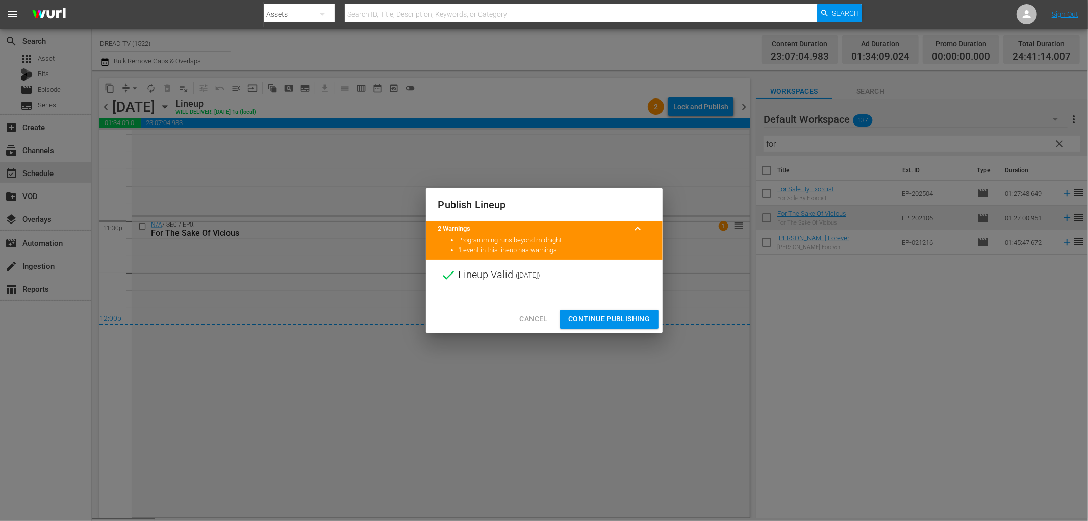
click at [644, 302] on div at bounding box center [544, 297] width 237 height 15
click at [630, 326] on button "Continue Publishing" at bounding box center [609, 319] width 98 height 19
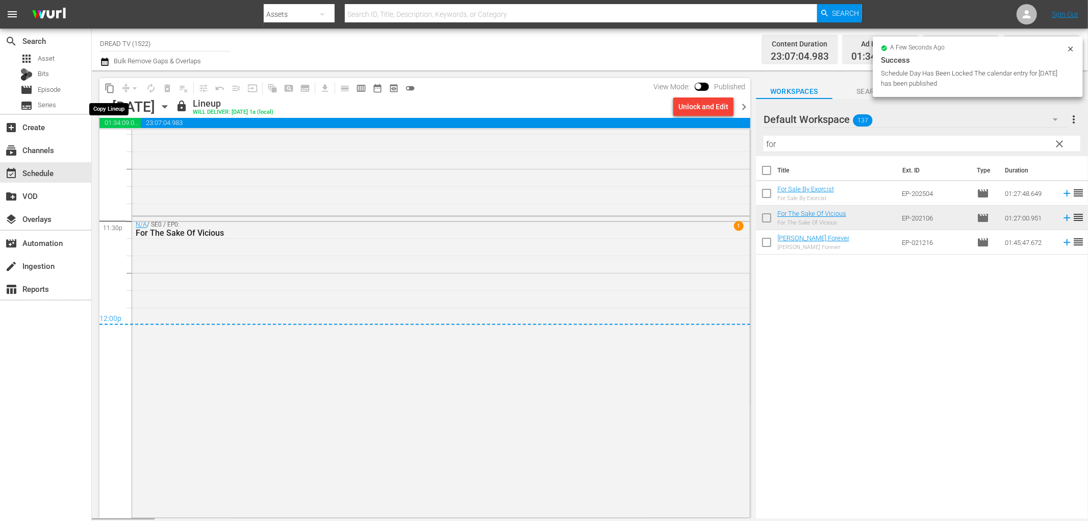
click at [108, 84] on span "content_copy" at bounding box center [110, 88] width 10 height 10
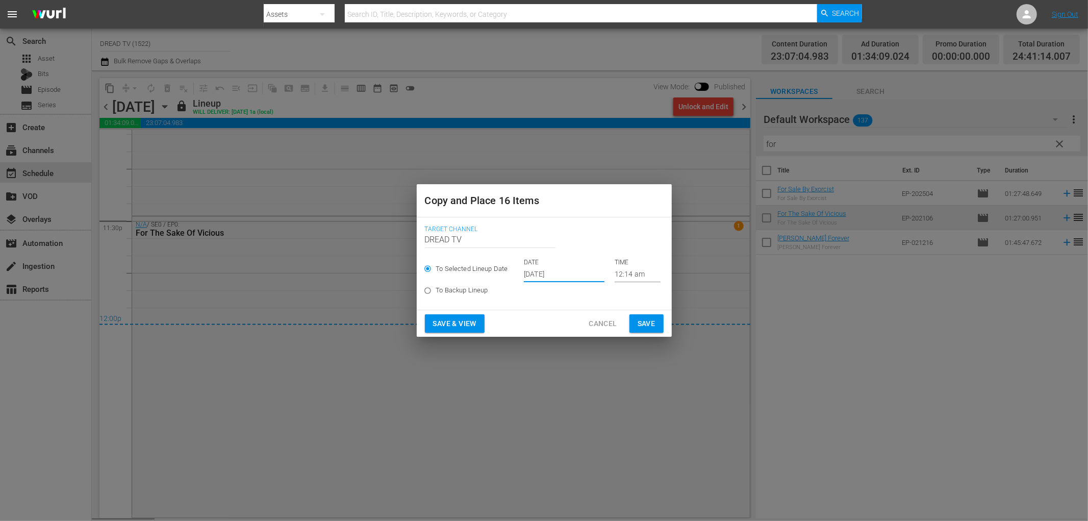
click at [557, 273] on input "[DATE]" at bounding box center [564, 274] width 81 height 15
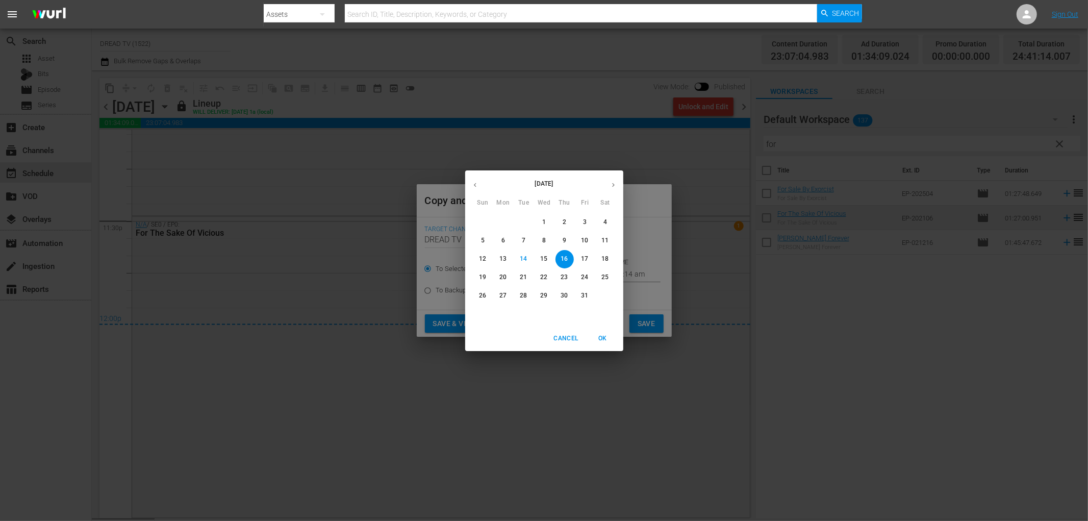
click at [585, 298] on p "31" at bounding box center [584, 295] width 7 height 9
type input "[DATE]"
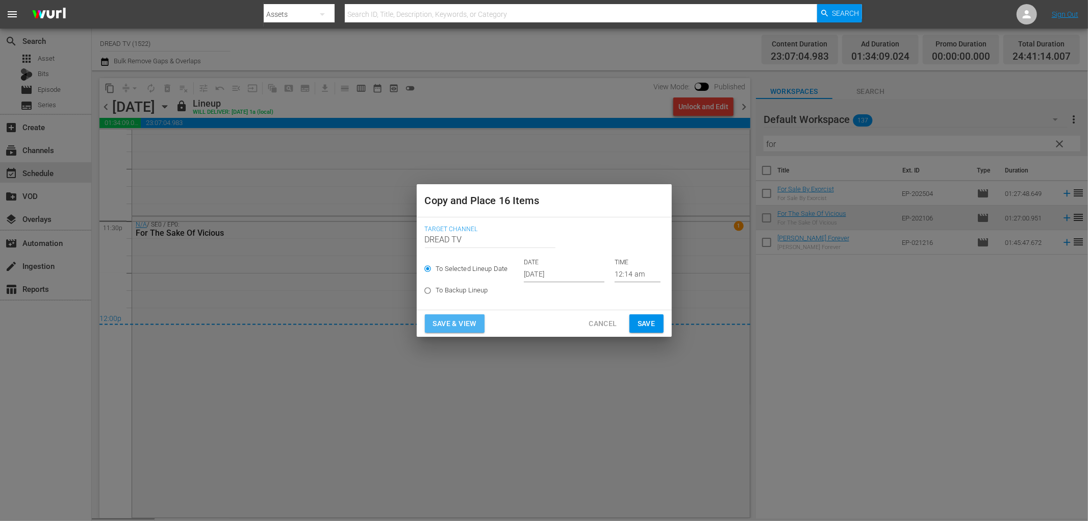
click at [471, 325] on span "Save & View" at bounding box center [454, 323] width 43 height 13
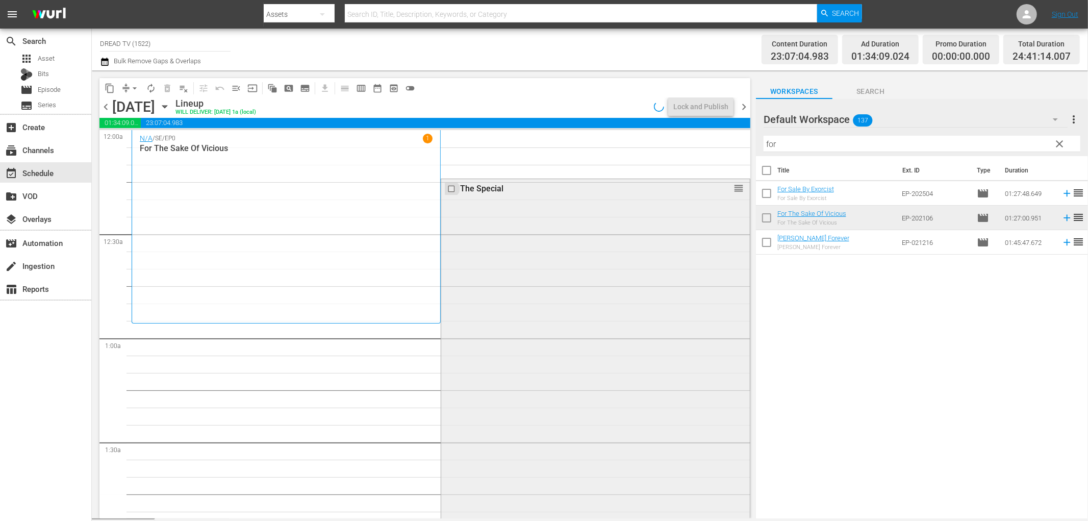
click at [447, 188] on input "checkbox" at bounding box center [452, 188] width 11 height 9
click at [170, 88] on span "delete_forever_outlined" at bounding box center [167, 88] width 10 height 10
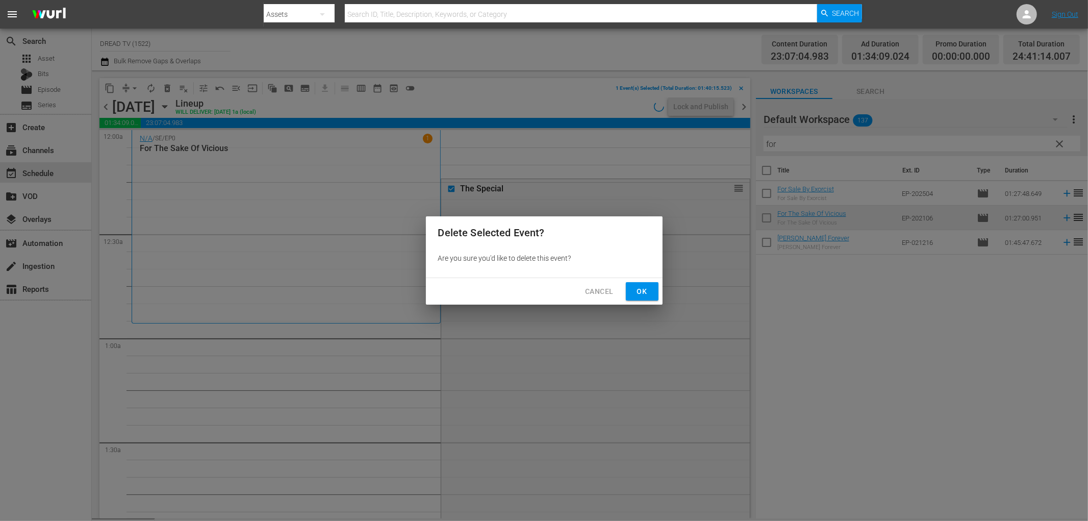
click at [645, 292] on span "Ok" at bounding box center [642, 291] width 16 height 13
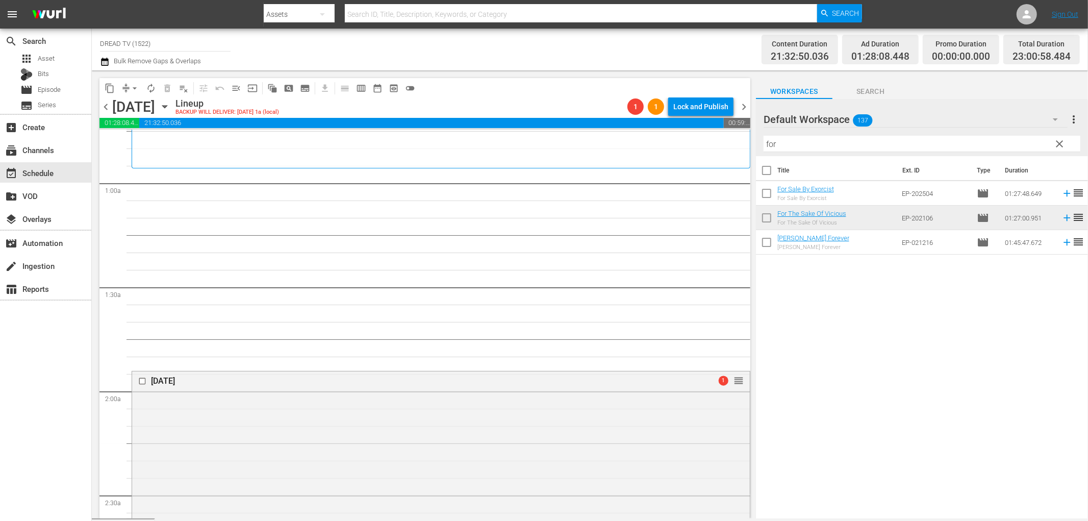
scroll to position [170, 0]
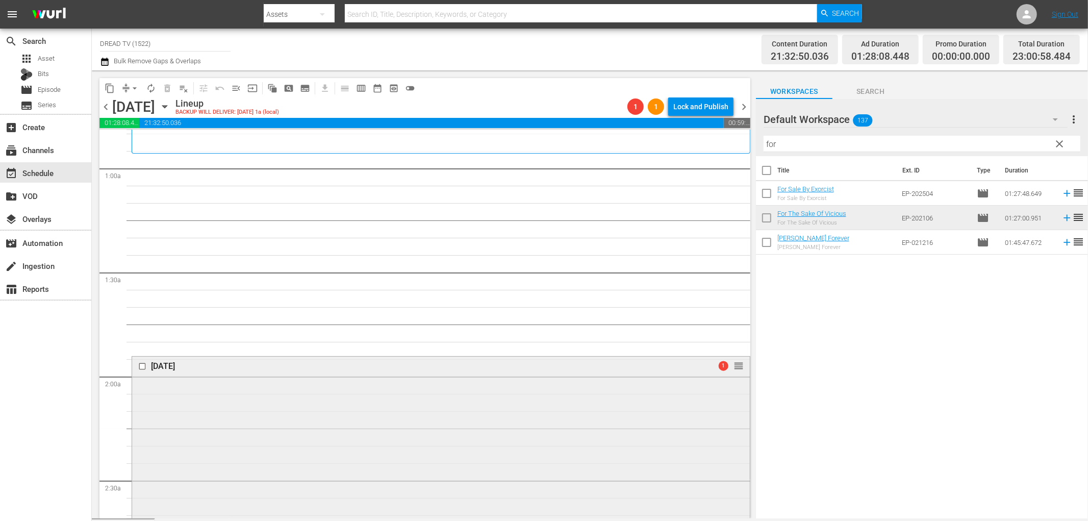
click at [139, 367] on input "checkbox" at bounding box center [143, 366] width 11 height 9
click at [170, 89] on span "delete_forever_outlined" at bounding box center [167, 88] width 10 height 10
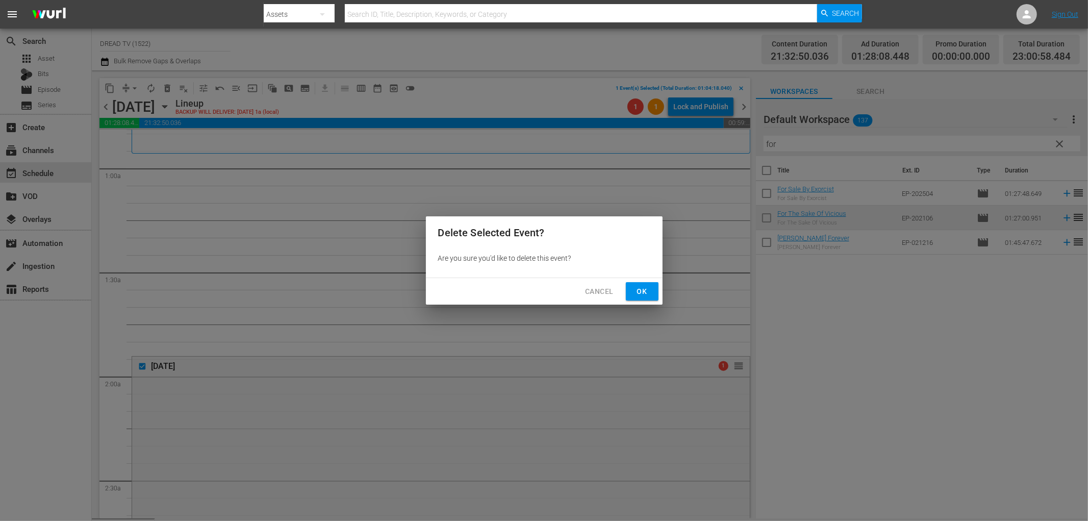
click at [644, 290] on span "Ok" at bounding box center [642, 291] width 16 height 13
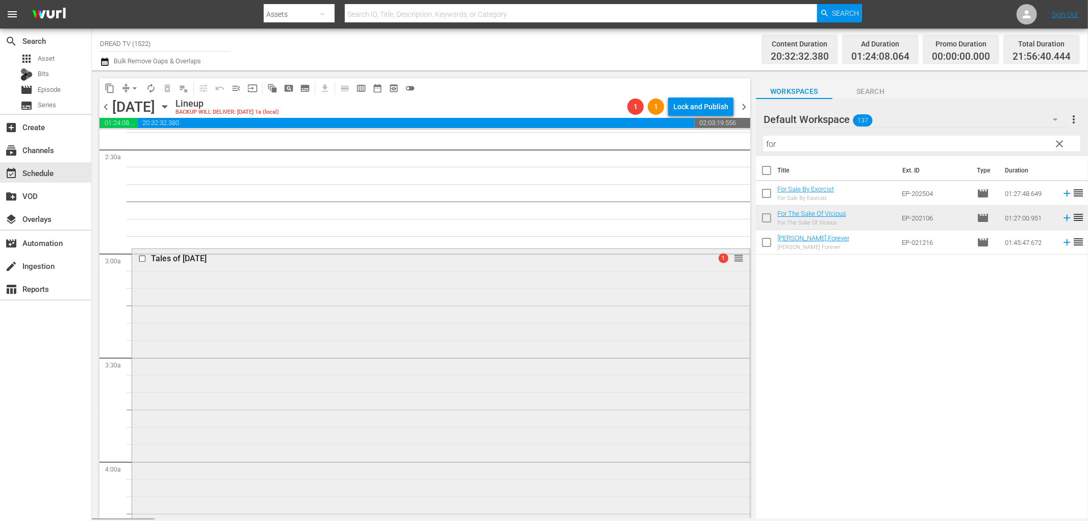
scroll to position [510, 0]
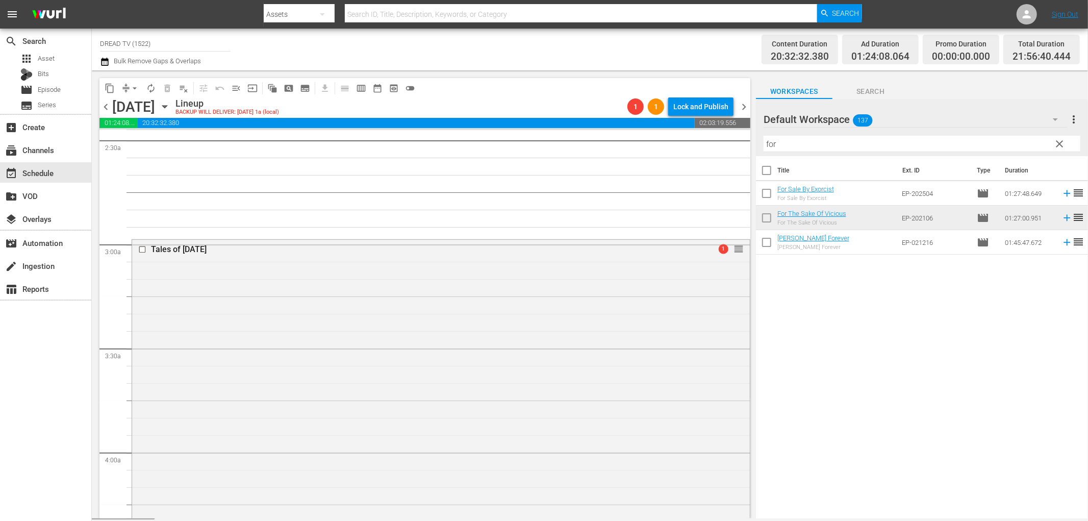
click at [139, 250] on div at bounding box center [143, 249] width 15 height 12
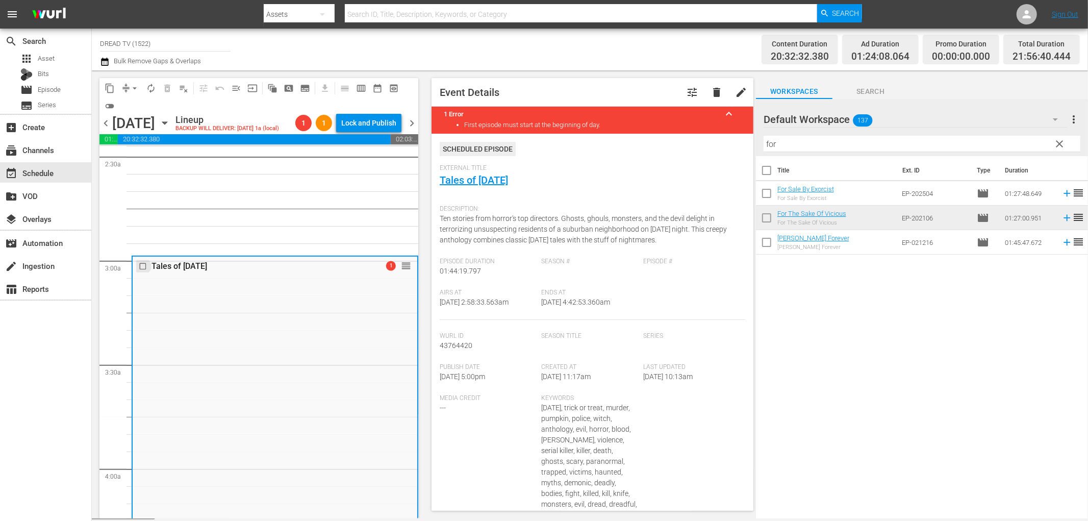
click at [142, 267] on input "checkbox" at bounding box center [144, 266] width 11 height 9
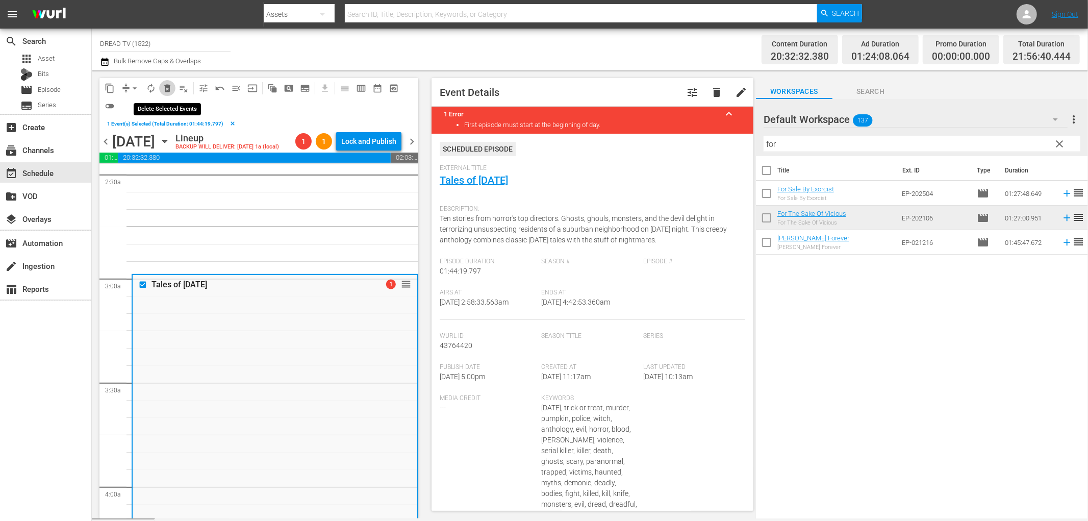
click at [169, 87] on span "delete_forever_outlined" at bounding box center [167, 88] width 10 height 10
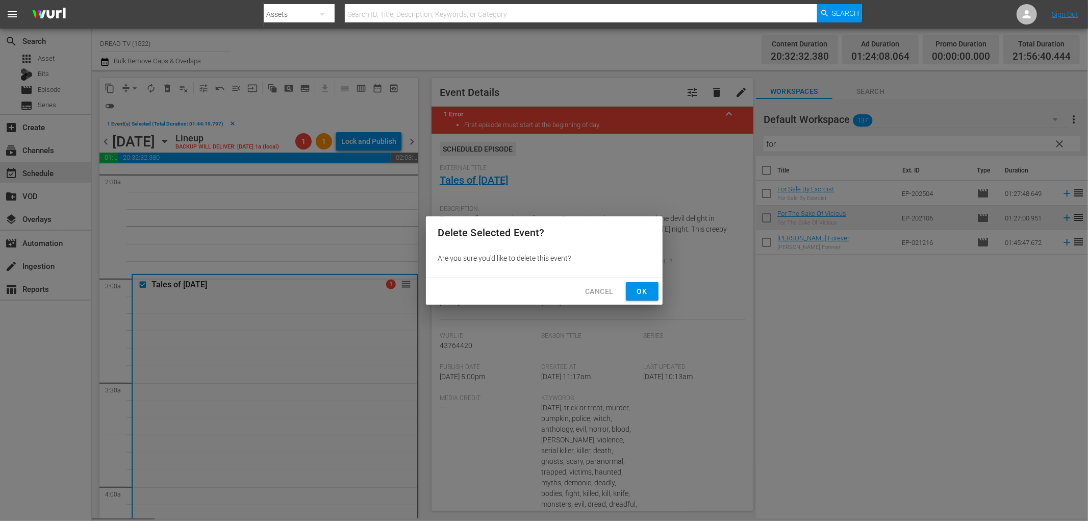
drag, startPoint x: 640, startPoint y: 289, endPoint x: 633, endPoint y: 286, distance: 6.6
click at [636, 288] on span "Ok" at bounding box center [642, 291] width 16 height 13
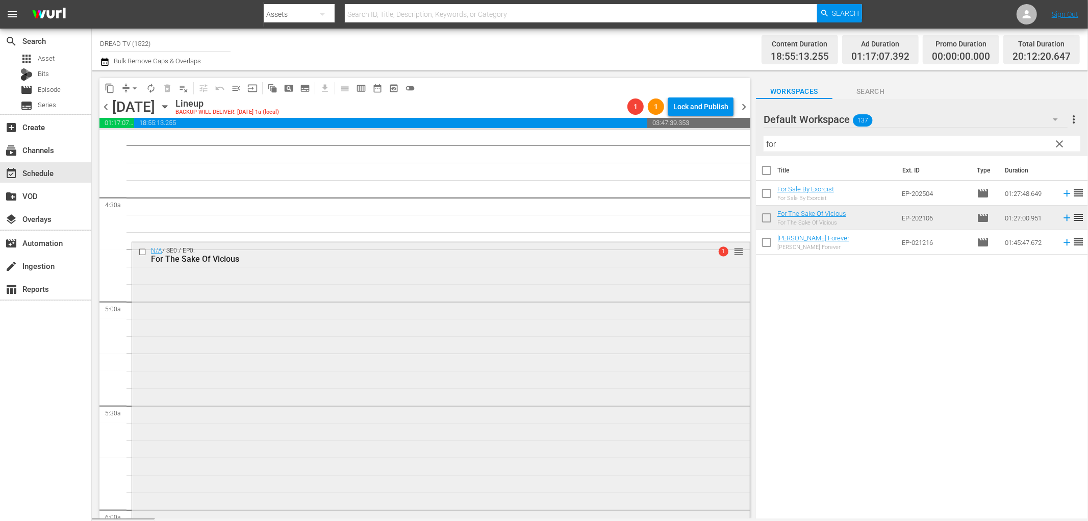
scroll to position [906, 0]
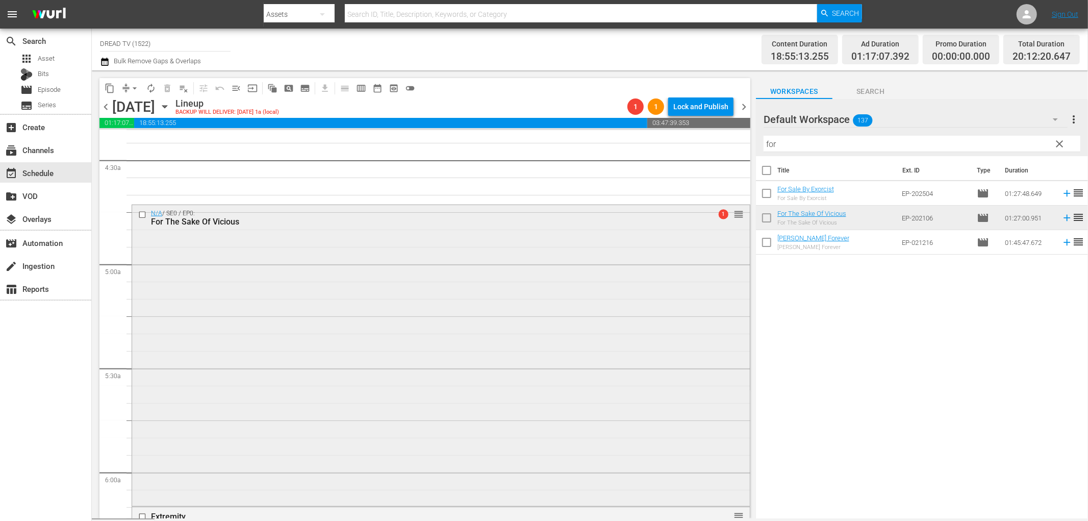
click at [140, 213] on input "checkbox" at bounding box center [143, 214] width 11 height 9
click at [166, 89] on span "delete_forever_outlined" at bounding box center [167, 88] width 10 height 10
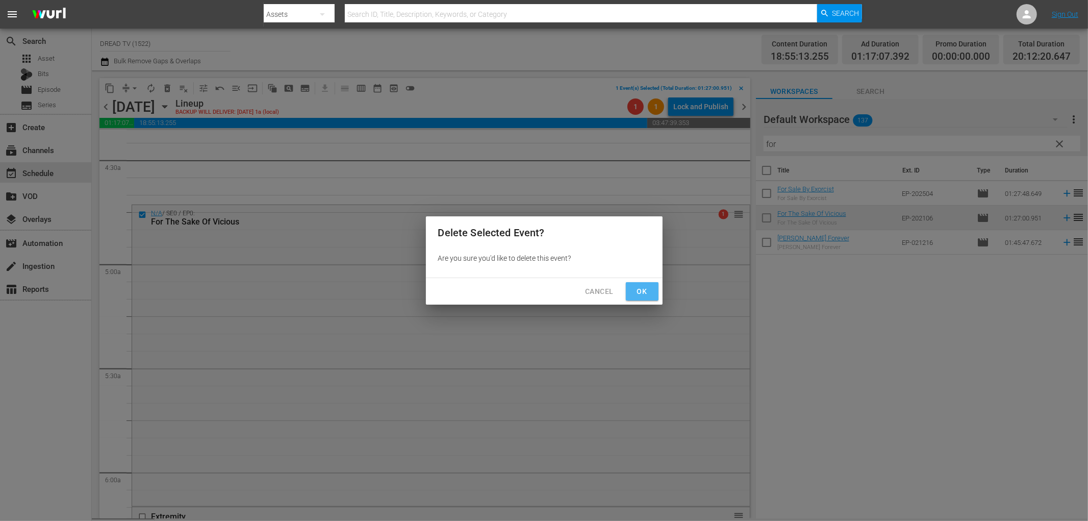
click at [639, 292] on span "Ok" at bounding box center [642, 291] width 16 height 13
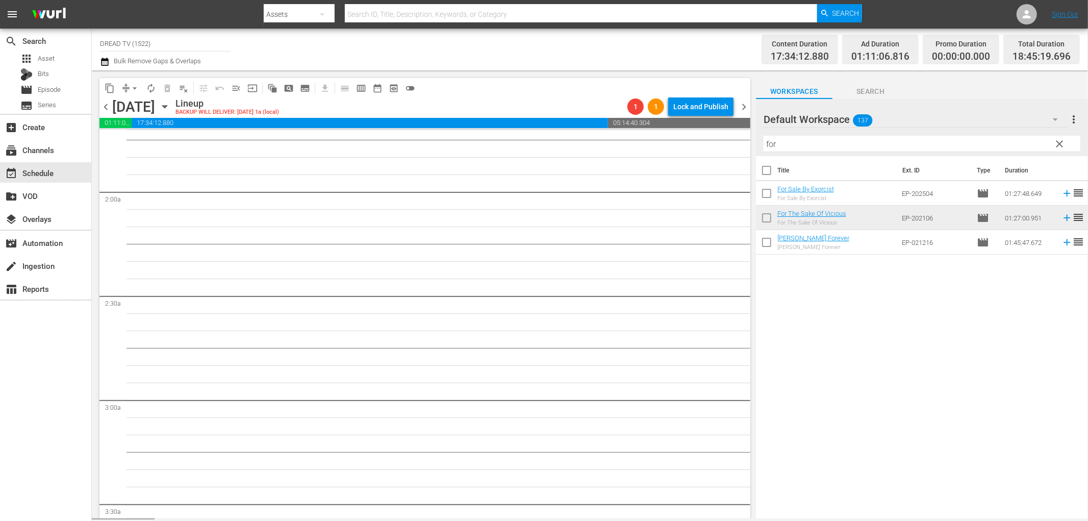
scroll to position [0, 0]
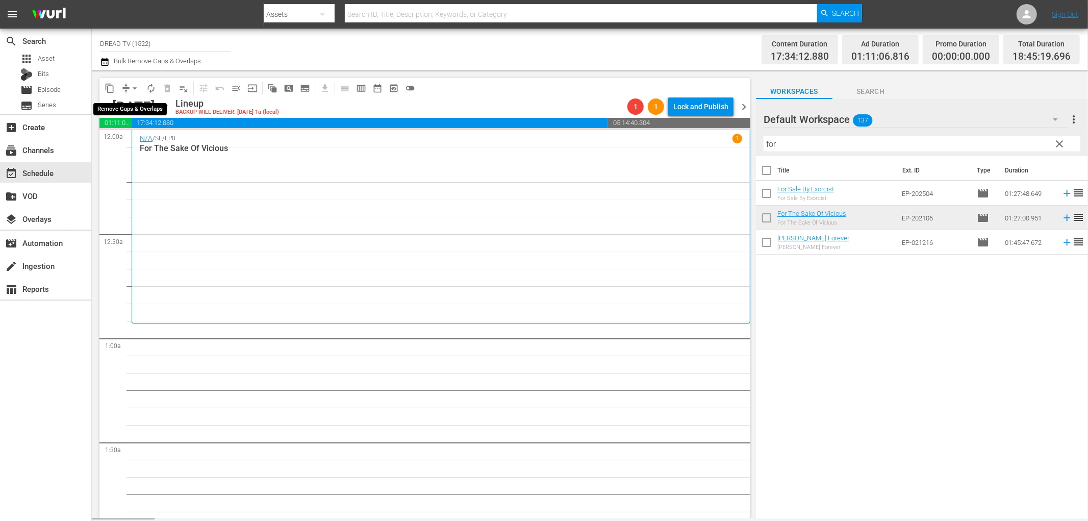
click at [132, 85] on span "arrow_drop_down" at bounding box center [135, 88] width 10 height 10
click at [148, 140] on li "Align to End of Previous Day" at bounding box center [135, 142] width 107 height 17
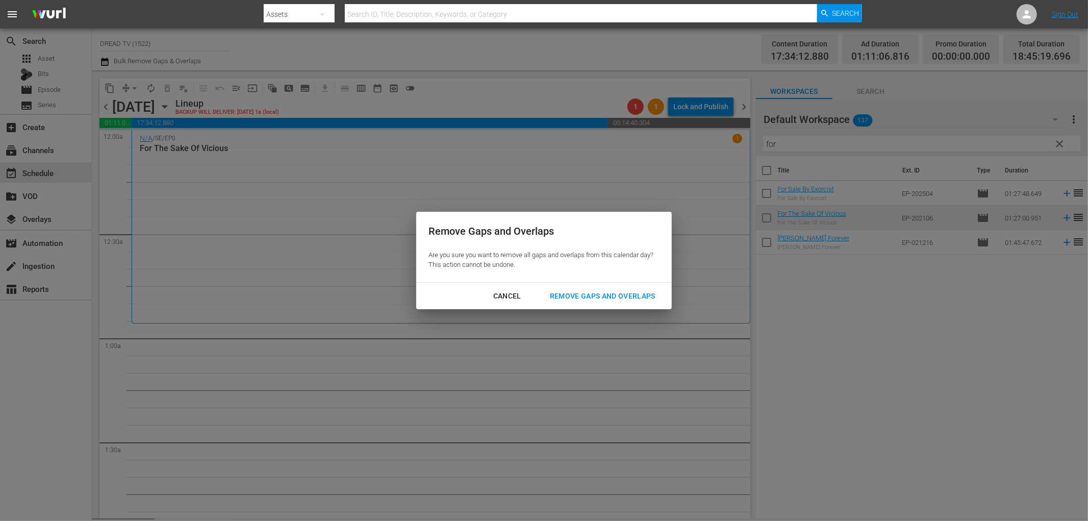
click at [594, 294] on div "Remove Gaps and Overlaps" at bounding box center [603, 296] width 122 height 13
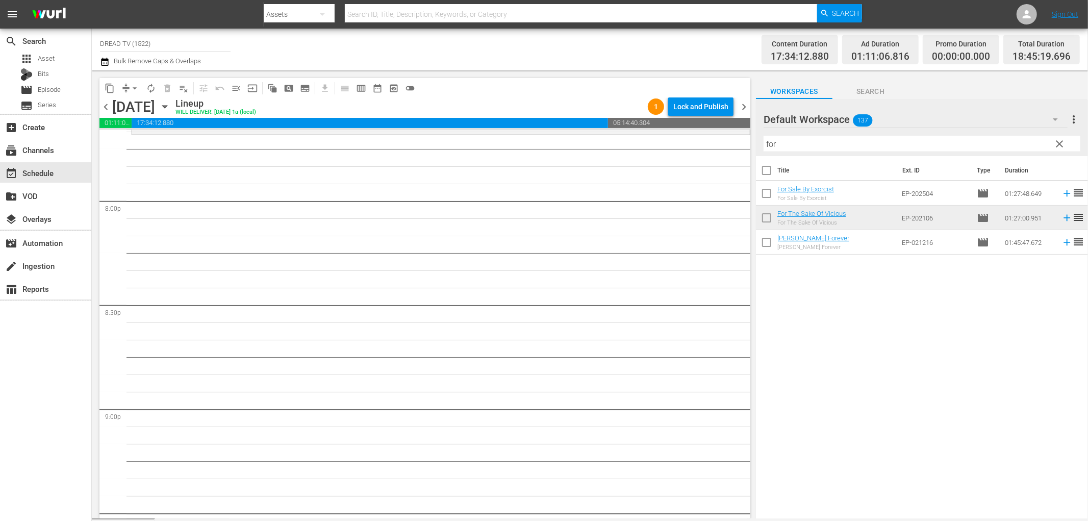
scroll to position [4052, 0]
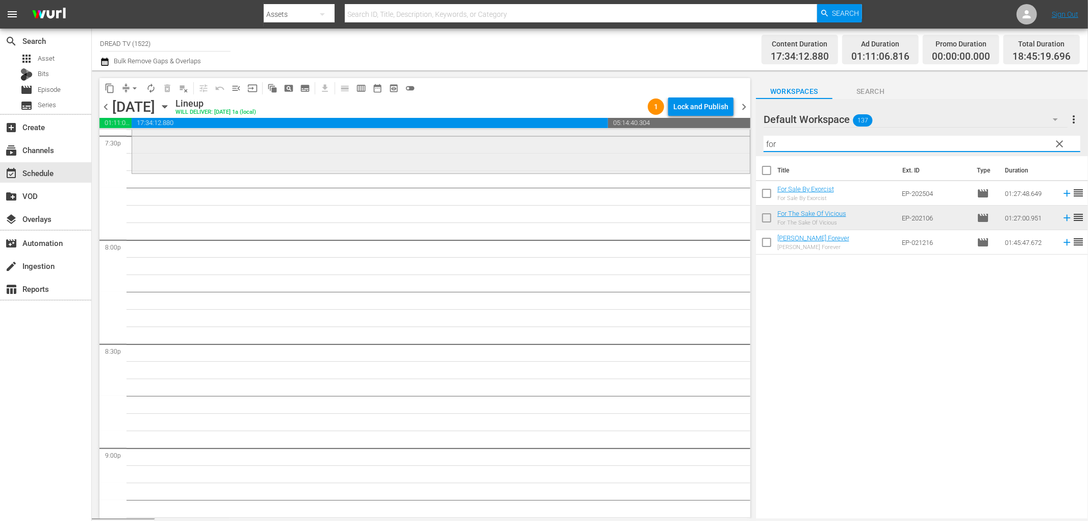
drag, startPoint x: 802, startPoint y: 148, endPoint x: 674, endPoint y: 160, distance: 128.1
click at [674, 160] on div "content_copy compress arrow_drop_down autorenew_outlined delete_forever_outline…" at bounding box center [590, 294] width 996 height 448
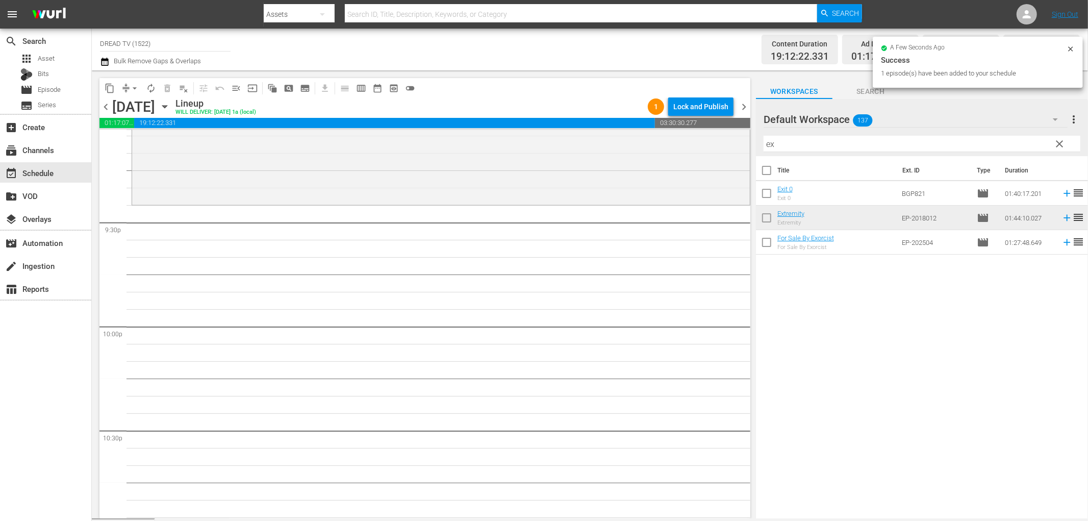
scroll to position [4392, 0]
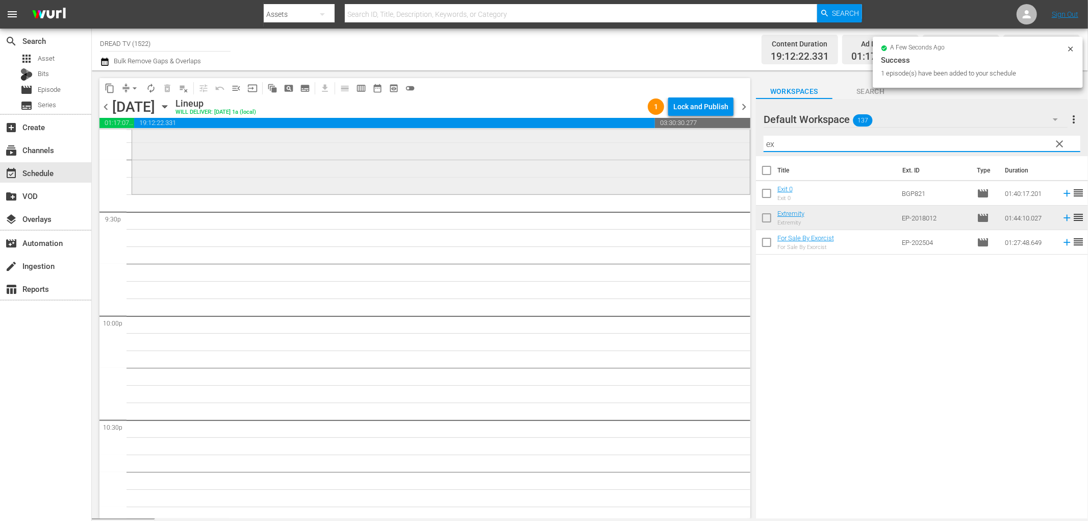
click at [736, 151] on div "content_copy compress arrow_drop_down autorenew_outlined delete_forever_outline…" at bounding box center [590, 294] width 996 height 448
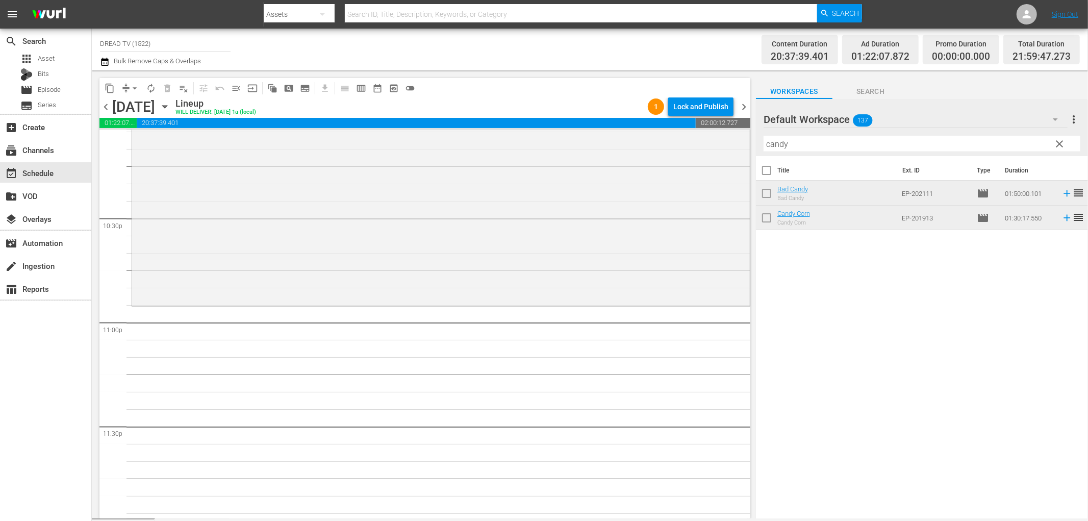
scroll to position [4606, 0]
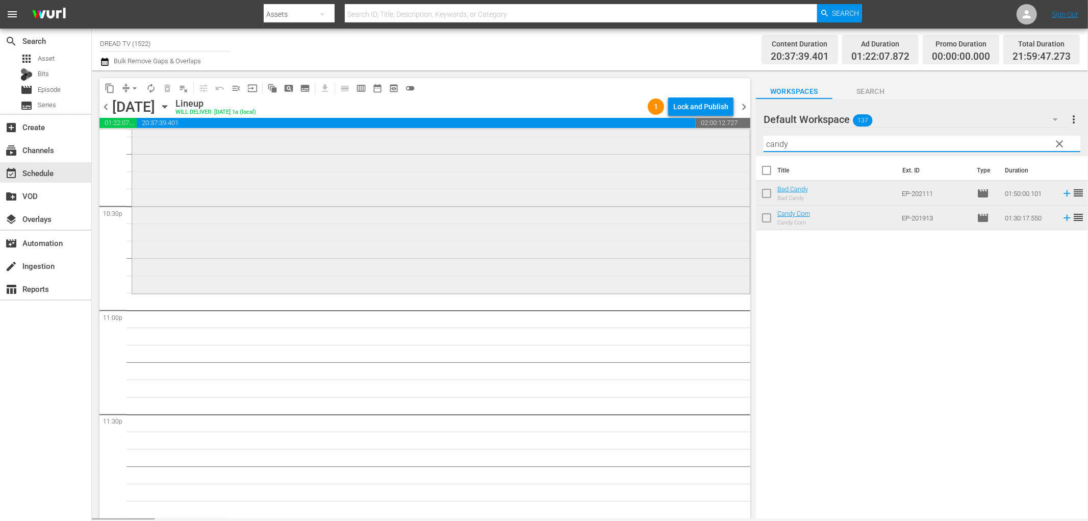
drag, startPoint x: 805, startPoint y: 147, endPoint x: 631, endPoint y: 164, distance: 174.8
click at [653, 164] on div "content_copy compress arrow_drop_down autorenew_outlined delete_forever_outline…" at bounding box center [590, 294] width 996 height 448
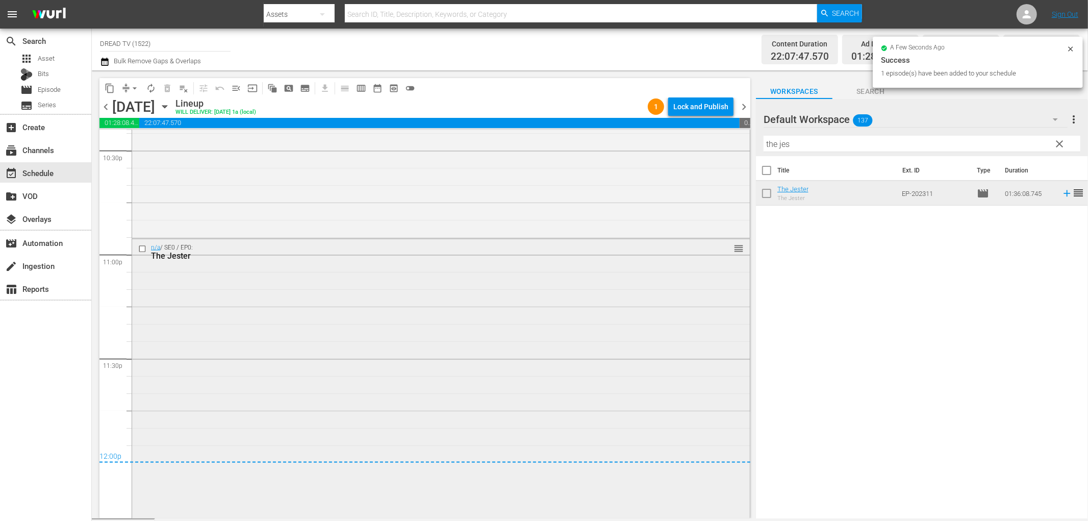
scroll to position [4716, 0]
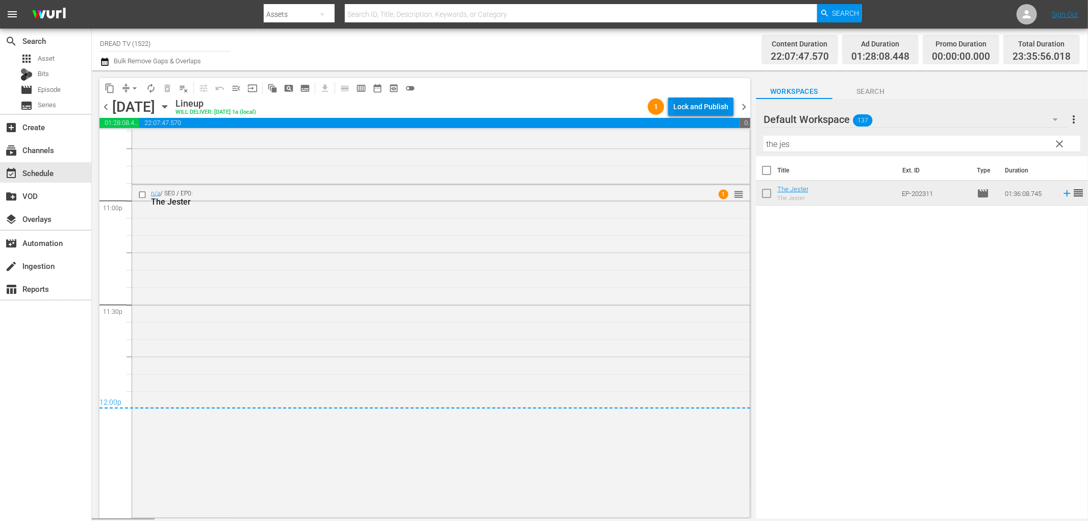
click at [697, 105] on div "Lock and Publish" at bounding box center [700, 106] width 55 height 18
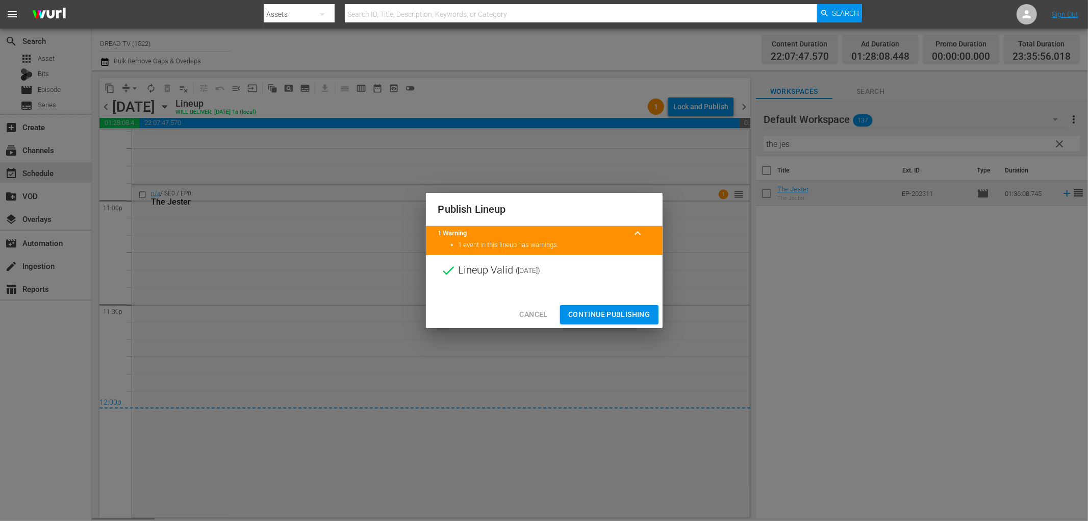
click at [603, 314] on span "Continue Publishing" at bounding box center [609, 314] width 82 height 13
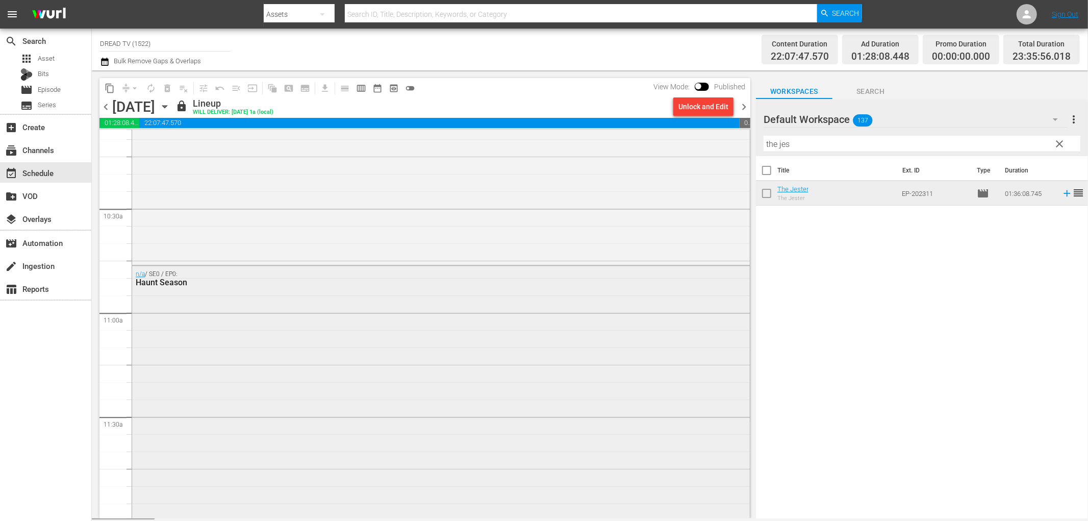
scroll to position [2224, 0]
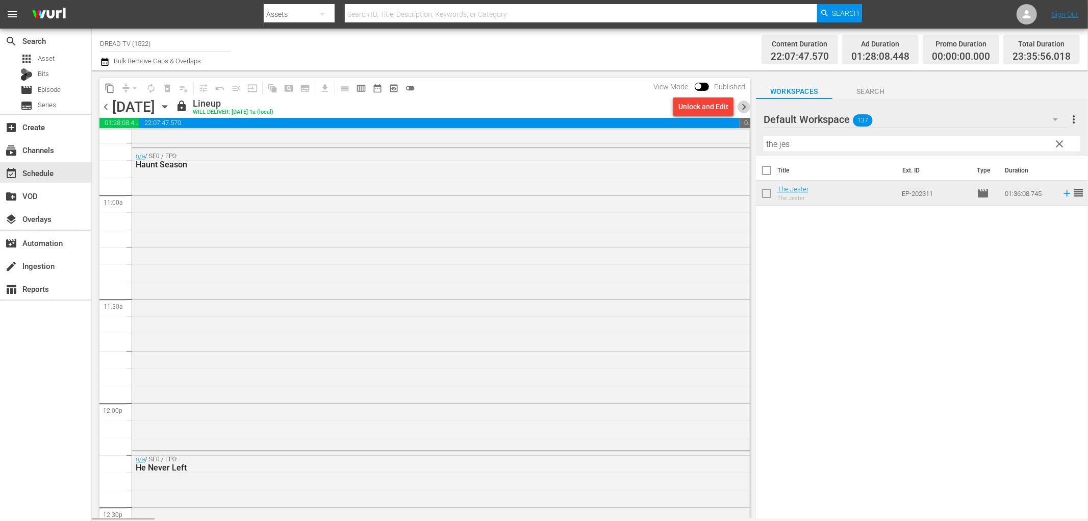
click at [743, 106] on span "chevron_right" at bounding box center [744, 106] width 13 height 13
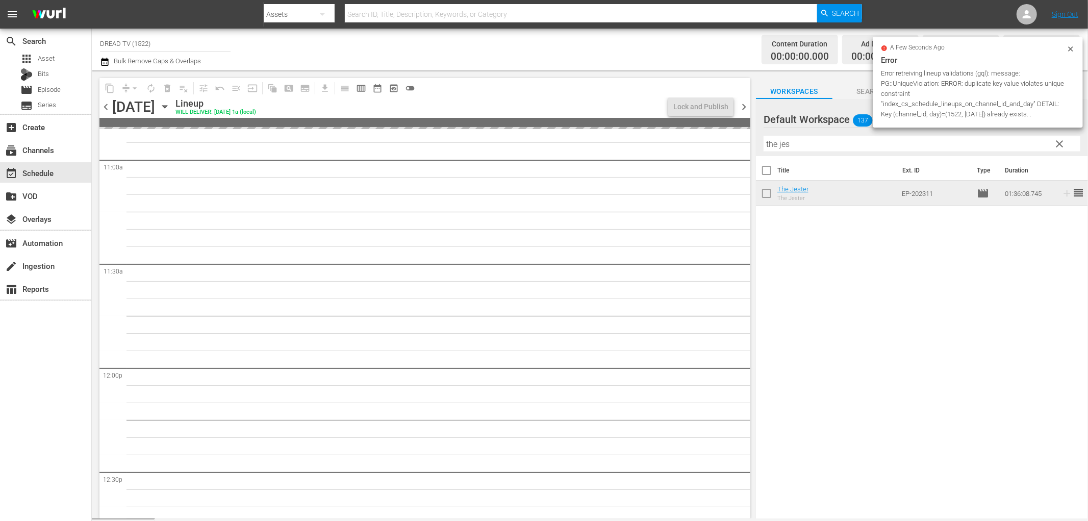
scroll to position [2242, 0]
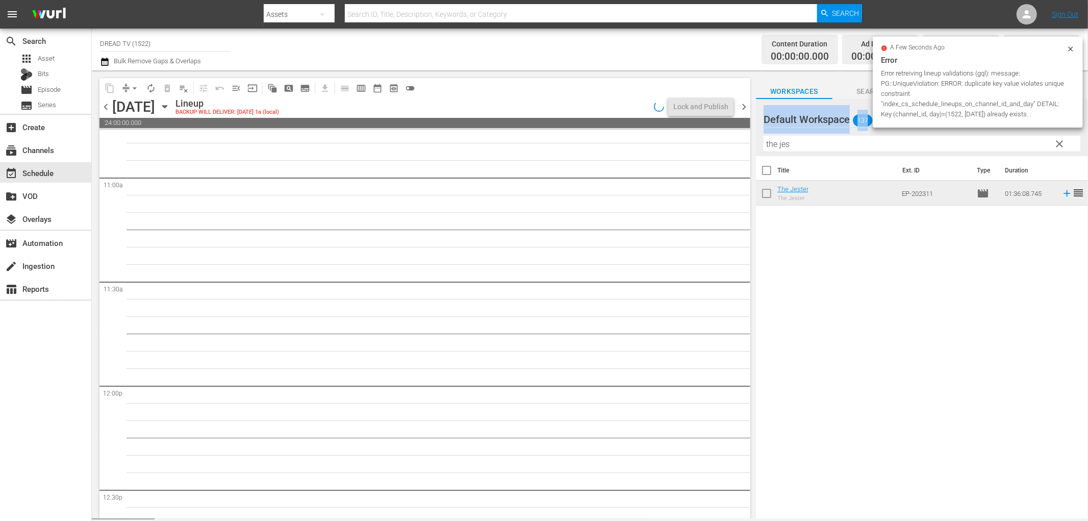
drag, startPoint x: 741, startPoint y: 320, endPoint x: 758, endPoint y: 160, distance: 161.1
click at [759, 155] on div "content_copy compress arrow_drop_down autorenew_outlined delete_forever_outline…" at bounding box center [590, 294] width 996 height 448
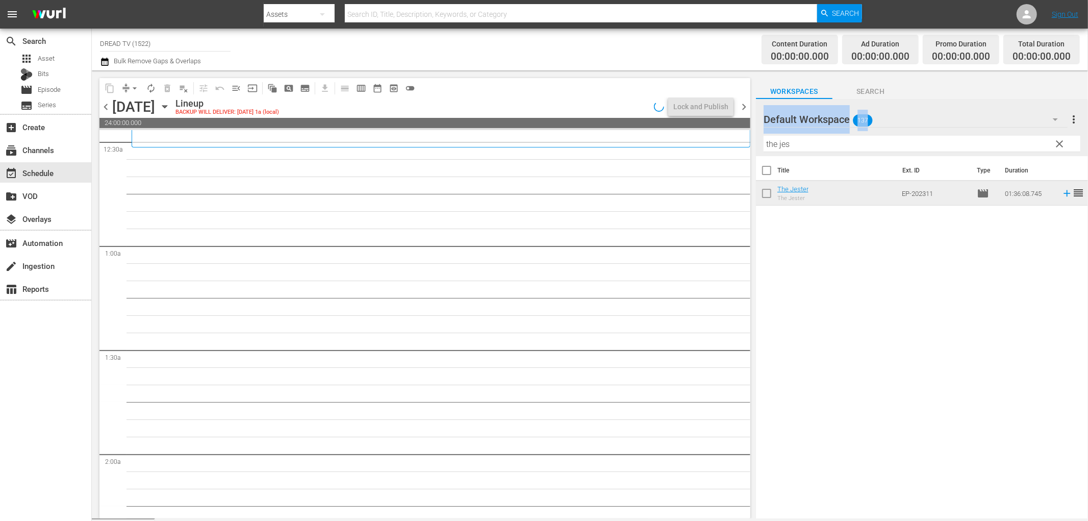
click at [749, 146] on div "S N A P S N A P S N A P S N A P S N A P S N A P S N A P S N A P S N A P S N A P…" at bounding box center [424, 324] width 651 height 388
drag, startPoint x: 810, startPoint y: 141, endPoint x: 699, endPoint y: 157, distance: 112.2
click at [699, 151] on div "content_copy compress arrow_drop_down autorenew_outlined delete_forever_outline…" at bounding box center [590, 294] width 996 height 448
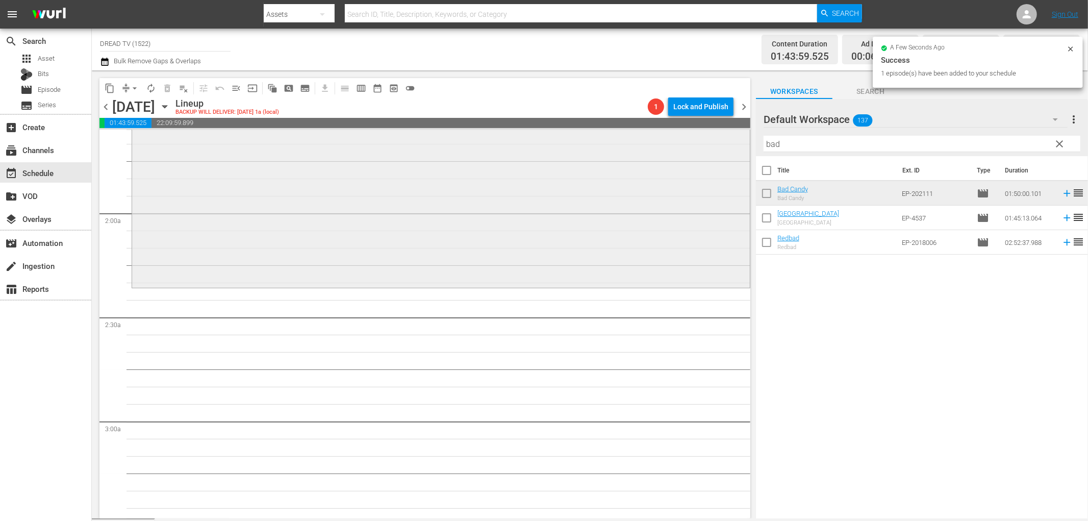
scroll to position [340, 0]
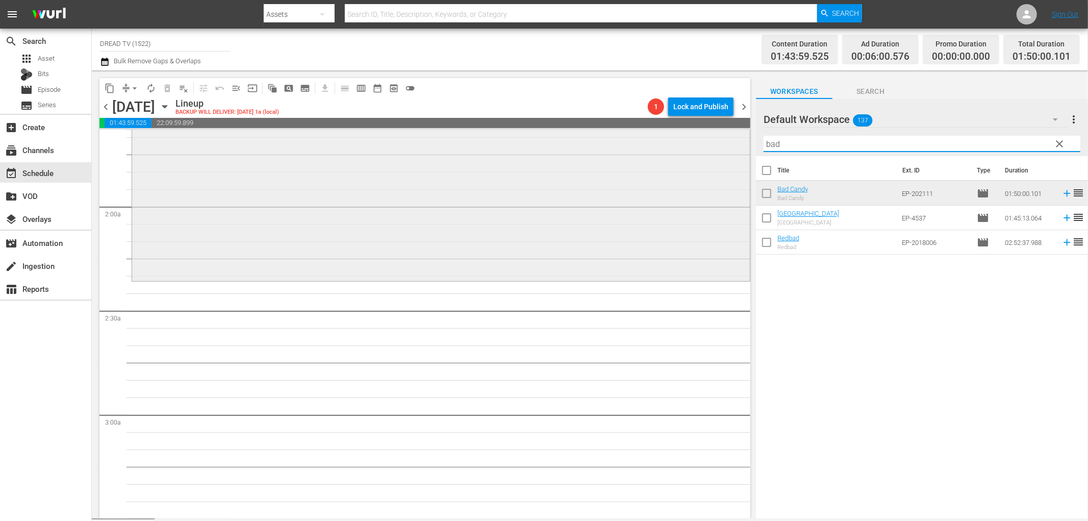
drag, startPoint x: 804, startPoint y: 143, endPoint x: 696, endPoint y: 139, distance: 108.2
click at [696, 139] on div "content_copy compress arrow_drop_down autorenew_outlined delete_forever_outline…" at bounding box center [590, 294] width 996 height 448
click at [105, 105] on span "chevron_left" at bounding box center [105, 106] width 13 height 13
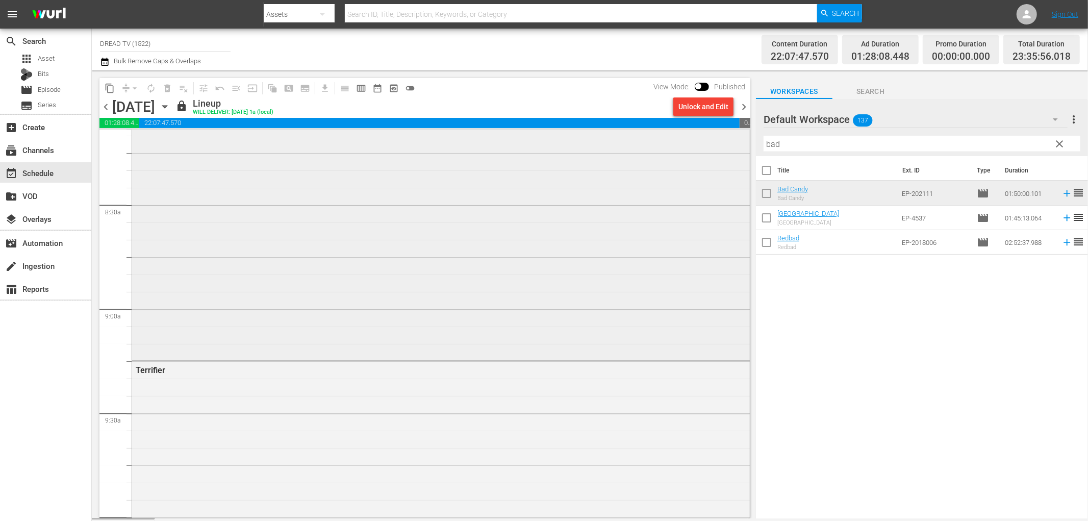
scroll to position [1774, 0]
click at [748, 108] on span "chevron_right" at bounding box center [744, 106] width 13 height 13
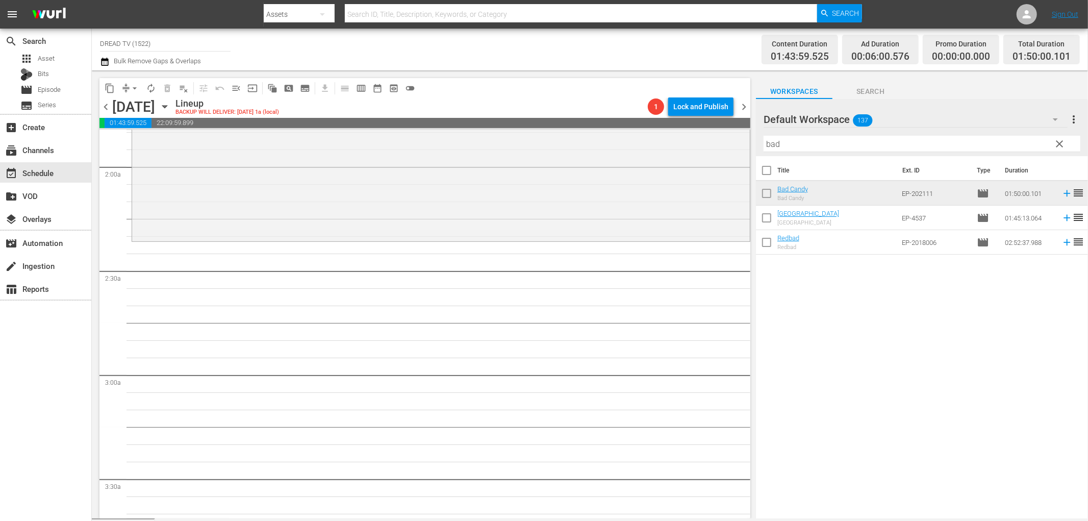
scroll to position [396, 0]
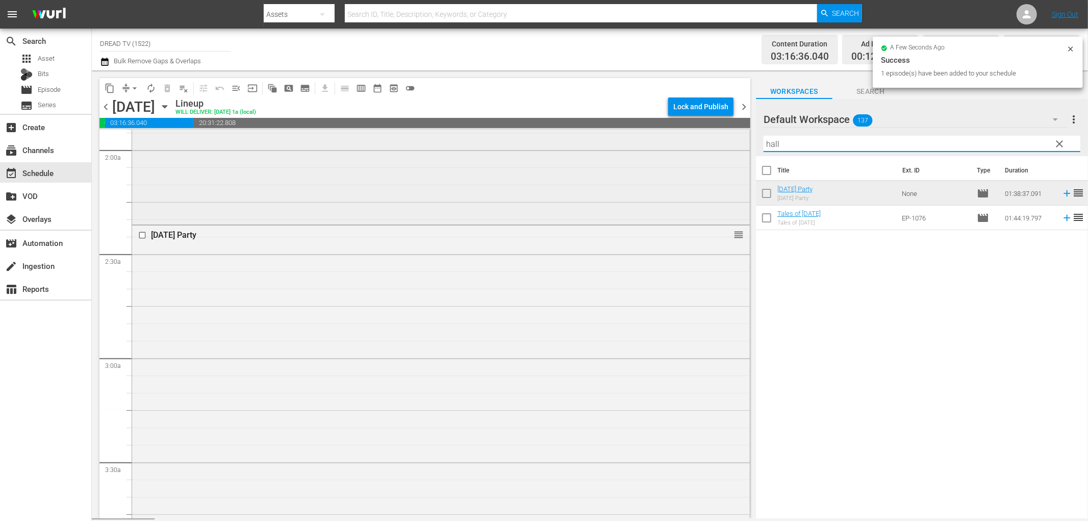
drag, startPoint x: 806, startPoint y: 143, endPoint x: 715, endPoint y: 134, distance: 92.3
click at [715, 134] on div "content_copy compress arrow_drop_down autorenew_outlined delete_forever_outline…" at bounding box center [590, 294] width 996 height 448
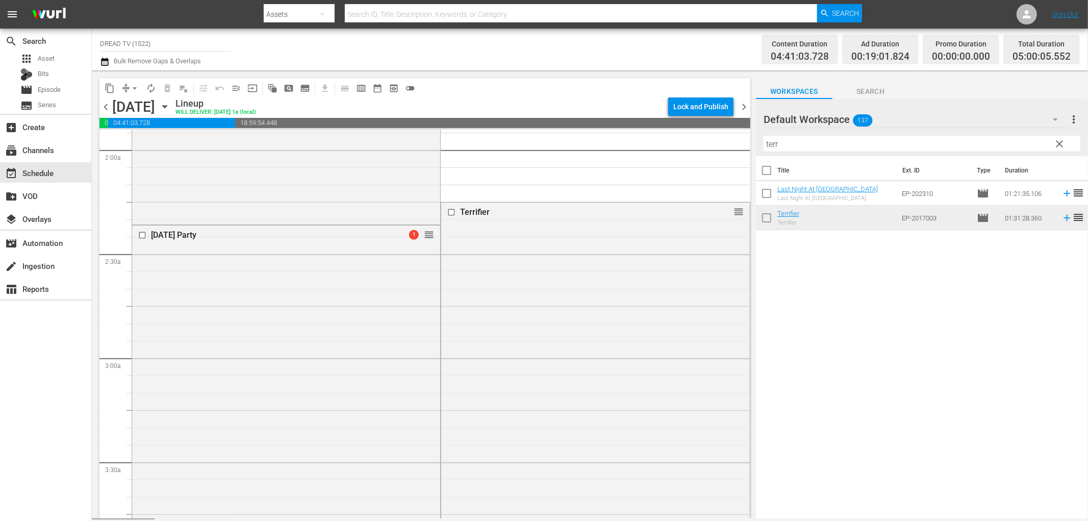
drag, startPoint x: 492, startPoint y: 210, endPoint x: 655, endPoint y: 237, distance: 165.0
click at [582, 269] on div "Terrifier reorder" at bounding box center [595, 359] width 308 height 314
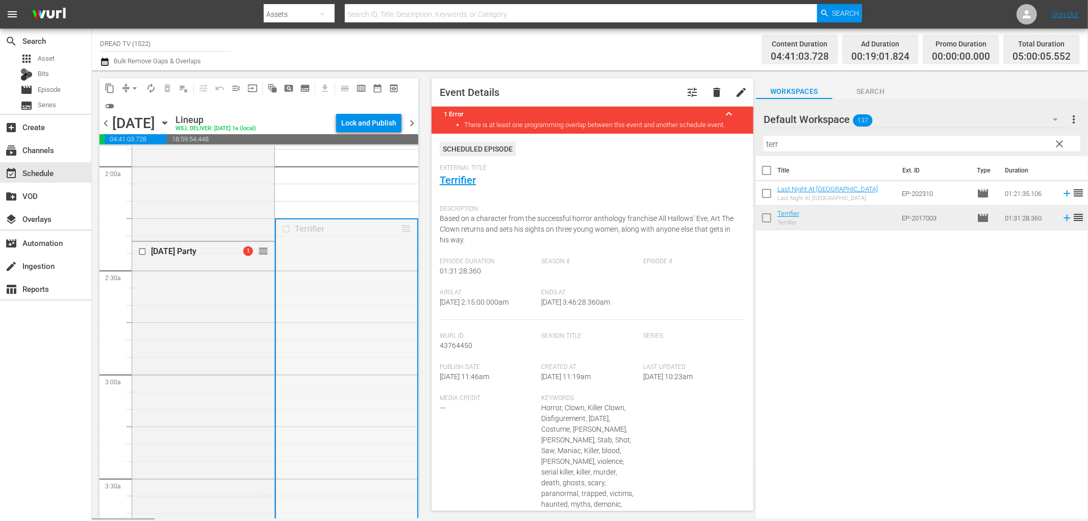
drag, startPoint x: 389, startPoint y: 306, endPoint x: 338, endPoint y: 504, distance: 204.5
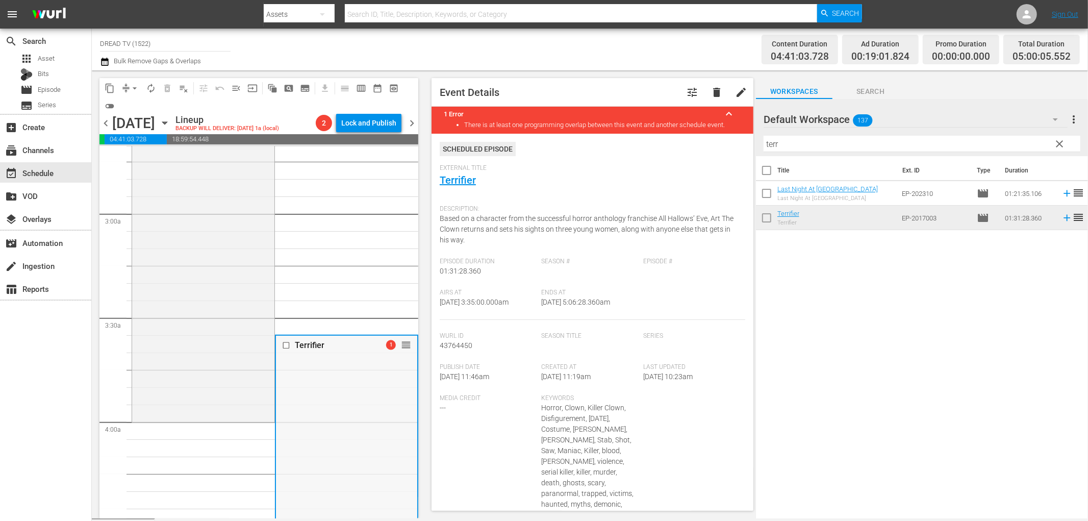
scroll to position [567, 0]
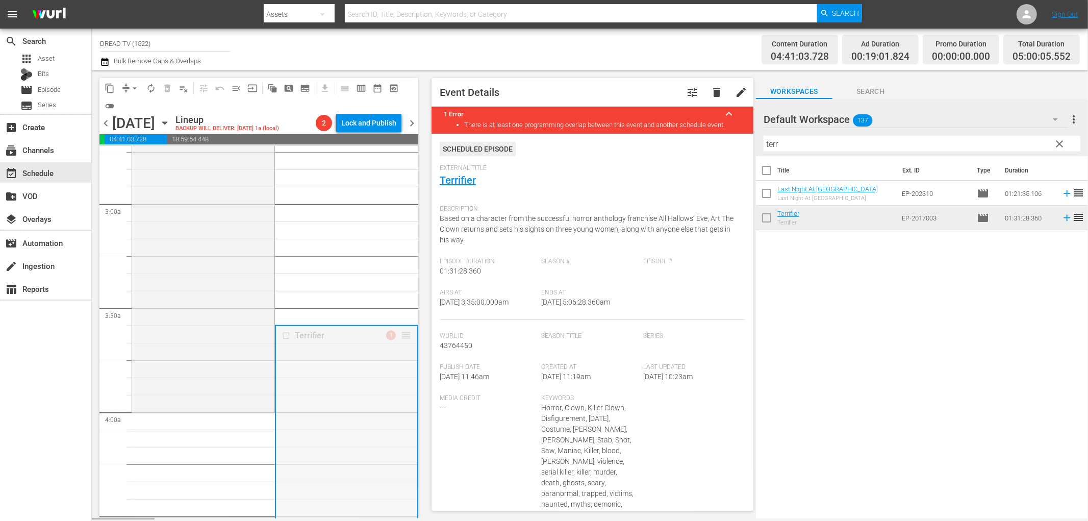
drag, startPoint x: 397, startPoint y: 336, endPoint x: 297, endPoint y: 416, distance: 128.0
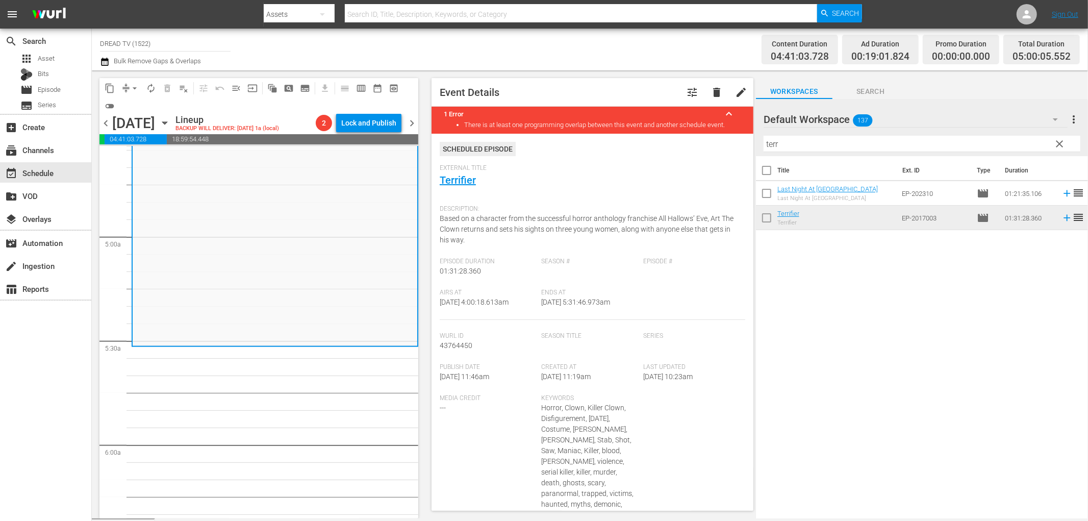
scroll to position [963, 0]
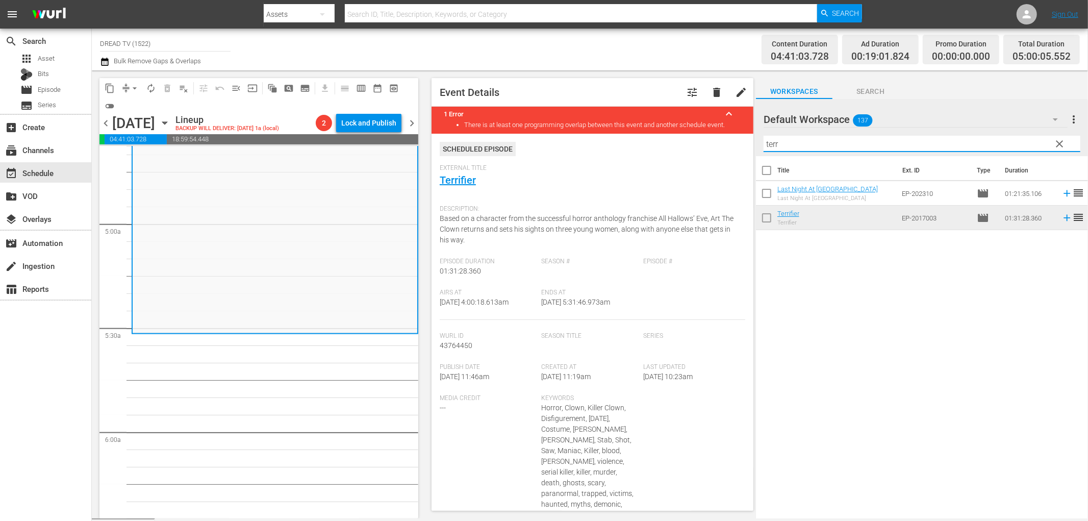
drag, startPoint x: 801, startPoint y: 143, endPoint x: 506, endPoint y: 151, distance: 295.4
click at [602, 151] on div "content_copy compress arrow_drop_down autorenew_outlined delete_forever_outline…" at bounding box center [590, 294] width 996 height 448
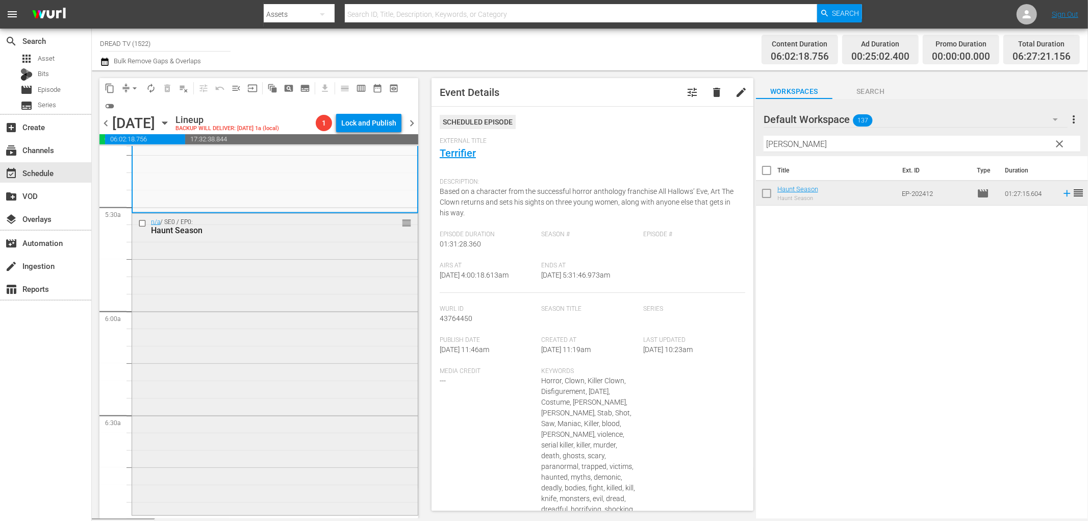
scroll to position [1077, 0]
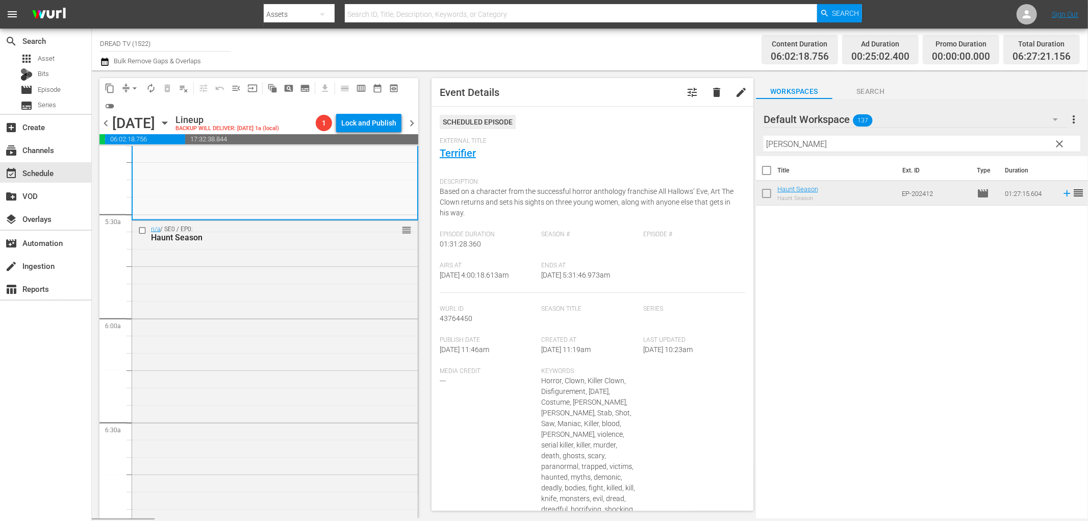
click at [105, 121] on span "chevron_left" at bounding box center [105, 123] width 13 height 13
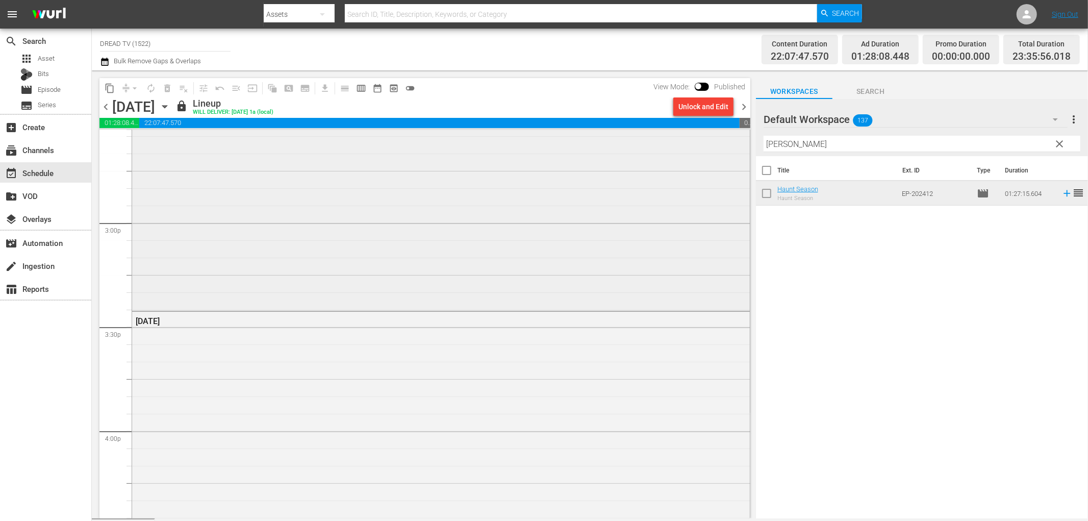
scroll to position [3038, 0]
click at [741, 108] on span "chevron_right" at bounding box center [744, 106] width 13 height 13
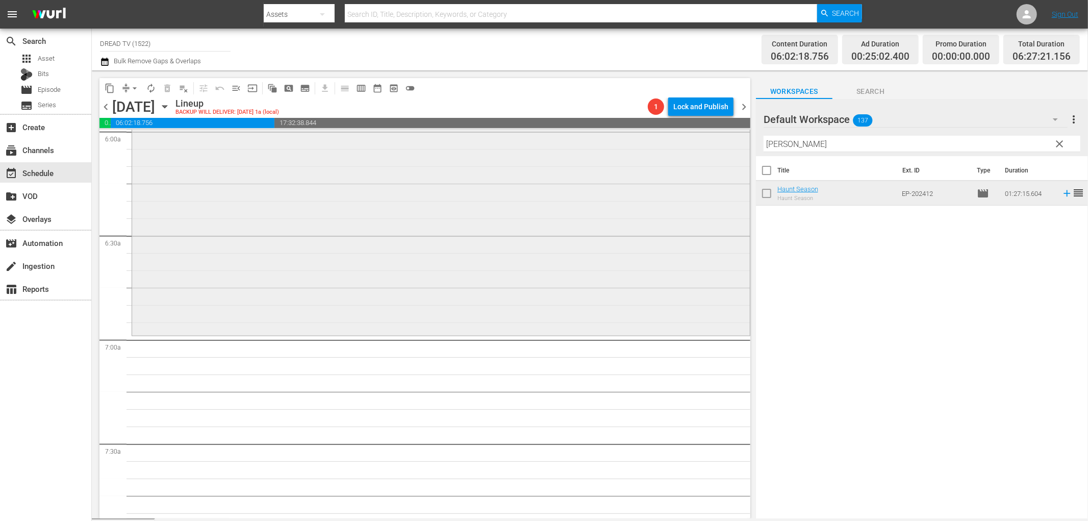
scroll to position [1248, 0]
drag, startPoint x: 804, startPoint y: 142, endPoint x: 731, endPoint y: 151, distance: 74.0
click at [731, 151] on div "content_copy compress arrow_drop_down autorenew_outlined delete_forever_outline…" at bounding box center [590, 294] width 996 height 448
click at [107, 108] on span "chevron_left" at bounding box center [105, 106] width 13 height 13
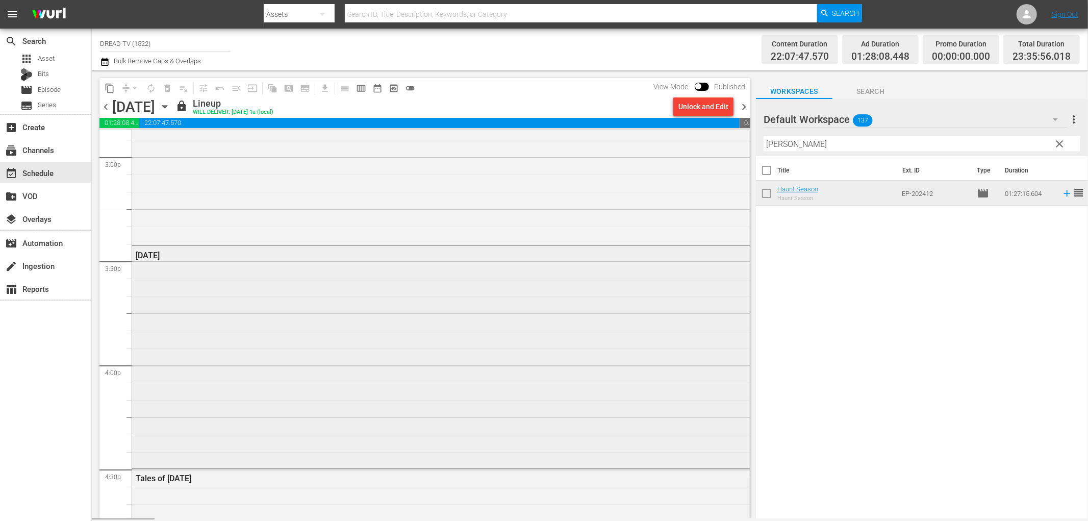
scroll to position [3096, 0]
click at [742, 105] on span "chevron_right" at bounding box center [744, 106] width 13 height 13
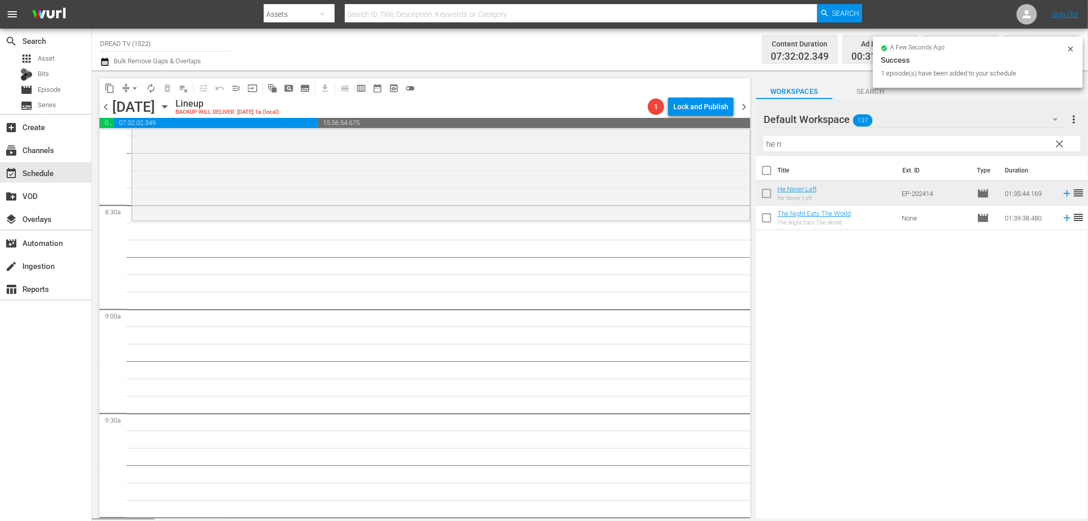
scroll to position [1715, 0]
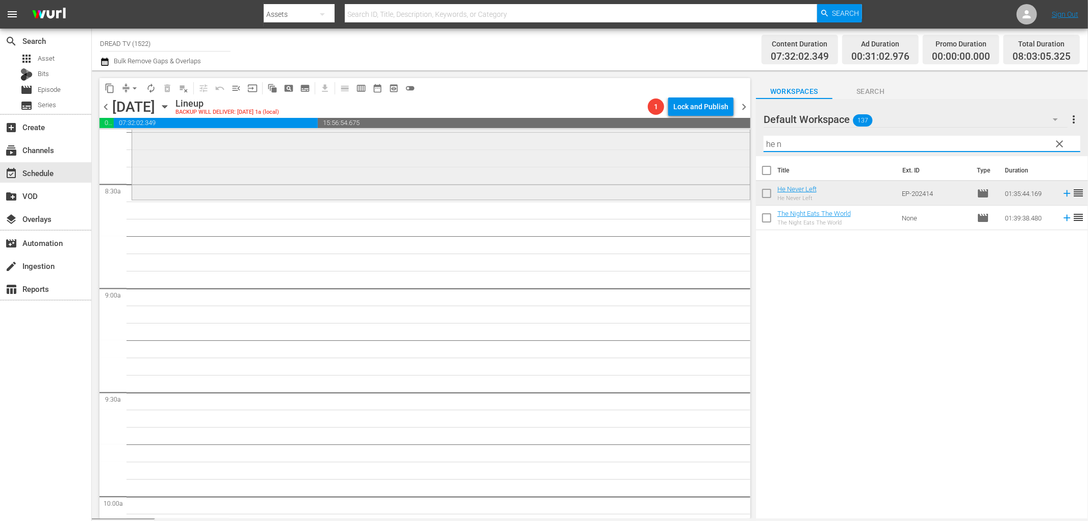
drag, startPoint x: 811, startPoint y: 141, endPoint x: 552, endPoint y: 148, distance: 259.2
click at [552, 148] on div "content_copy compress arrow_drop_down autorenew_outlined delete_forever_outline…" at bounding box center [590, 294] width 996 height 448
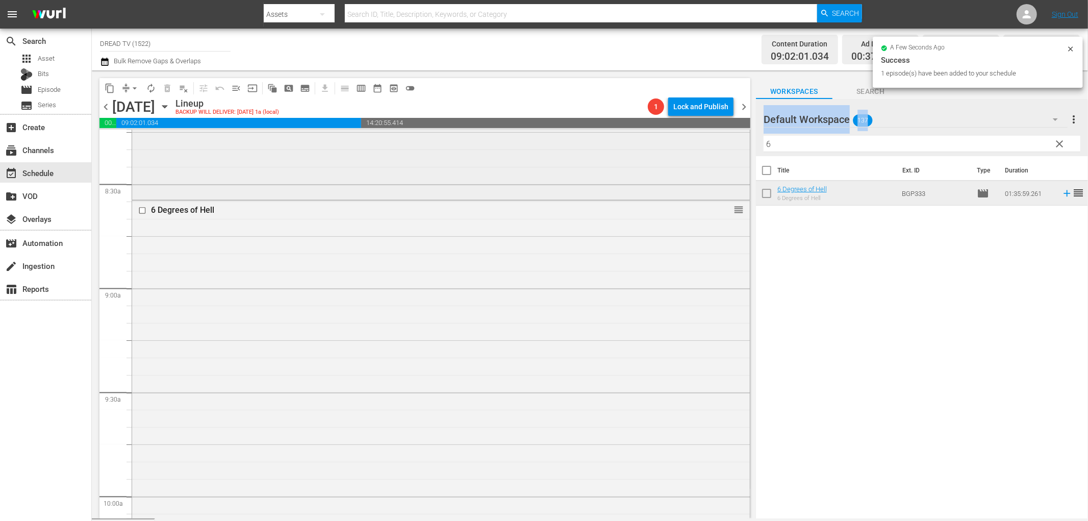
drag, startPoint x: 803, startPoint y: 136, endPoint x: 717, endPoint y: 150, distance: 87.0
click at [717, 150] on div "content_copy compress arrow_drop_down autorenew_outlined delete_forever_outline…" at bounding box center [590, 294] width 996 height 448
drag, startPoint x: 791, startPoint y: 151, endPoint x: 789, endPoint y: 146, distance: 5.7
click at [790, 151] on hr at bounding box center [922, 151] width 317 height 1
click at [789, 146] on input "6" at bounding box center [922, 144] width 317 height 16
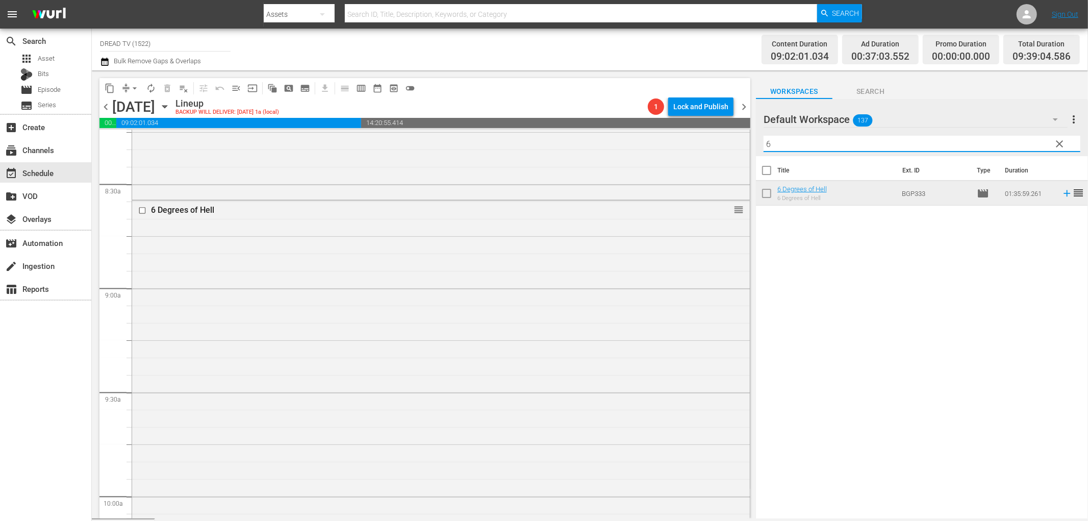
click at [789, 146] on input "6" at bounding box center [922, 144] width 317 height 16
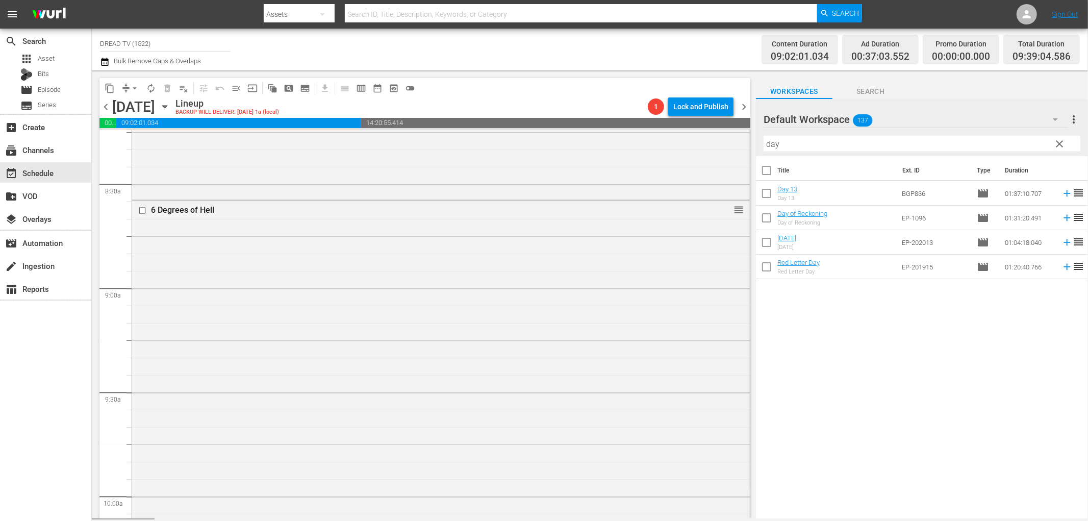
click at [842, 244] on td "[DATE] [DATE]" at bounding box center [837, 242] width 120 height 24
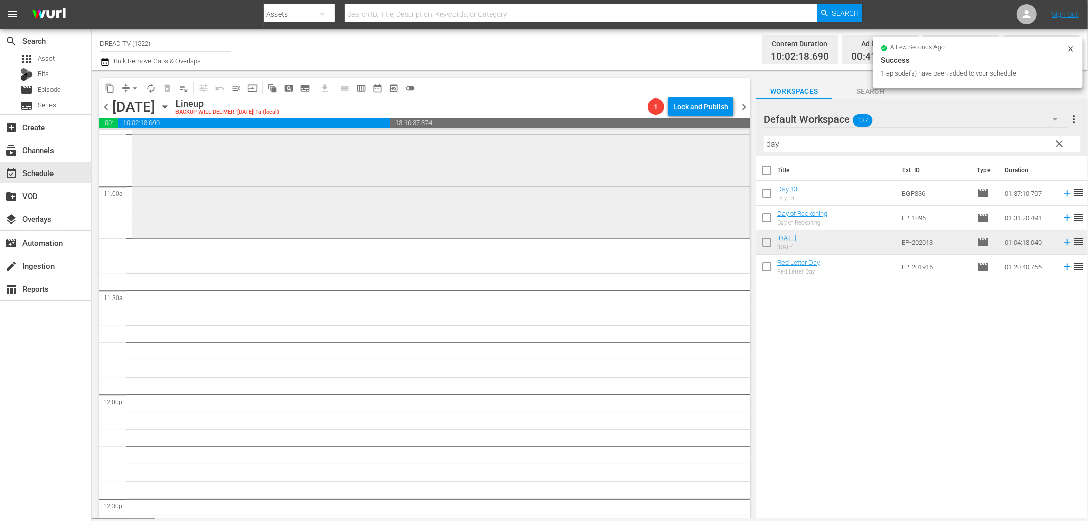
scroll to position [2281, 0]
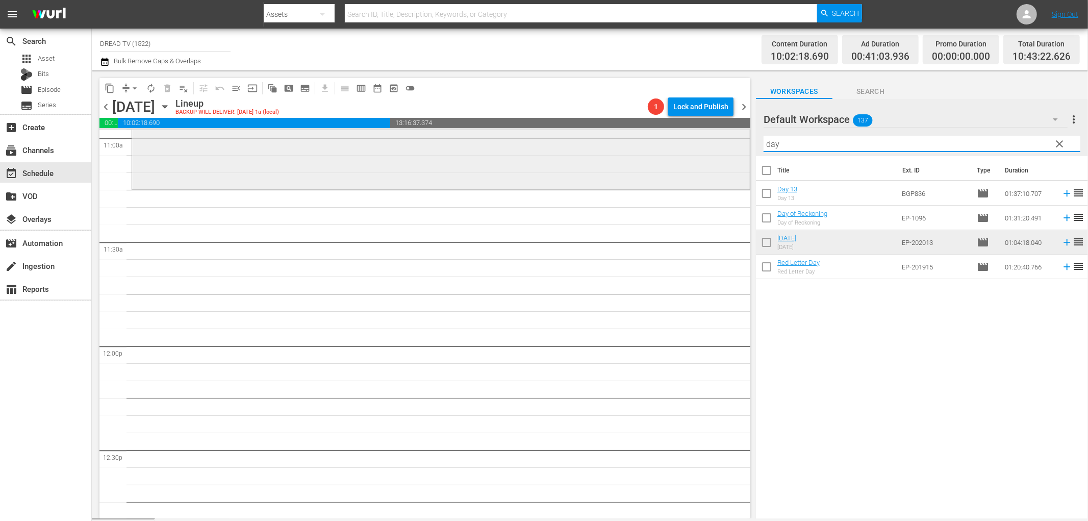
drag, startPoint x: 800, startPoint y: 140, endPoint x: 716, endPoint y: 141, distance: 83.7
click at [716, 141] on div "content_copy compress arrow_drop_down autorenew_outlined delete_forever_outline…" at bounding box center [590, 294] width 996 height 448
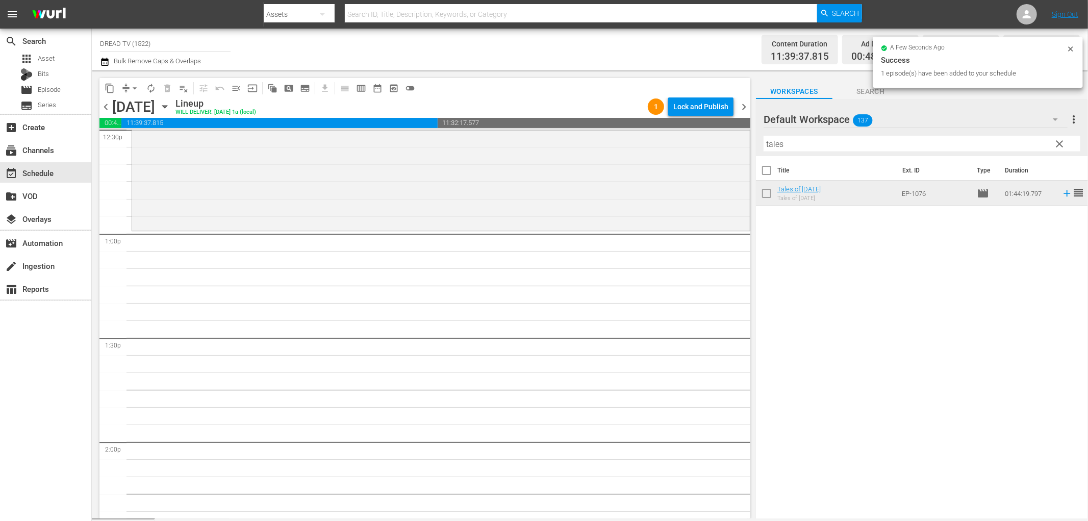
scroll to position [2622, 0]
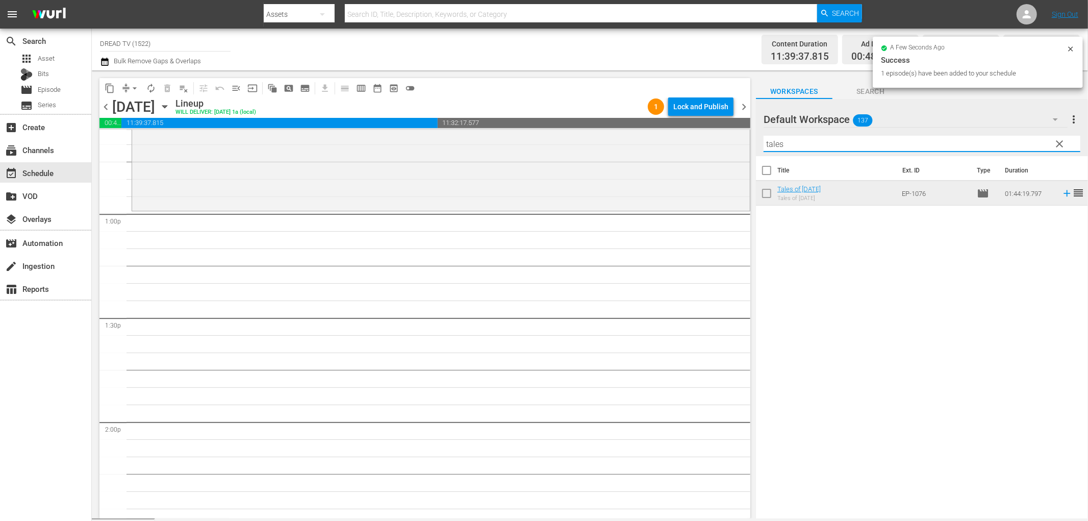
drag, startPoint x: 790, startPoint y: 141, endPoint x: 726, endPoint y: 44, distance: 116.0
click at [633, 150] on div "content_copy compress arrow_drop_down autorenew_outlined delete_forever_outline…" at bounding box center [590, 294] width 996 height 448
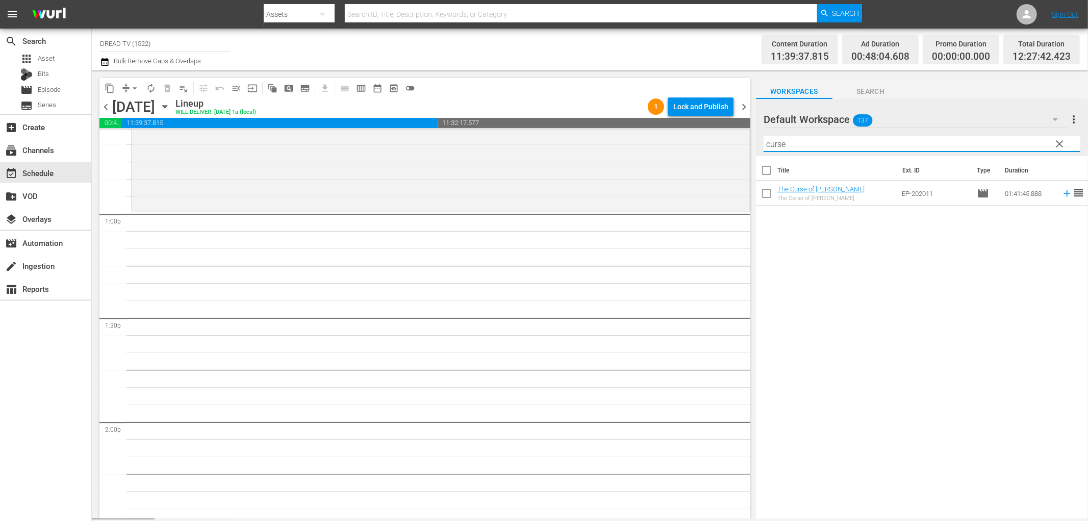
type input "curse"
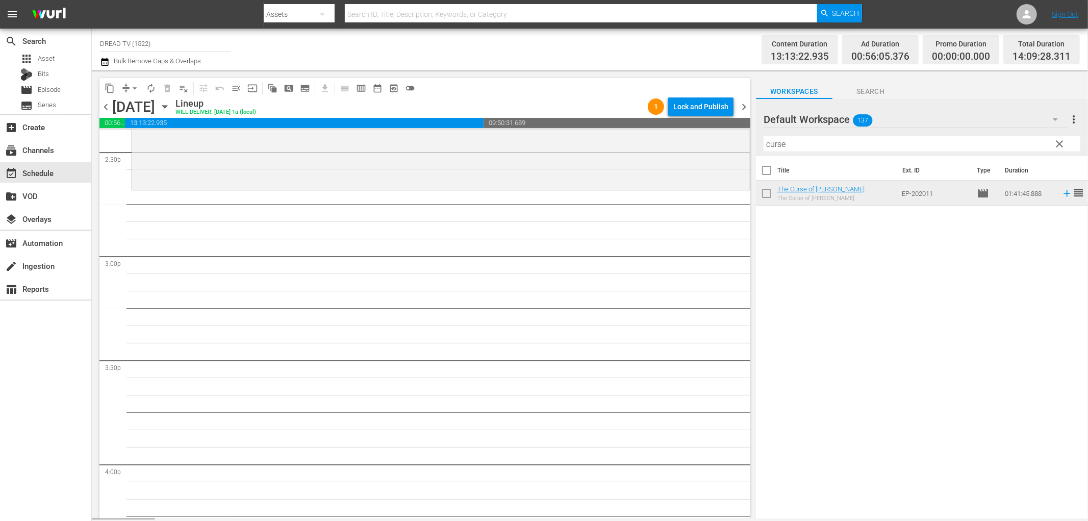
scroll to position [3018, 0]
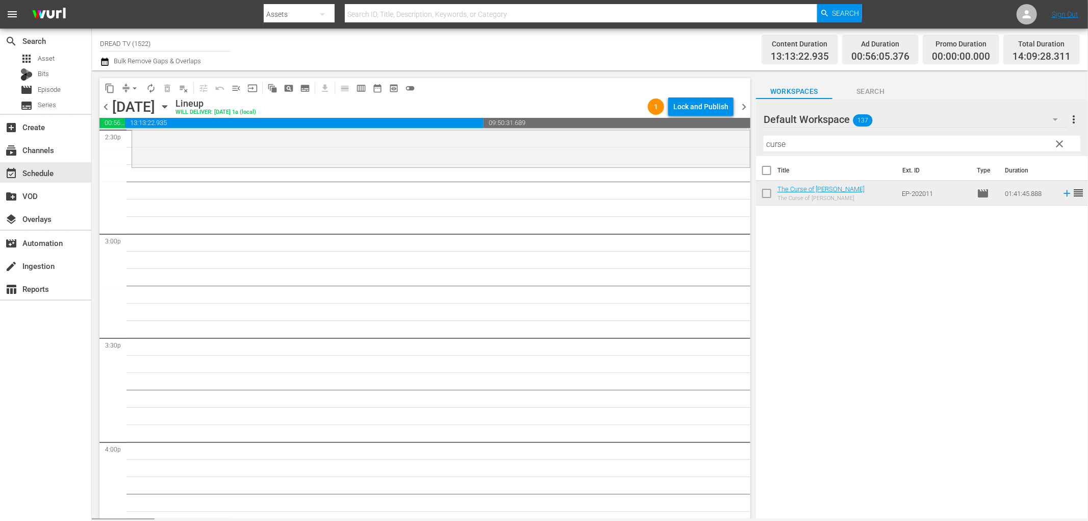
click at [1056, 143] on span "clear" at bounding box center [1060, 144] width 12 height 12
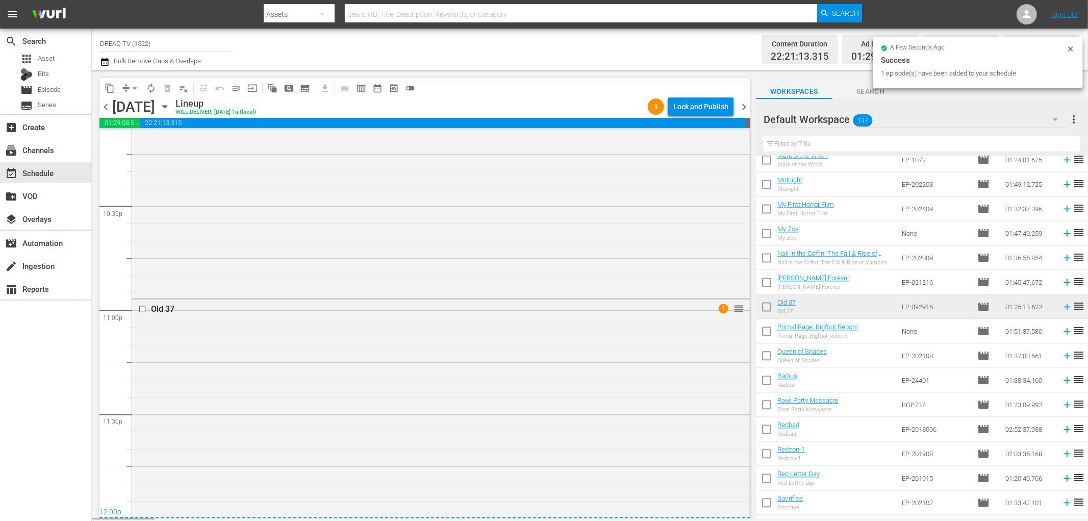
scroll to position [4683, 0]
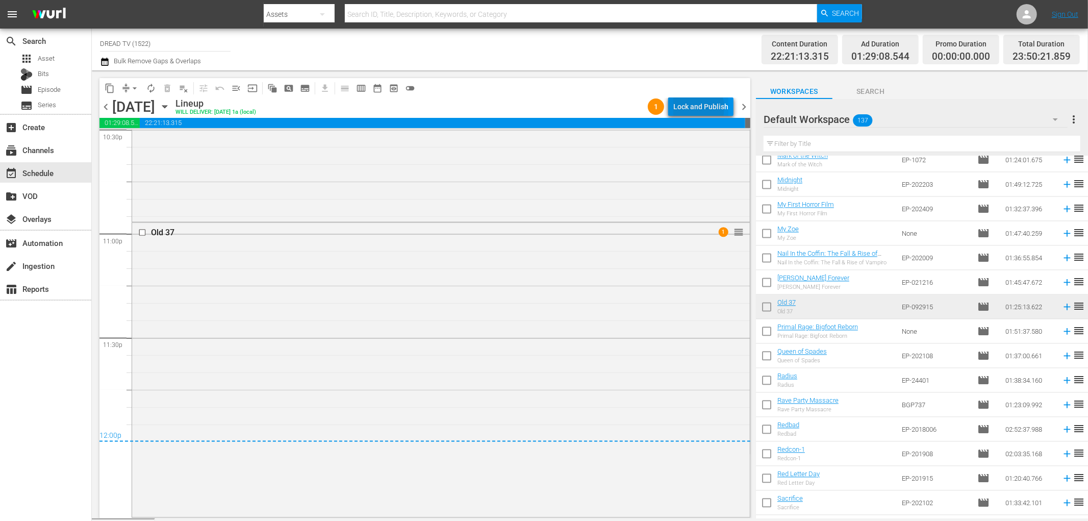
click at [692, 108] on div "Lock and Publish" at bounding box center [700, 106] width 55 height 18
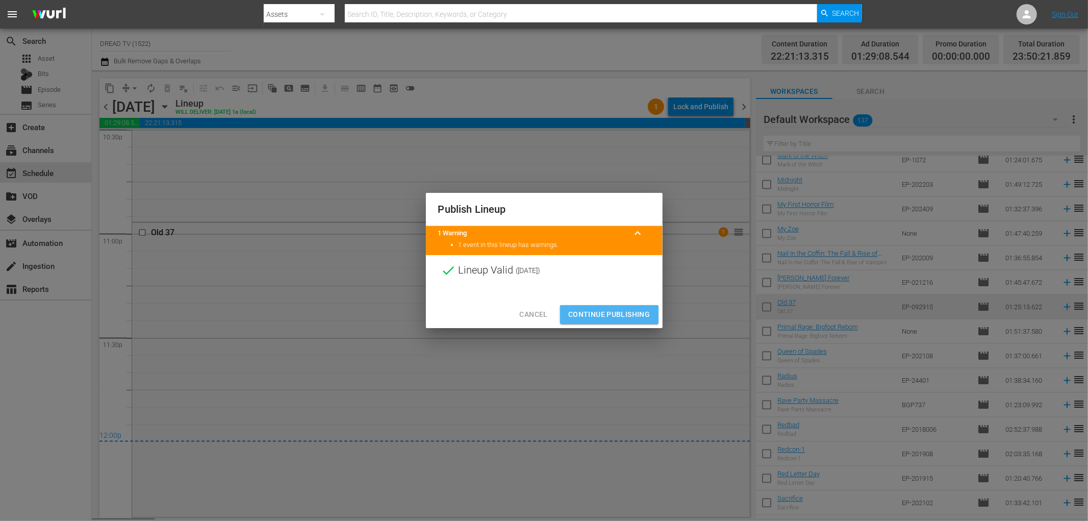
click at [623, 308] on span "Continue Publishing" at bounding box center [609, 314] width 82 height 13
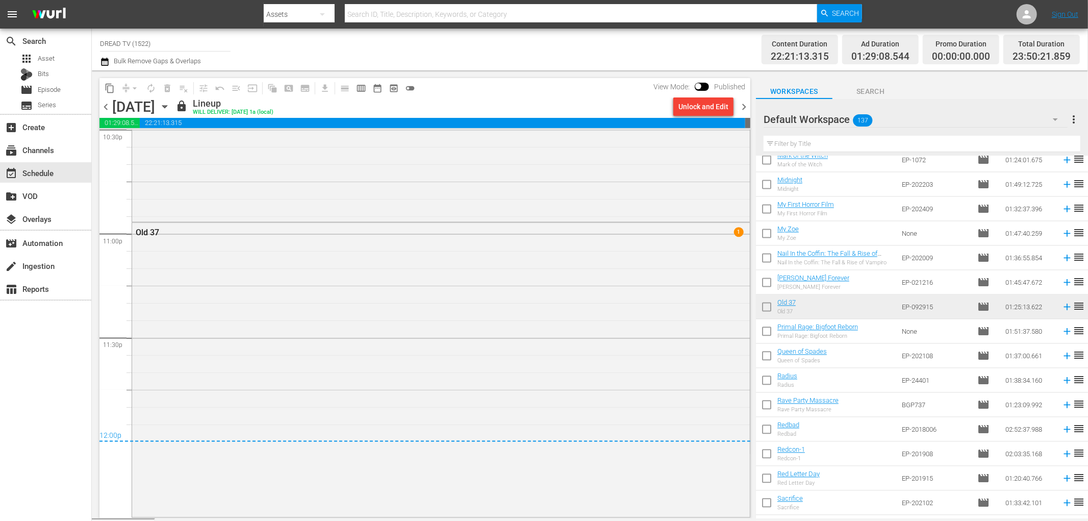
click at [106, 110] on span "chevron_left" at bounding box center [105, 106] width 13 height 13
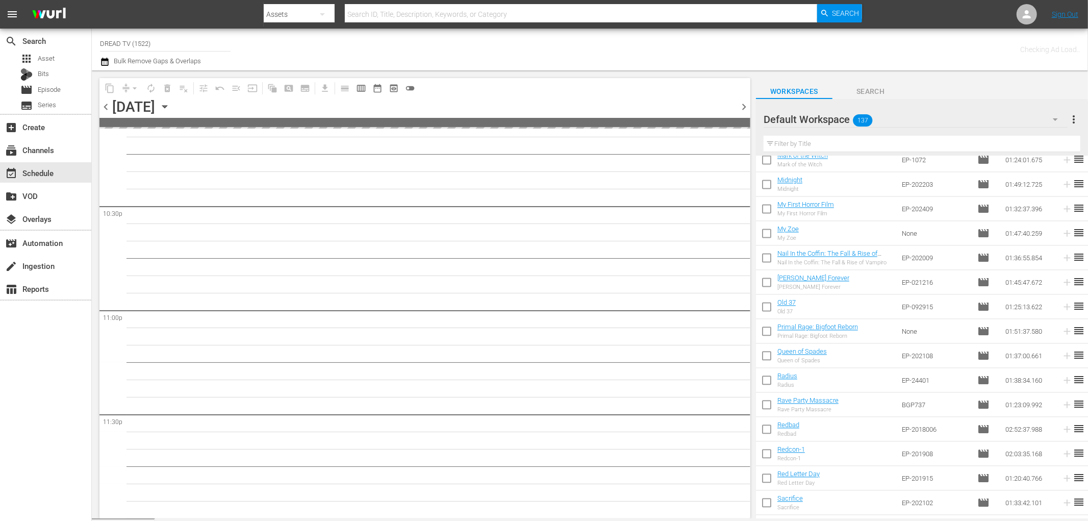
scroll to position [4605, 0]
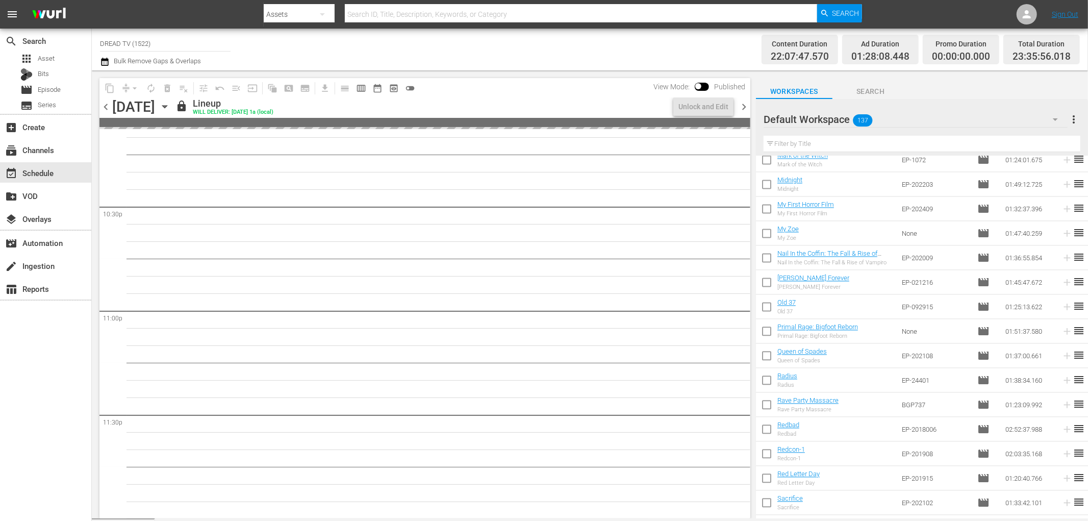
click at [107, 109] on span "chevron_left" at bounding box center [105, 106] width 13 height 13
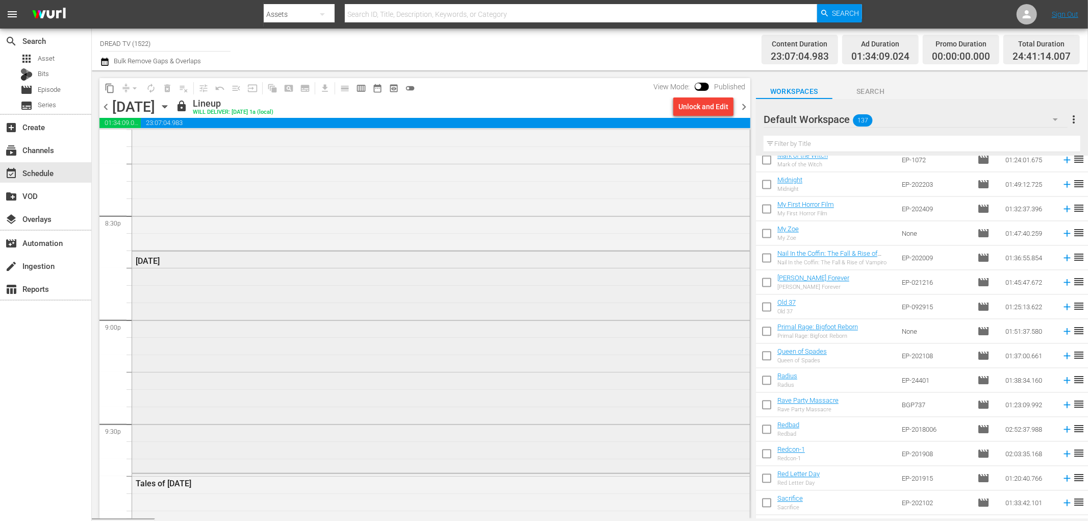
scroll to position [4194, 0]
